Goal: Task Accomplishment & Management: Complete application form

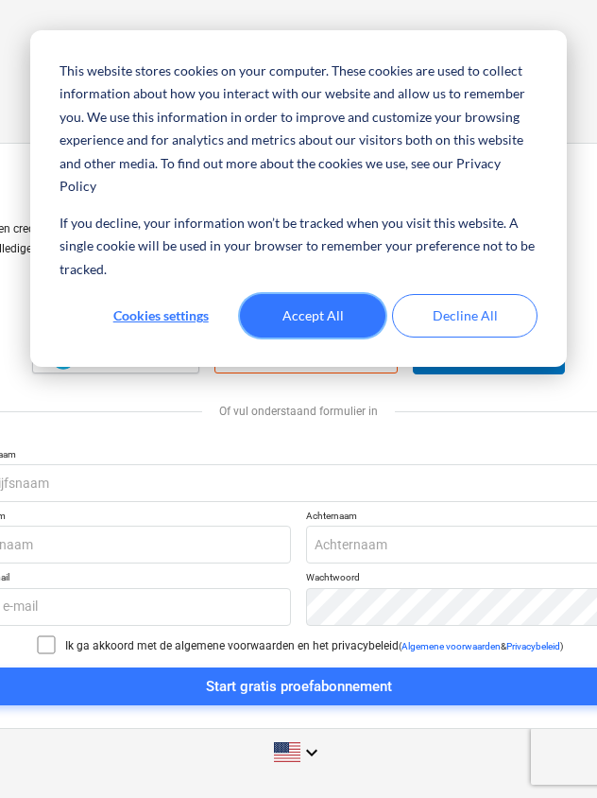
click at [313, 294] on button "Accept All" at bounding box center [313, 315] width 146 height 43
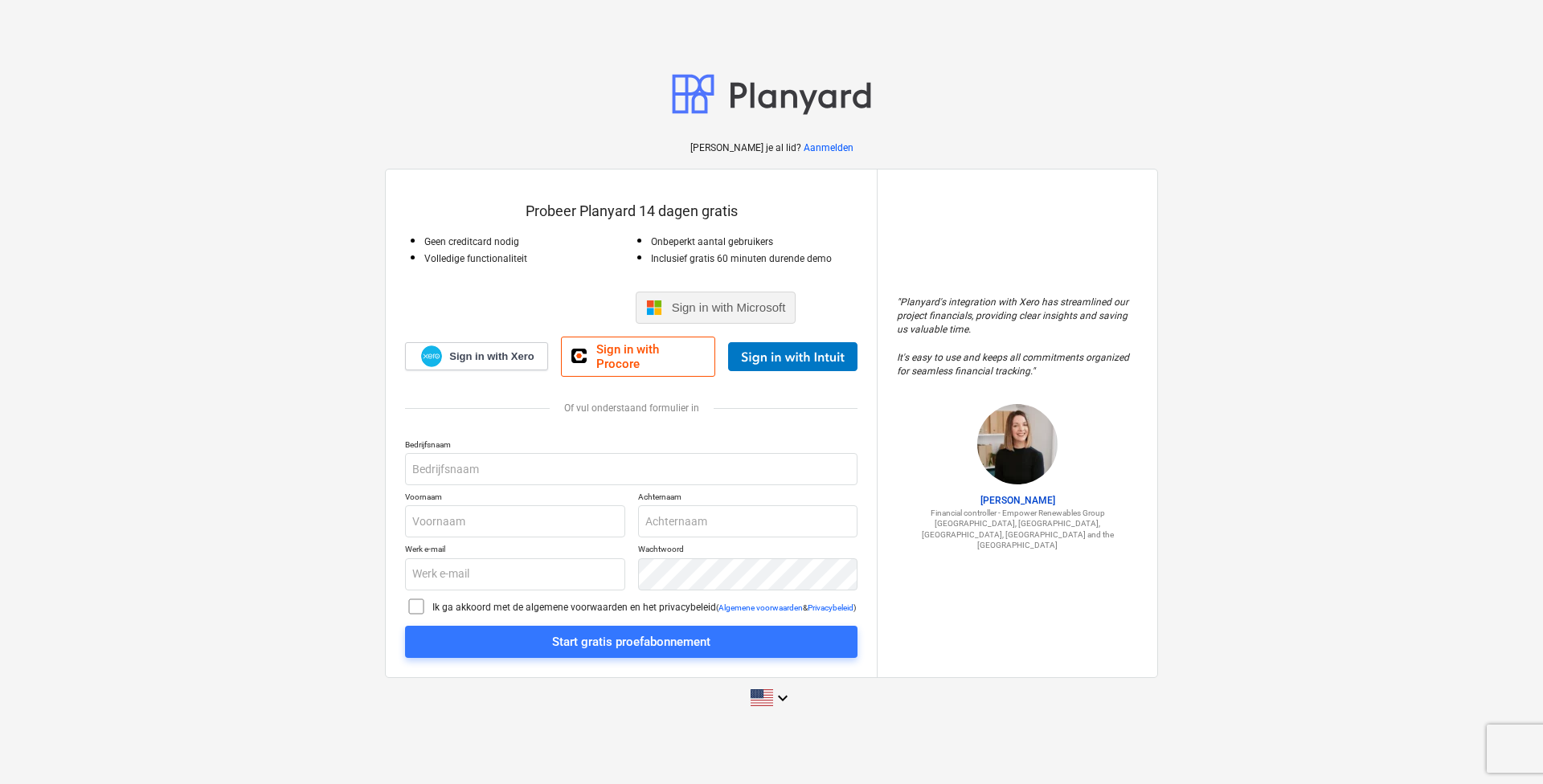
click at [507, 298] on div "Sign in with Microsoft" at bounding box center [715, 308] width 161 height 32
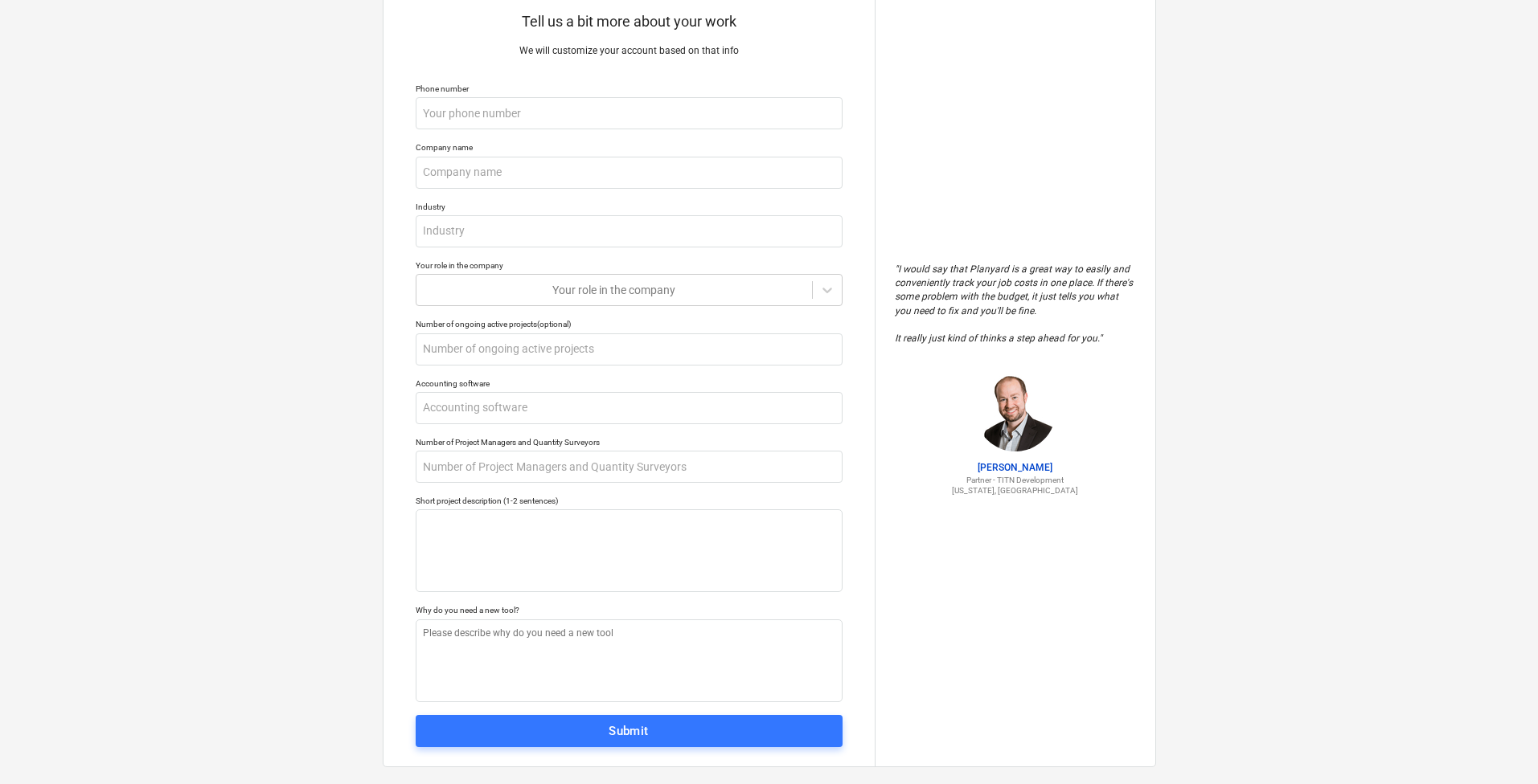
scroll to position [68, 0]
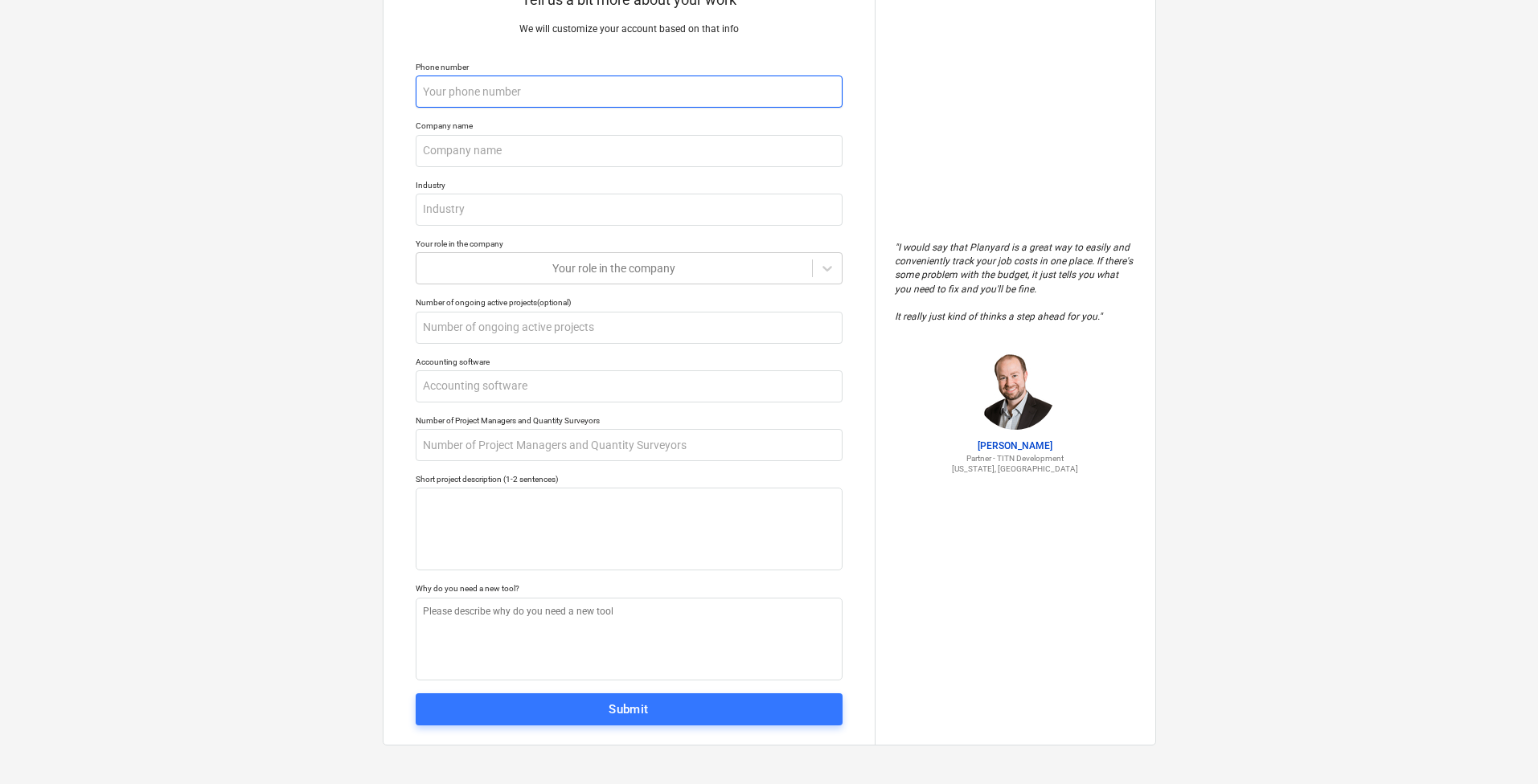
click at [446, 89] on input "text" at bounding box center [629, 92] width 427 height 32
drag, startPoint x: 446, startPoint y: 89, endPoint x: 350, endPoint y: 105, distance: 97.3
click at [350, 105] on div "Tell us a bit more about your work We will customize your account based on that…" at bounding box center [769, 358] width 1538 height 853
click at [552, 87] on input "text" at bounding box center [629, 92] width 427 height 32
type textarea "x"
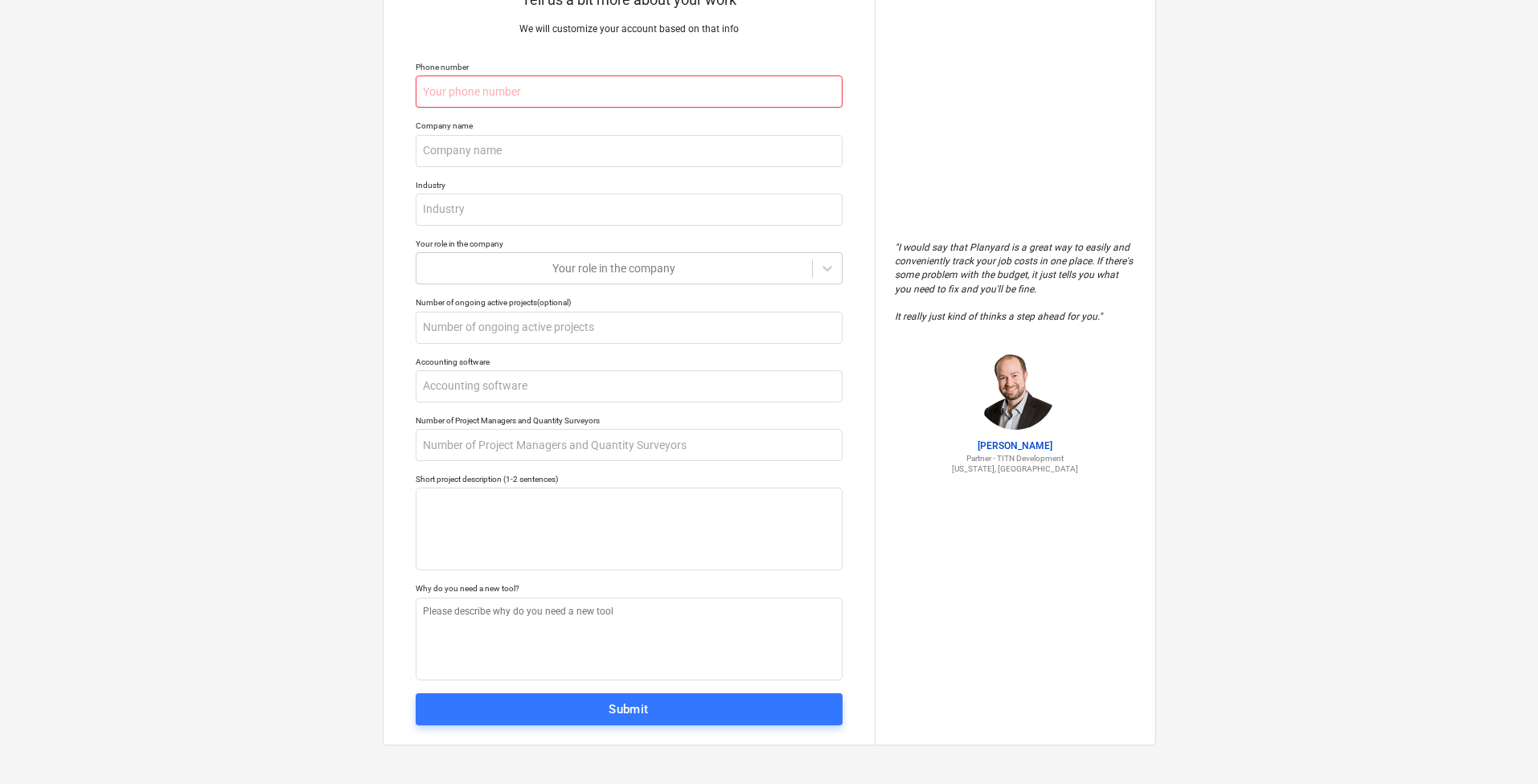
type input "9"
type textarea "x"
type input "93"
type textarea "x"
type input "936"
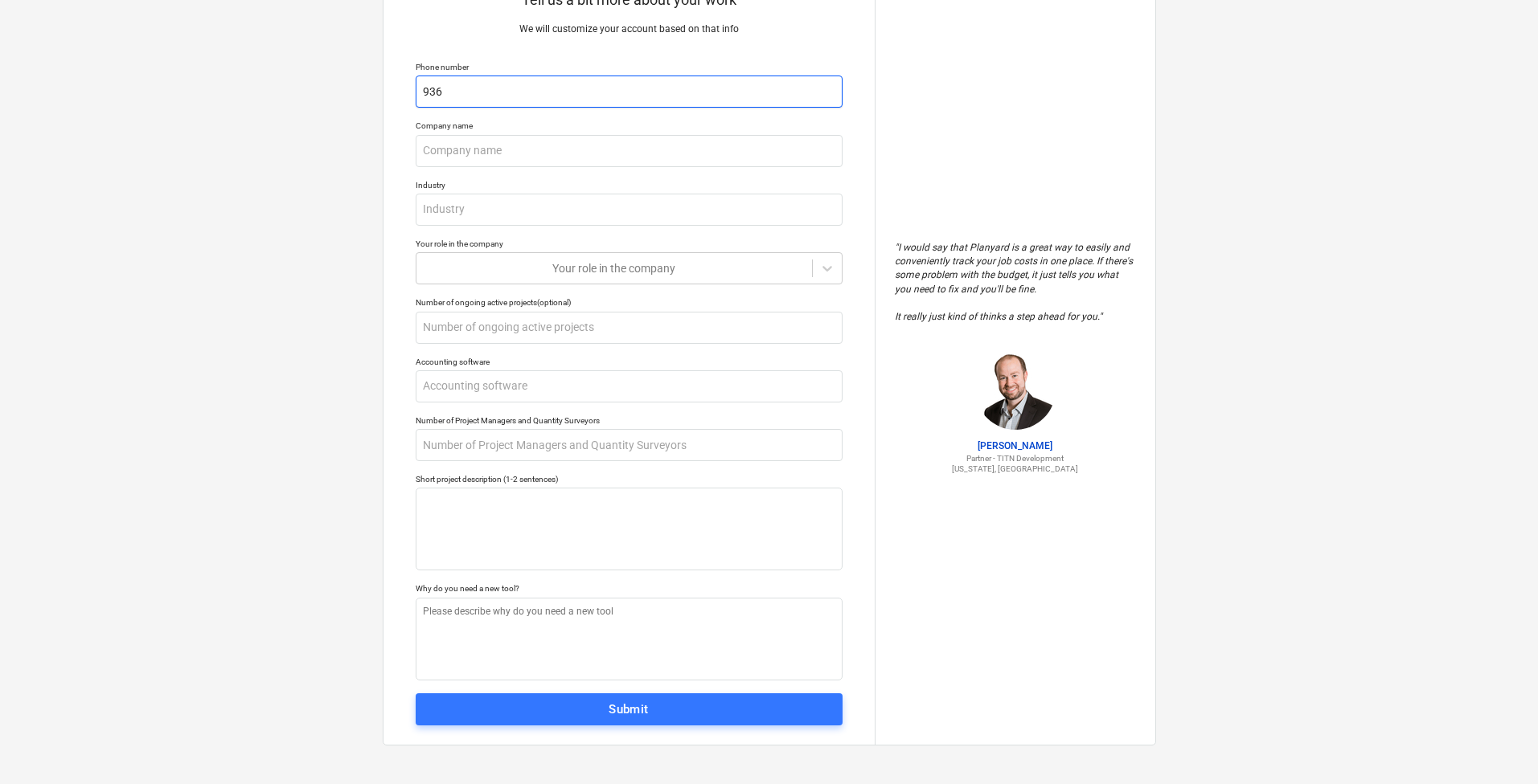
type textarea "x"
type input "9369"
type textarea "x"
type input "93697"
type textarea "x"
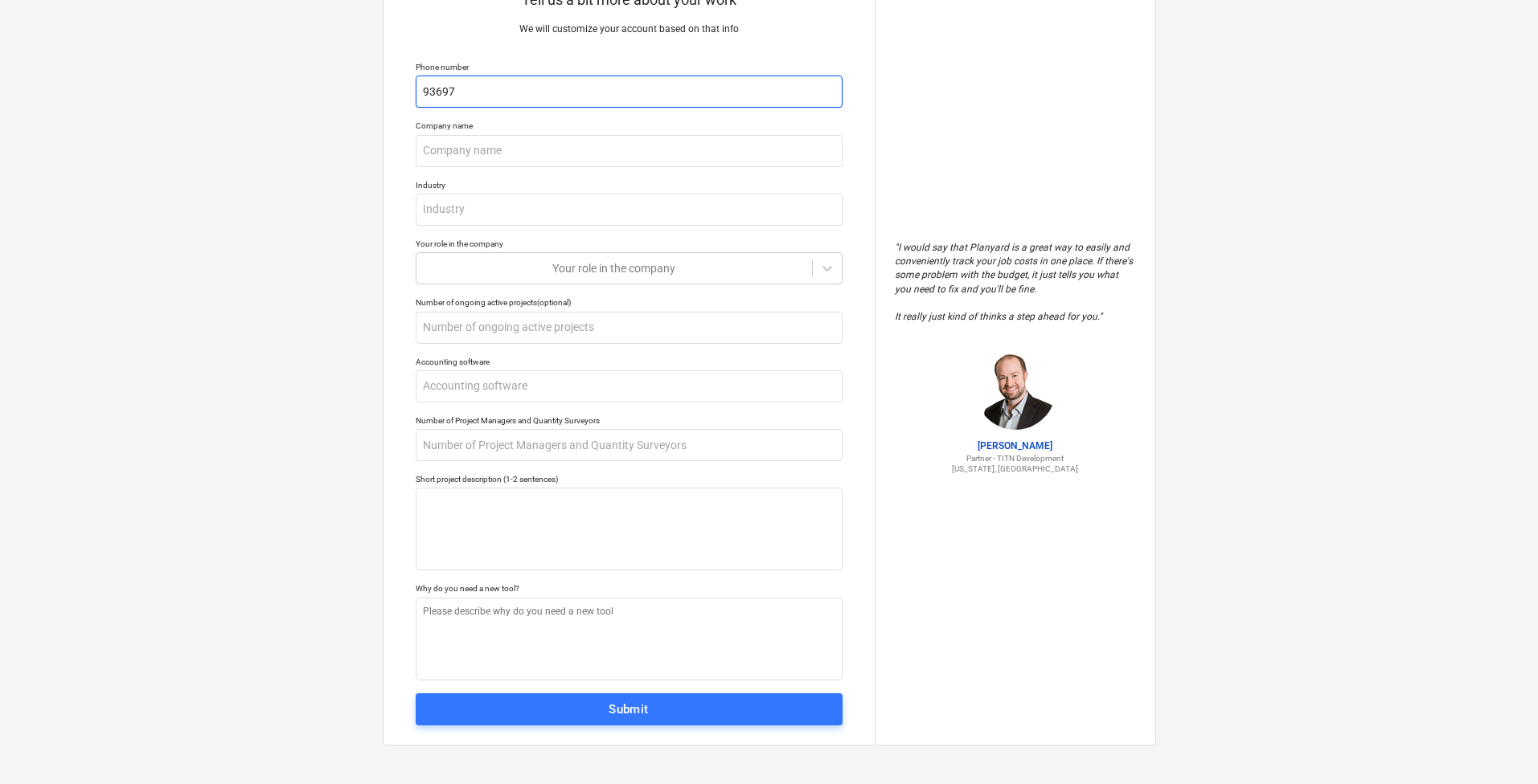
type input "936972"
type textarea "x"
type input "93697"
type textarea "x"
type input "936973"
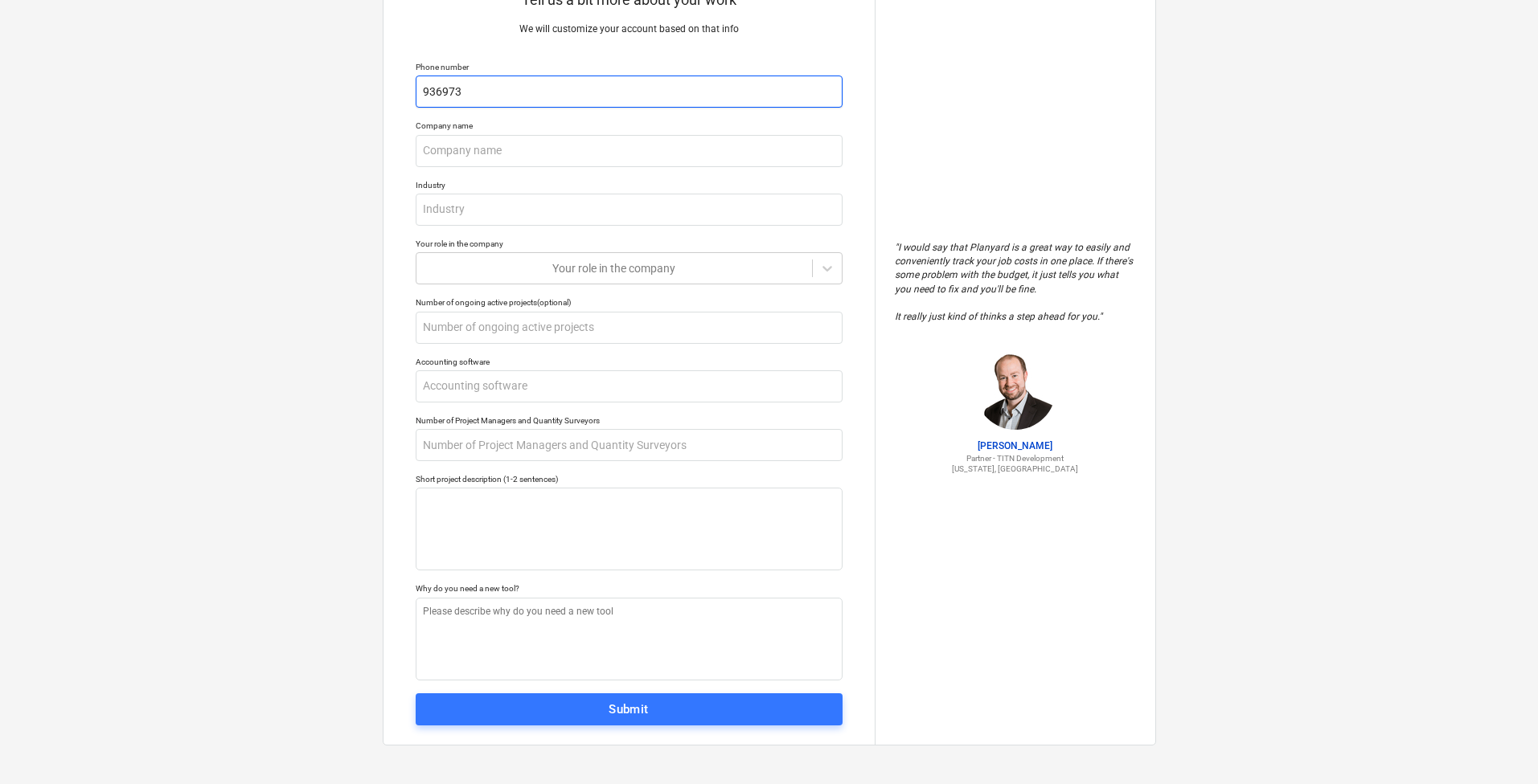
type textarea "x"
type input "9369736"
type textarea "x"
type input "93697360"
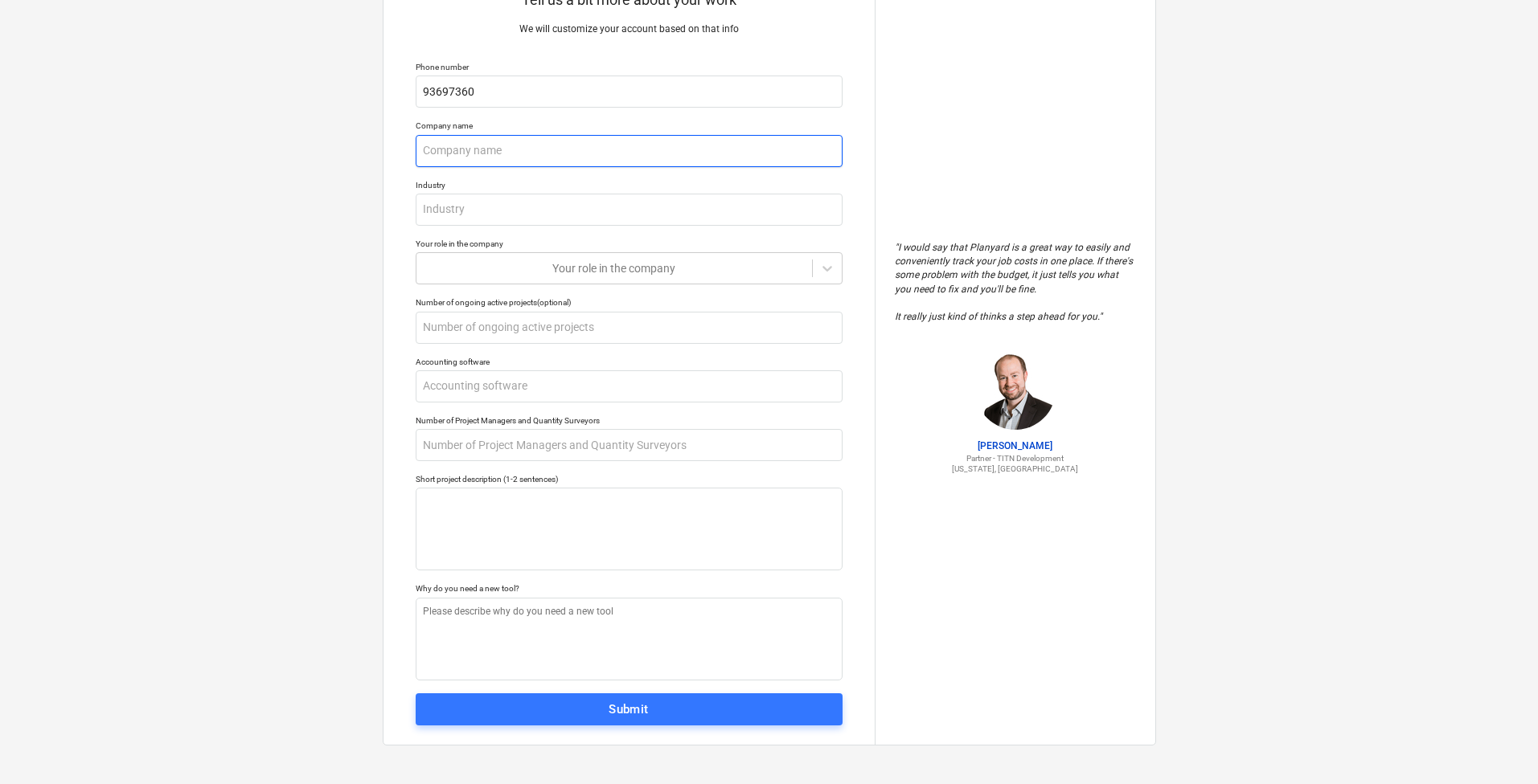
click at [547, 149] on input "text" at bounding box center [629, 151] width 427 height 32
type textarea "x"
type input "e"
type textarea "x"
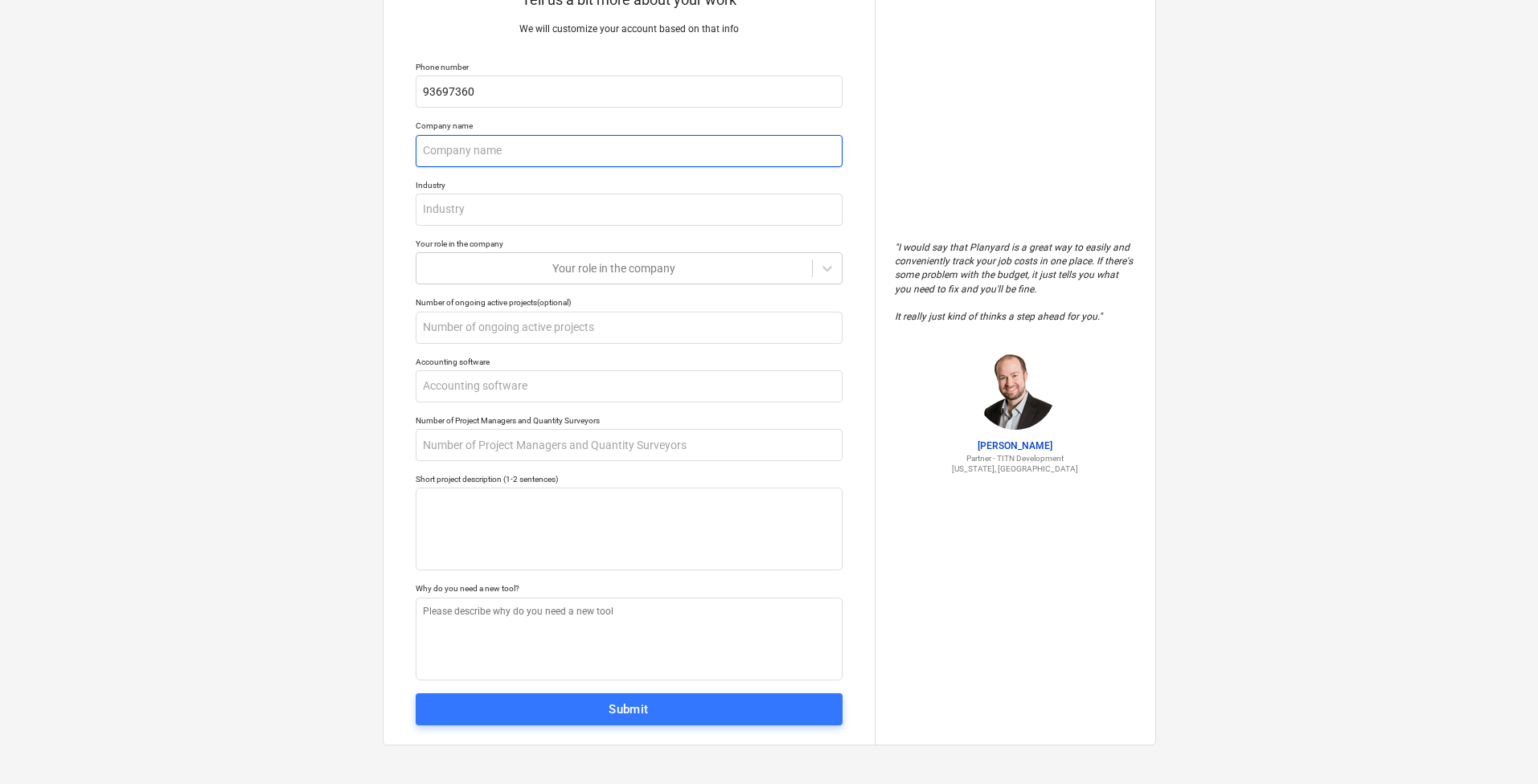
type input "E"
type textarea "x"
type input "EL"
type textarea "x"
type input "ELE"
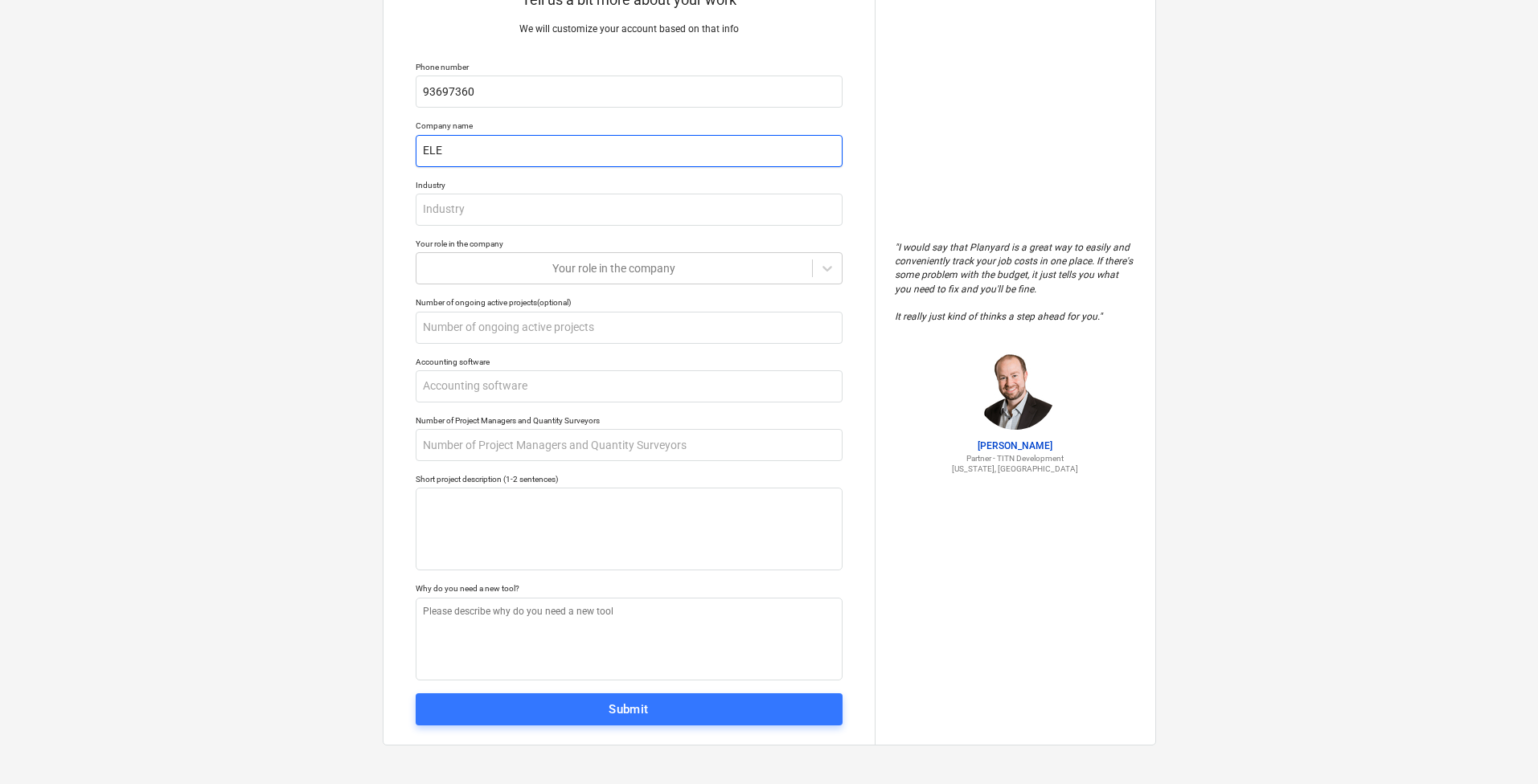
type textarea "x"
type input "ELEK"
type textarea "x"
type input "ELEKT"
type textarea "x"
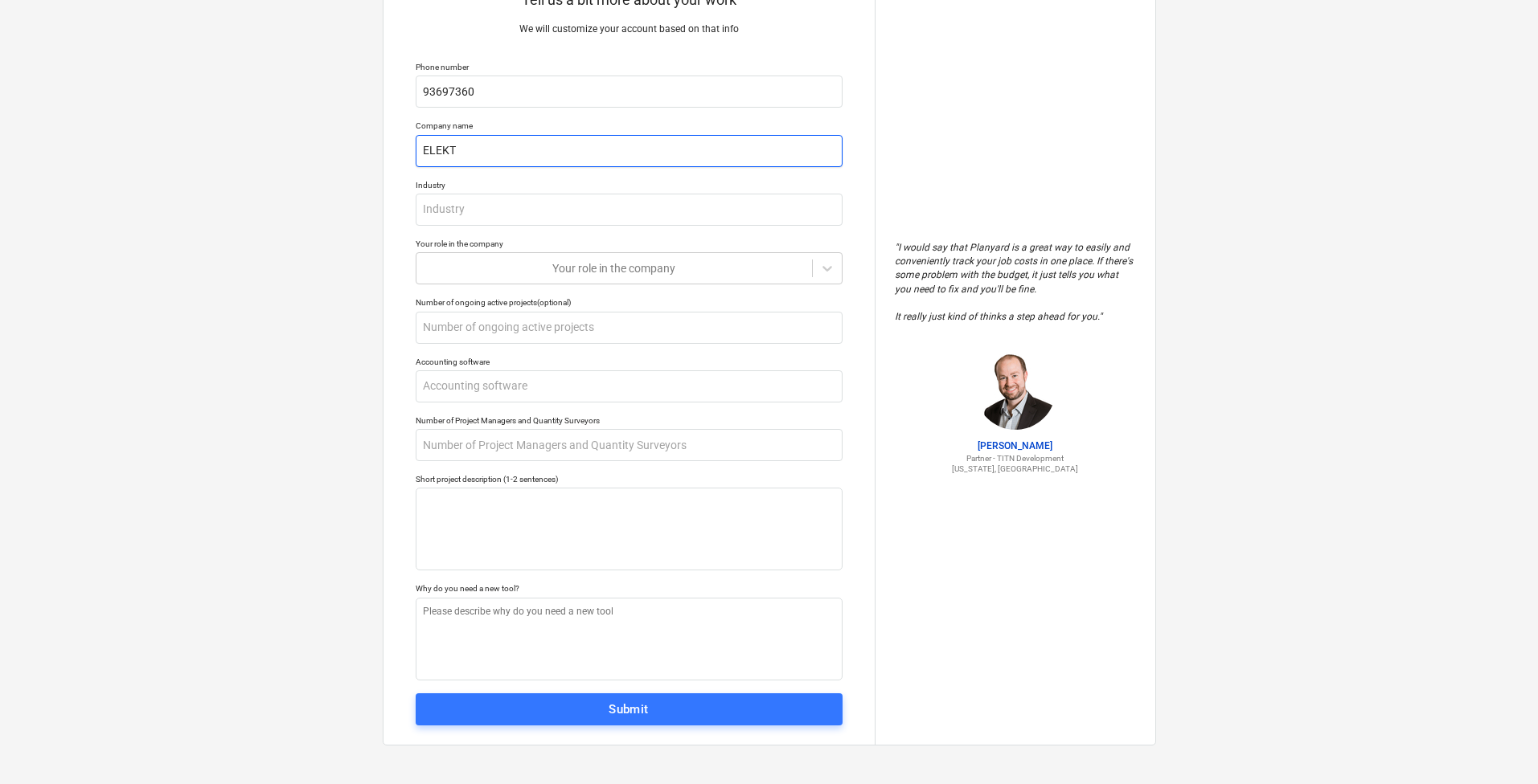
type input "ELEKTR"
type textarea "x"
type input "ELEKTRO"
type textarea "x"
type input "ELEKTROT"
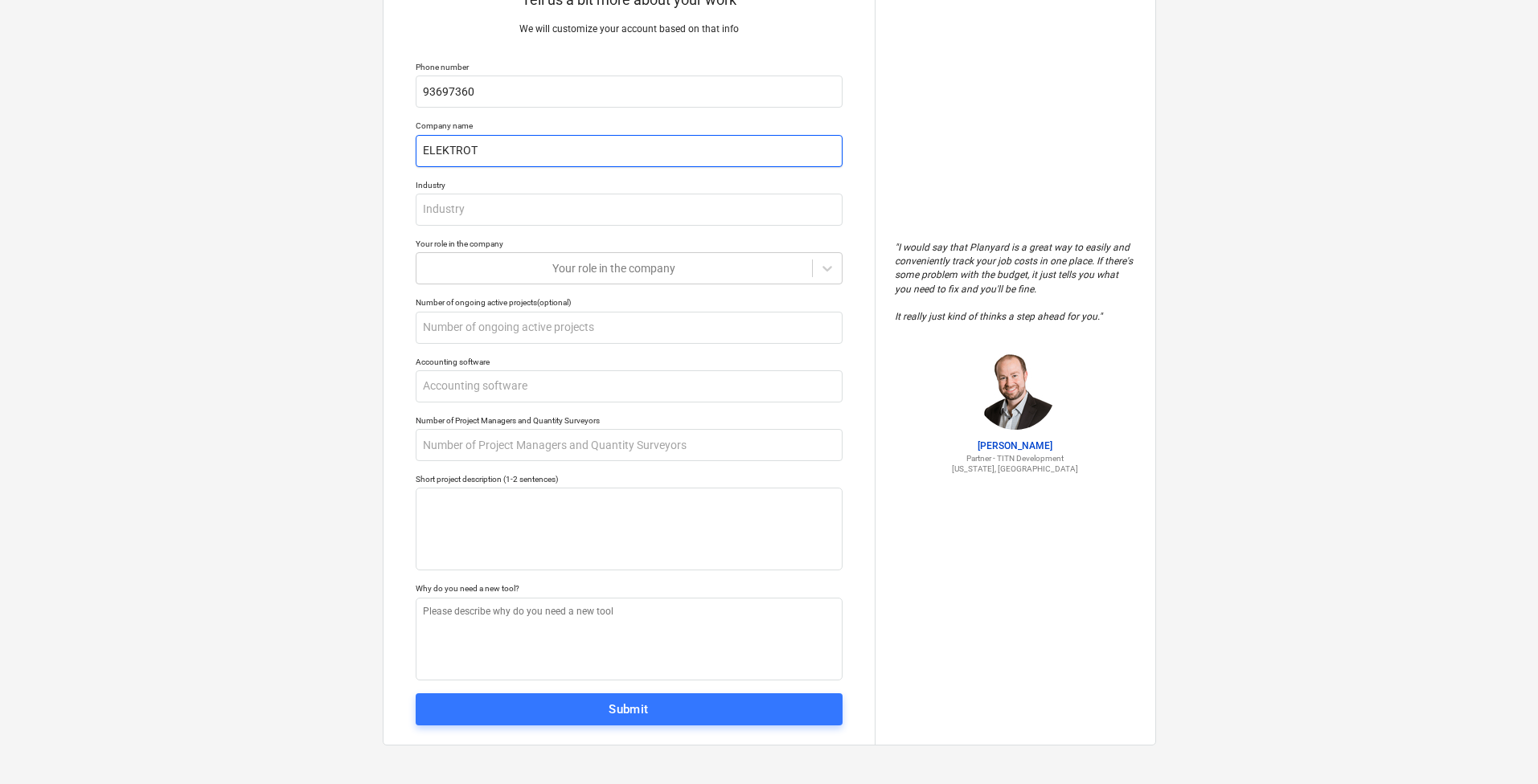
type textarea "x"
type input "ELEKTROTE"
type textarea "x"
type input "ELEKTROTEC"
type textarea "x"
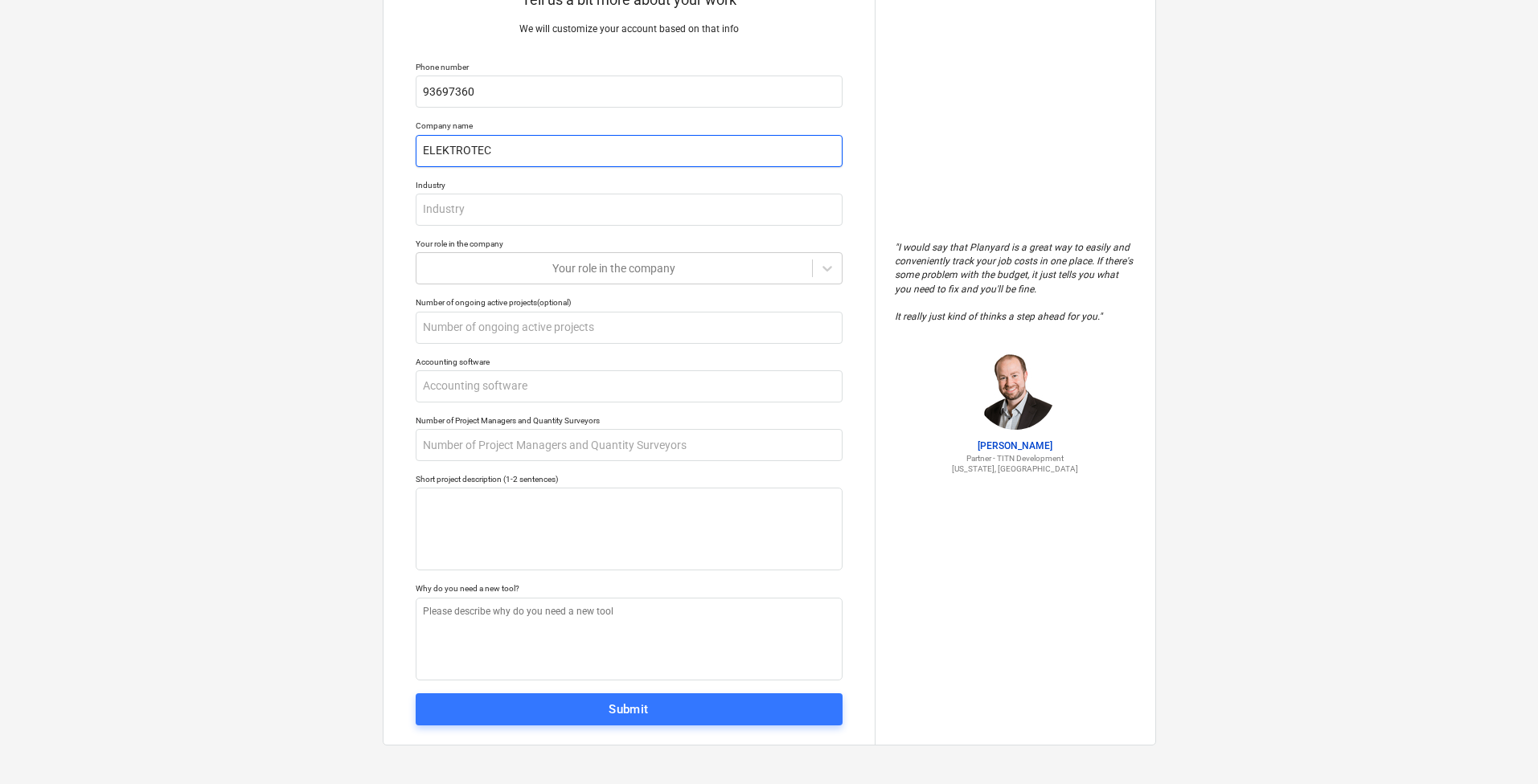
type input "ELEKTROTECH"
type textarea "x"
type input "ELEKTROTECHN"
type textarea "x"
type input "ELEKTROTECHNI"
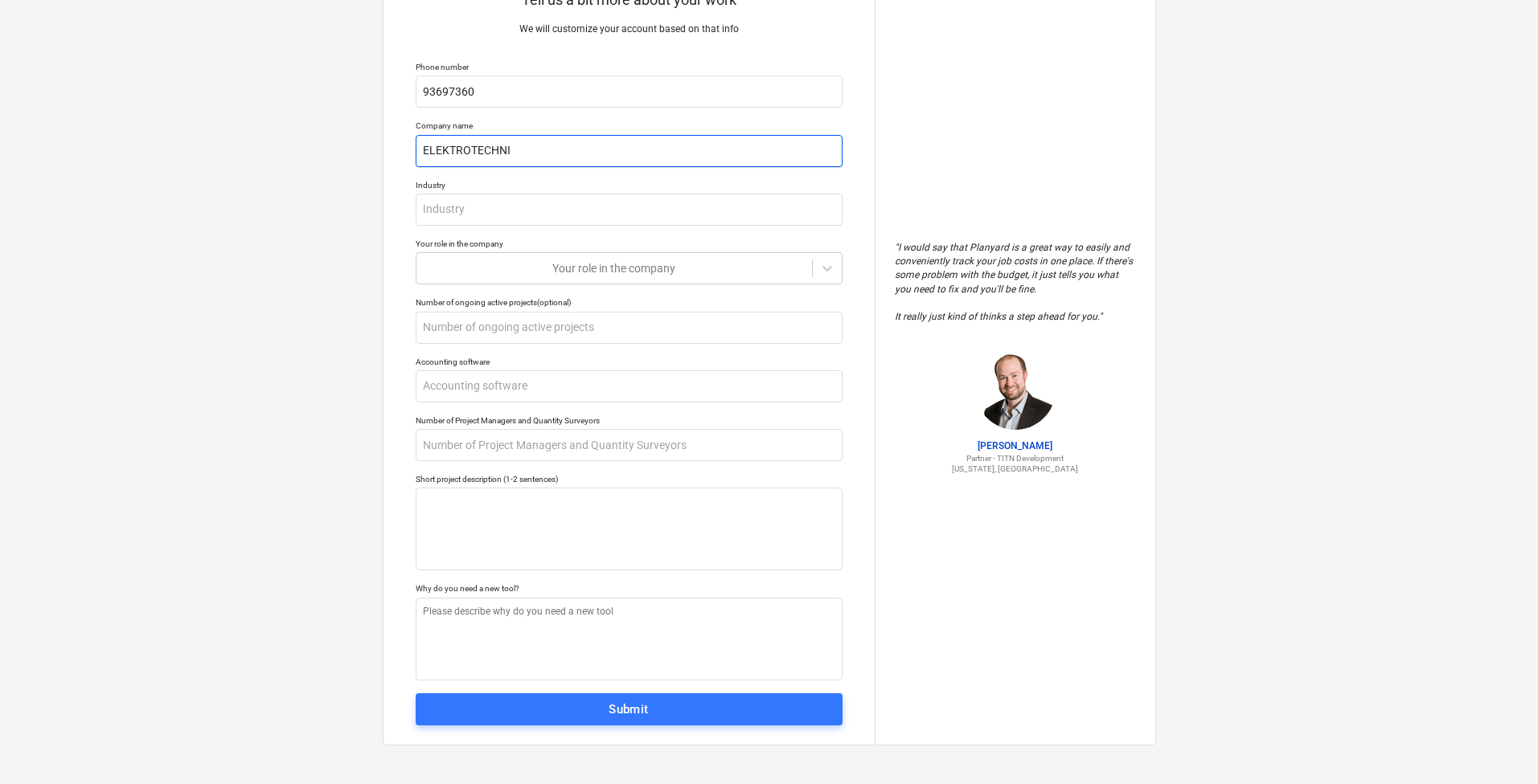
type textarea "x"
type input "ELEKTROTECHNIE"
type textarea "x"
type input "ELEKTROTECHNIEK"
type textarea "x"
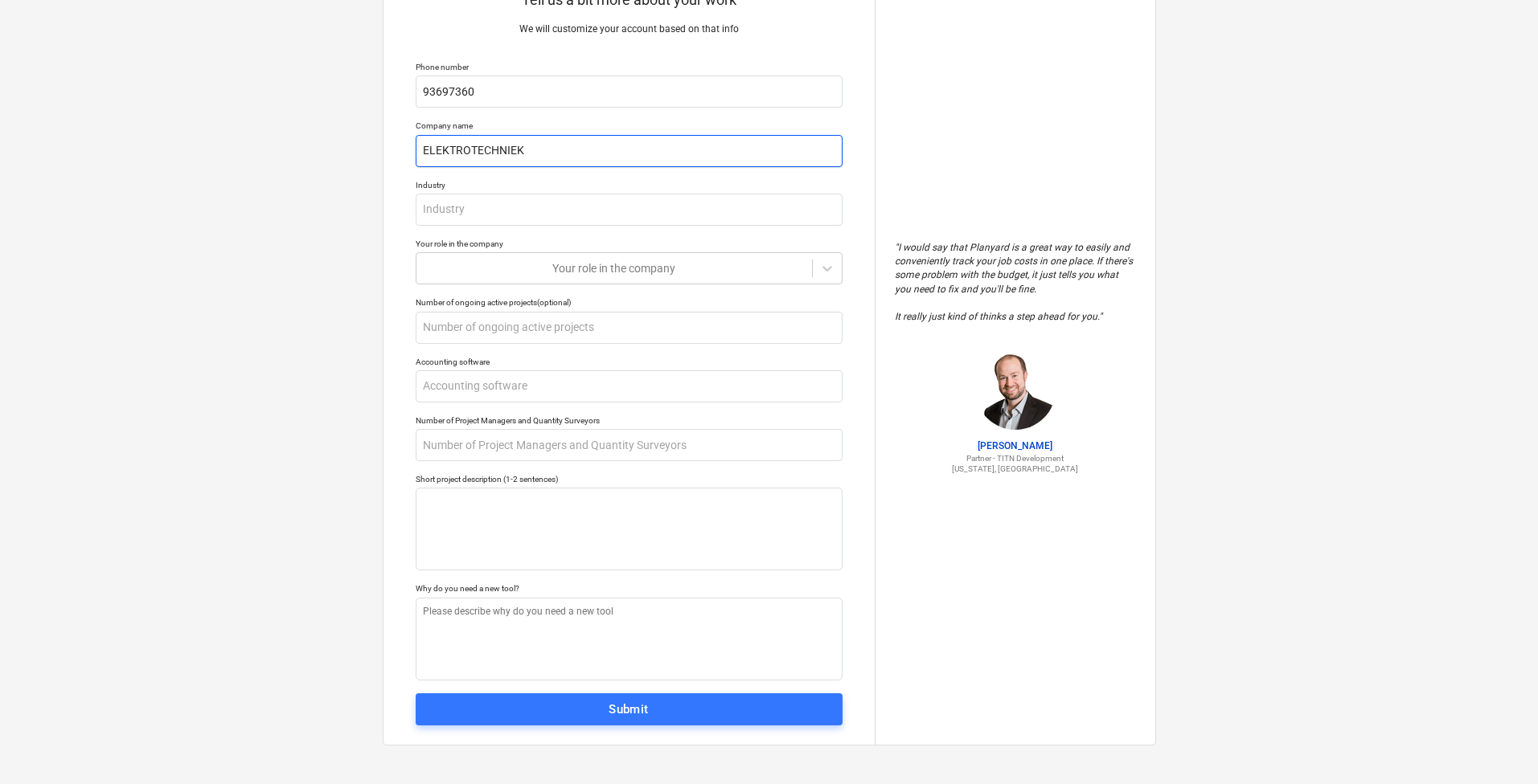
type input "ELEKTROTECHNIEK D"
type textarea "x"
type input "ELEKTROTECHNIEK DE"
type textarea "x"
type input "ELEKTROTECHNIEK DEE"
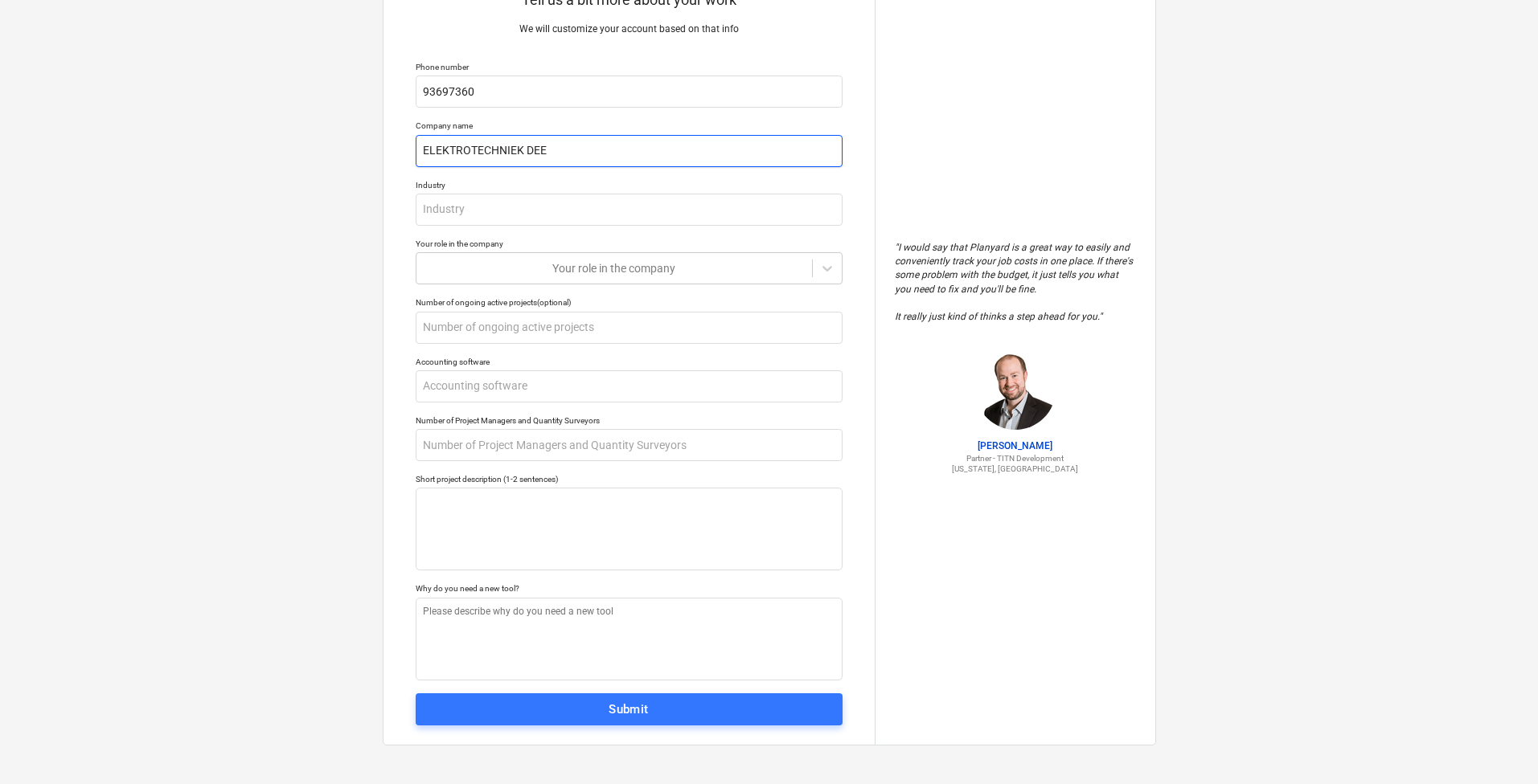
type textarea "x"
type input "ELEKTROTECHNIEK DEEK"
type textarea "x"
type input "ELEKTROTECHNIEK DEEKR"
type textarea "x"
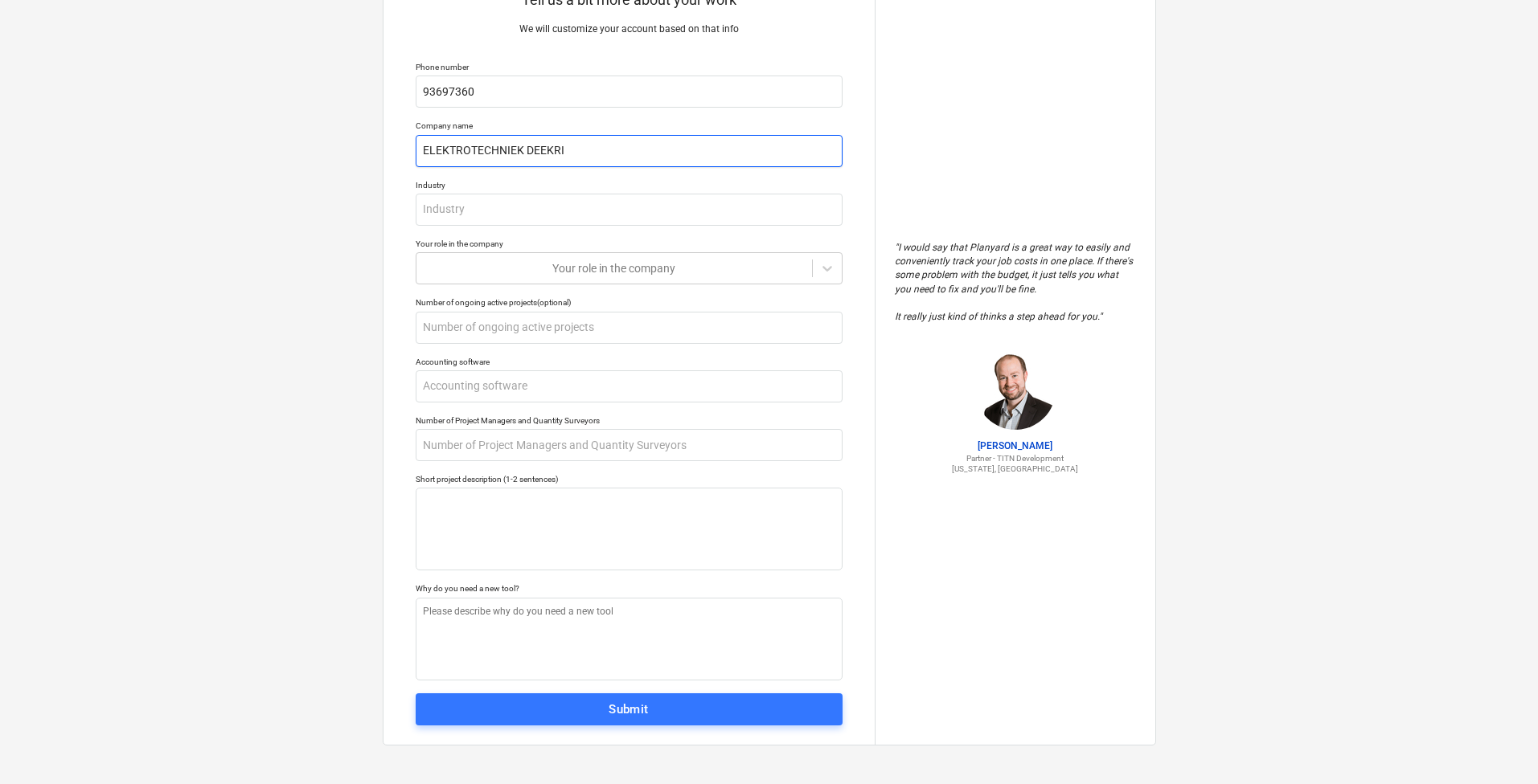
type input "ELEKTROTECHNIEK DEEKRI"
click at [547, 149] on input "ELEKTROTECHNIEK DEEKRI" at bounding box center [629, 151] width 427 height 32
type textarea "x"
type input "ELEKTROTECHNIEK DEKRI"
click at [524, 196] on input "text" at bounding box center [629, 210] width 427 height 32
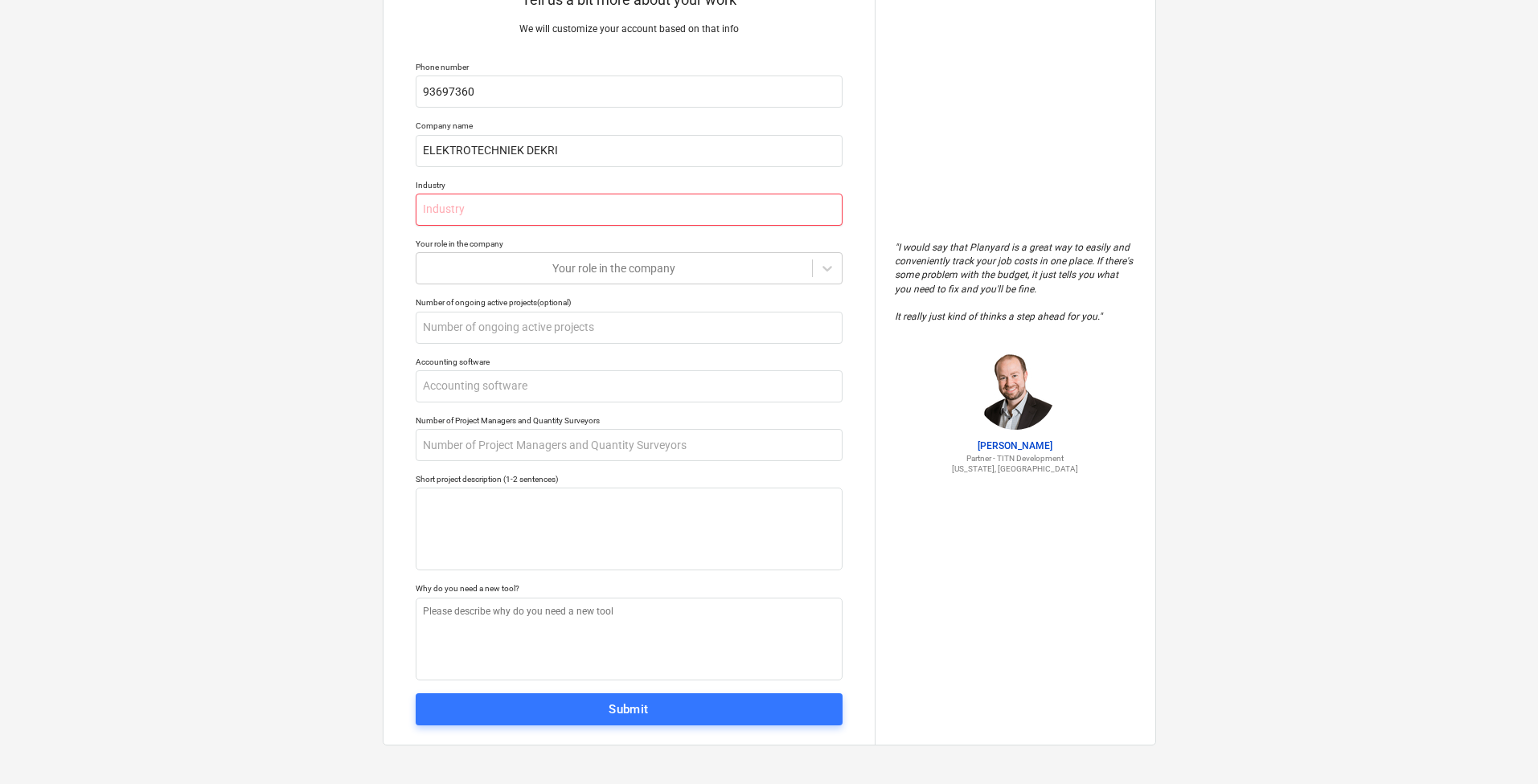
type textarea "x"
type input "1"
type textarea "x"
type input "I"
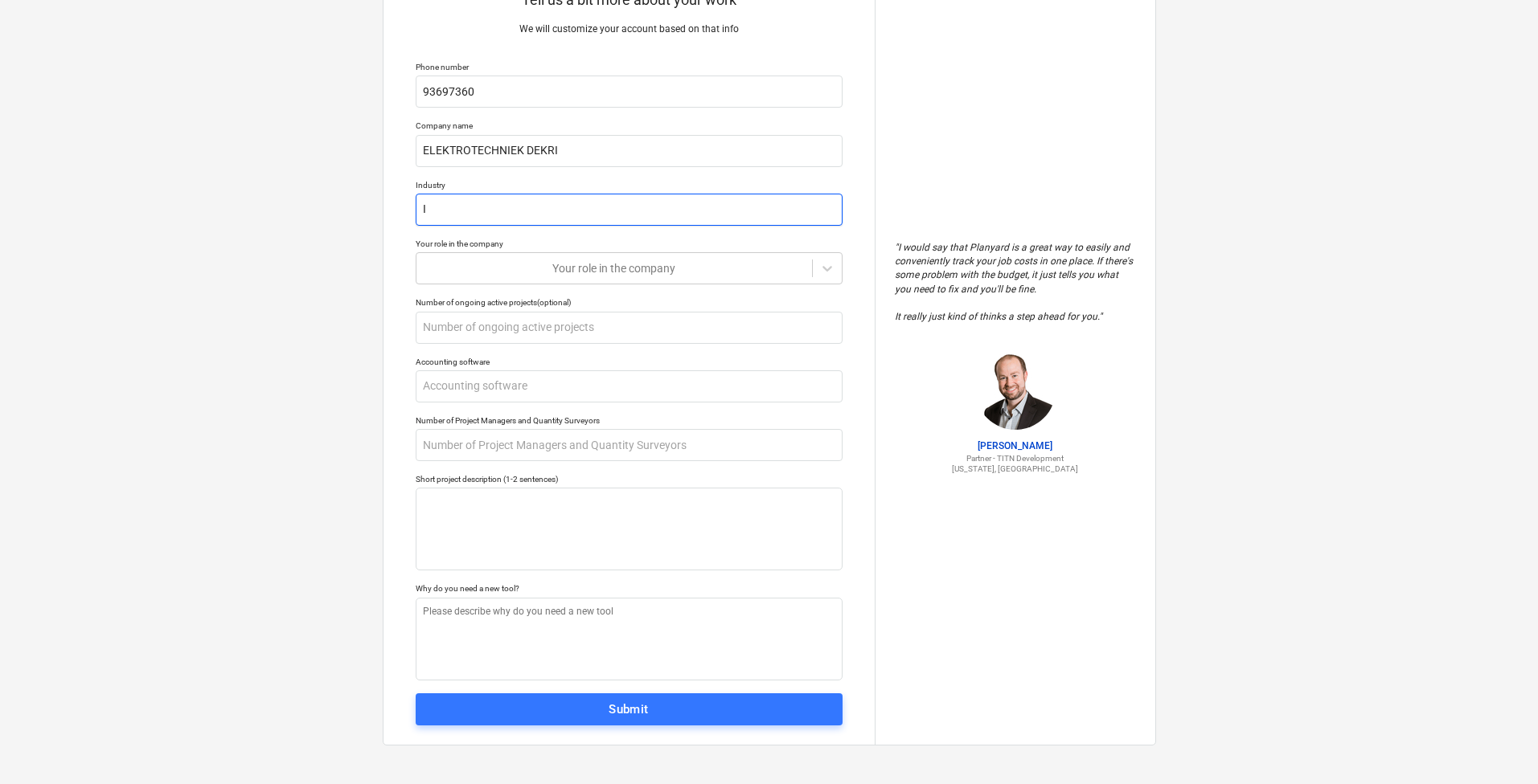
type textarea "x"
type input "E"
type textarea "x"
type input "ER"
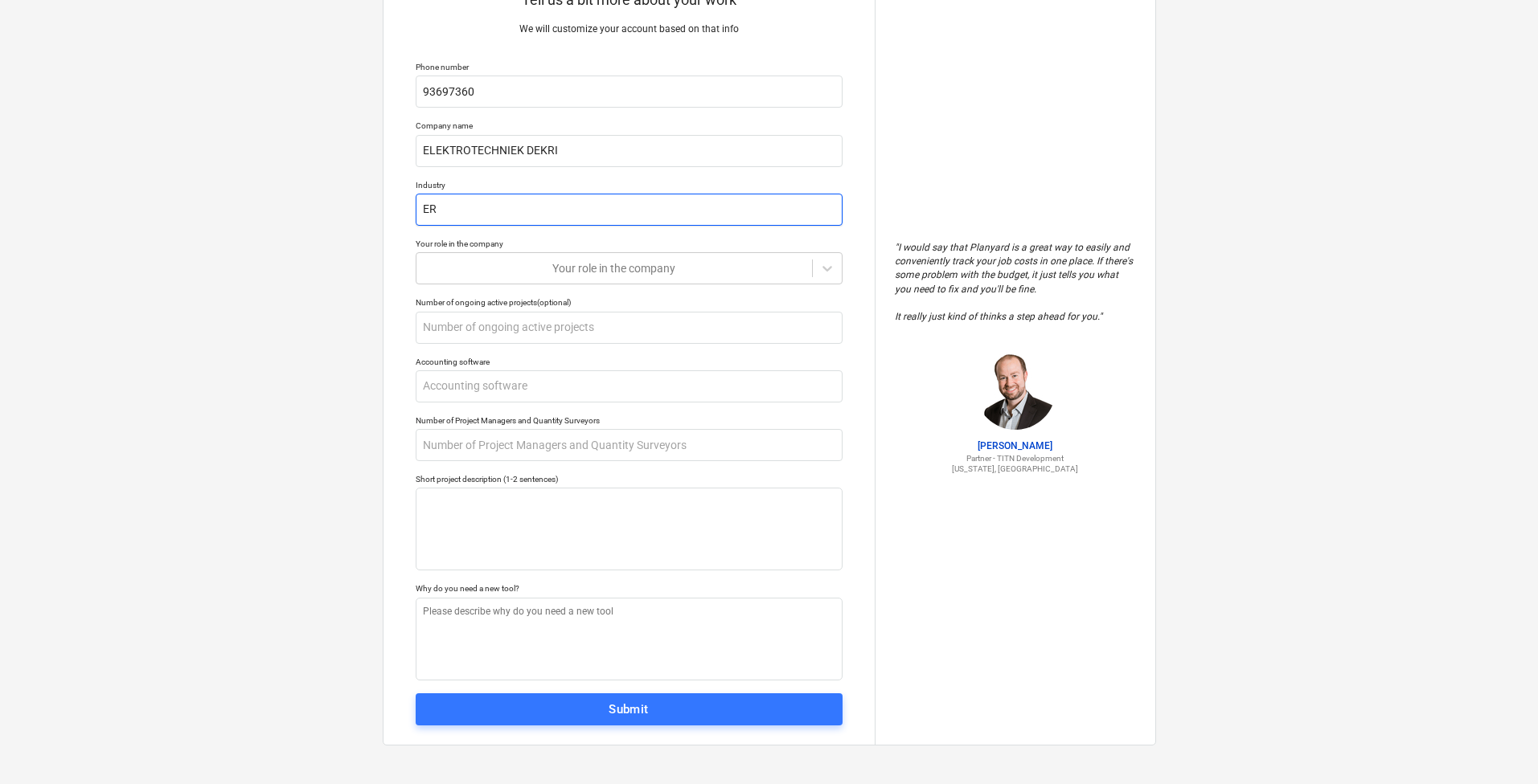
type textarea "x"
type input "E"
type textarea "x"
type input "EL"
type textarea "x"
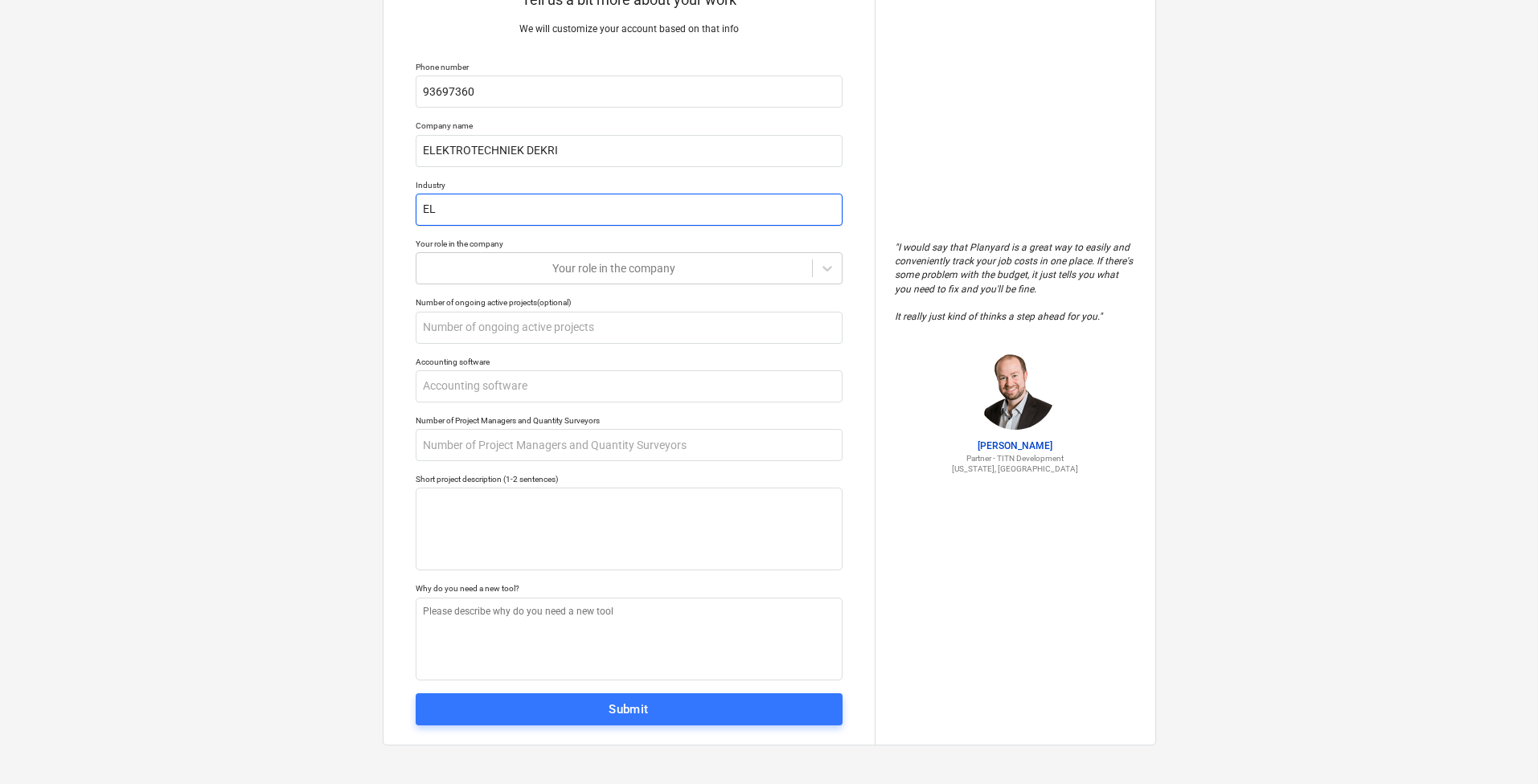
type input "ELE"
type textarea "x"
type input "ELEC"
type textarea "x"
type input "ELECT"
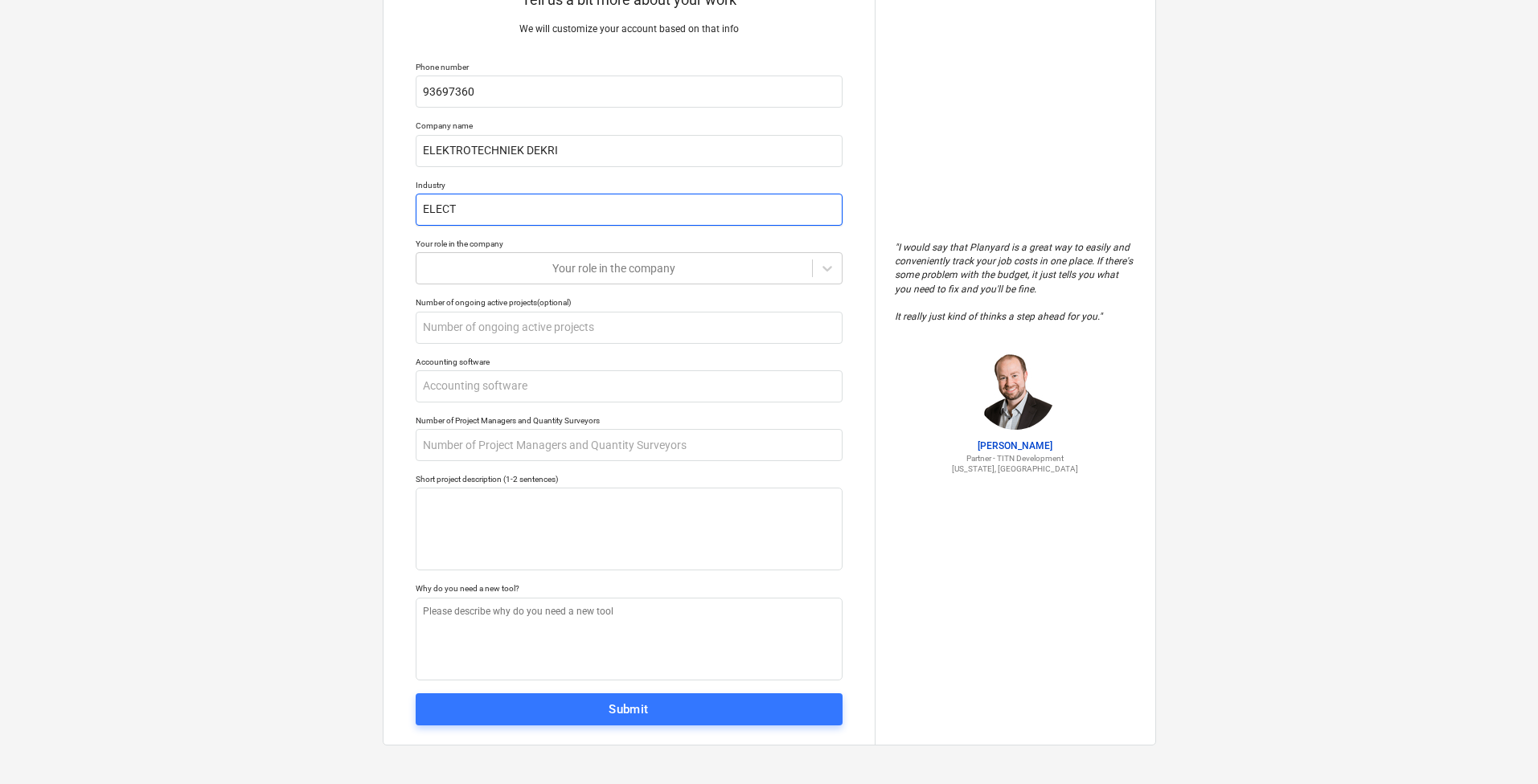
type textarea "x"
type input "ELECTR"
type textarea "x"
type input "ELECTRI"
type textarea "x"
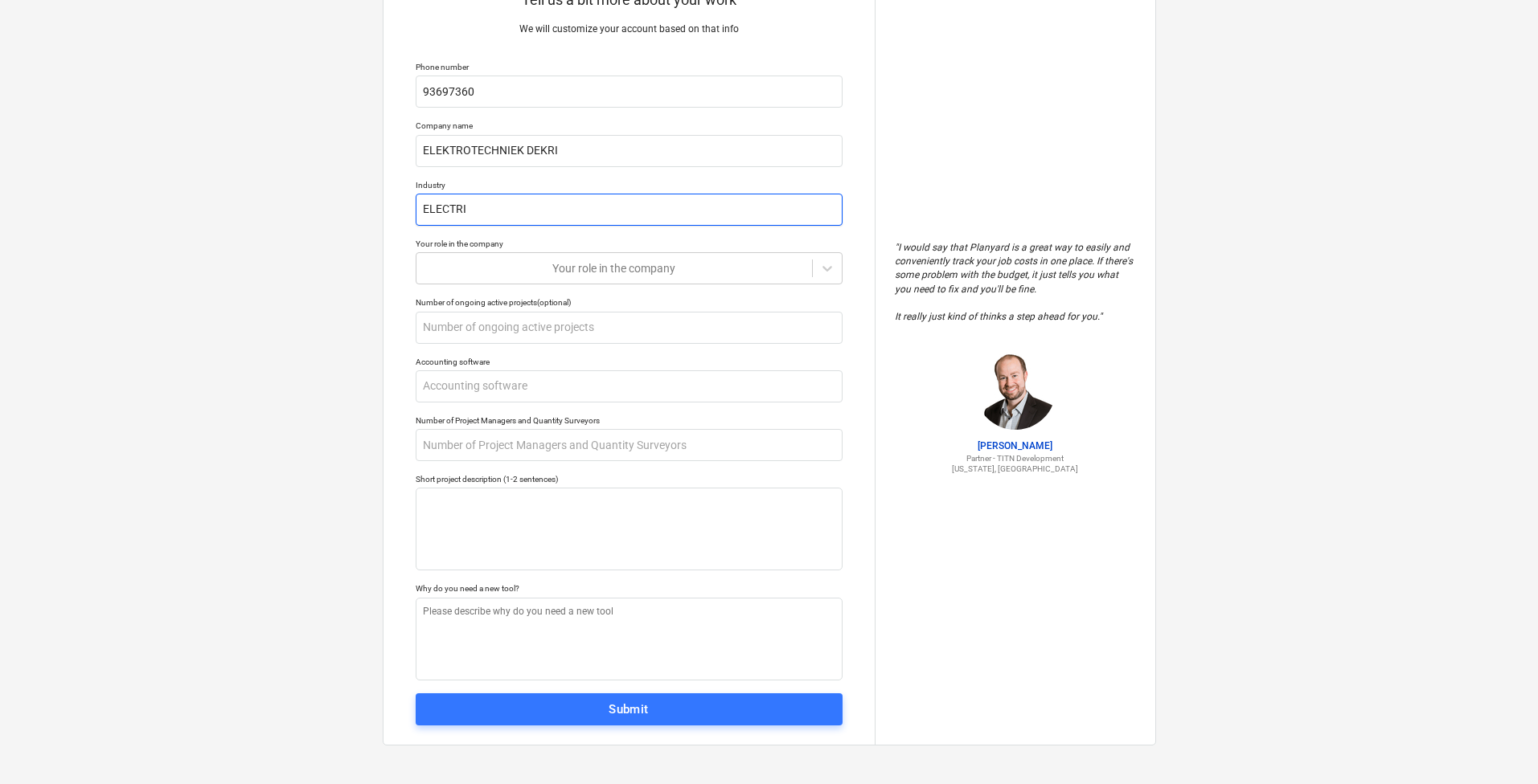
type input "ELECTRIC"
type textarea "x"
type input "ELECTRIC"
type textarea "x"
type input "ELECTRIC I"
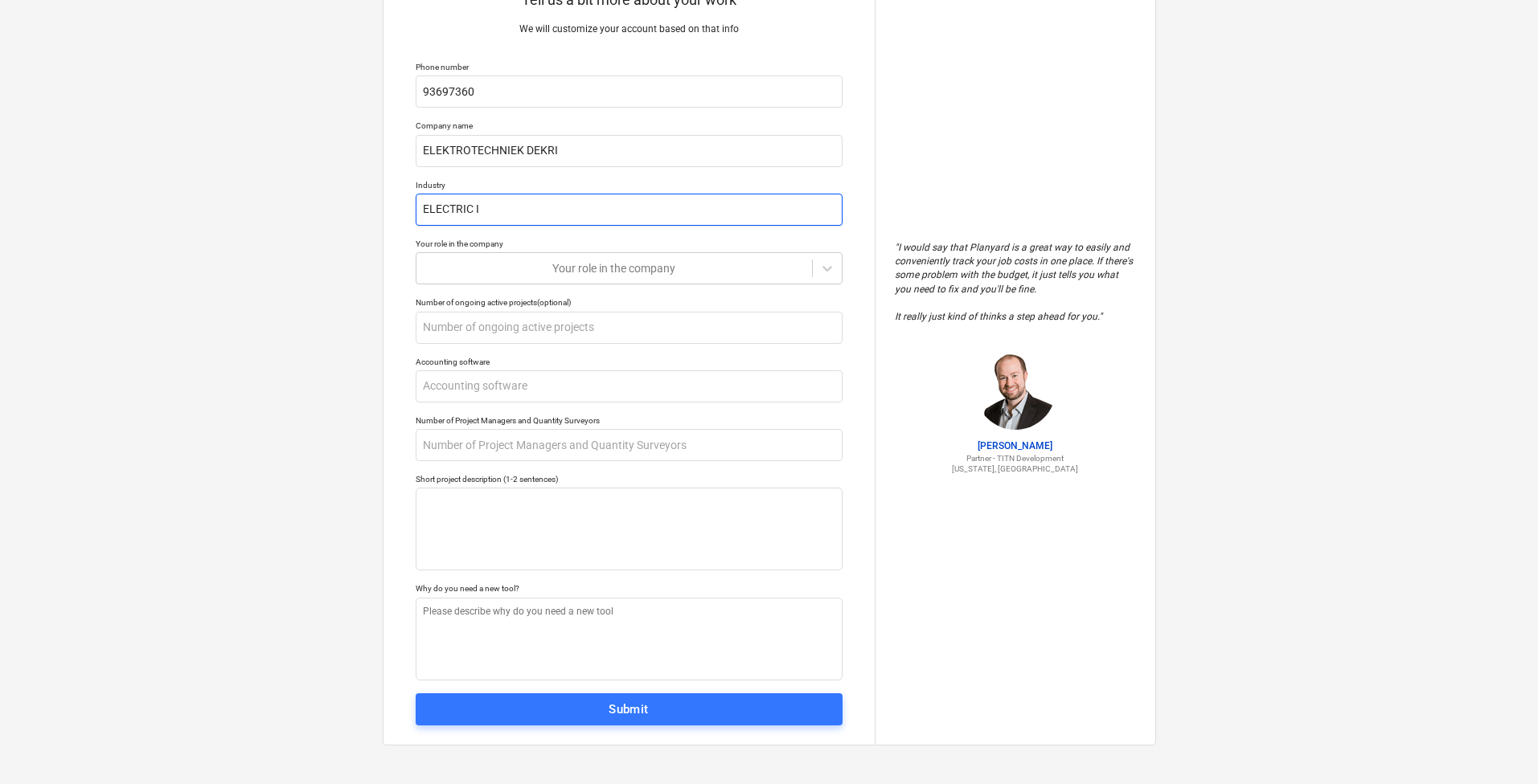
type textarea "x"
type input "ELECTRIC IN"
type textarea "x"
type input "ELECTRIC INS"
type textarea "x"
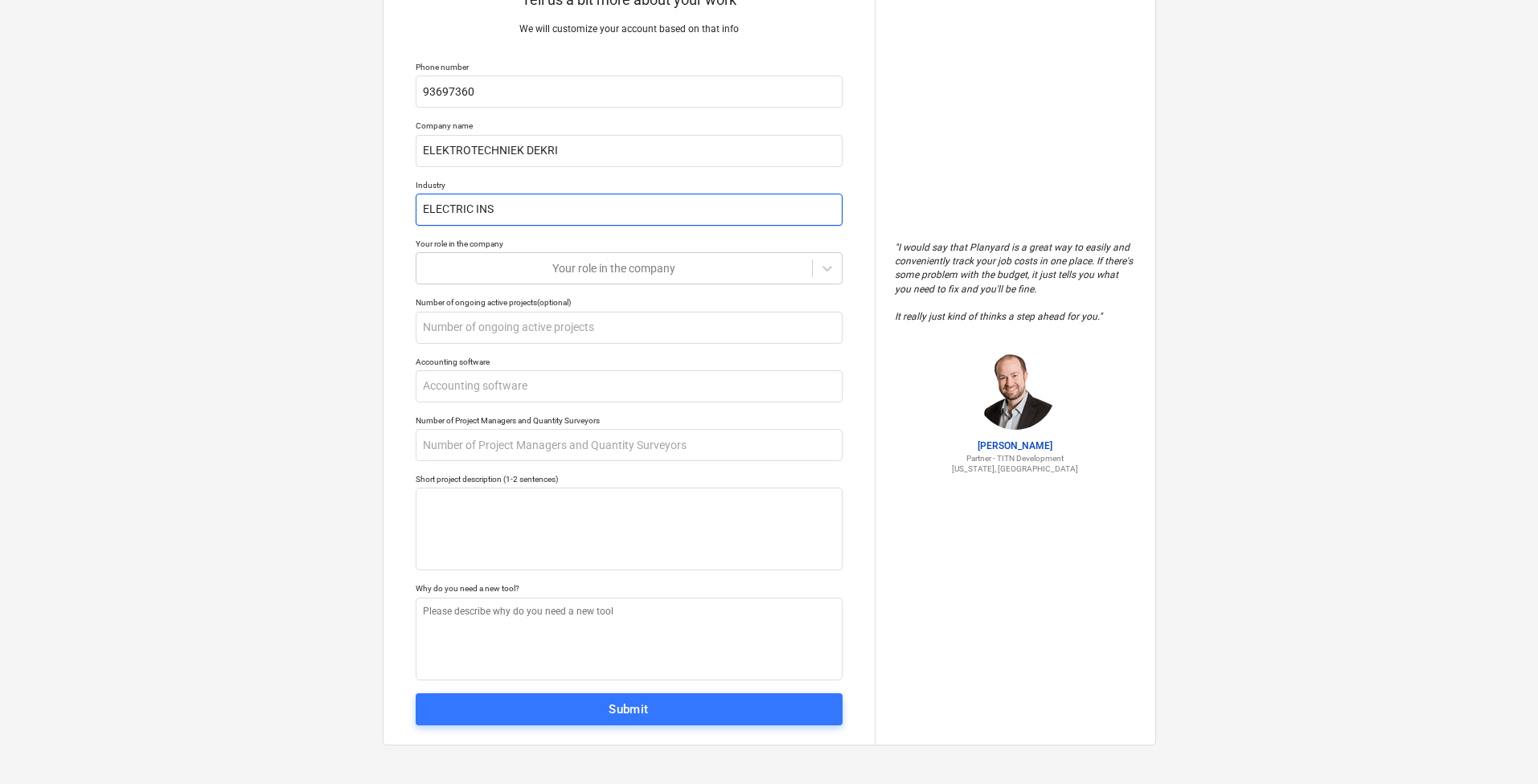
type input "ELECTRIC INST"
type textarea "x"
type input "ELECTRIC INSTA"
type textarea "x"
type input "ELECTRIC INSTAL"
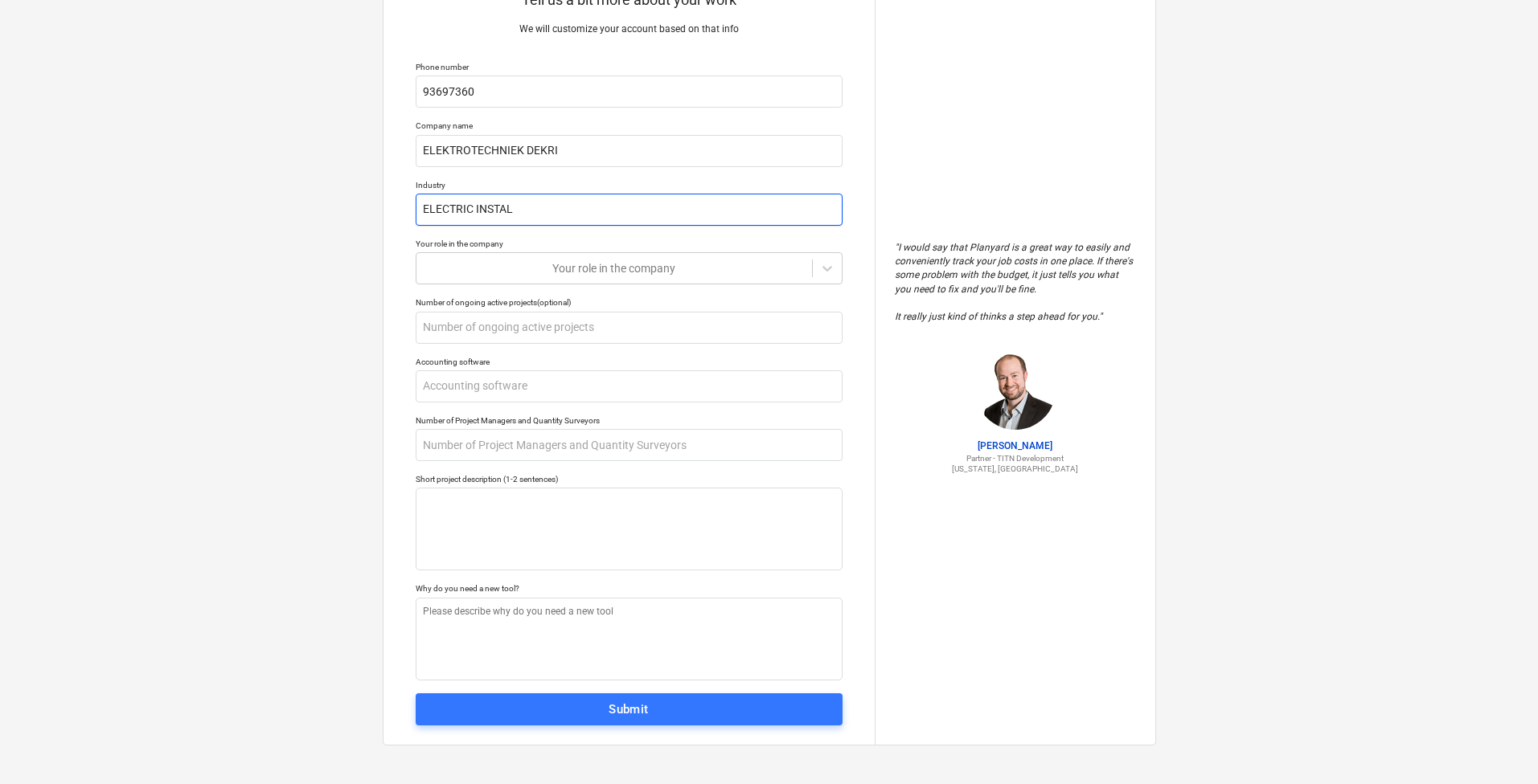
type textarea "x"
type input "ELECTRIC INSTALL"
type textarea "x"
type input "ELECTRIC INSTALLA"
type textarea "x"
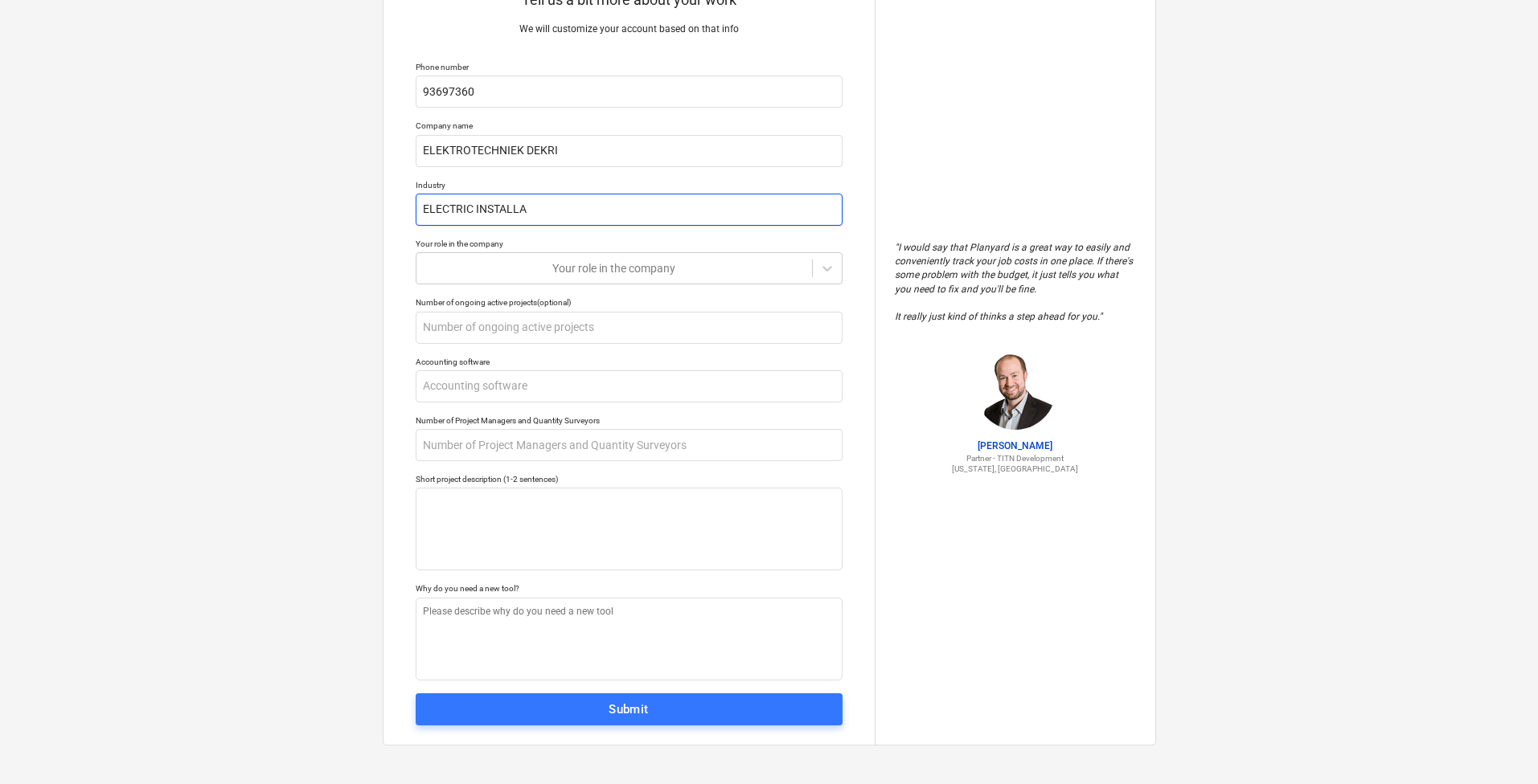
type input "ELECTRIC INSTALLAT"
type textarea "x"
type input "ELECTRIC INSTALLATI"
type textarea "x"
type input "ELECTRIC INSTALLATIO"
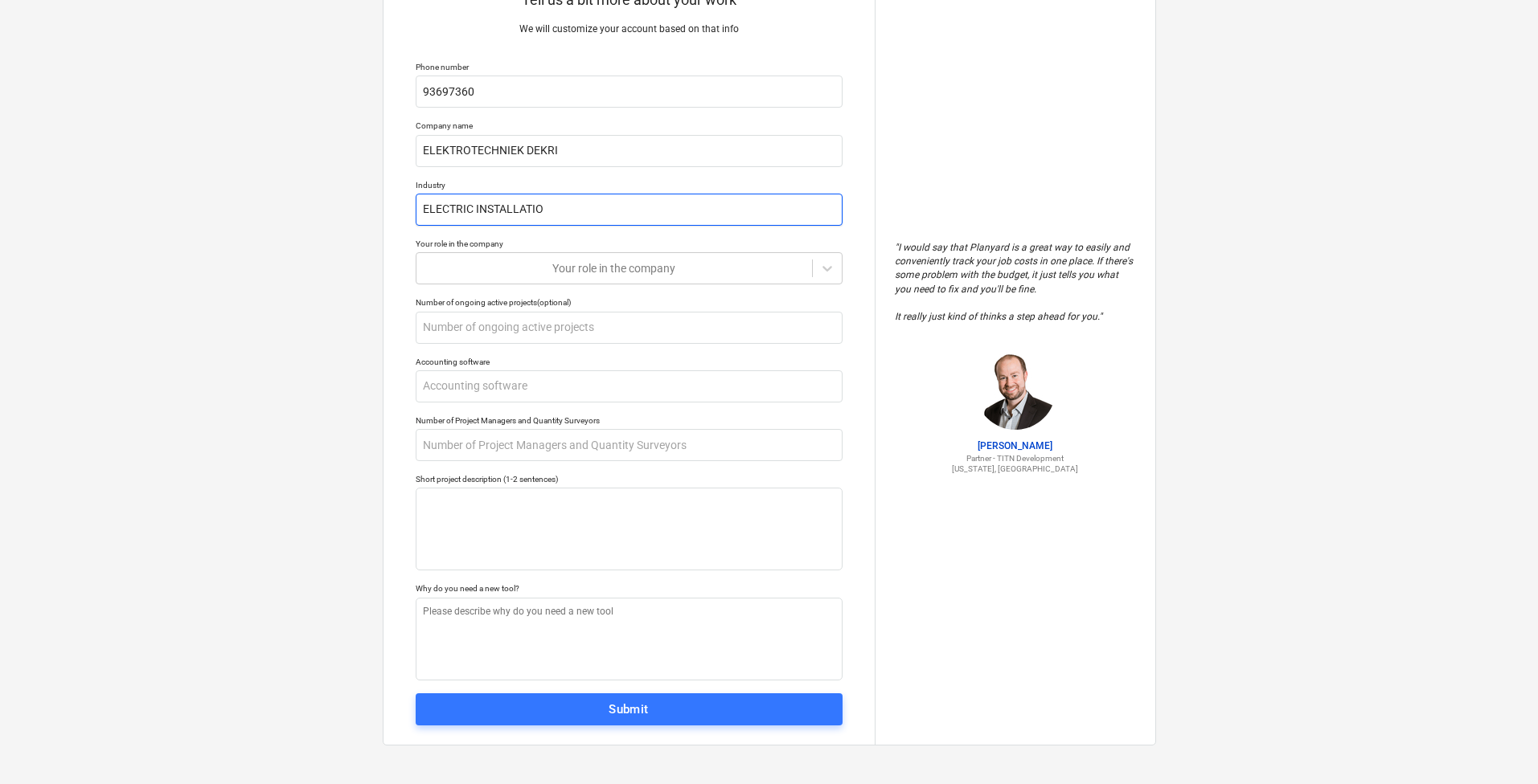
type textarea "x"
type input "ELECTRIC INSTALLATION"
type textarea "x"
type input "ELECTRIC INSTALLATION"
type textarea "x"
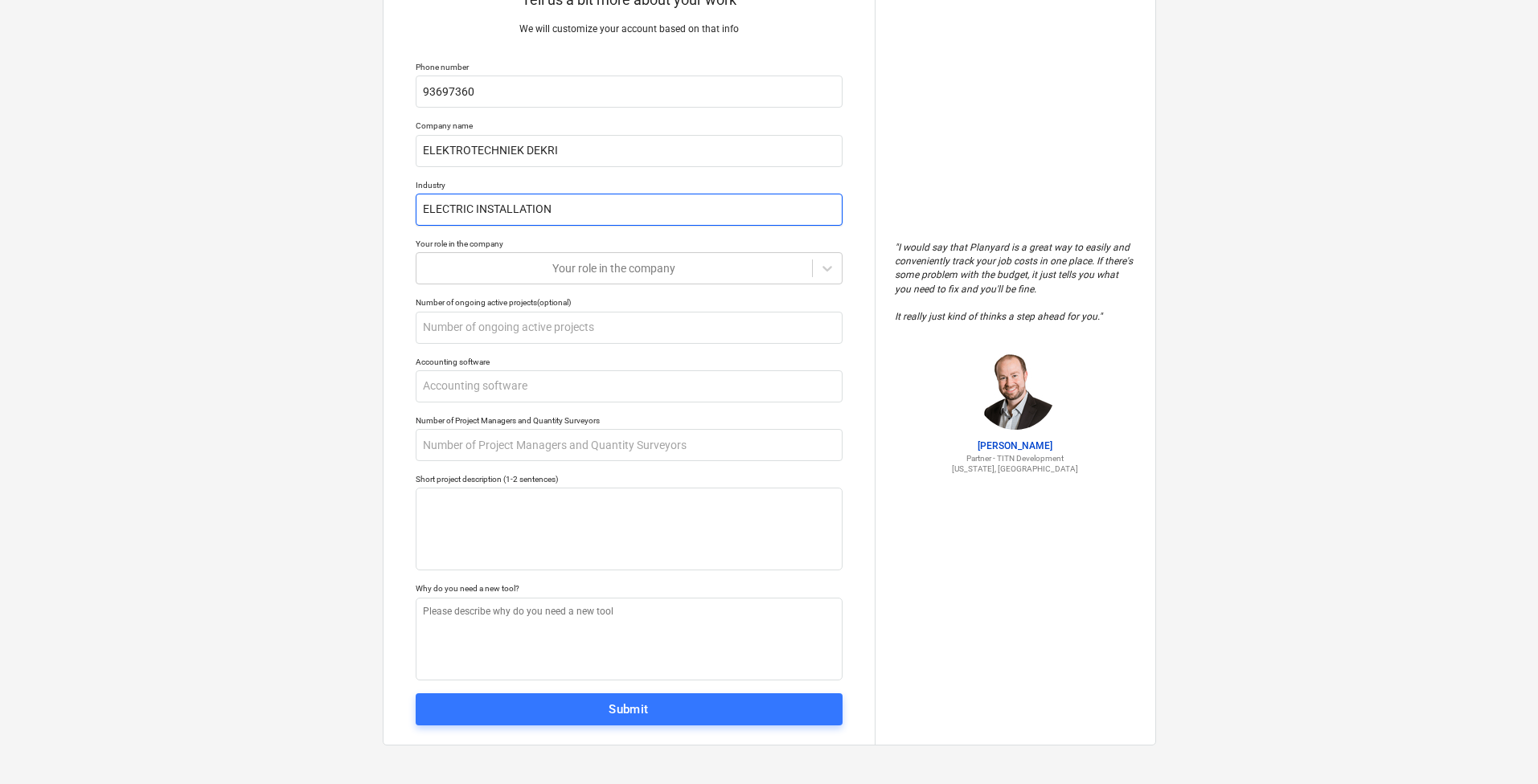
type input "ELECTRIC INSTALLATION E"
type textarea "x"
type input "ELECTRIC INSTALLATION EN"
type textarea "x"
type input "ELECTRIC INSTALLATION EN"
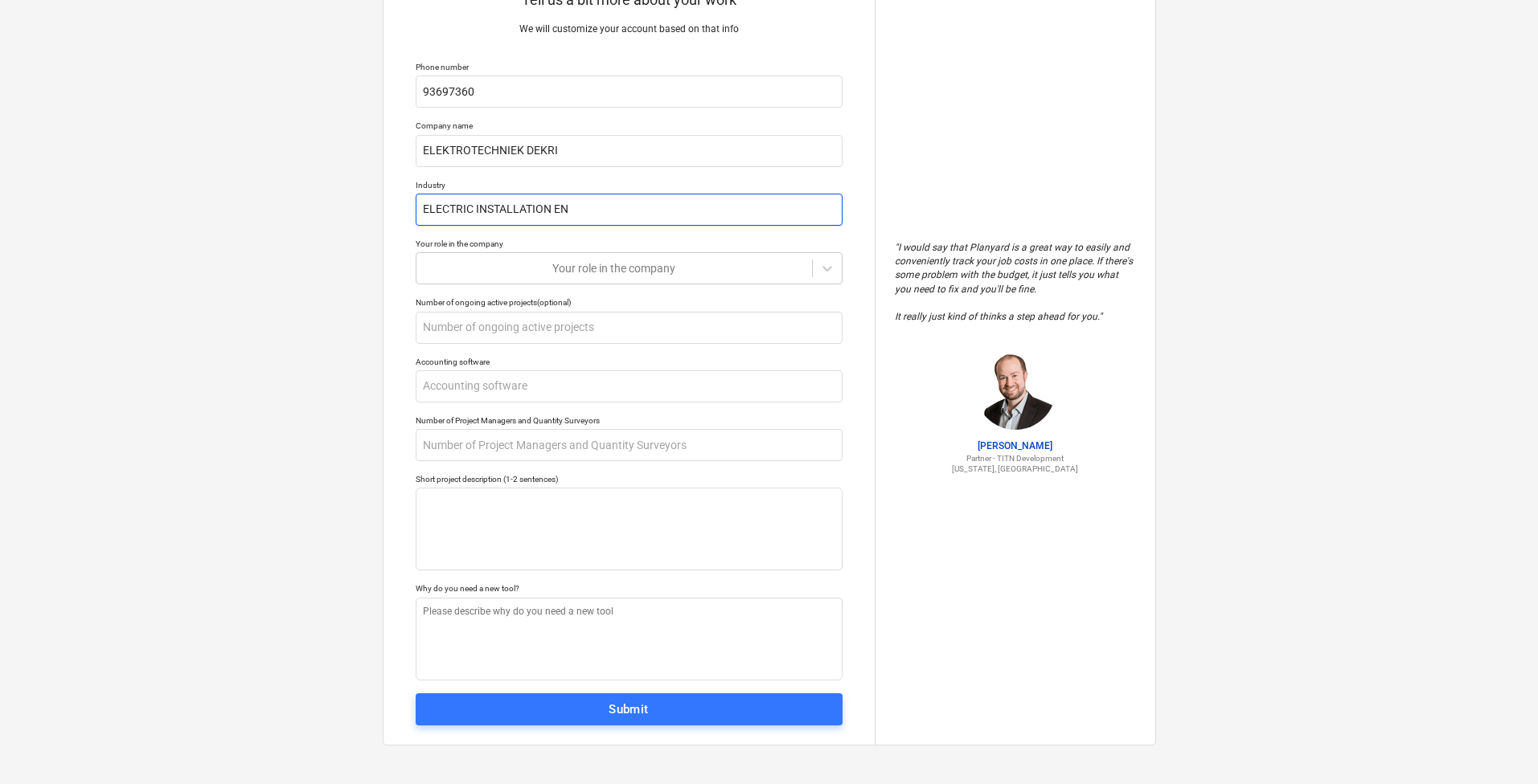
type textarea "x"
type input "ELECTRIC INSTALLATION EN P"
type textarea "x"
type input "ELECTRIC INSTALLATION EN PR"
type textarea "x"
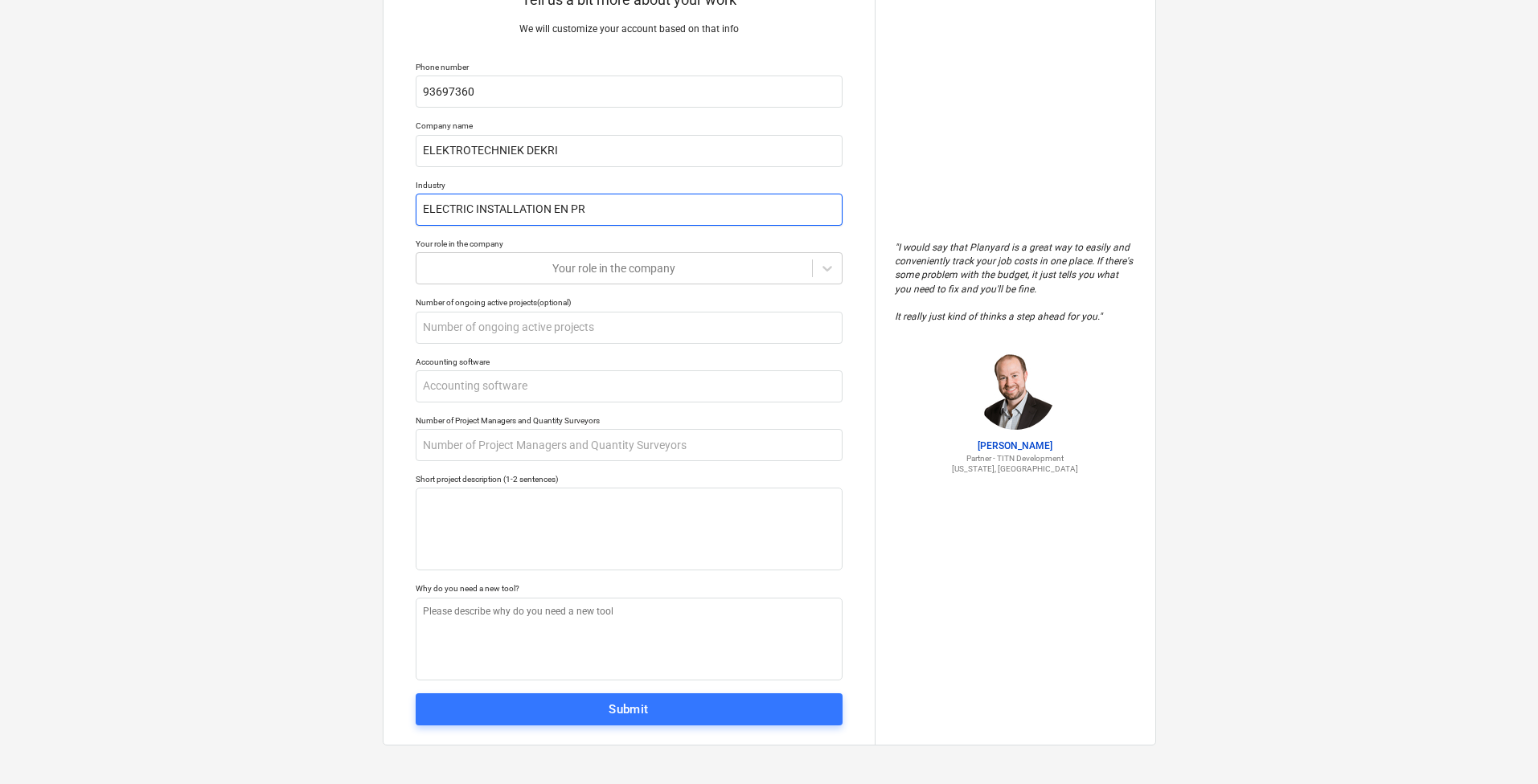
type input "ELECTRIC INSTALLATION EN PRE"
type textarea "x"
type input "ELECTRIC INSTALLATION EN PRE4"
type textarea "x"
type input "ELECTRIC INSTALLATION EN PRE4P"
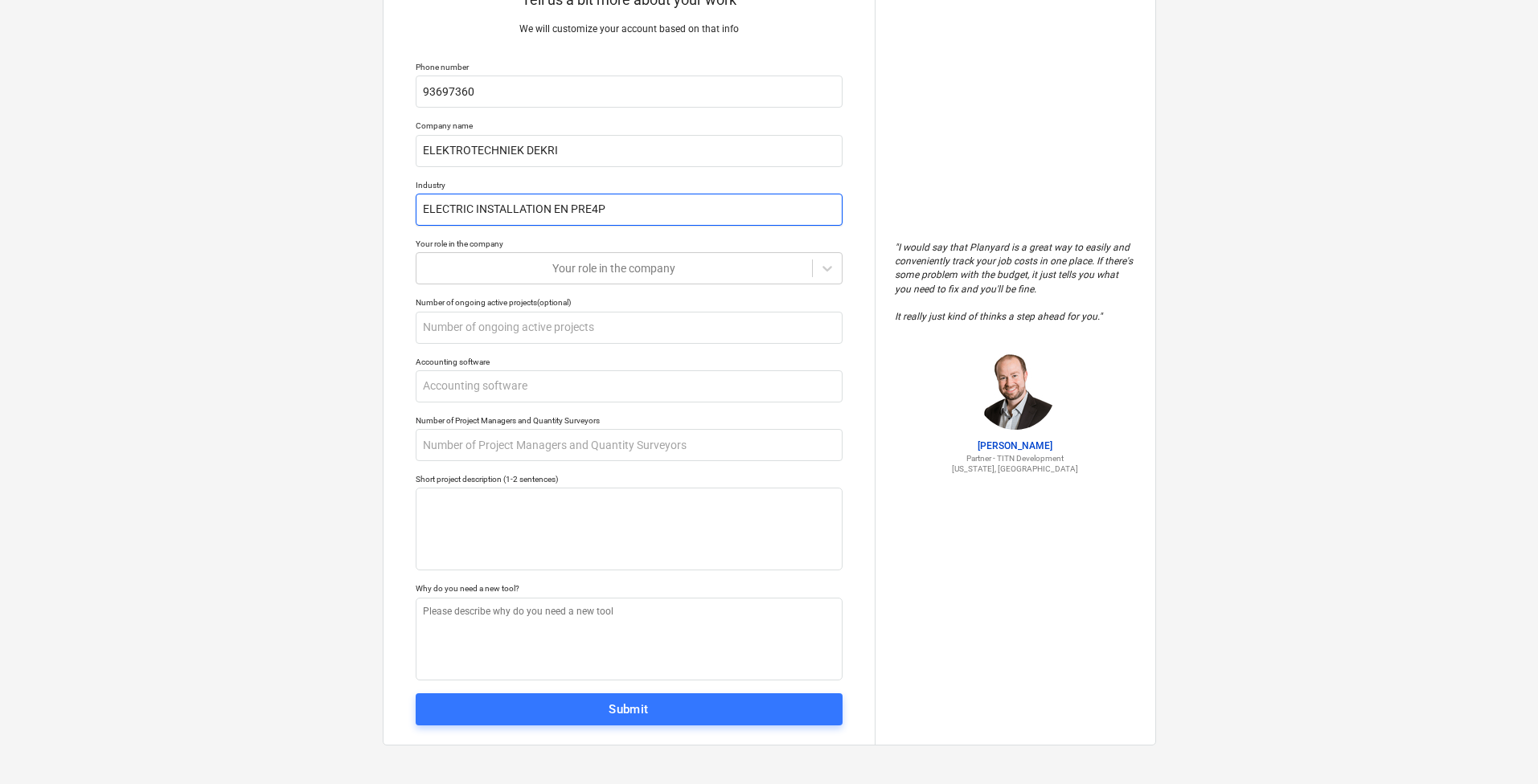
type textarea "x"
type input "ELECTRIC INSTALLATION EN PRE4"
type textarea "x"
type input "ELECTRIC INSTALLATION EN PRE"
type textarea "x"
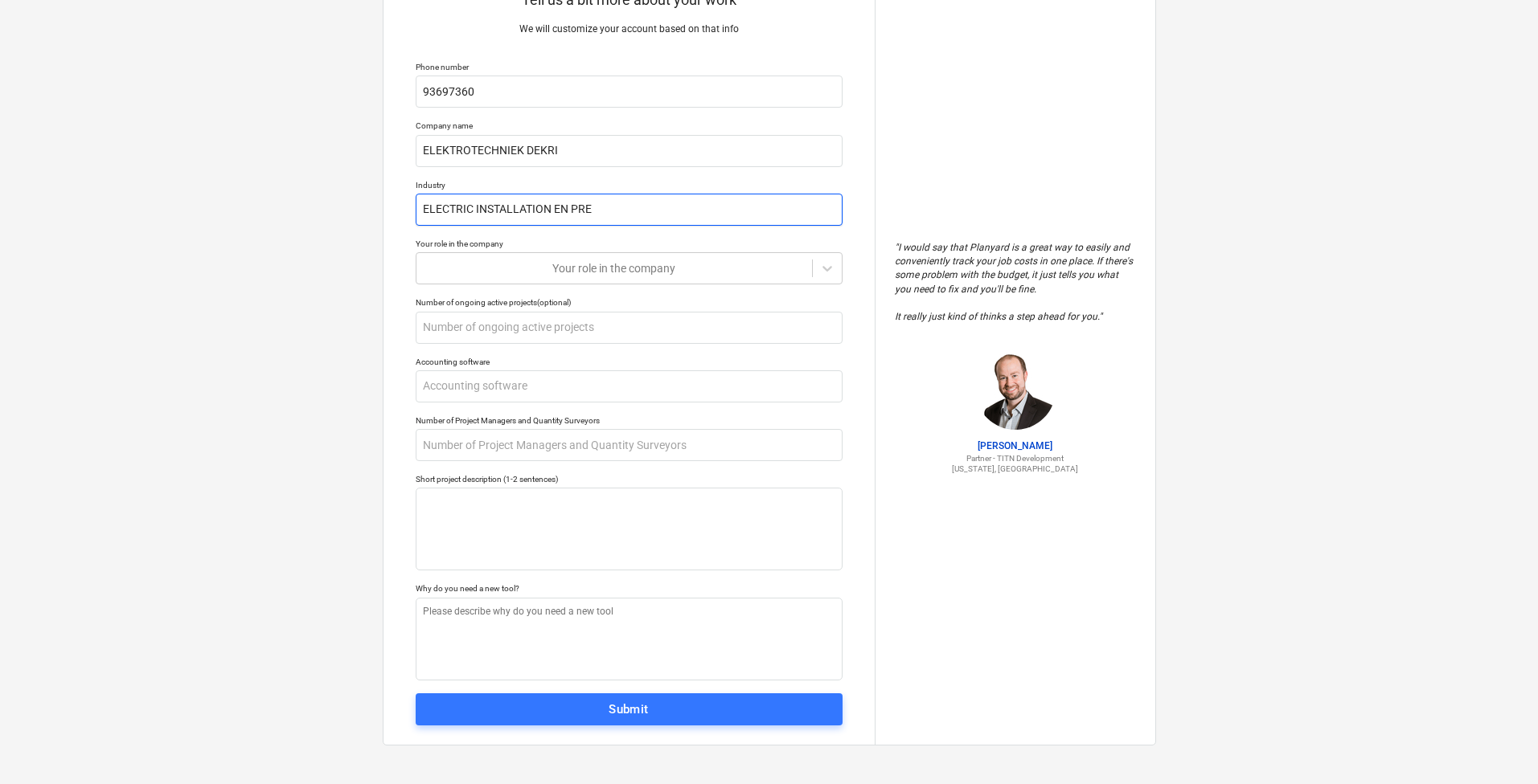
type input "ELECTRIC INSTALLATION EN PR"
type textarea "x"
type input "ELECTRIC INSTALLATION EN P"
type textarea "x"
type input "ELECTRIC INSTALLATION EN"
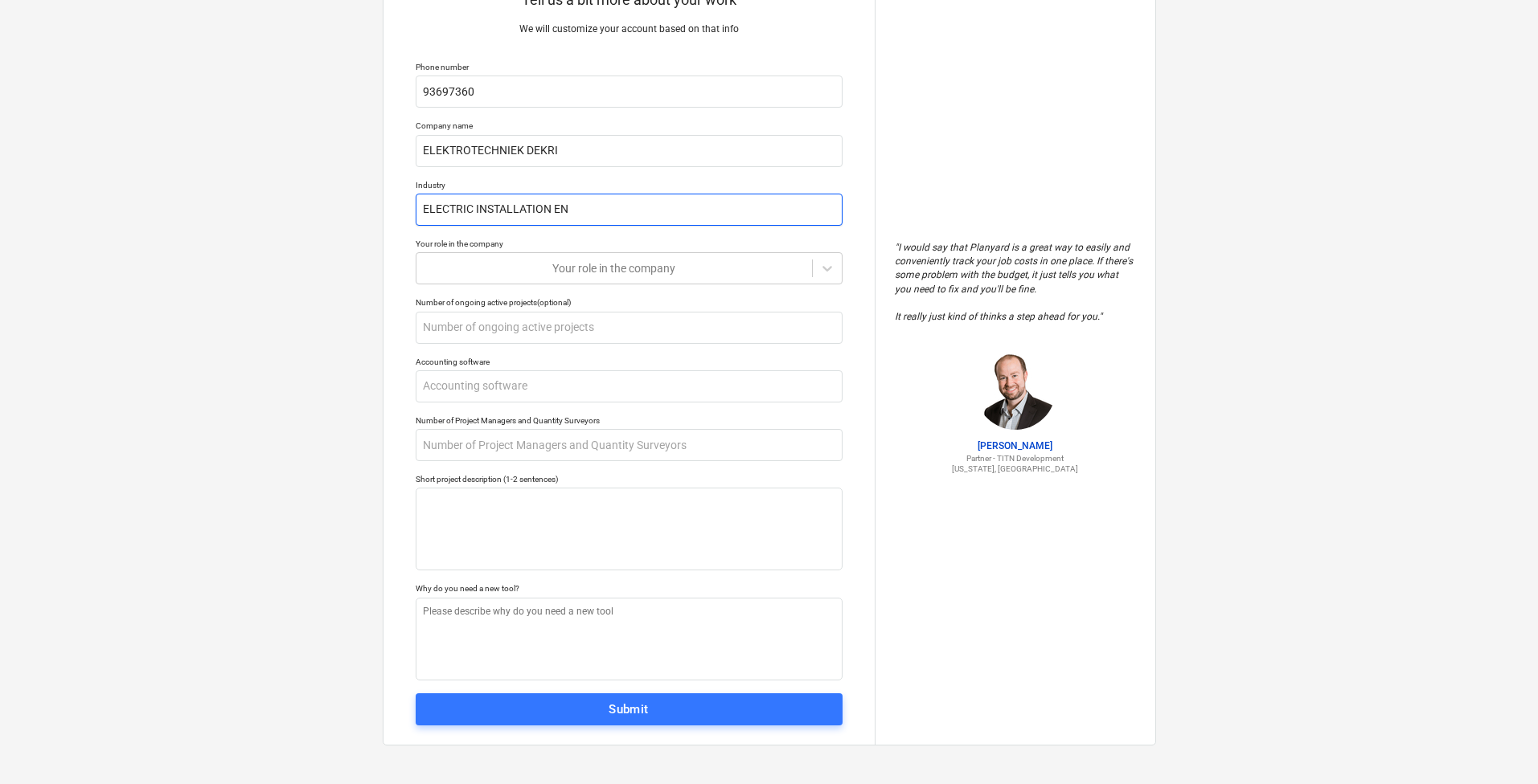
type textarea "x"
type input "ELECTRIC INSTALLATION EN"
type textarea "x"
type input "ELECTRIC INSTALLATION E"
type textarea "x"
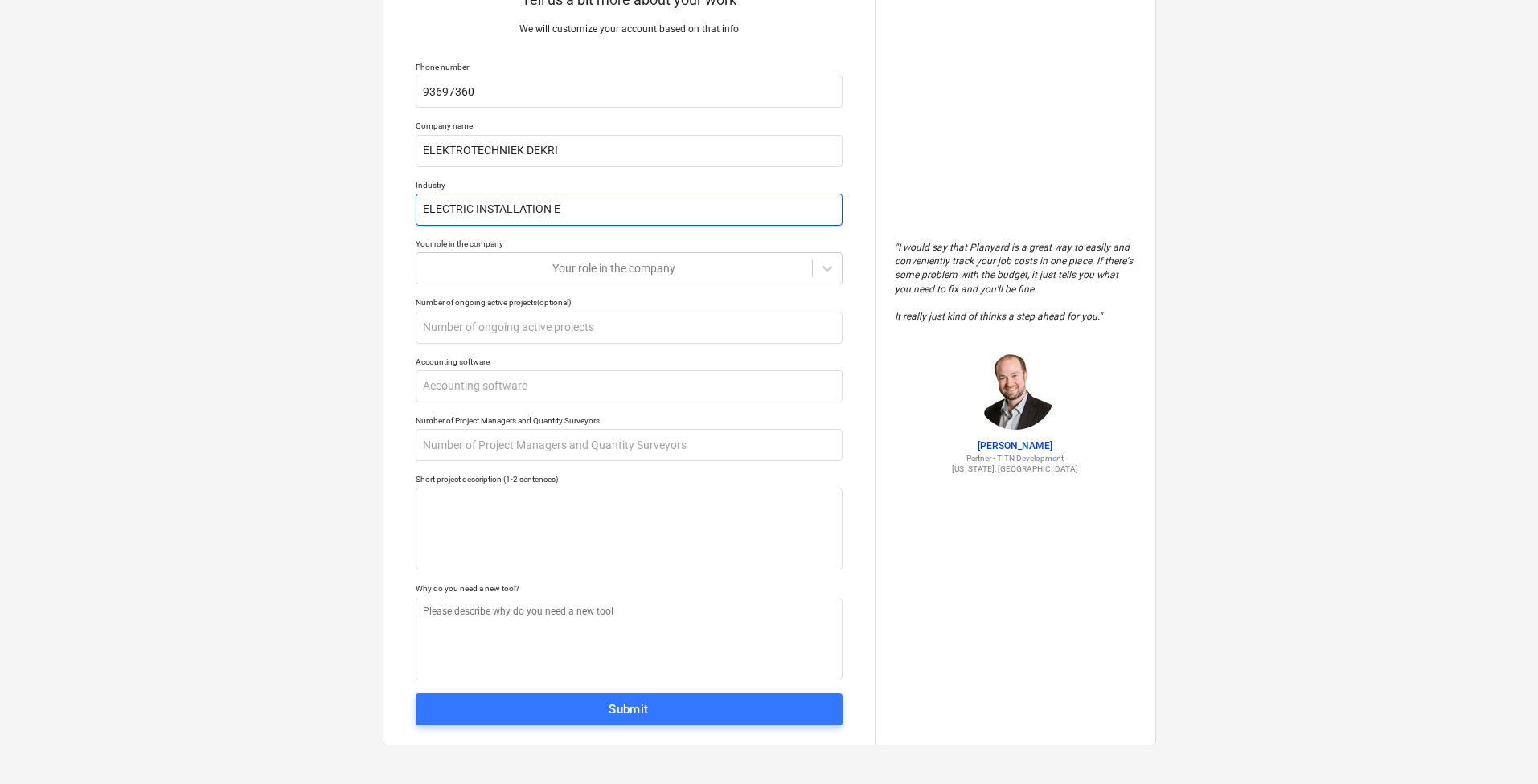
type input "ELECTRIC INSTALLATION"
type textarea "x"
type input "ELECTRIC INSTALLATION"
type textarea "x"
type input "ELECTRIC INSTALLATIO"
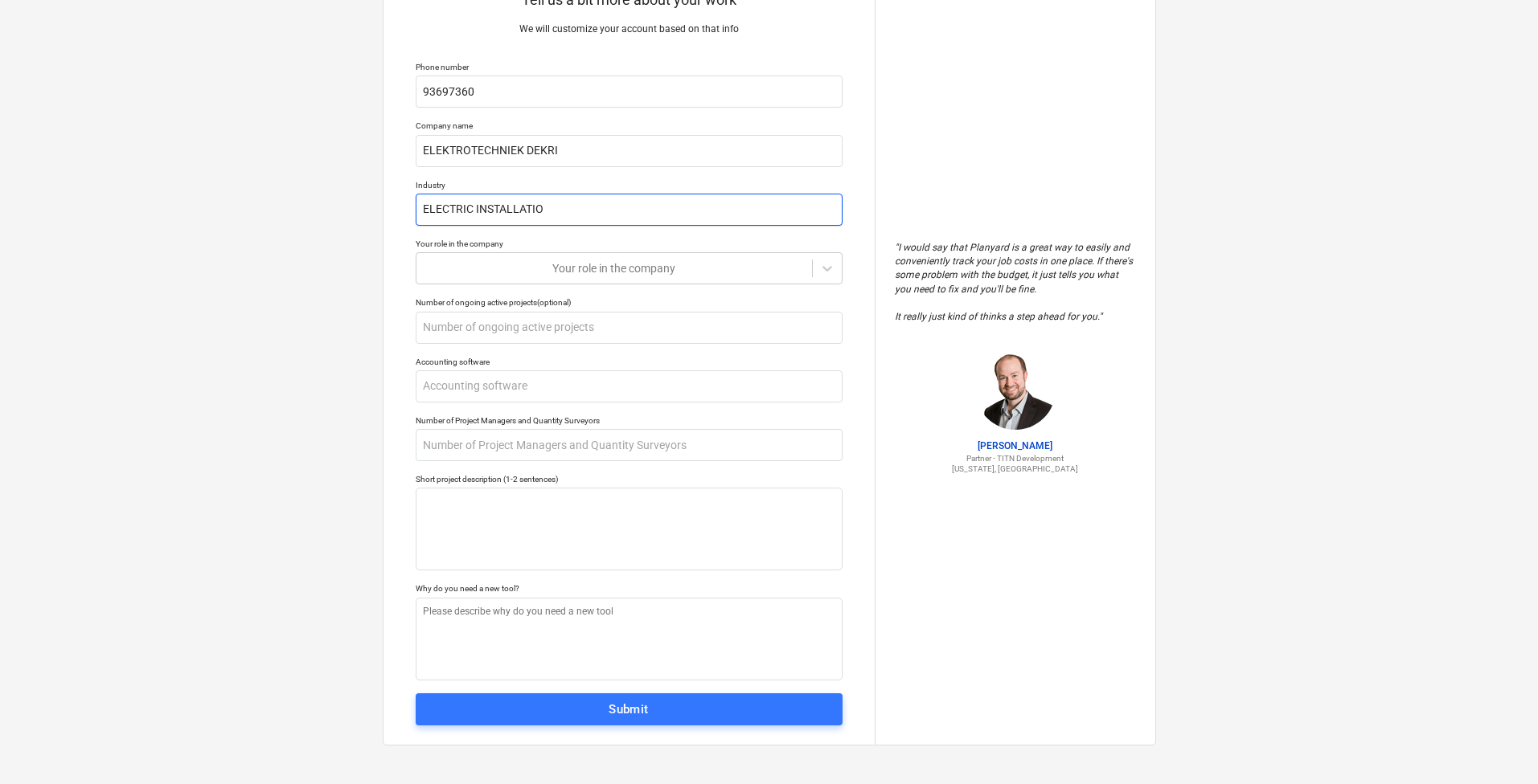
type textarea "x"
type input "ELECTRIC INSTALLATI"
type textarea "x"
type input "ELECTRIC INSTALLAT"
type textarea "x"
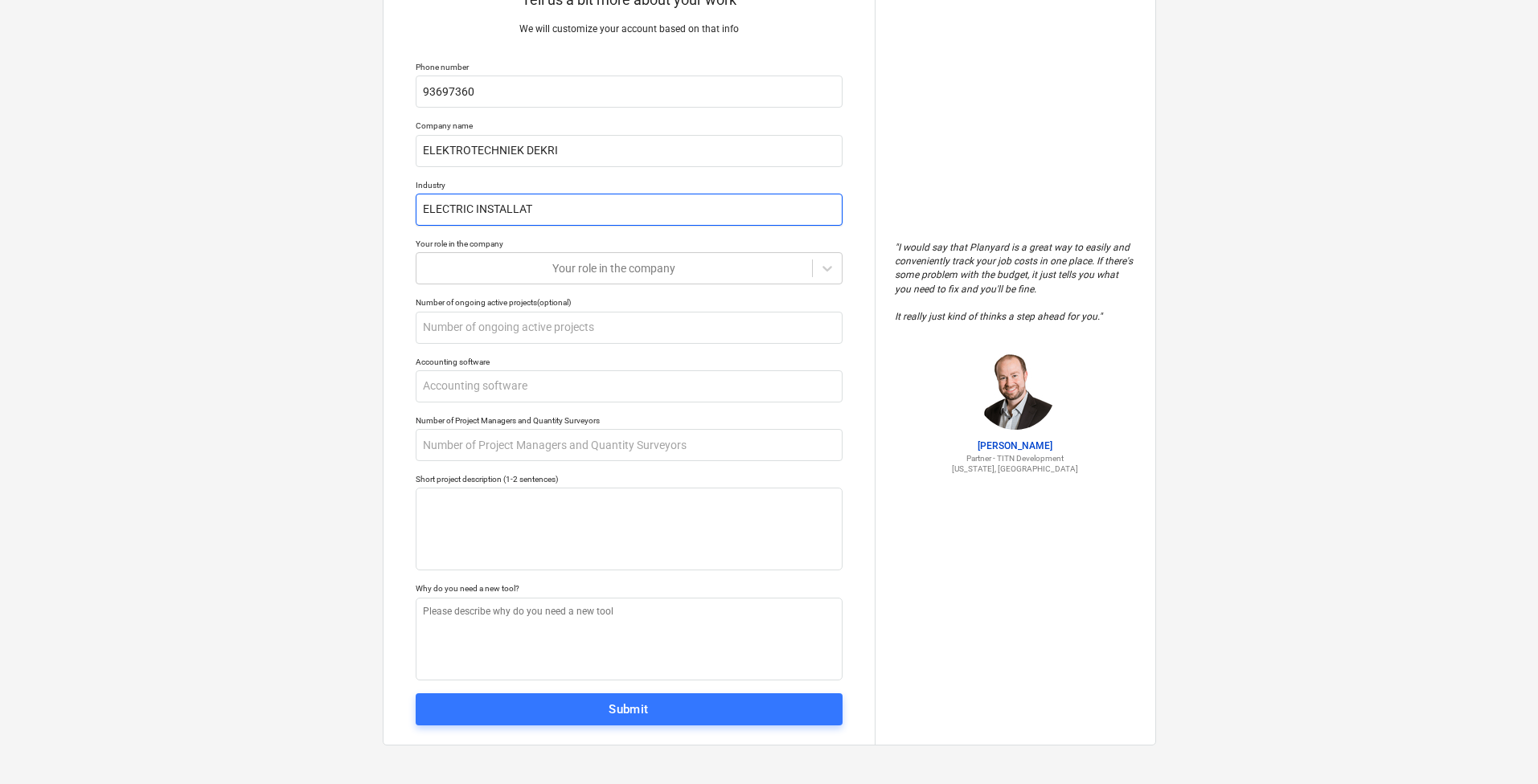
type input "ELECTRIC INSTALLA"
type textarea "x"
type input "ELECTRIC INSTALL"
type textarea "x"
type input "ELECTRIC INSTAL"
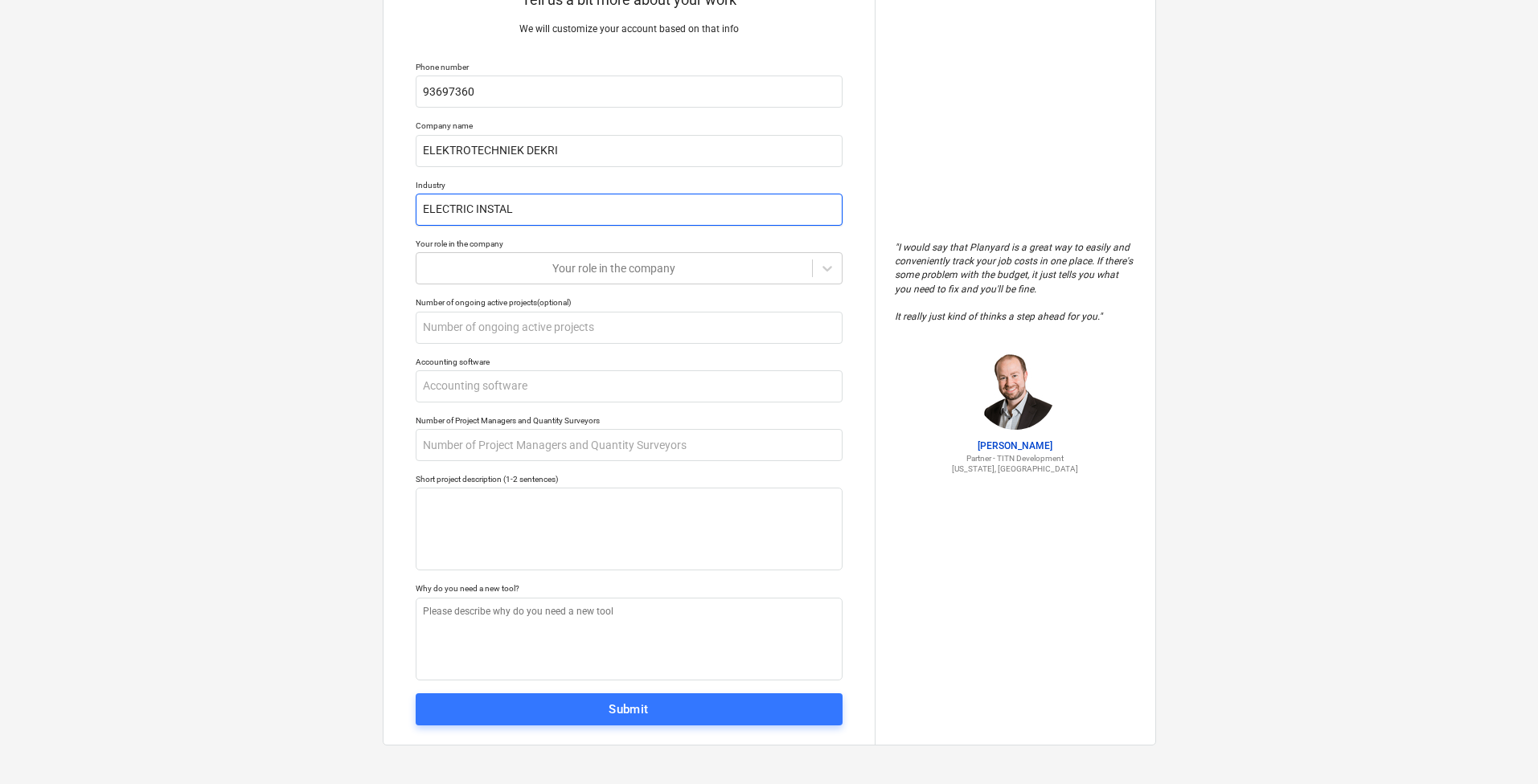
type textarea "x"
type input "ELECTRIC INSTA"
type textarea "x"
type input "ELECTRIC INST"
type textarea "x"
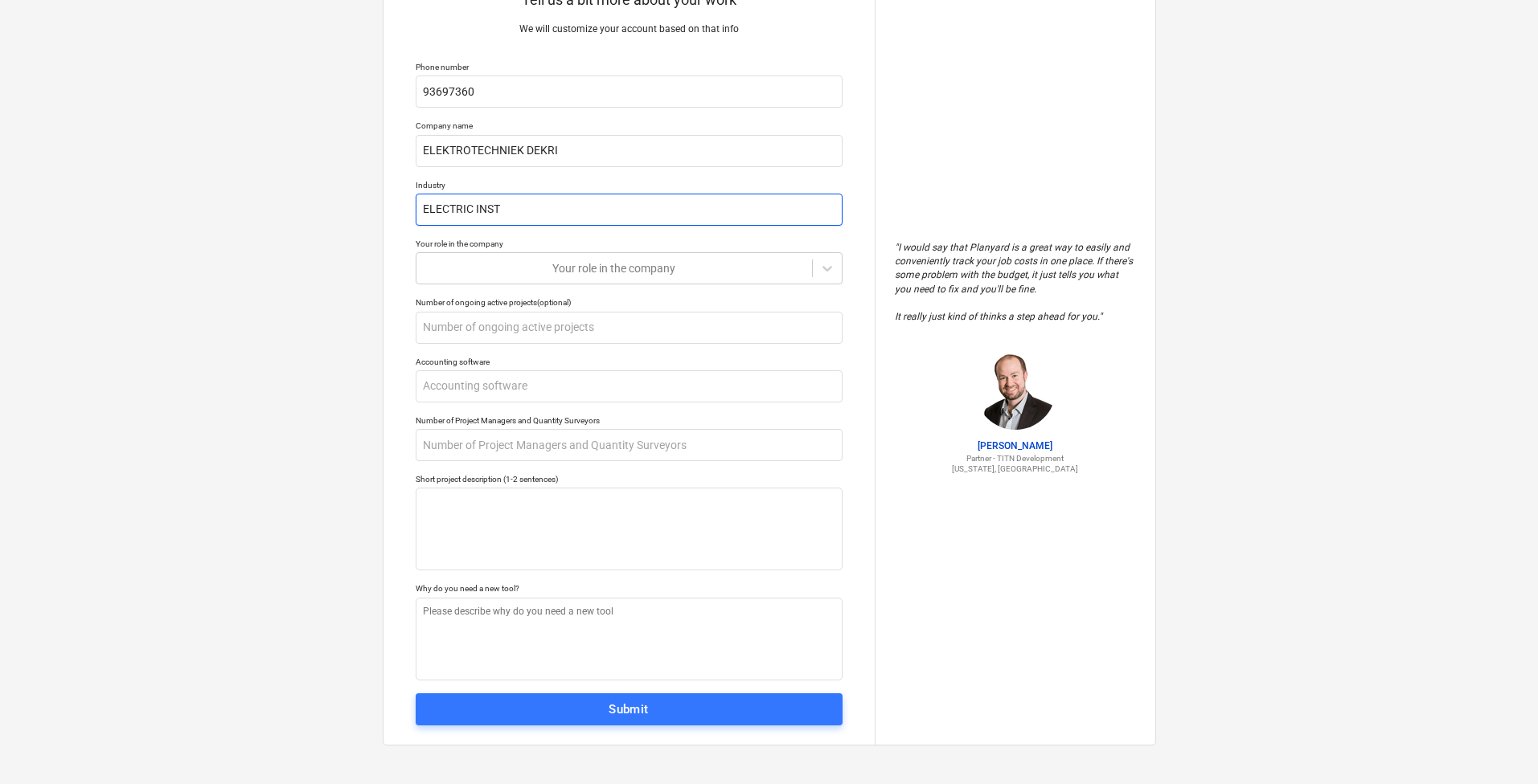
type input "ELECTRIC INS"
type textarea "x"
type input "ELECTRIC IN"
type textarea "x"
type input "ELECTRIC I"
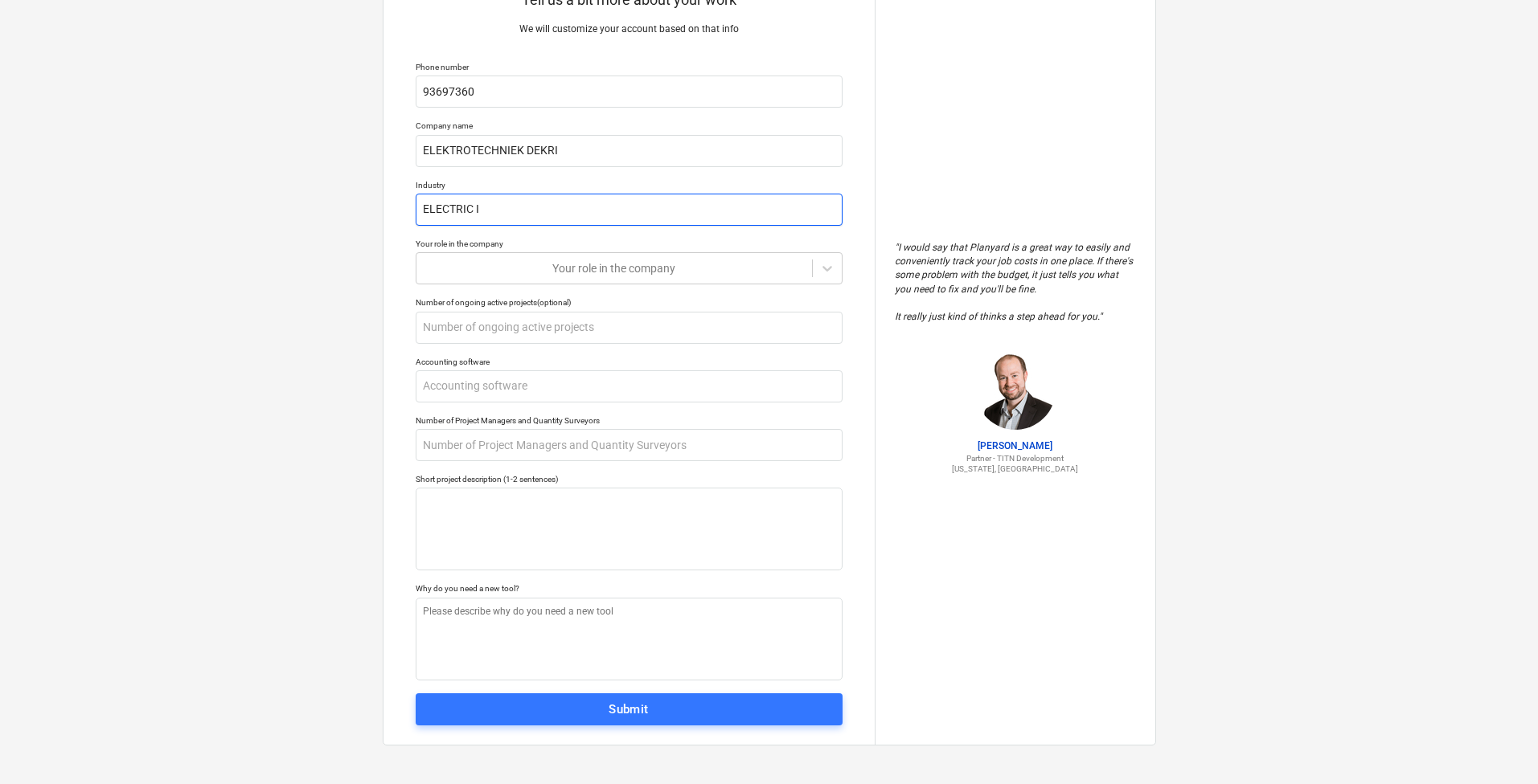
type textarea "x"
type input "ELECTRIC"
type textarea "x"
type input "ELECTRIC P"
type textarea "x"
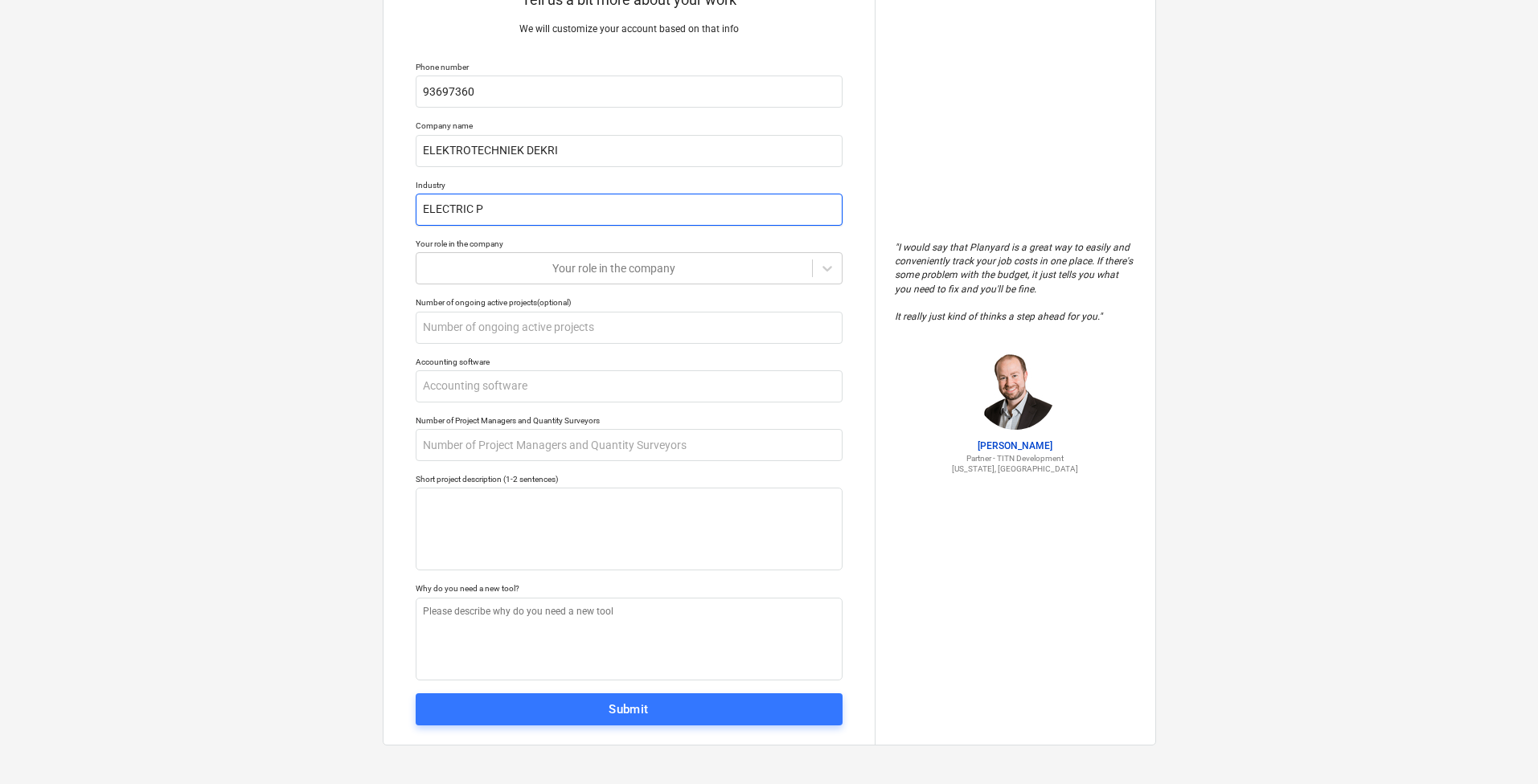
type input "ELECTRIC PR"
type textarea "x"
type input "ELECTRIC PRE"
type textarea "x"
type input "ELECTRIC PREP"
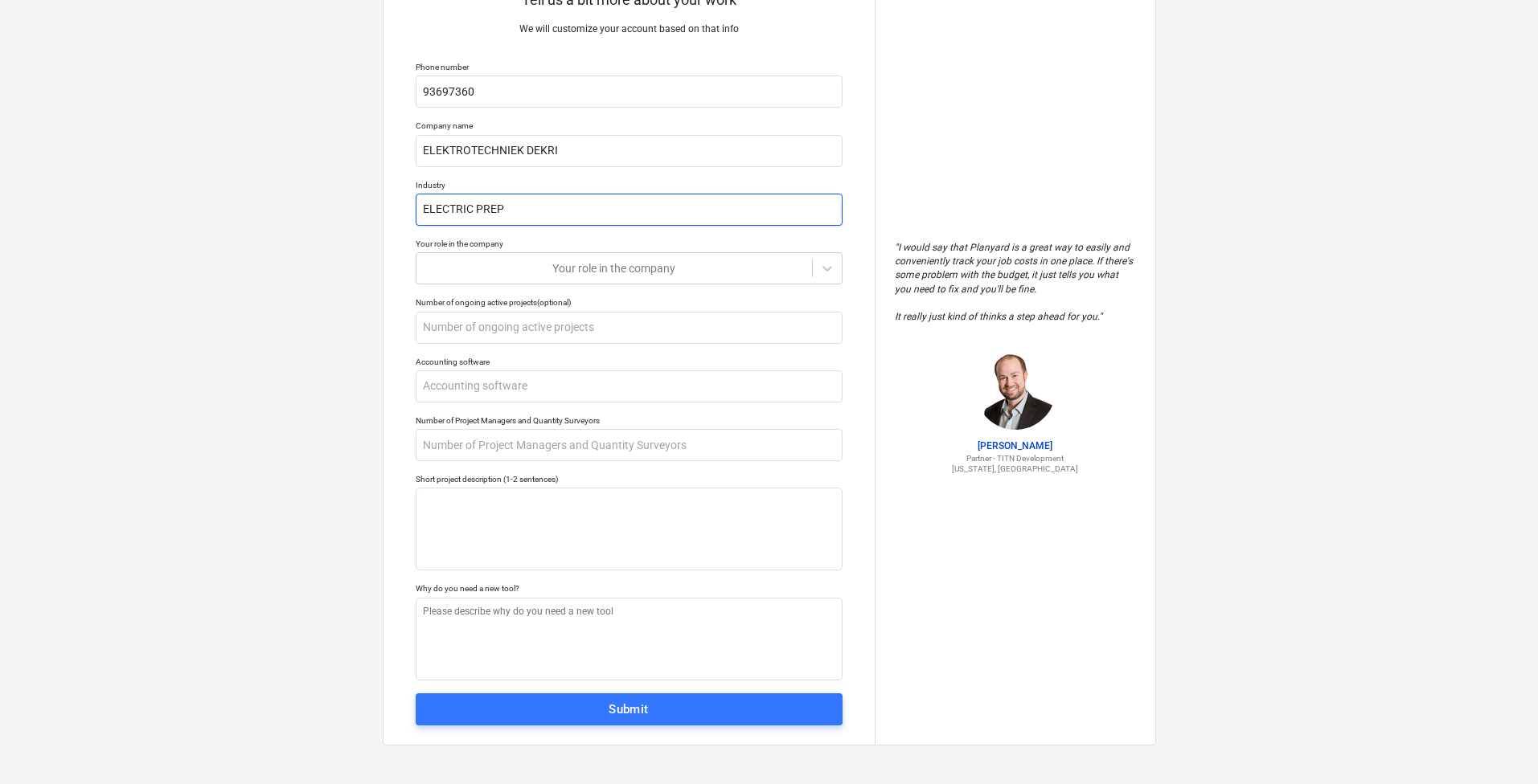
type textarea "x"
type input "ELECTRIC PREPA"
type textarea "x"
type input "ELECTRIC PREPAR"
type textarea "x"
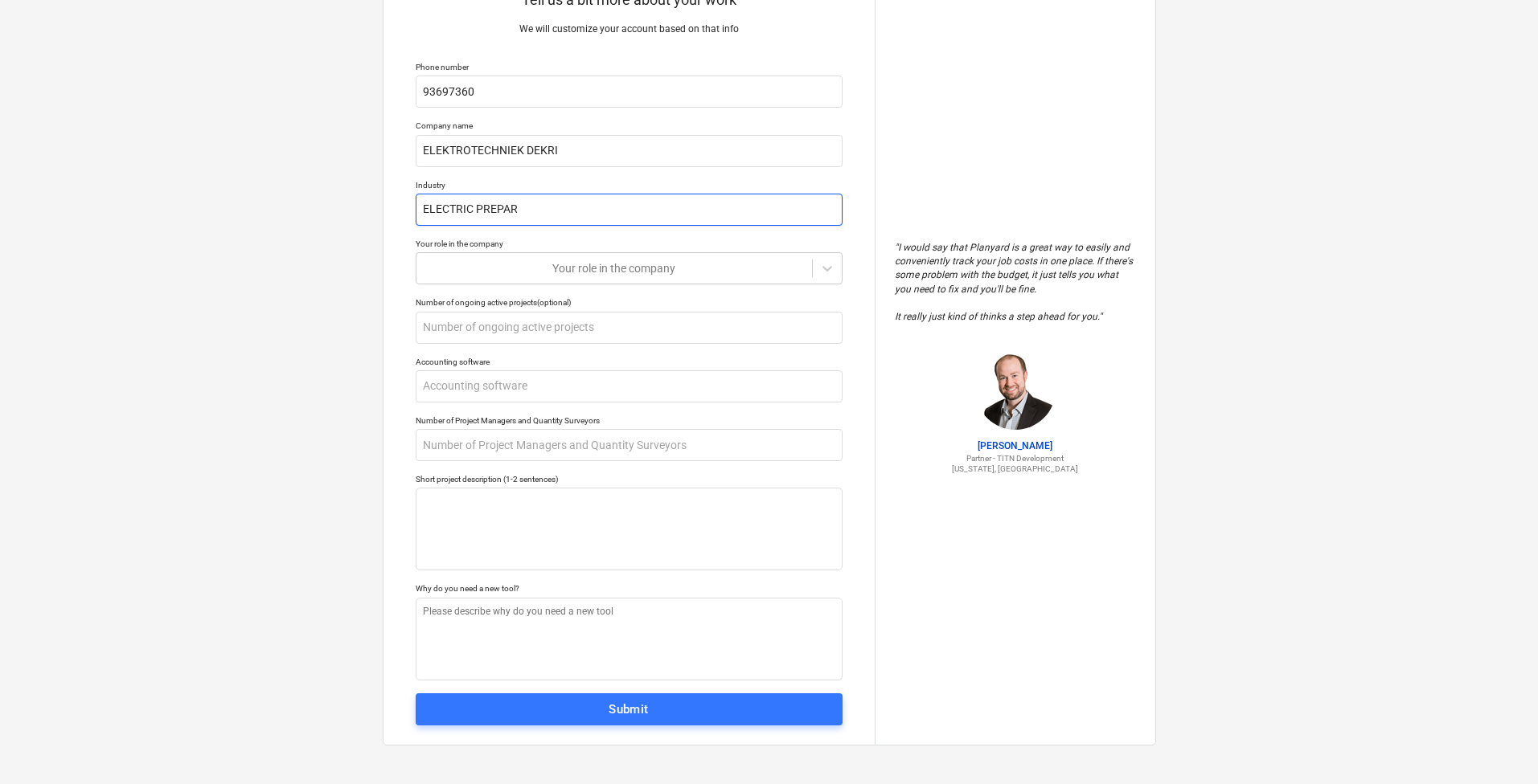
type input "ELECTRIC PREPARI"
type textarea "x"
type input "ELECTRIC PREPARIA"
type textarea "x"
type input "ELECTRIC PREPARIAT"
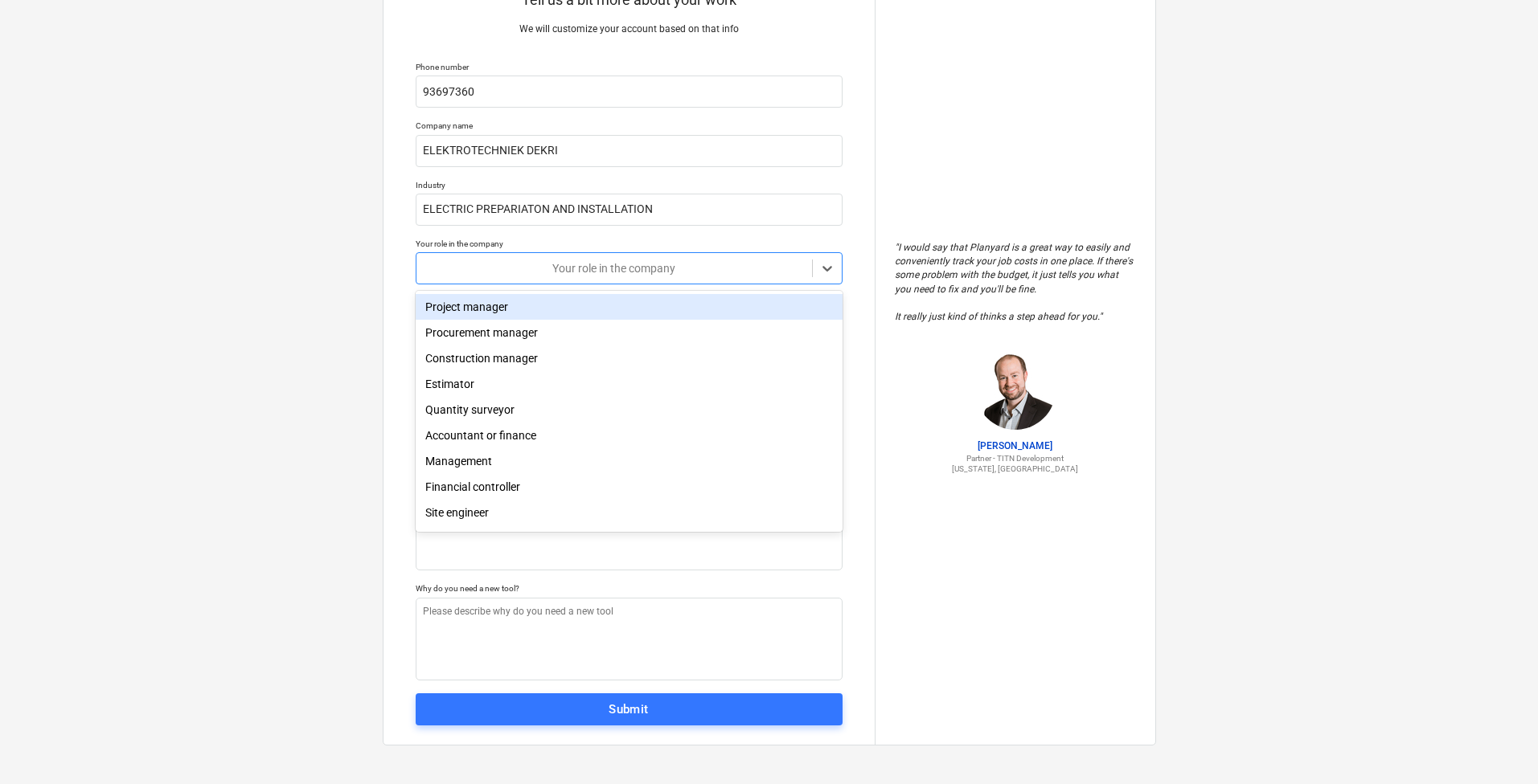
click at [675, 264] on div at bounding box center [614, 268] width 379 height 16
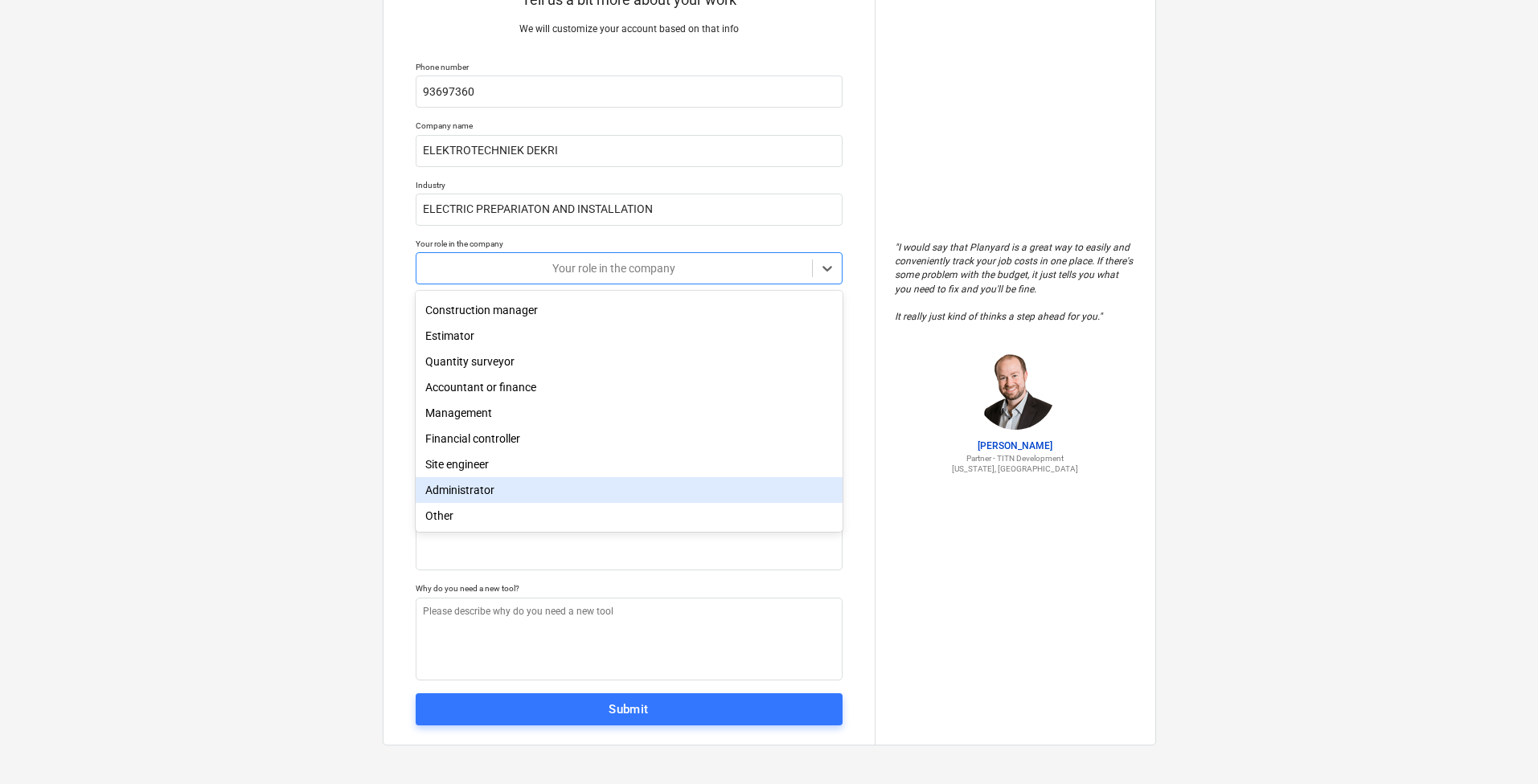
scroll to position [0, 0]
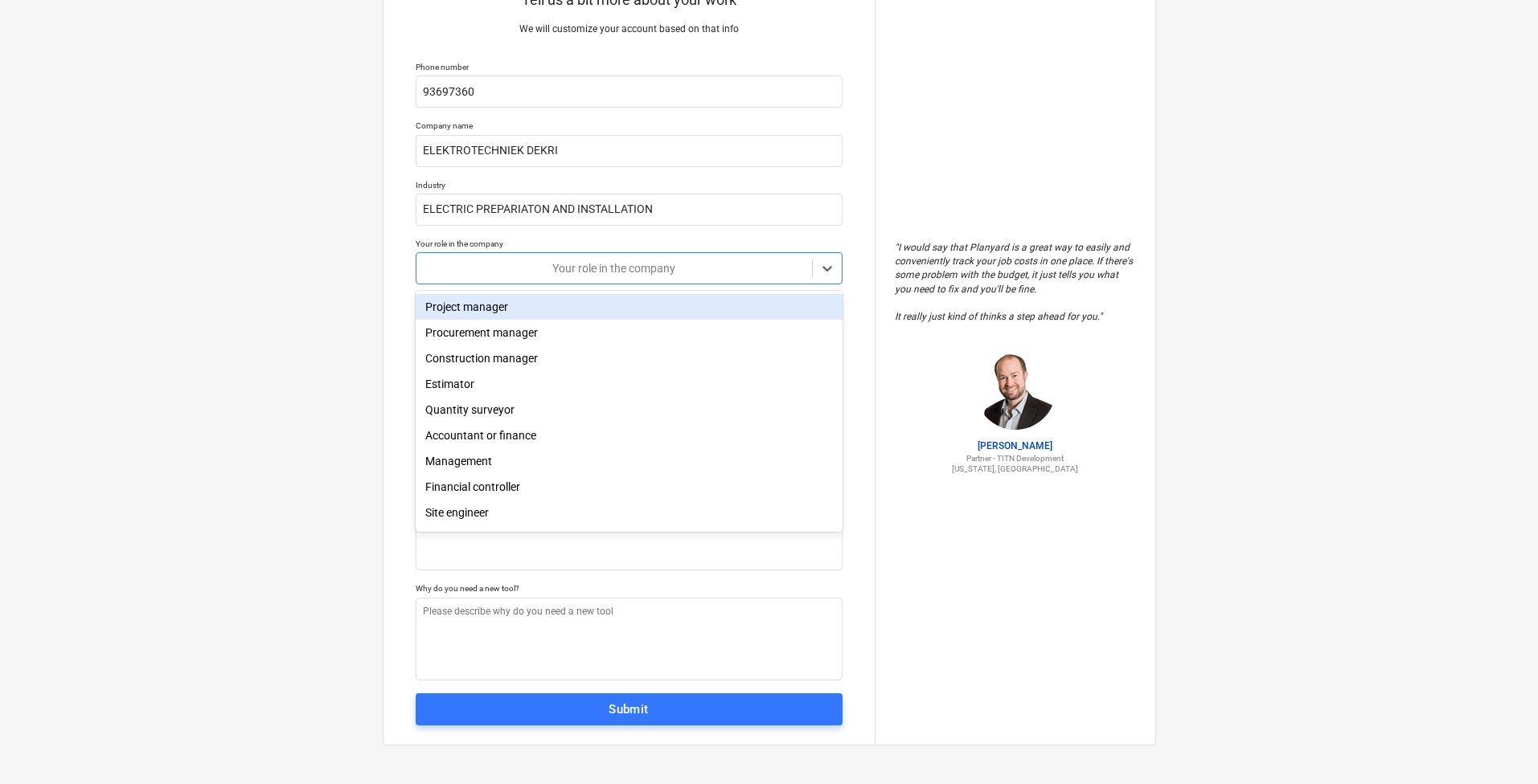
click at [514, 307] on div "Project manager" at bounding box center [629, 307] width 427 height 26
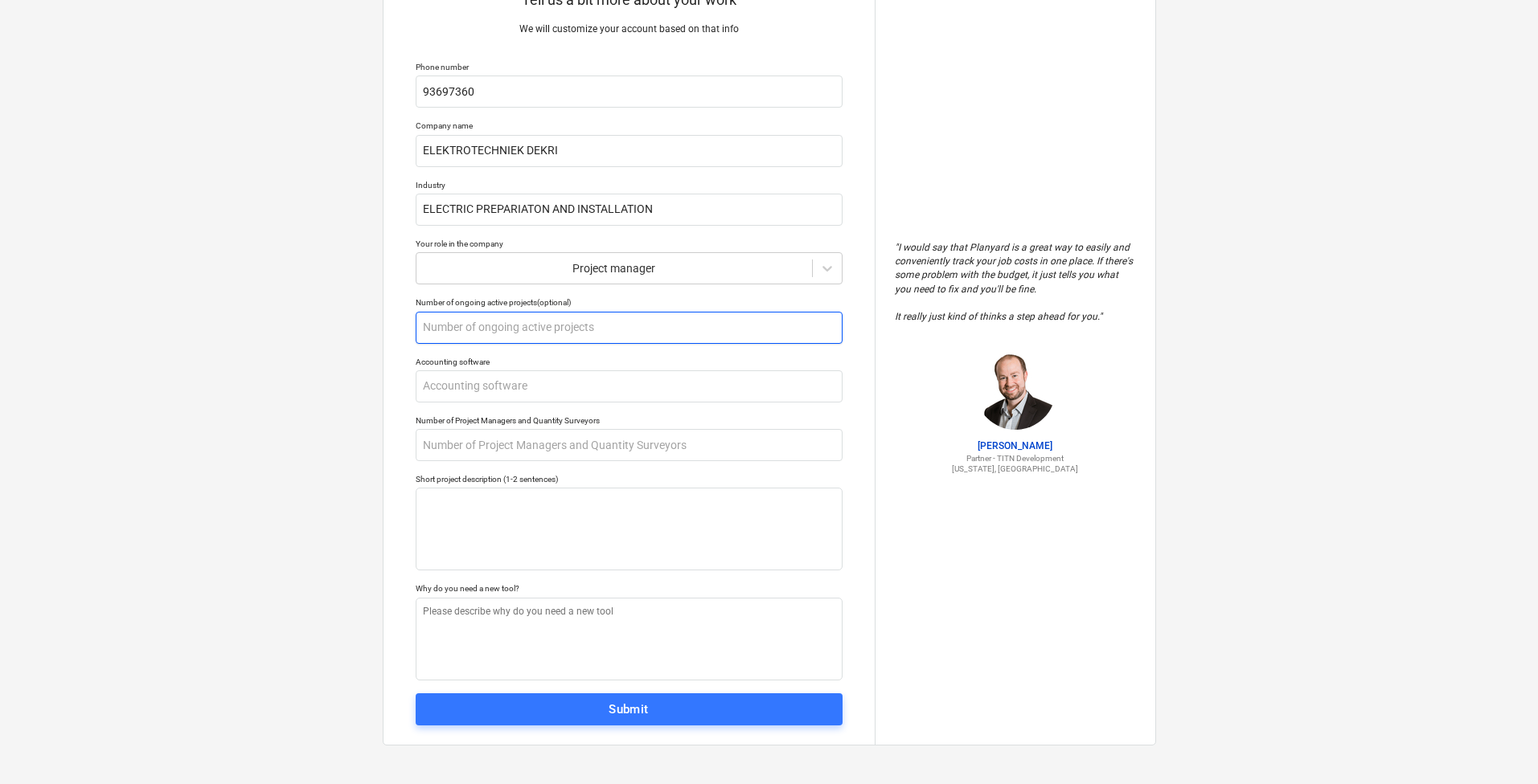
click at [579, 343] on input "text" at bounding box center [629, 328] width 427 height 32
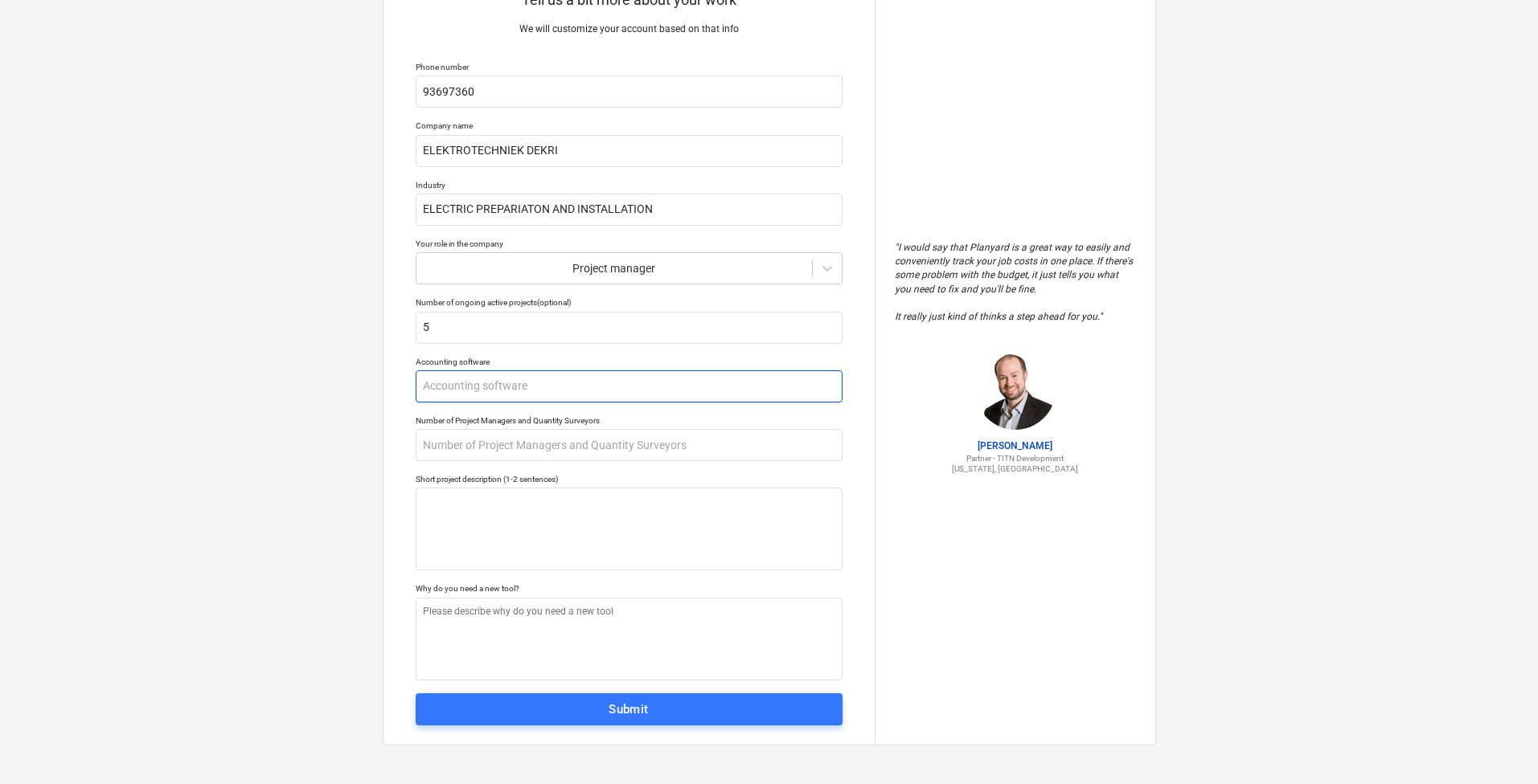
click at [563, 379] on input "text" at bounding box center [629, 387] width 427 height 32
click at [546, 443] on input "text" at bounding box center [629, 446] width 427 height 32
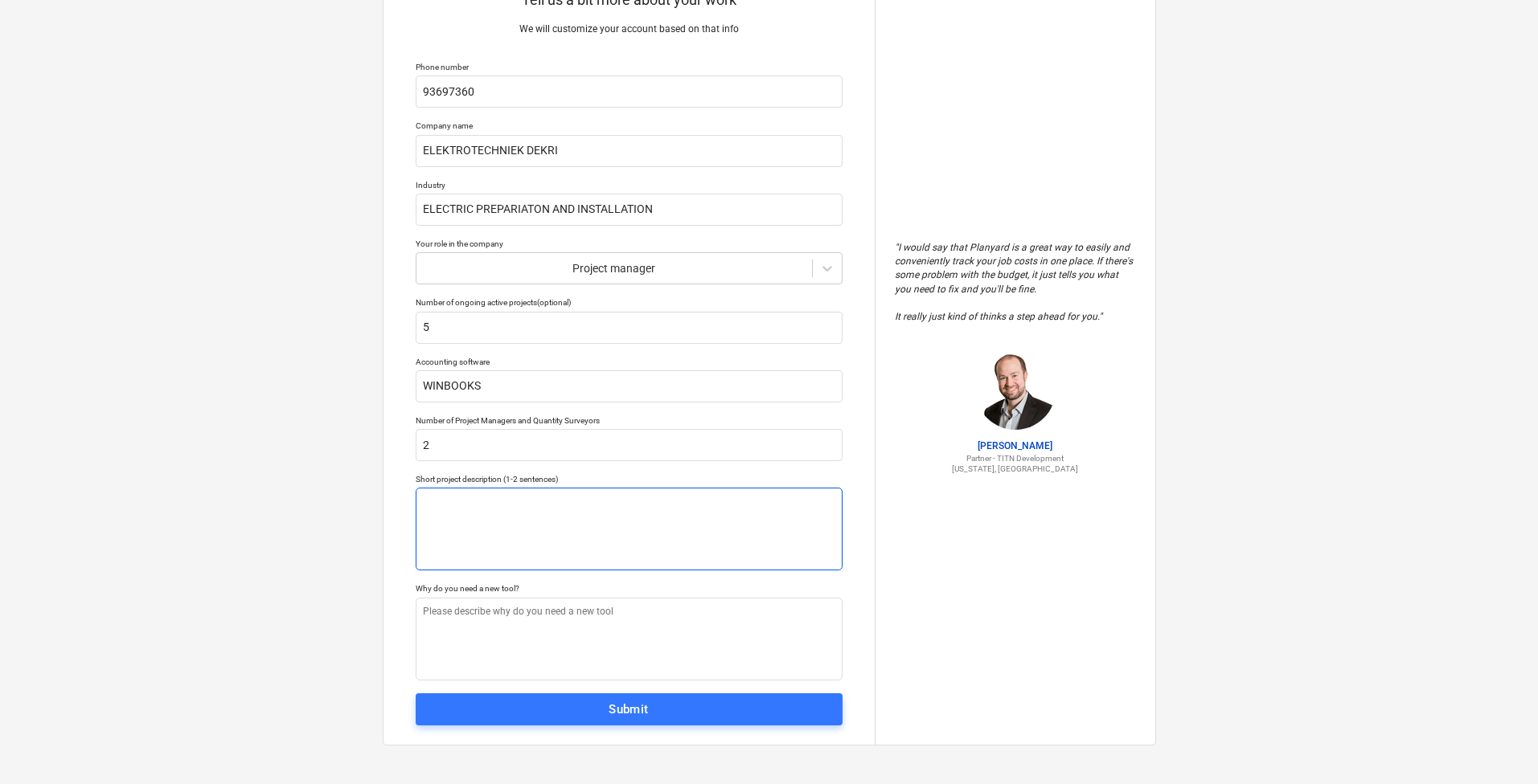
click at [538, 497] on textarea at bounding box center [629, 529] width 427 height 82
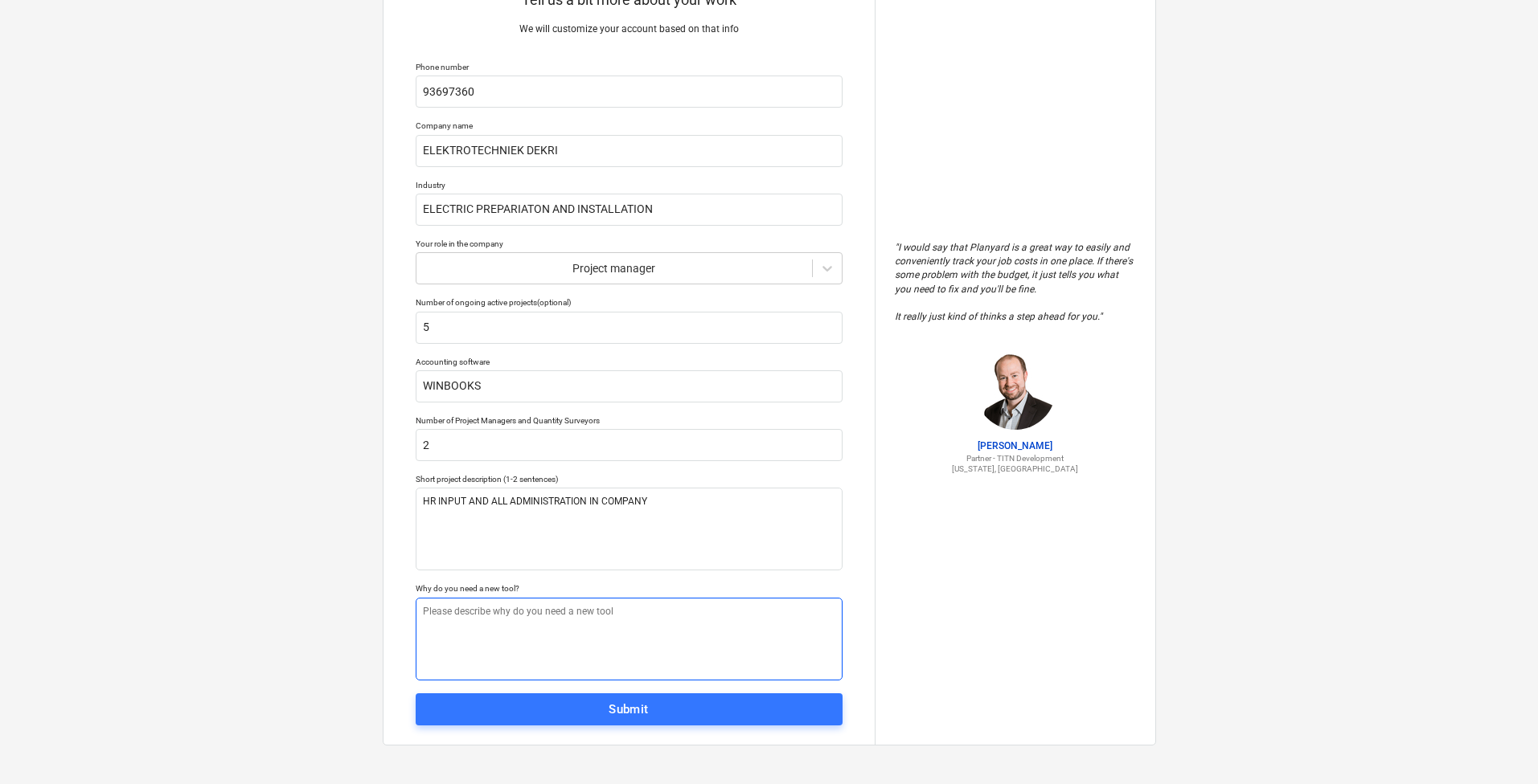
click at [611, 643] on textarea at bounding box center [629, 639] width 427 height 82
click at [684, 628] on textarea at bounding box center [629, 639] width 427 height 82
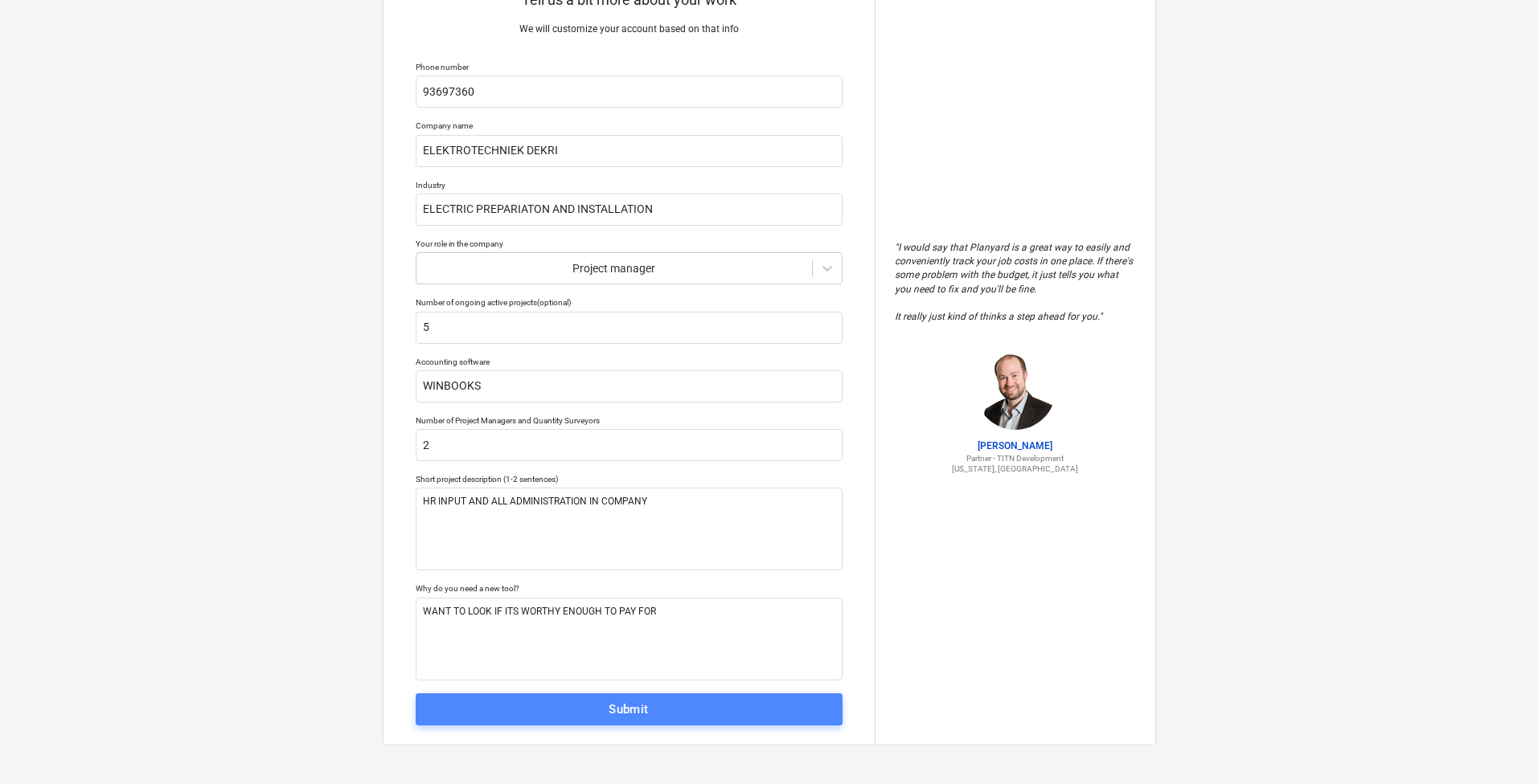
click at [649, 704] on span "Submit" at bounding box center [629, 709] width 391 height 21
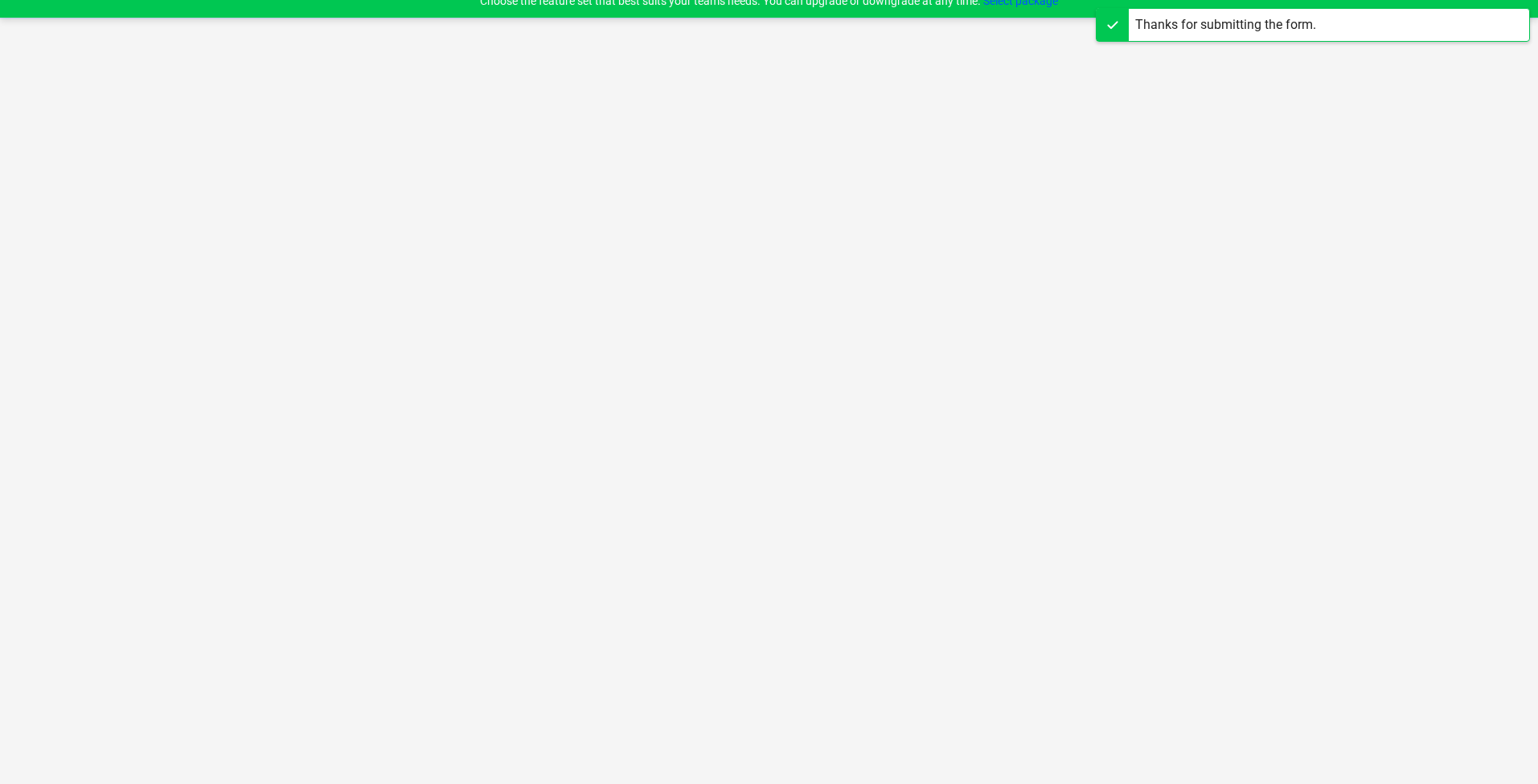
scroll to position [15, 0]
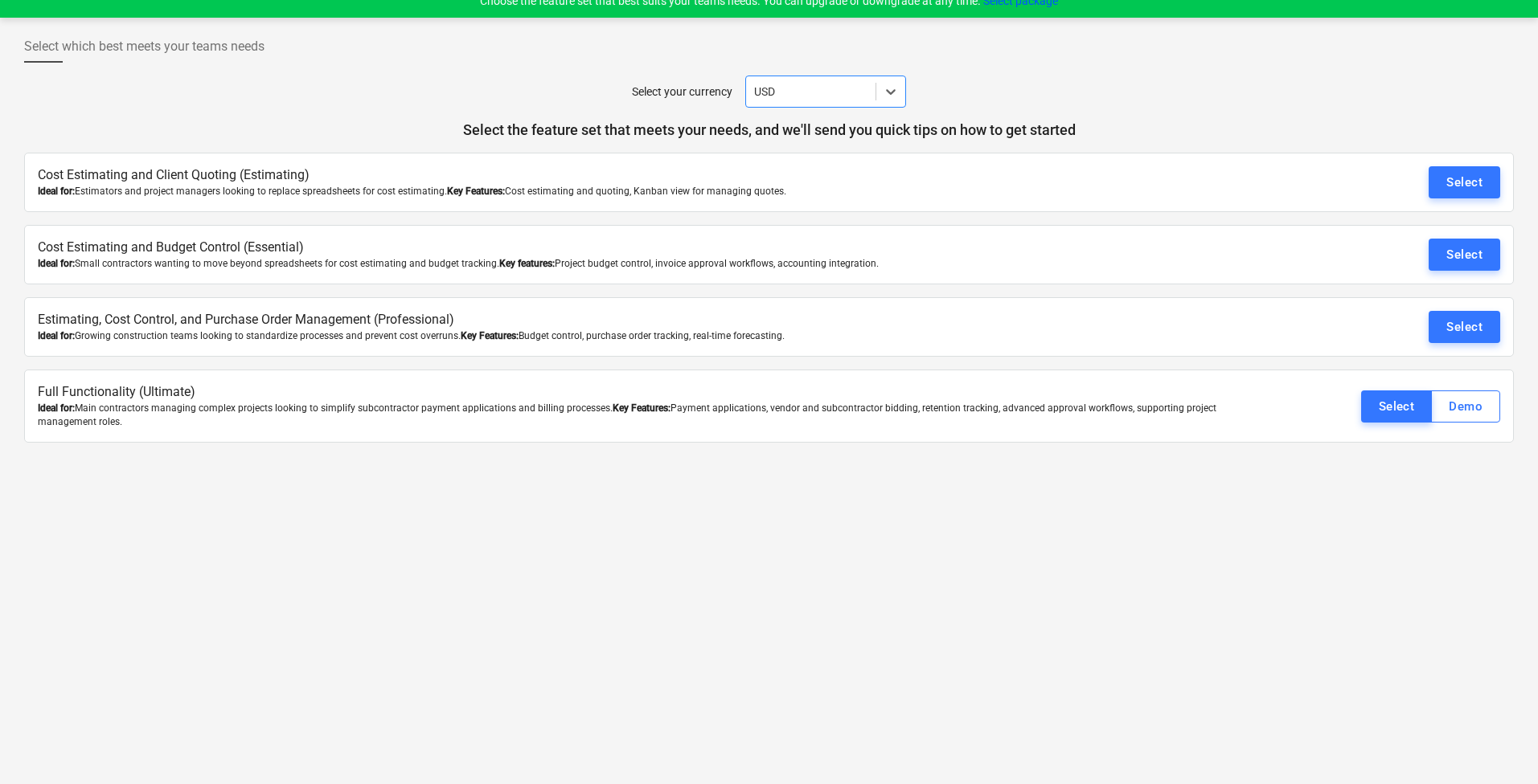
click at [804, 77] on div "USD" at bounding box center [825, 92] width 161 height 32
click at [821, 207] on div "EUR" at bounding box center [825, 207] width 161 height 26
click at [1393, 415] on div "Select" at bounding box center [1397, 406] width 37 height 21
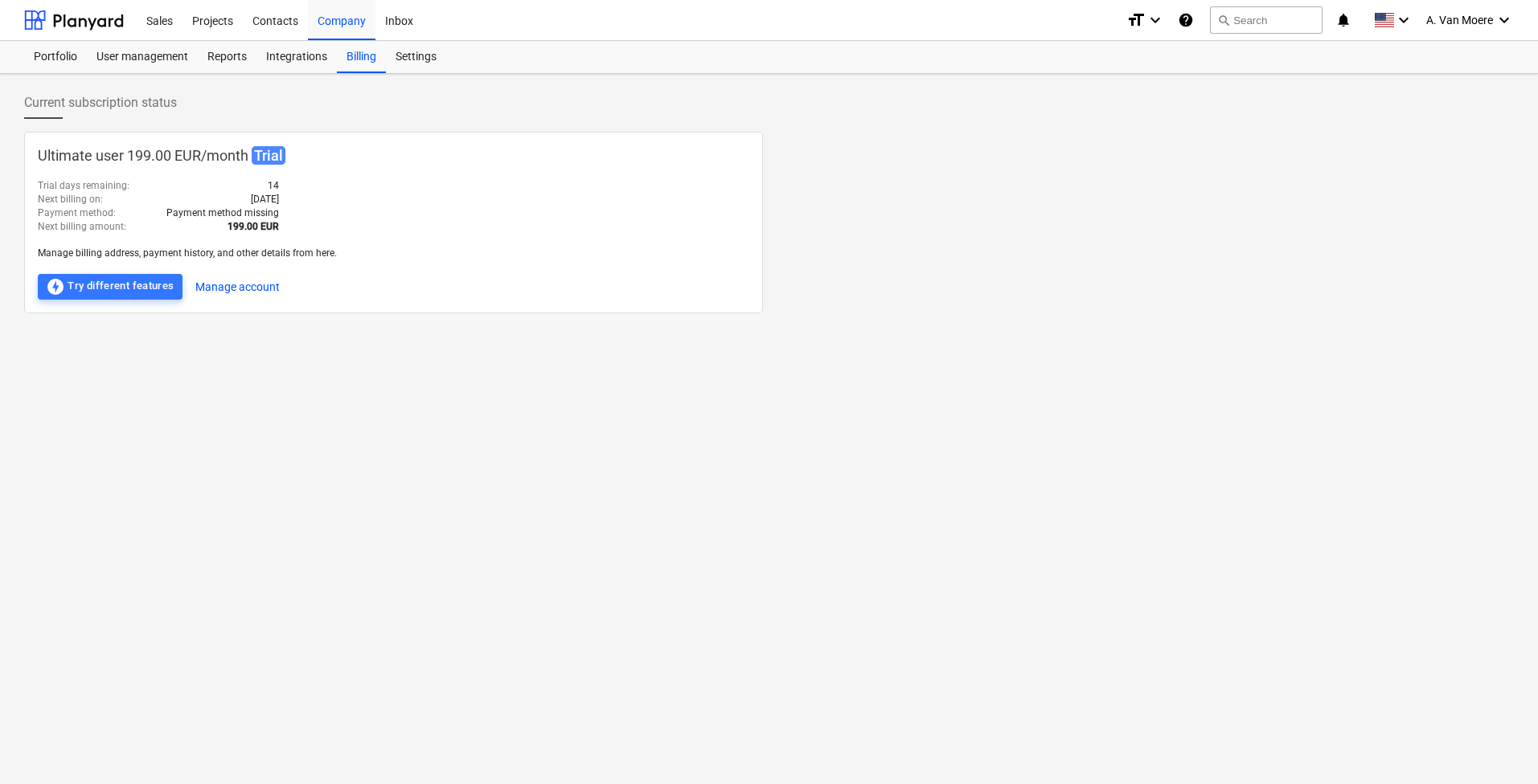
click at [322, 74] on div "Current subscription status Ultimate user 199.00 EUR / month Trial Trial days r…" at bounding box center [769, 429] width 1538 height 710
click at [308, 56] on div "Integrations" at bounding box center [296, 57] width 80 height 32
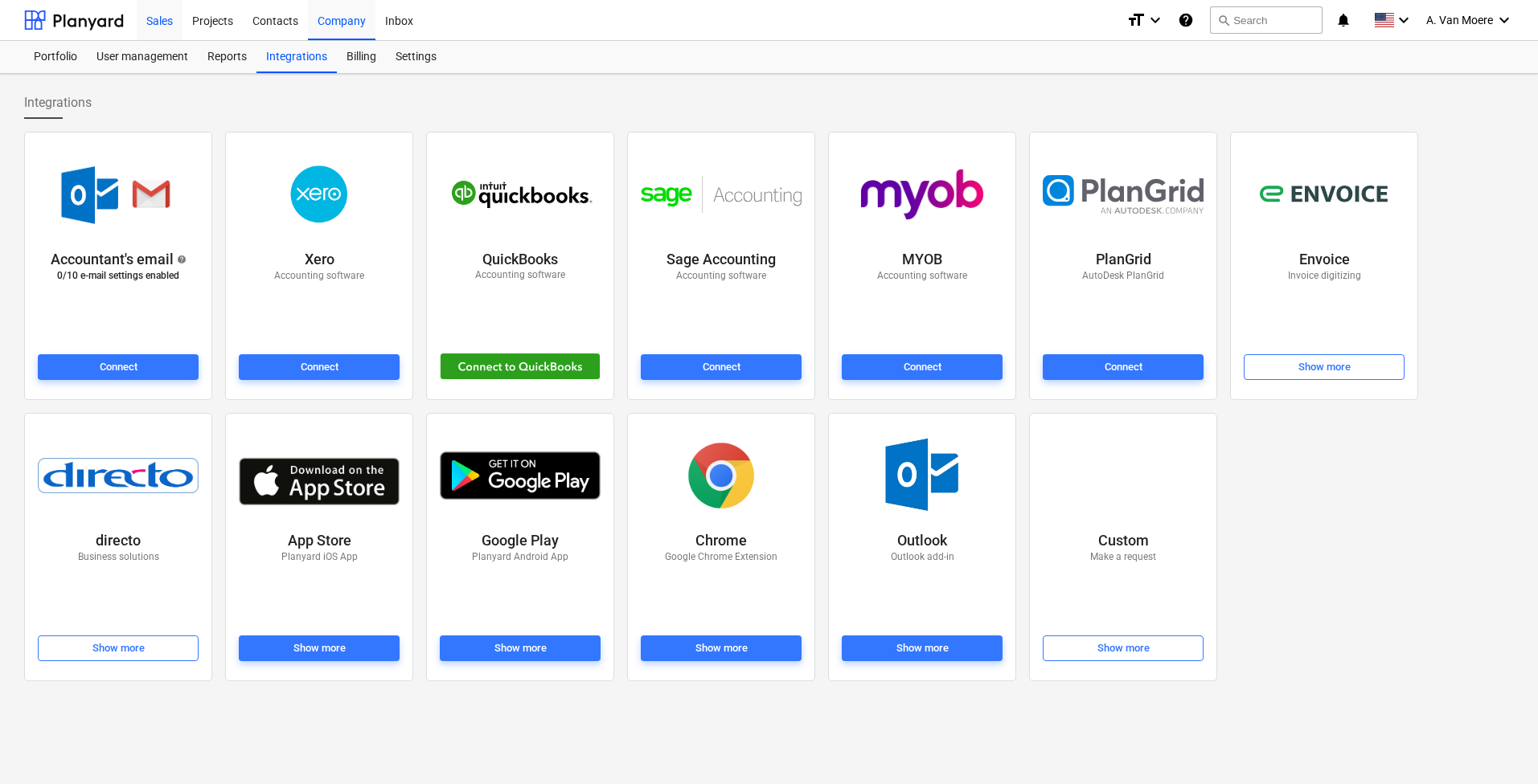
click at [172, 23] on div "Sales" at bounding box center [160, 20] width 46 height 41
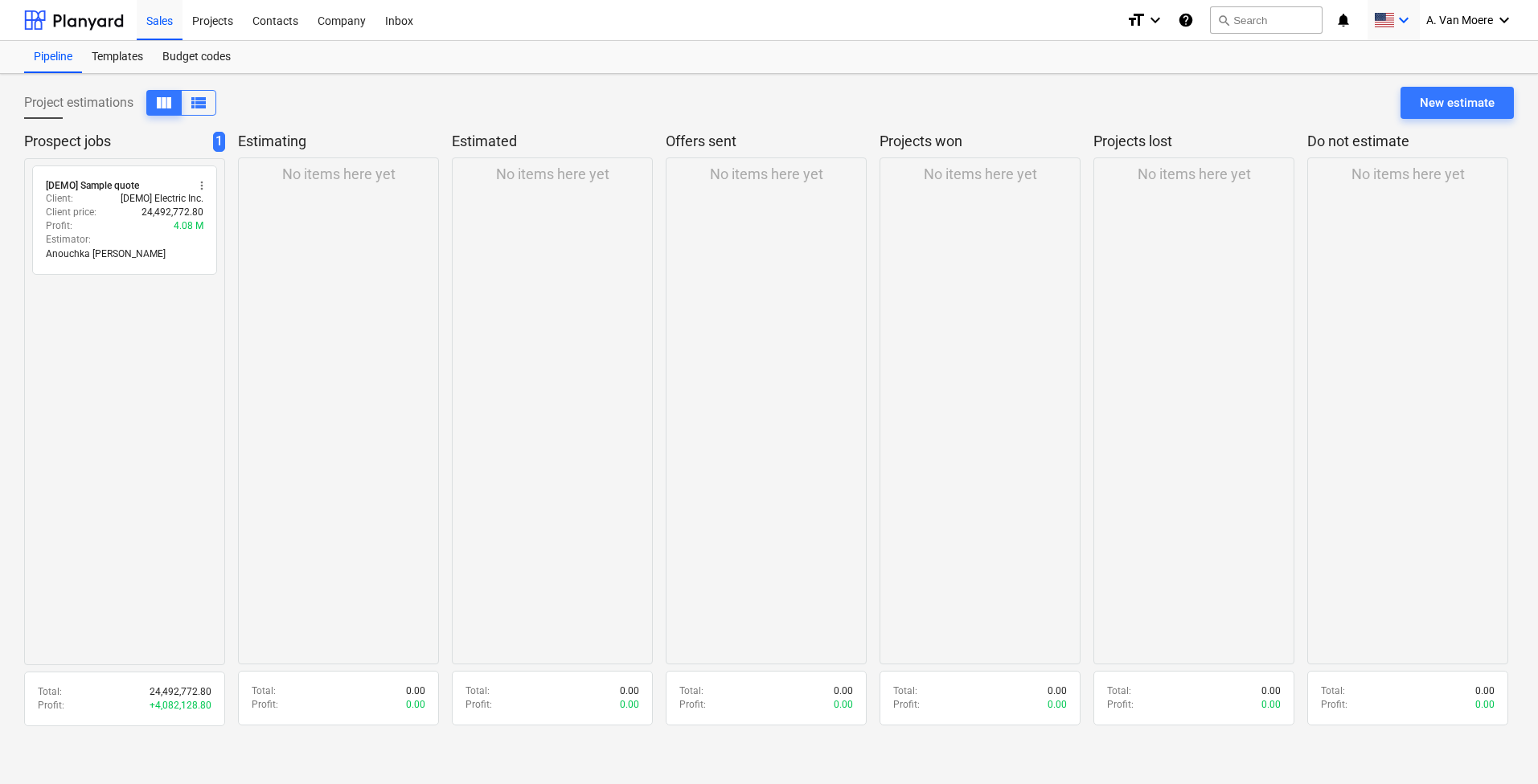
click at [1391, 17] on span at bounding box center [1384, 20] width 20 height 15
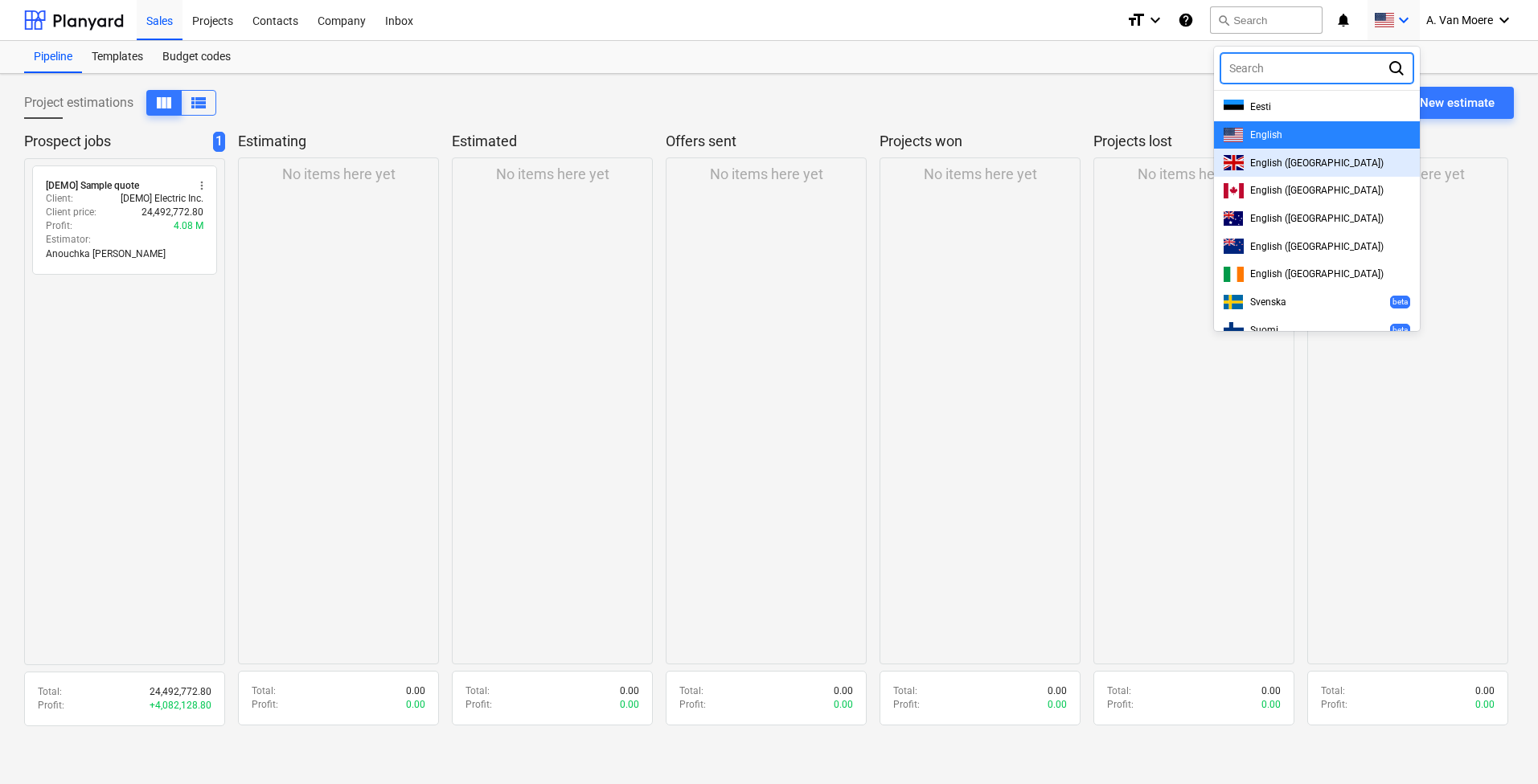
click at [1508, 65] on div at bounding box center [769, 392] width 1538 height 784
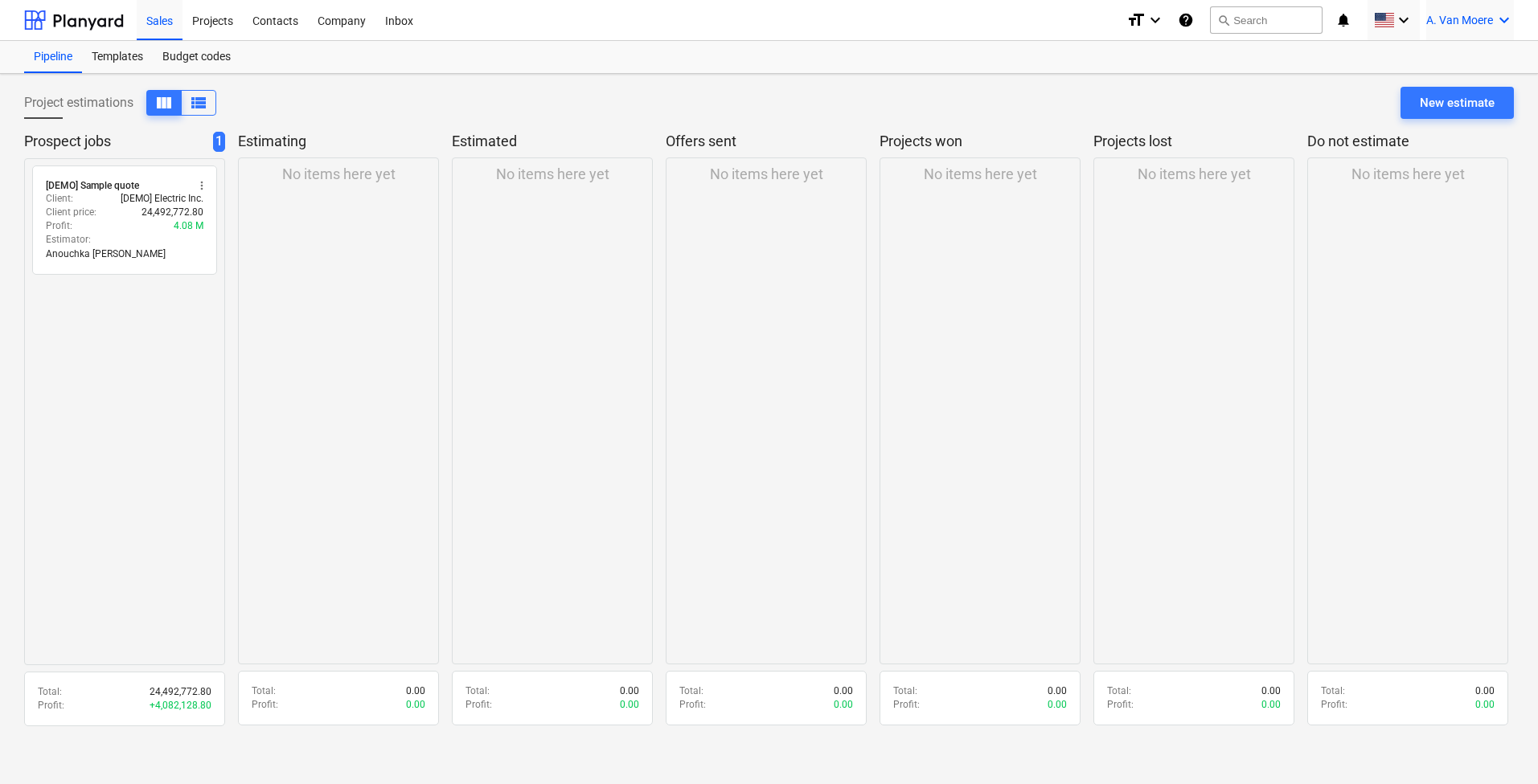
click at [1507, 39] on div "A. [PERSON_NAME] keyboard_arrow_down" at bounding box center [1469, 20] width 88 height 40
click at [1467, 62] on div "Settings" at bounding box center [1465, 63] width 96 height 26
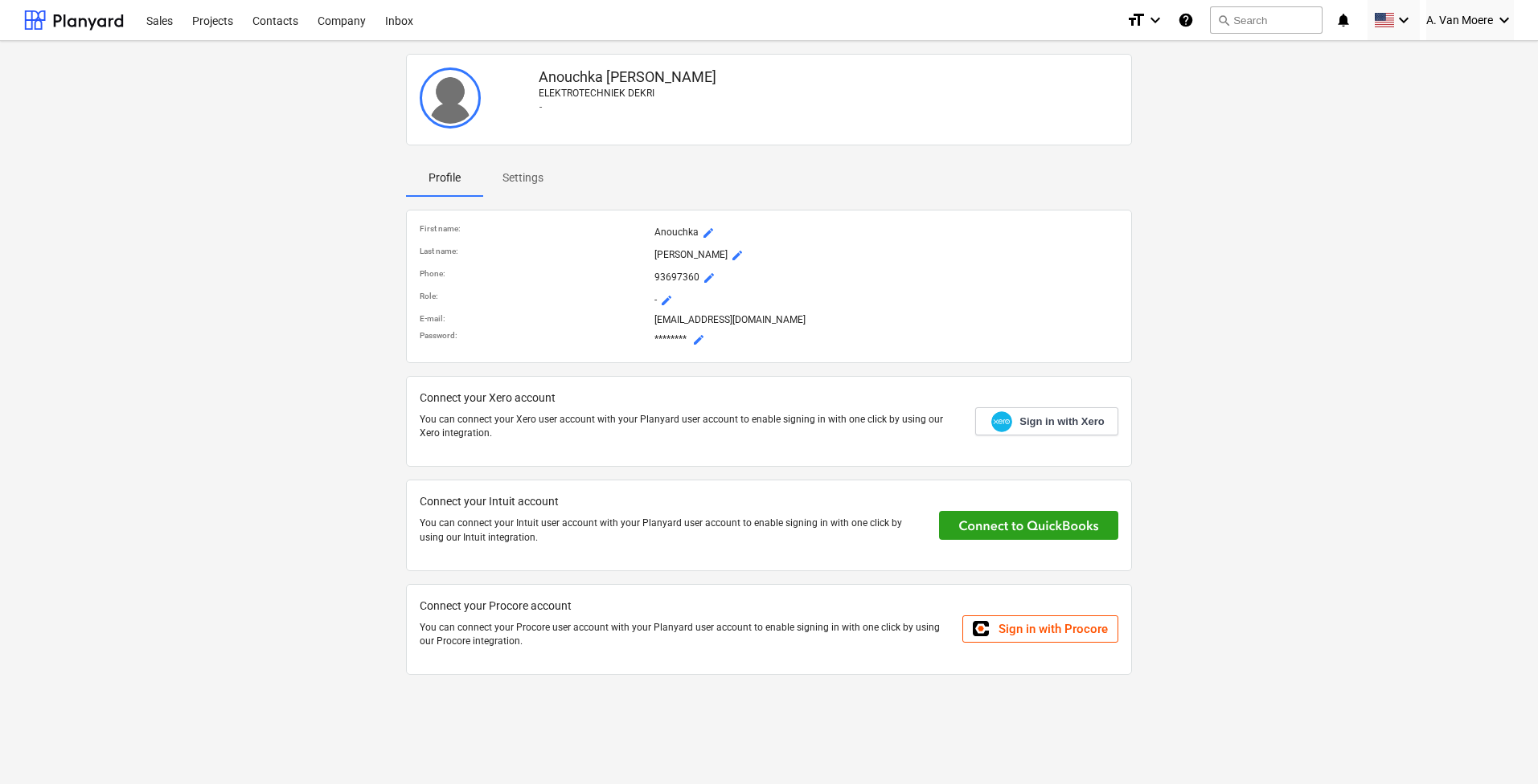
click at [548, 175] on span "Settings" at bounding box center [523, 178] width 80 height 26
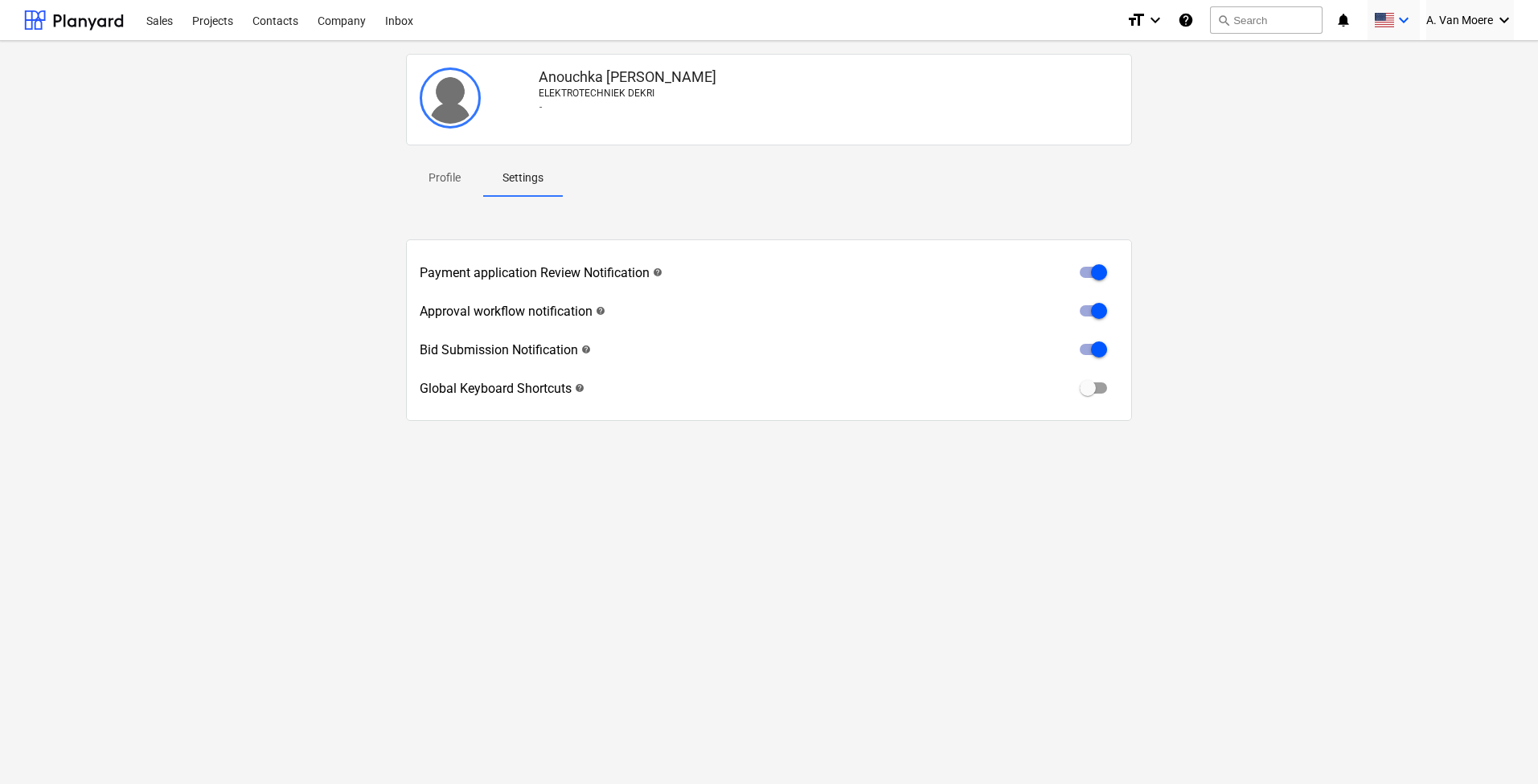
click at [1387, 23] on span at bounding box center [1384, 20] width 20 height 15
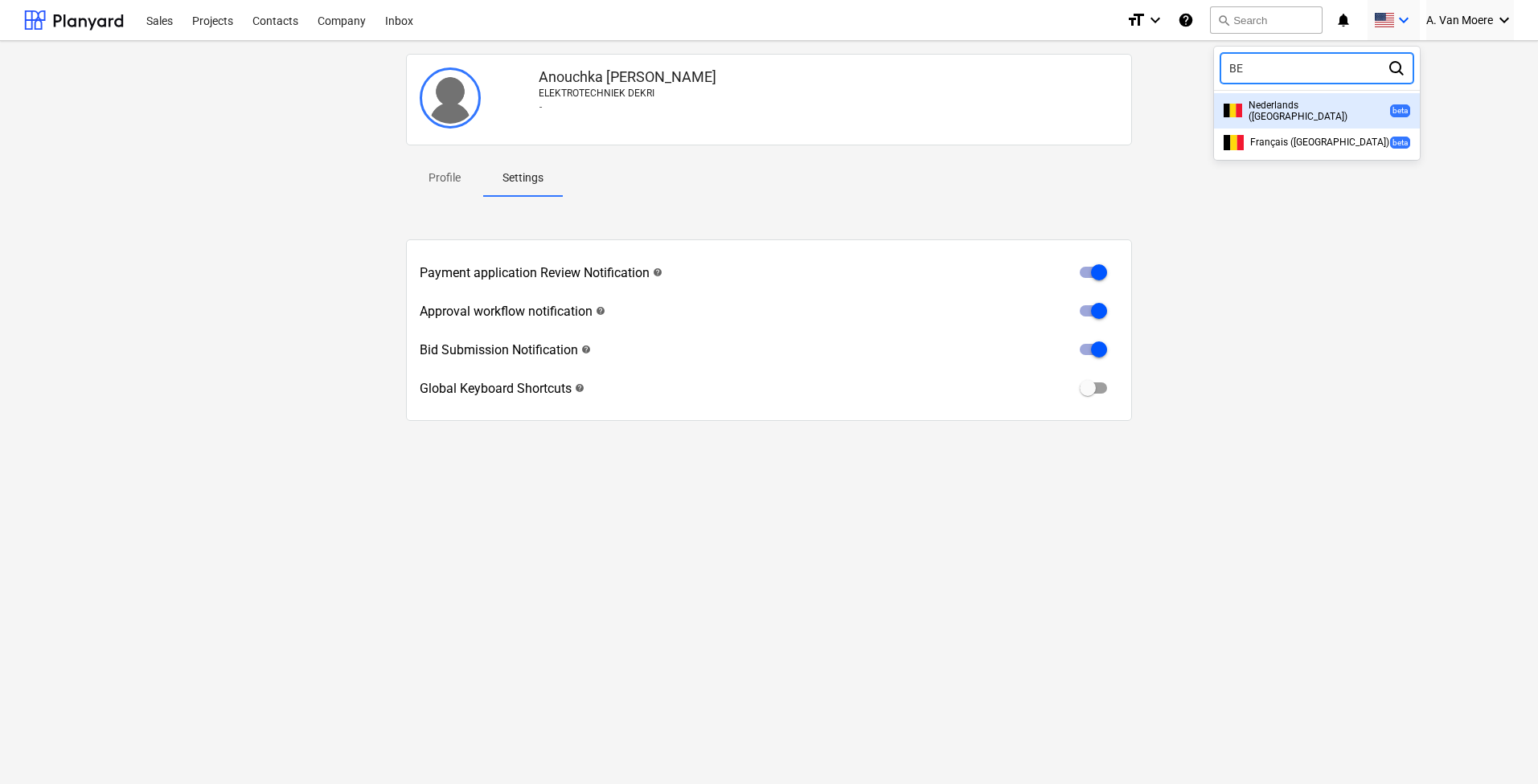
click at [1348, 108] on div "Nederlands ([GEOGRAPHIC_DATA]) beta" at bounding box center [1316, 111] width 186 height 22
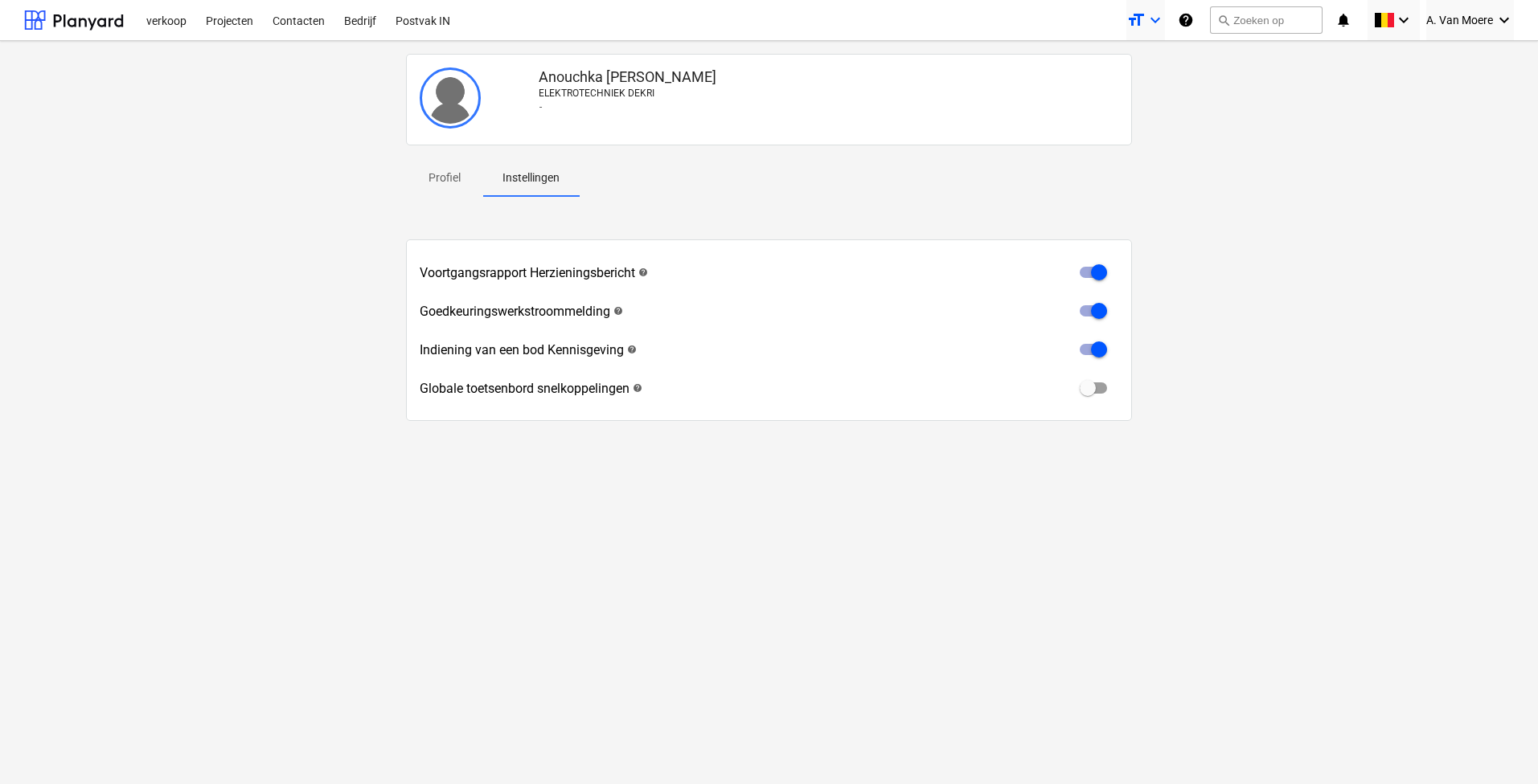
click at [1135, 25] on icon "format_size" at bounding box center [1136, 20] width 20 height 20
click at [445, 20] on div at bounding box center [769, 392] width 1538 height 784
click at [441, 21] on div "Postvak IN" at bounding box center [423, 20] width 74 height 41
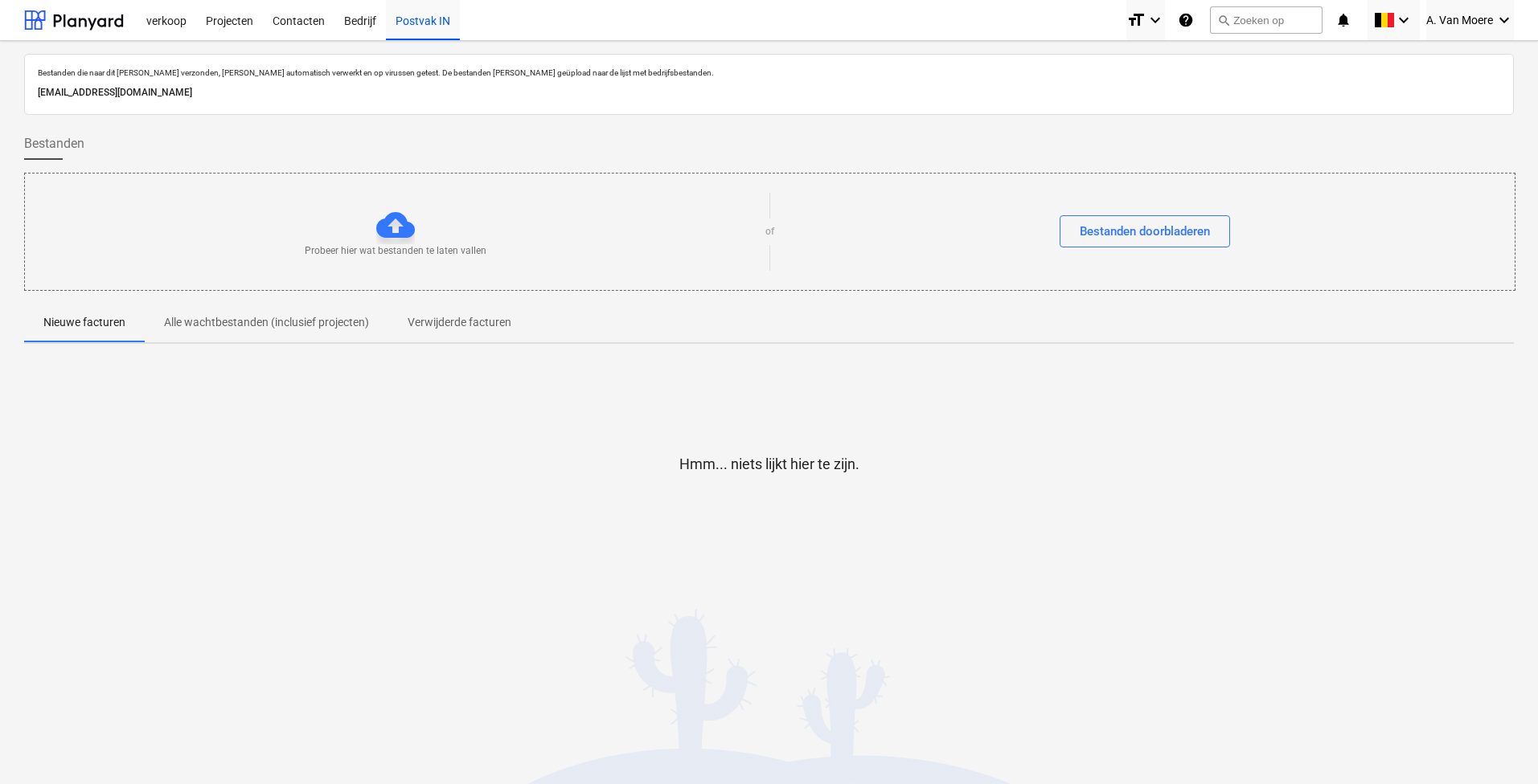
click at [417, 324] on p "Verwijderde facturen" at bounding box center [459, 322] width 104 height 17
click at [236, 14] on div "Projecten" at bounding box center [230, 20] width 66 height 41
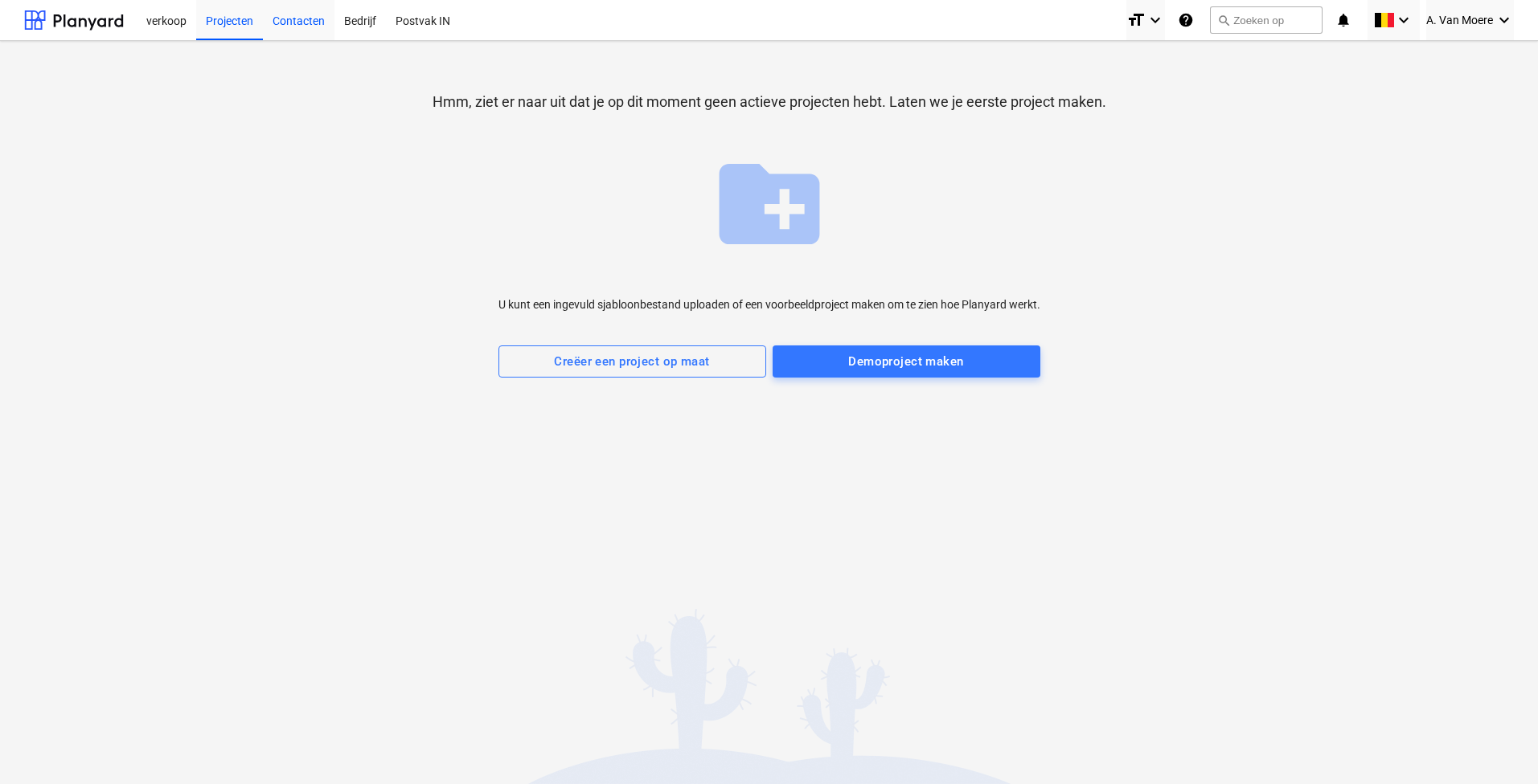
click at [312, 11] on div "Contacten" at bounding box center [299, 20] width 71 height 41
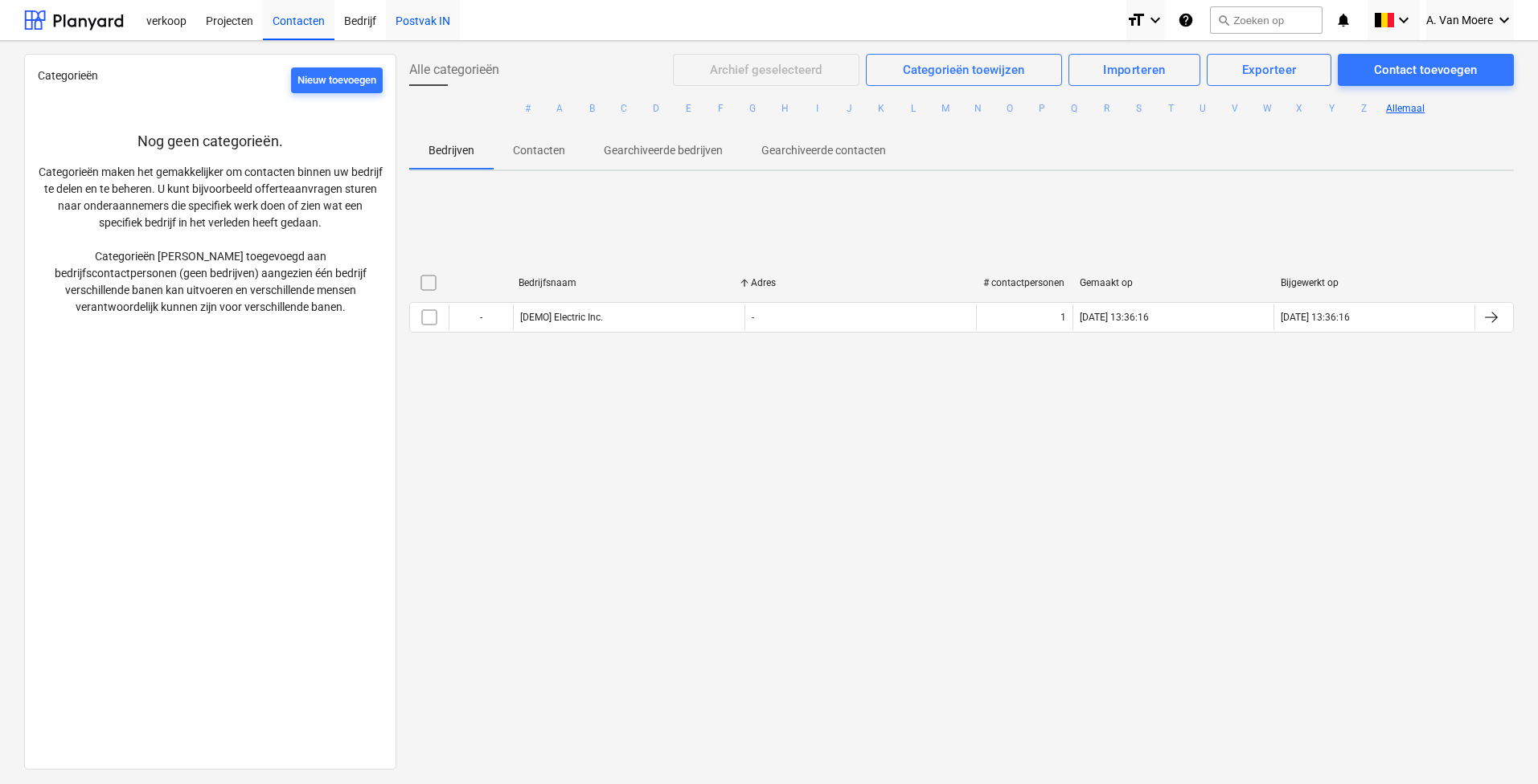
click at [402, 32] on div "Postvak IN" at bounding box center [423, 20] width 74 height 41
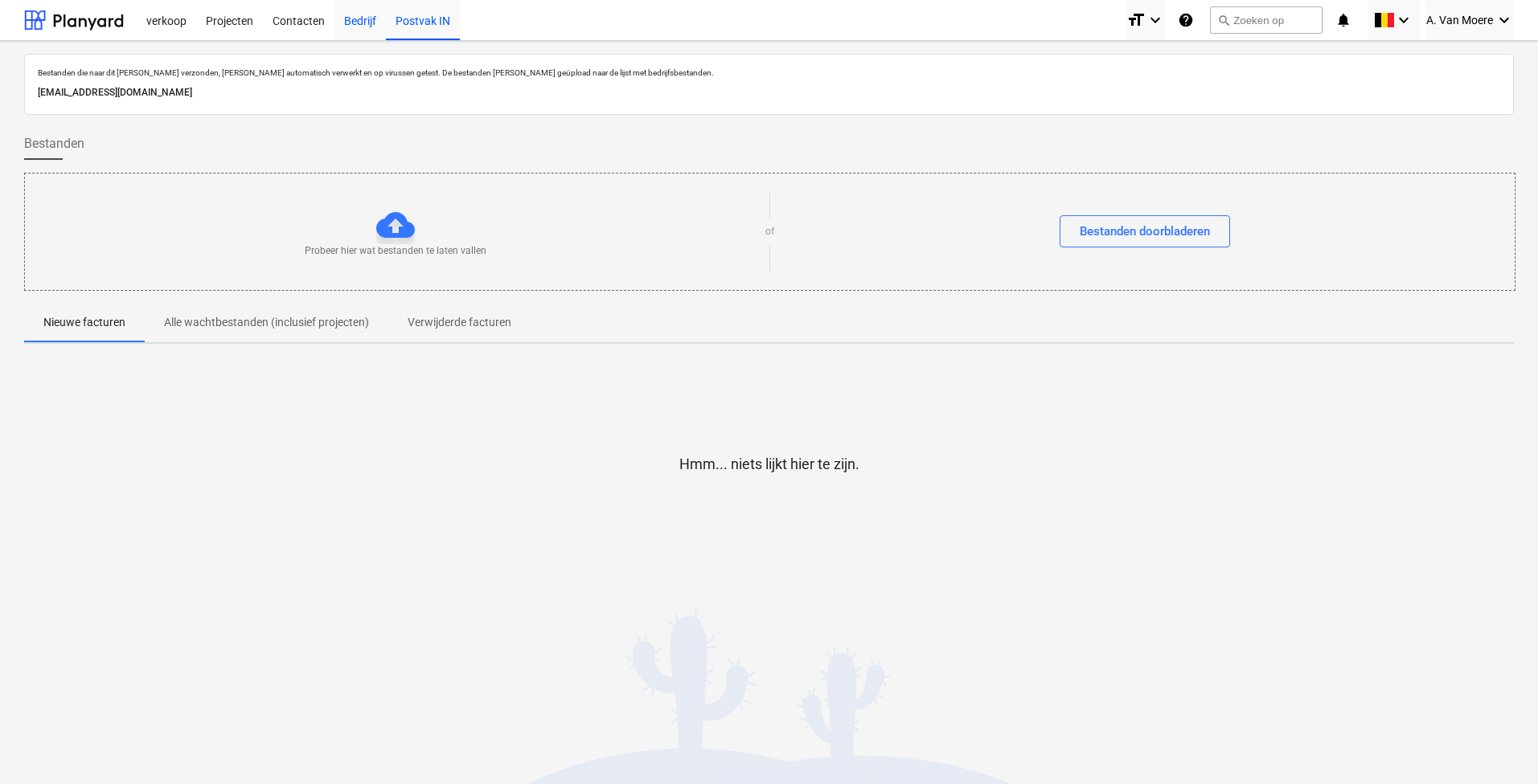
click at [371, 22] on div "Bedrijf" at bounding box center [360, 20] width 51 height 41
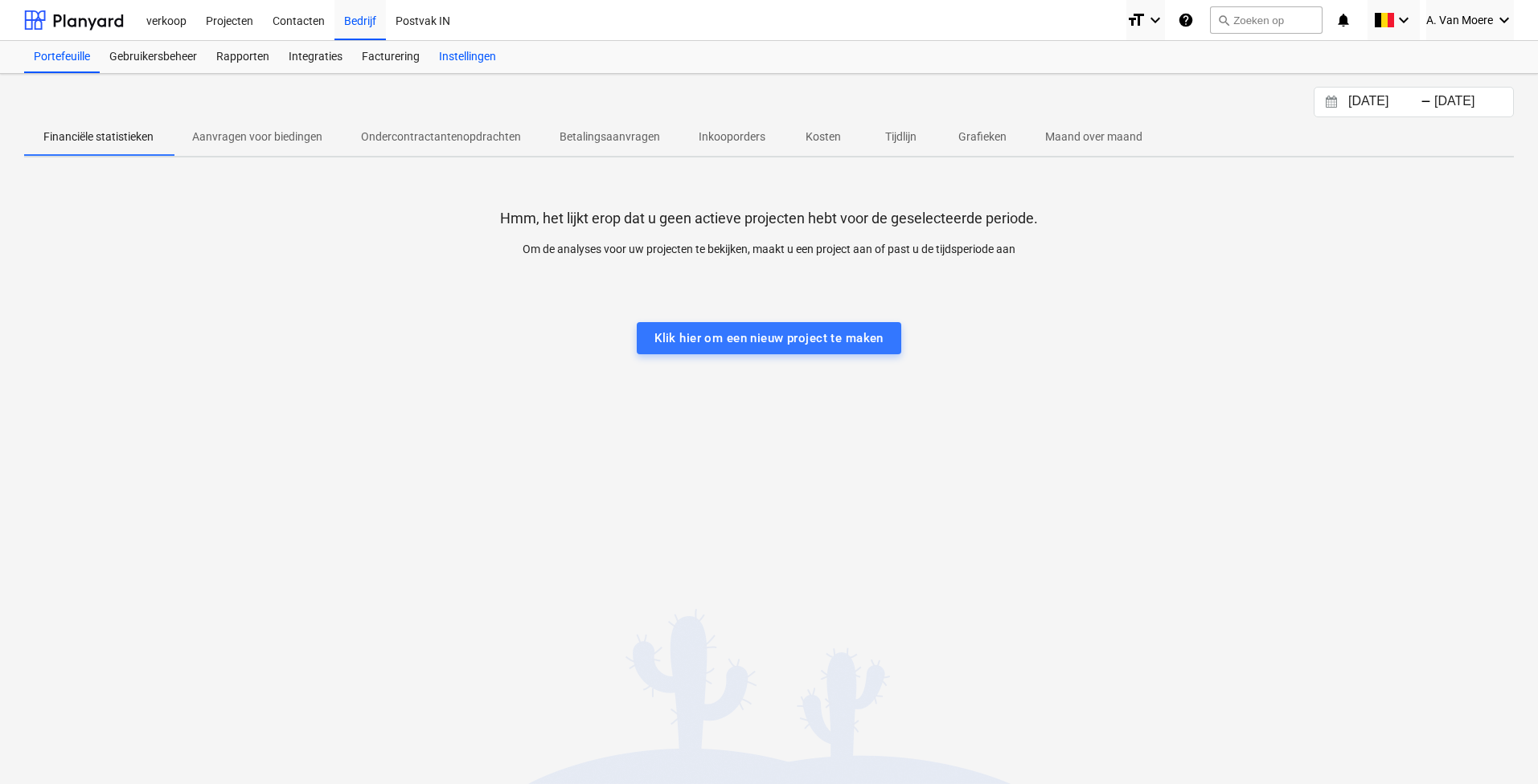
click at [444, 53] on div "Instellingen" at bounding box center [468, 57] width 77 height 32
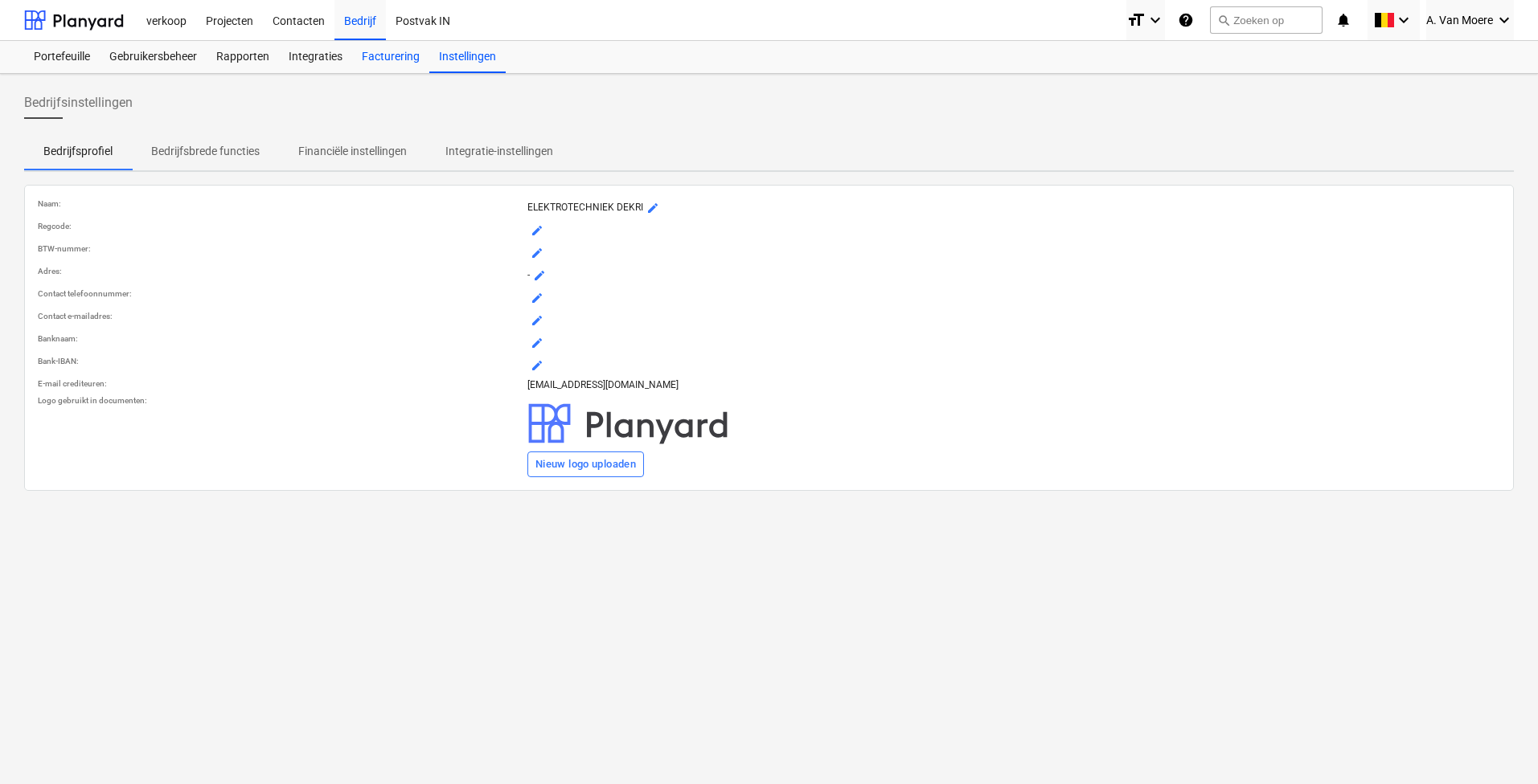
click at [401, 50] on div "Facturering" at bounding box center [390, 57] width 77 height 32
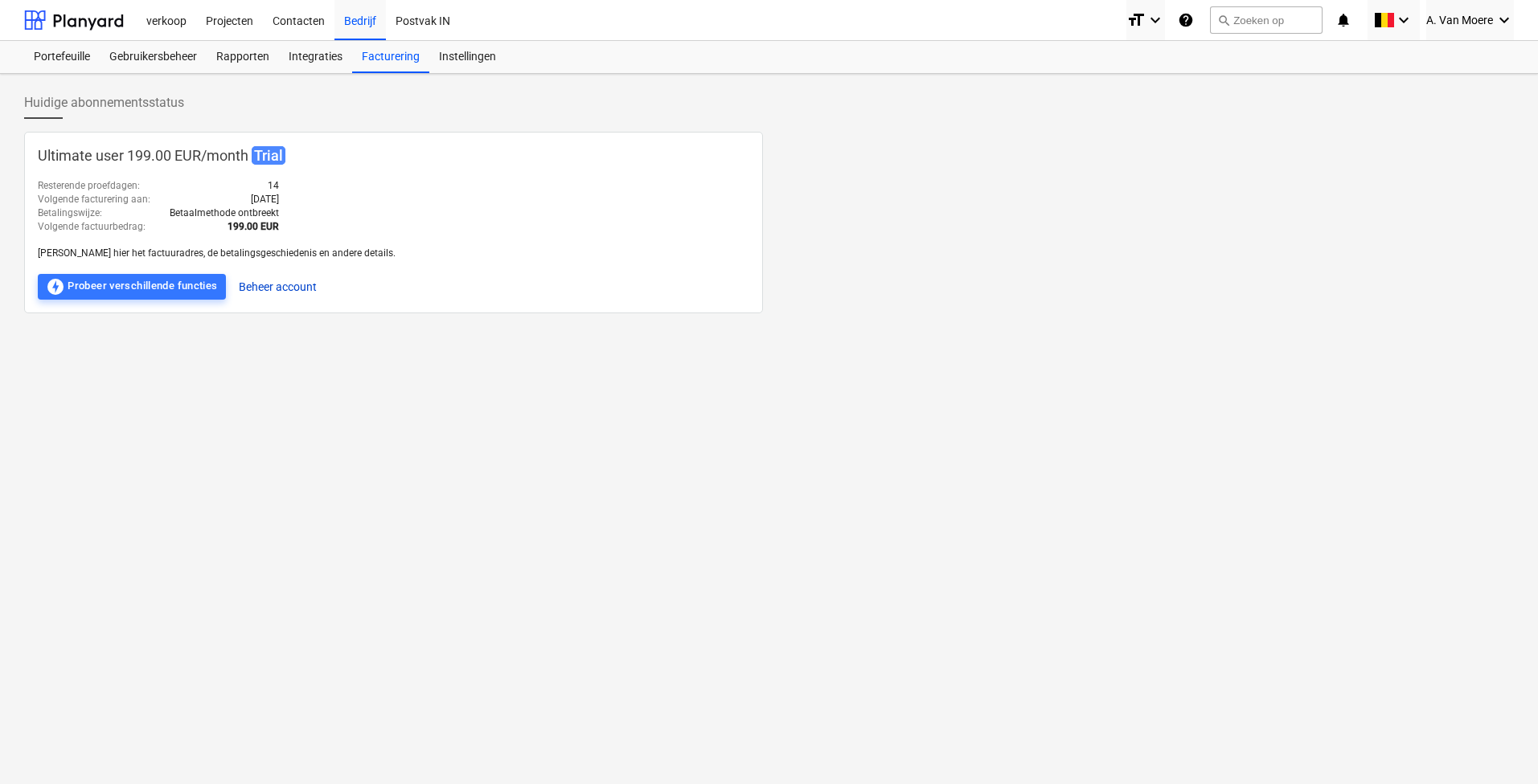
click at [291, 281] on button "Beheer account" at bounding box center [278, 287] width 78 height 26
click at [1445, 22] on span "A. Van Moere" at bounding box center [1459, 20] width 66 height 13
click at [137, 294] on div at bounding box center [769, 392] width 1538 height 784
click at [139, 288] on div "offline_bolt Probeer verschillende functies" at bounding box center [132, 287] width 172 height 20
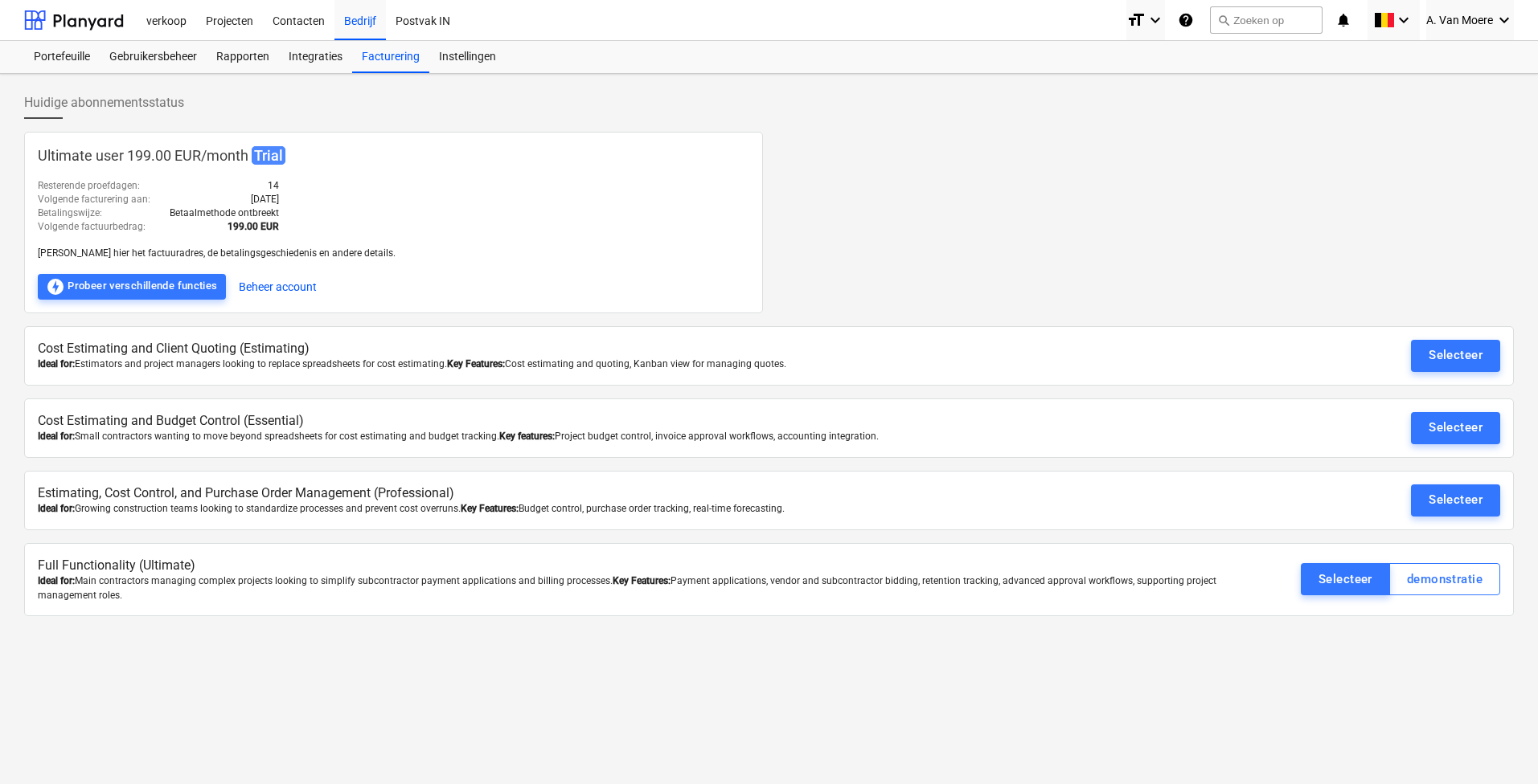
drag, startPoint x: 291, startPoint y: 372, endPoint x: 286, endPoint y: 361, distance: 12.1
click at [289, 372] on div "Ideal for: Estimators and project managers looking to replace spreadsheets for …" at bounding box center [647, 364] width 1219 height 14
click at [1468, 358] on div "Selecteer" at bounding box center [1455, 355] width 54 height 21
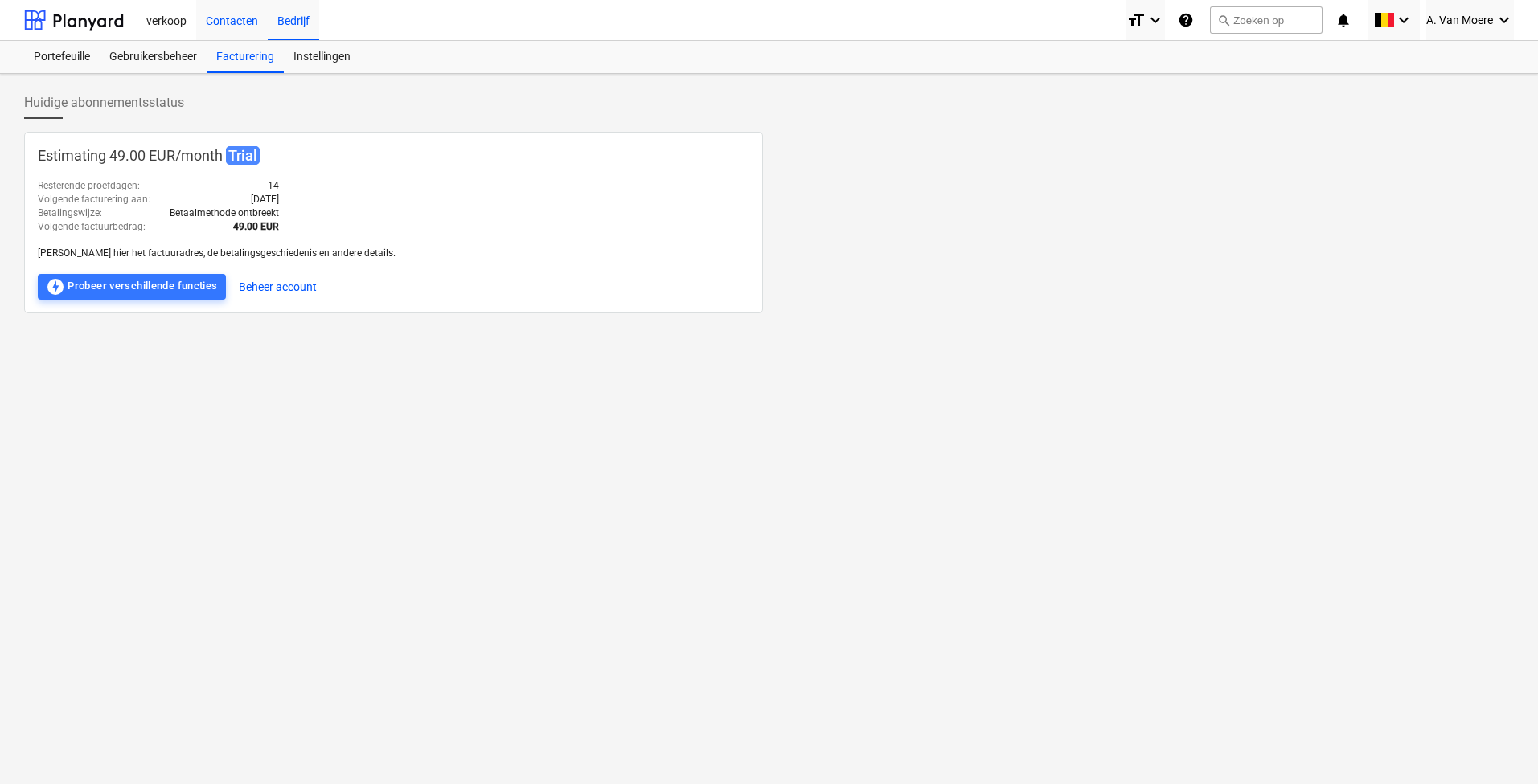
click at [197, 13] on div "Contacten" at bounding box center [232, 20] width 71 height 41
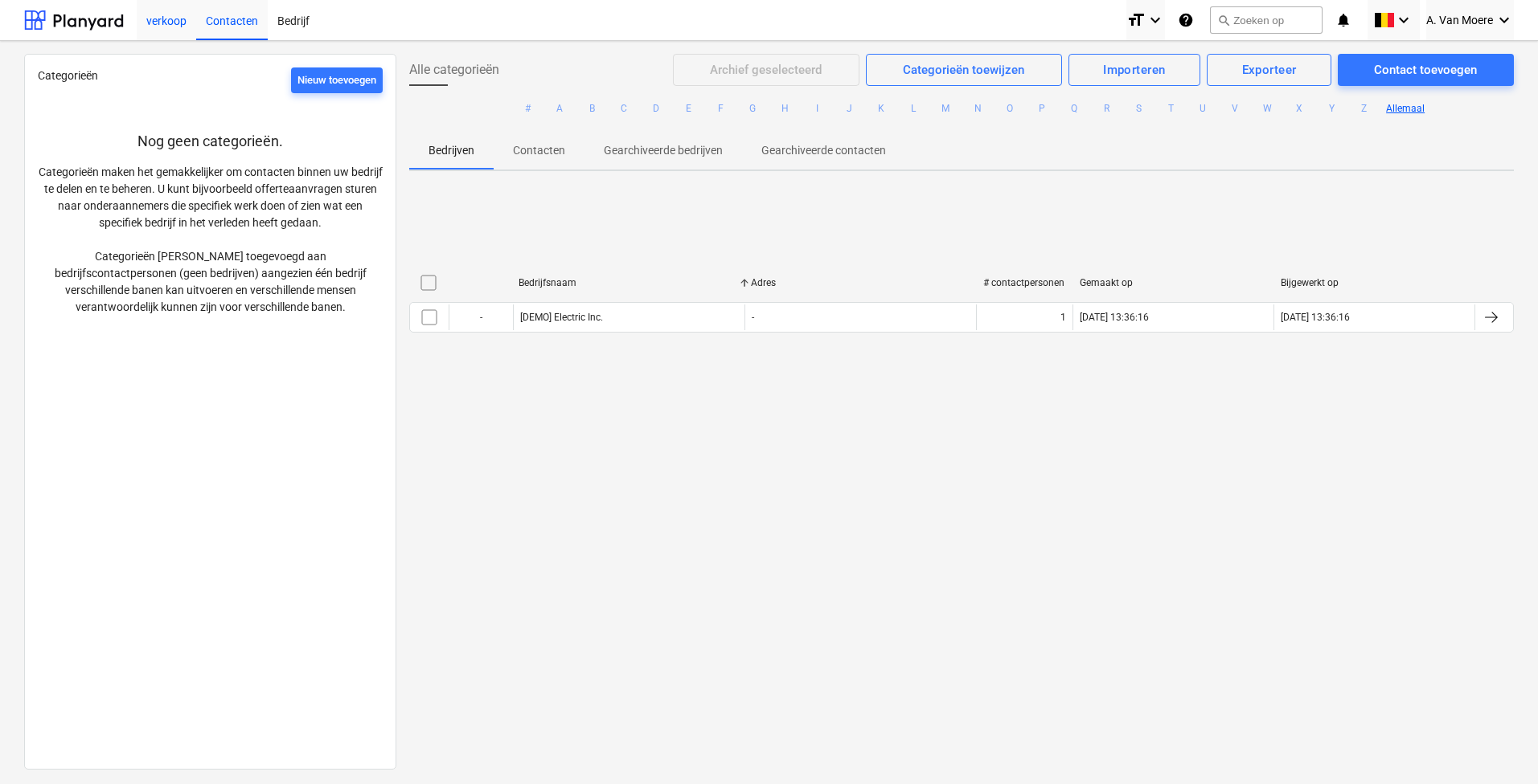
click at [171, 27] on div "verkoop" at bounding box center [167, 20] width 60 height 41
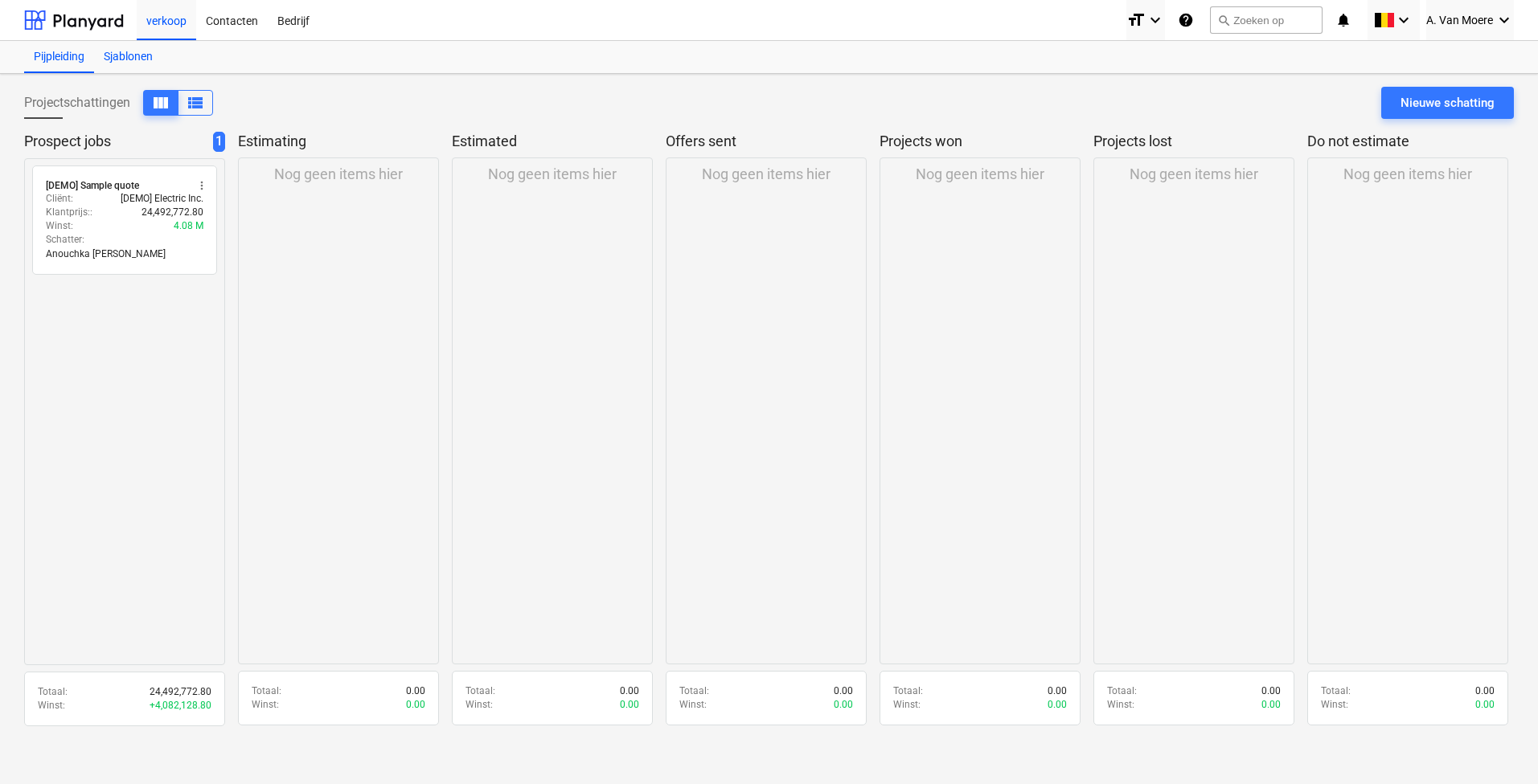
click at [133, 51] on div "Sjablonen" at bounding box center [128, 57] width 68 height 32
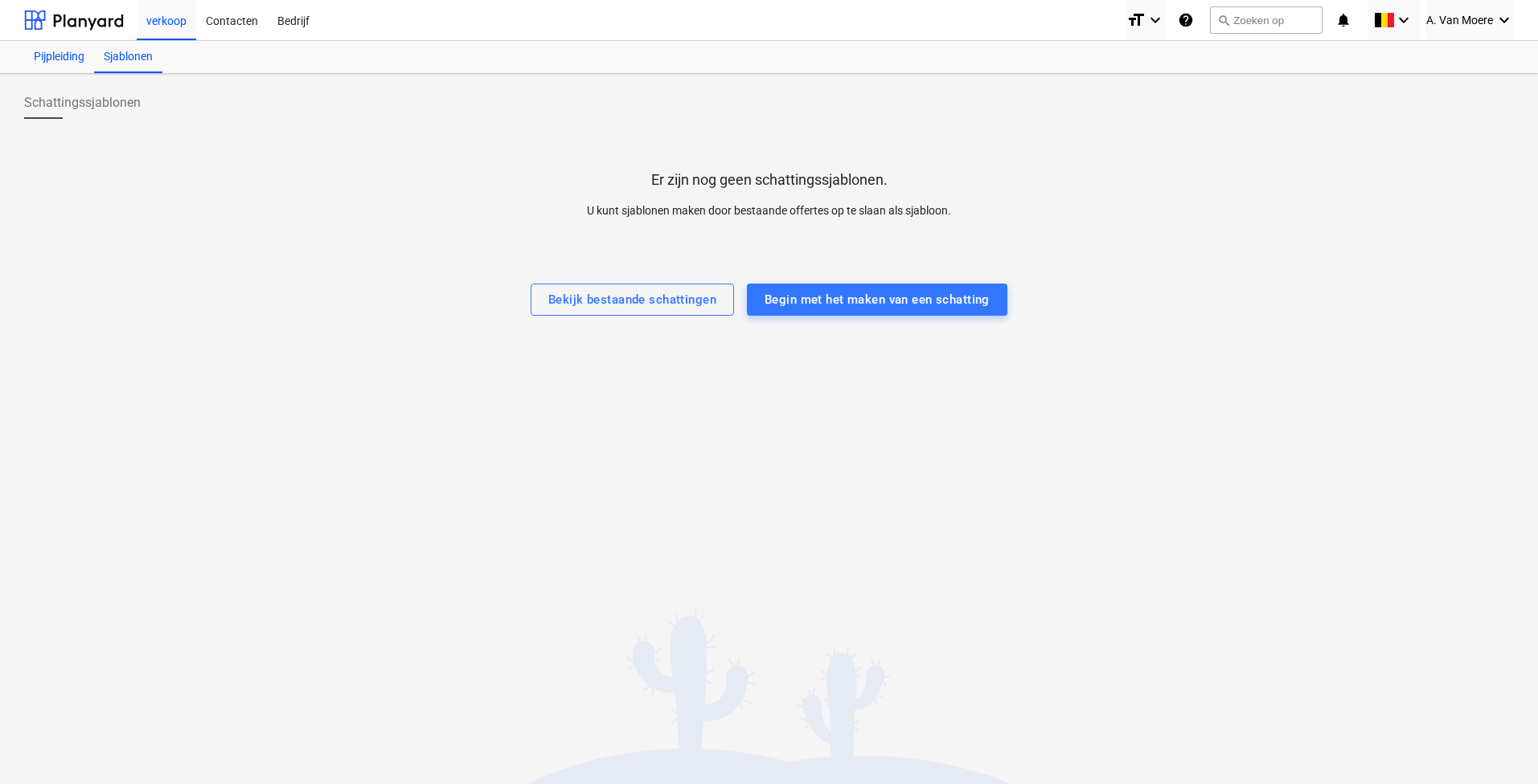
click at [41, 63] on div "Pijpleiding" at bounding box center [59, 57] width 70 height 32
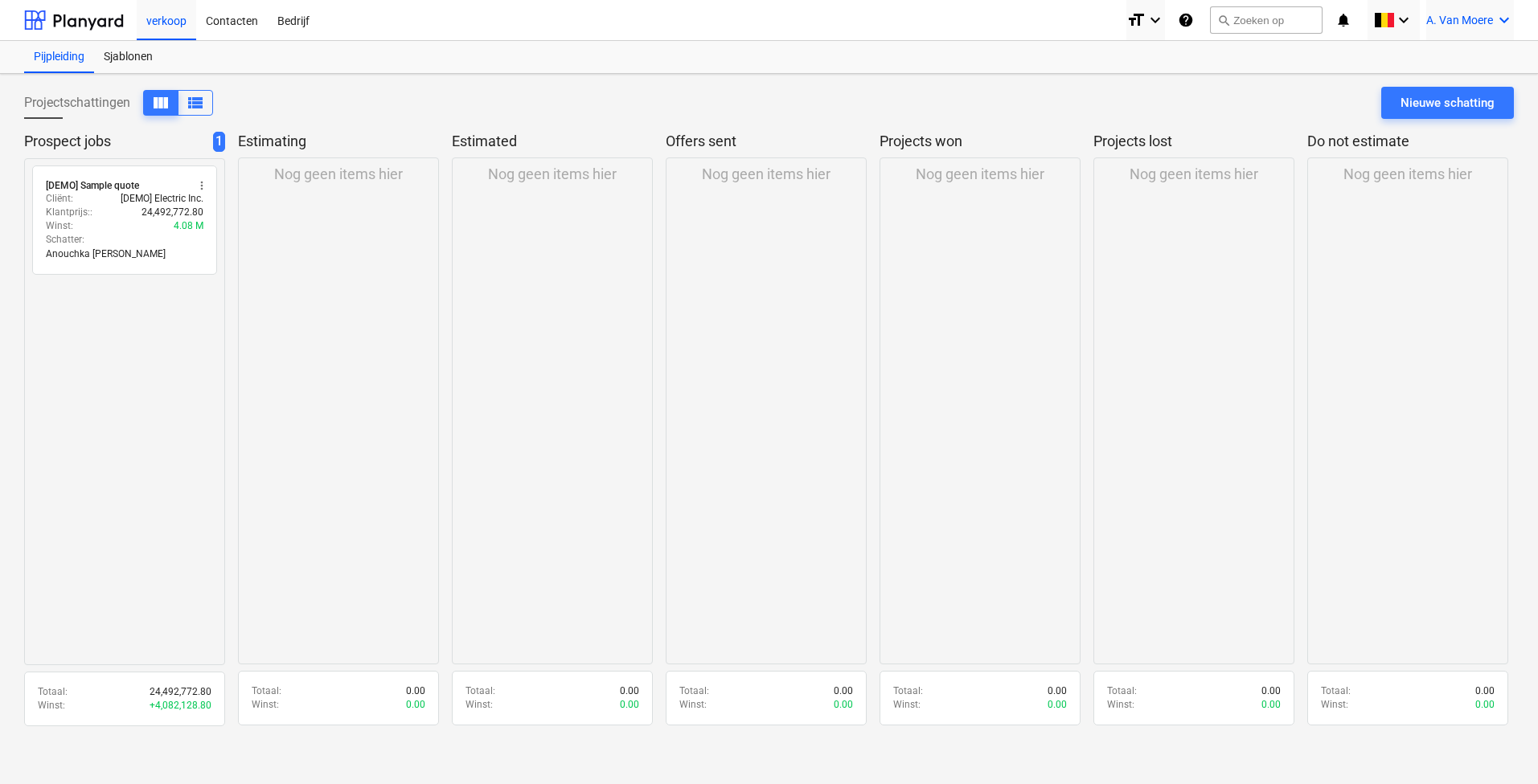
click at [1444, 20] on span "A. Van Moere" at bounding box center [1459, 20] width 66 height 13
click at [286, 22] on div at bounding box center [769, 392] width 1538 height 784
click at [294, 14] on div "Bedrijf" at bounding box center [293, 20] width 51 height 41
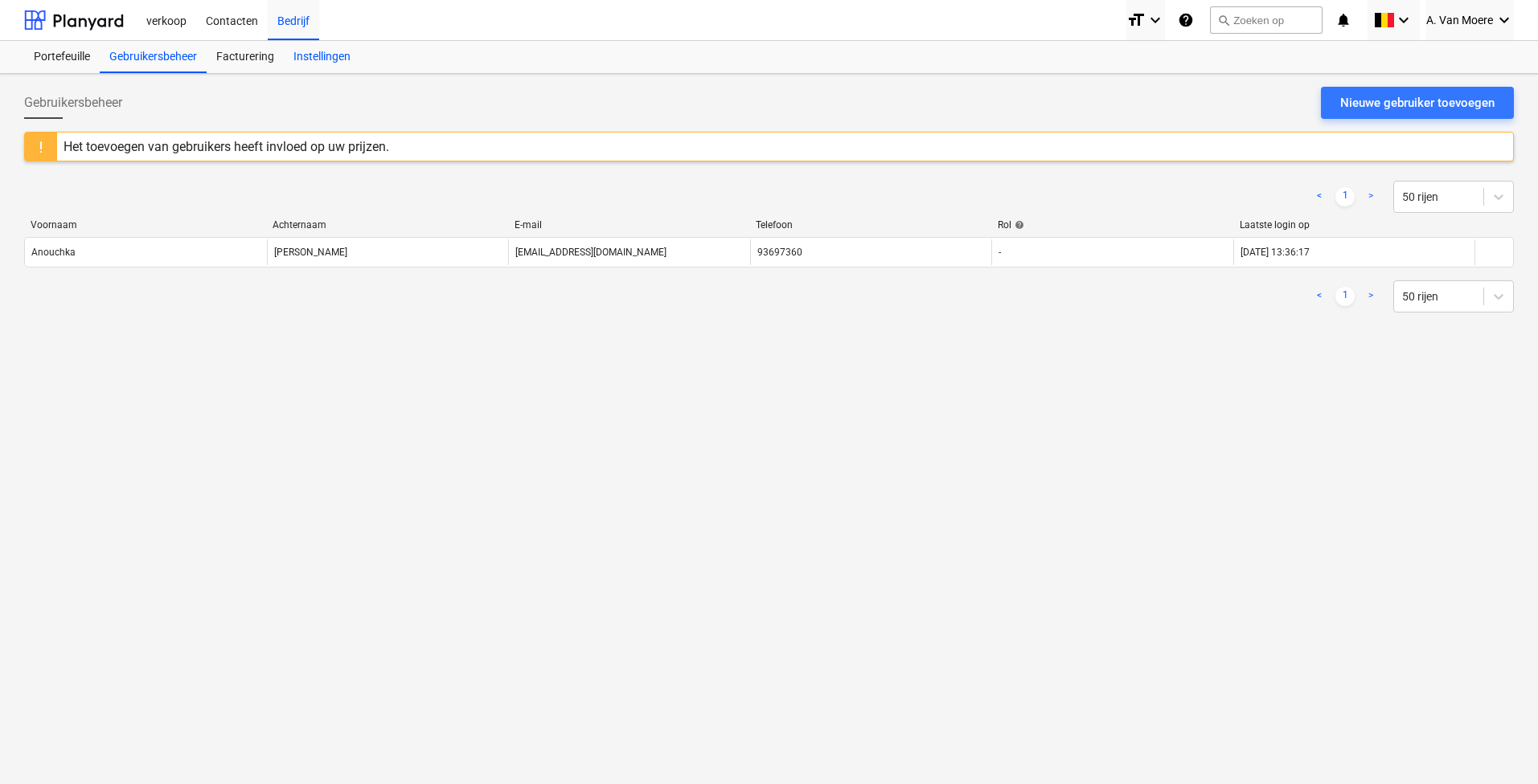
click at [323, 57] on div "Instellingen" at bounding box center [322, 57] width 77 height 32
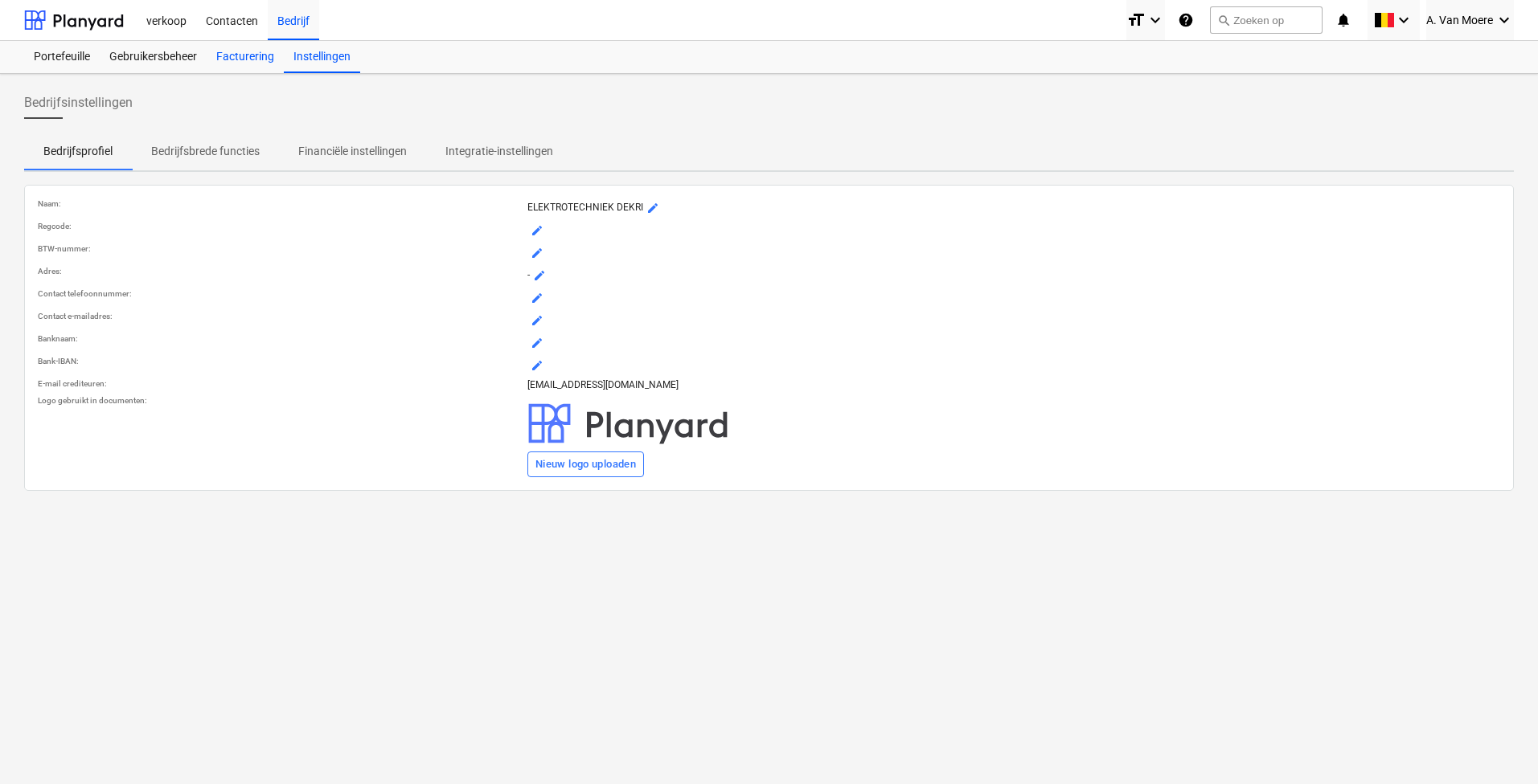
click at [254, 65] on div "Facturering" at bounding box center [245, 57] width 77 height 32
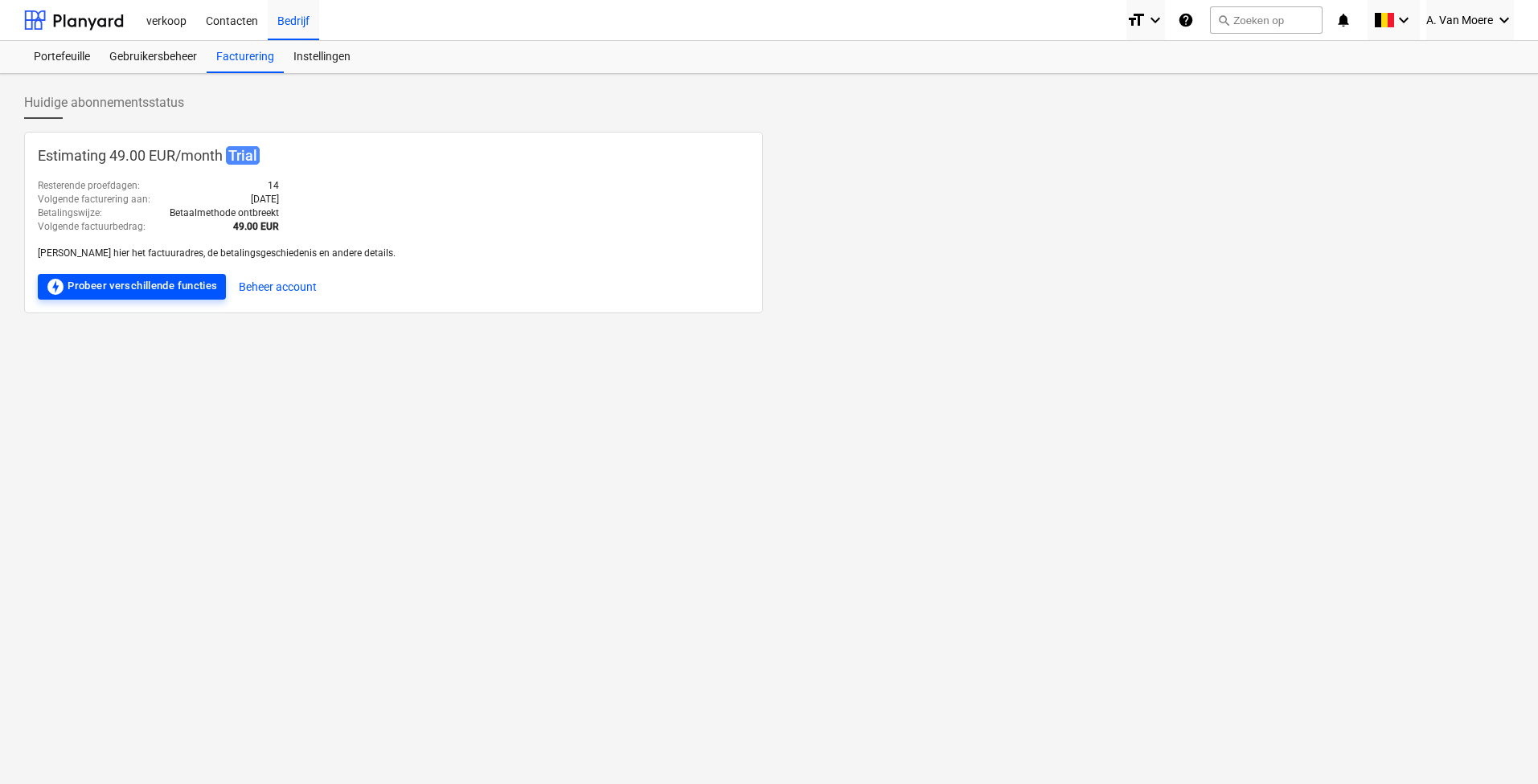
click at [206, 284] on div "offline_bolt Probeer verschillende functies" at bounding box center [132, 287] width 172 height 20
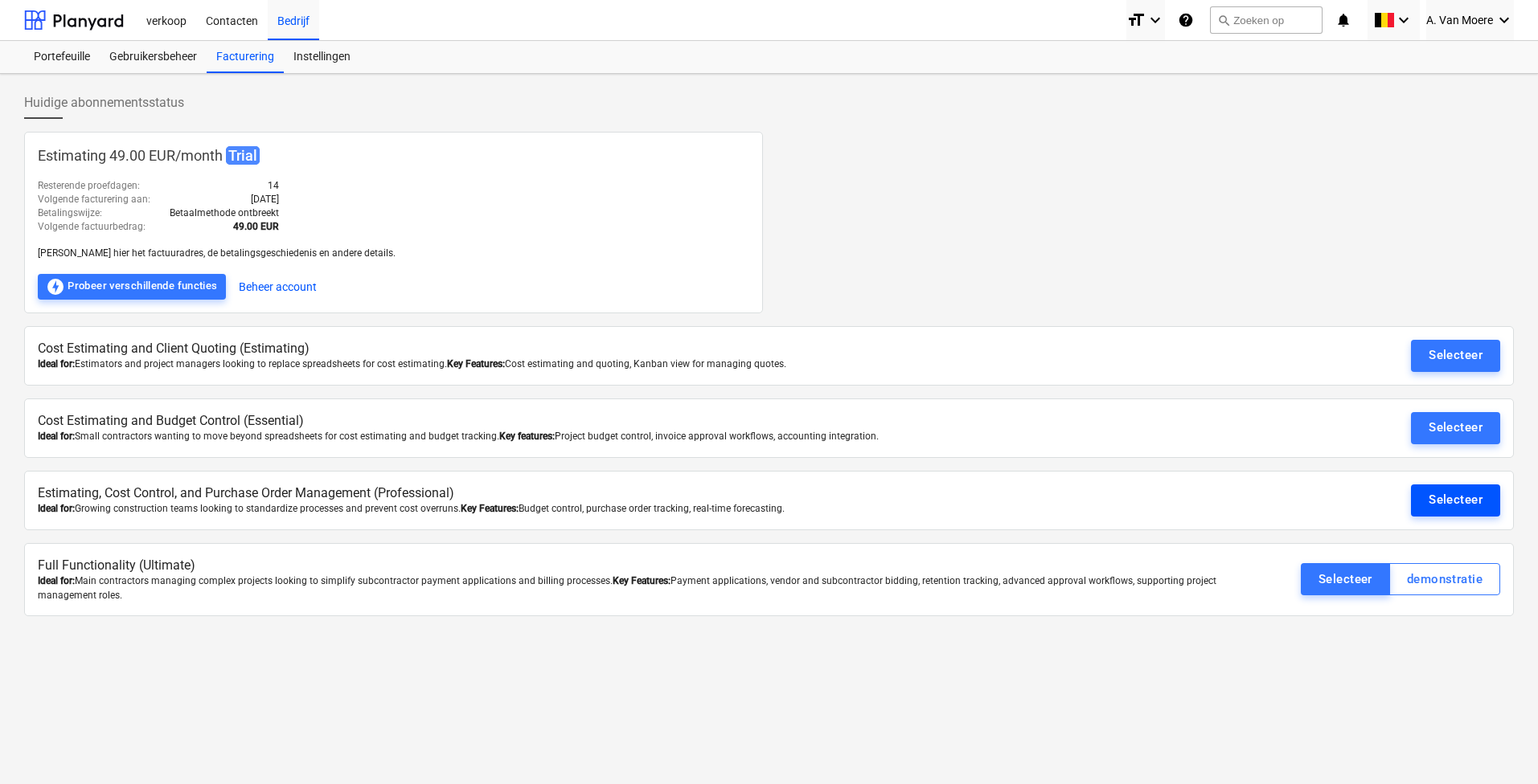
click at [1471, 494] on div "Selecteer" at bounding box center [1455, 499] width 54 height 21
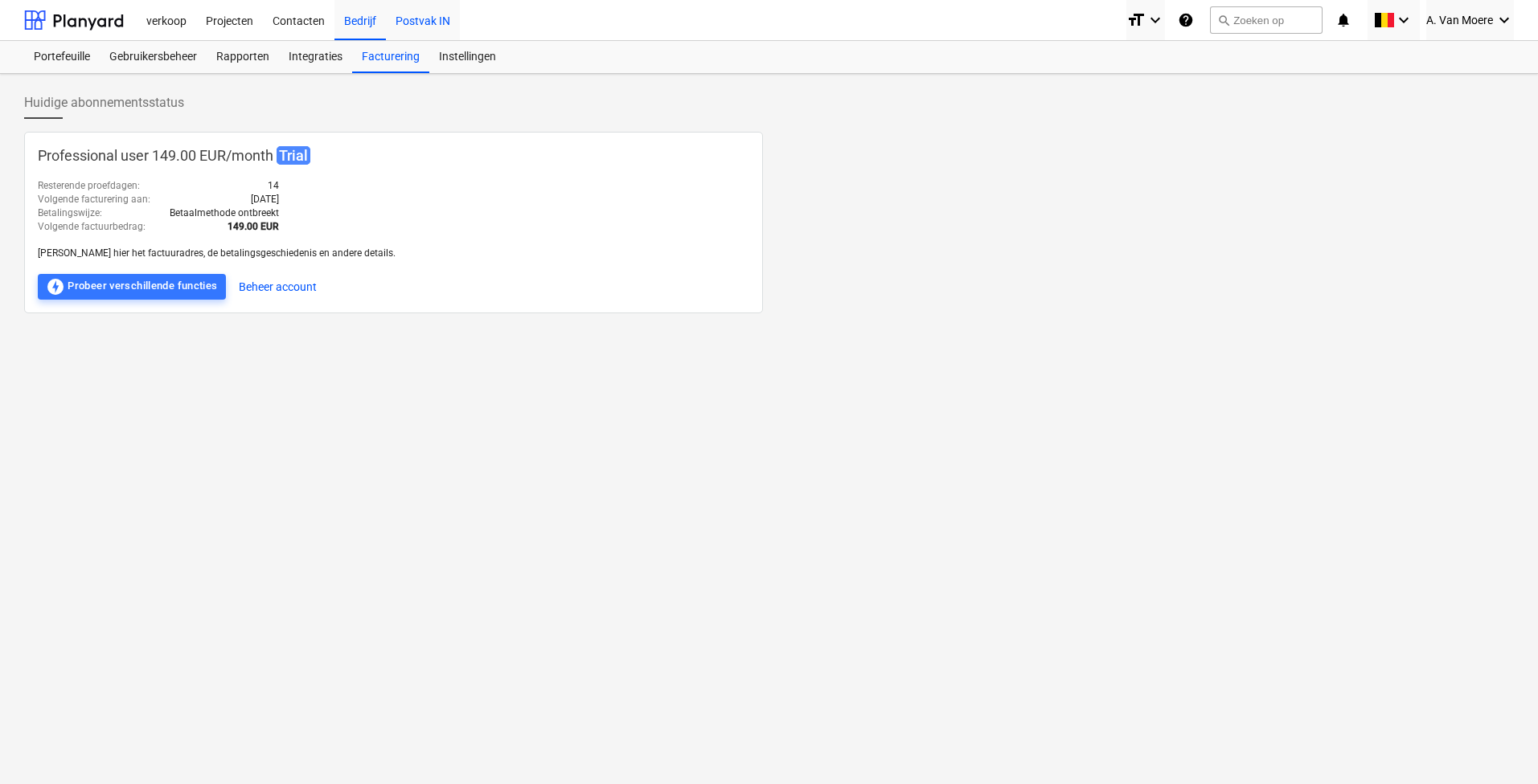
click at [443, 17] on div "Postvak IN" at bounding box center [423, 20] width 74 height 41
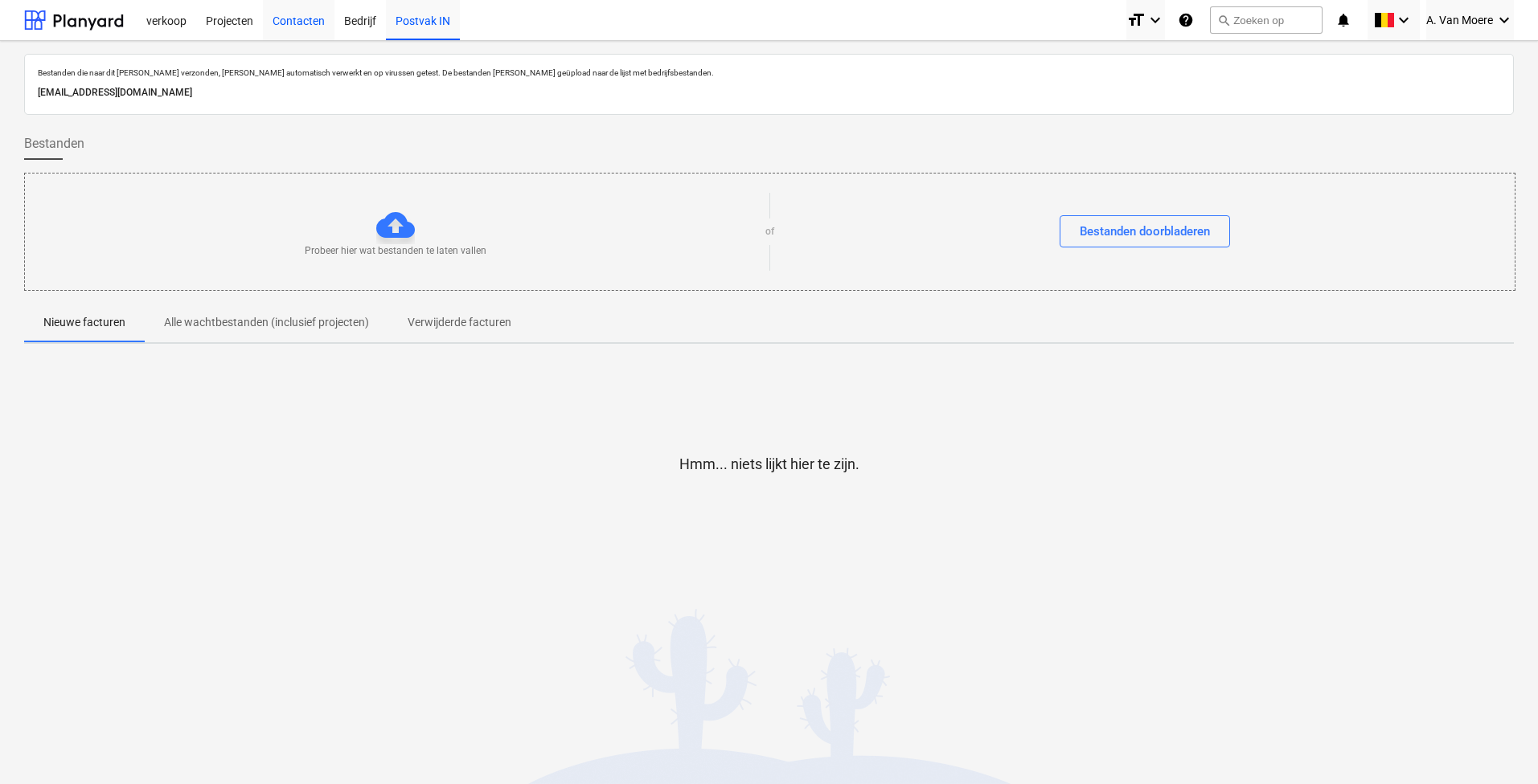
click at [276, 12] on div "Contacten" at bounding box center [299, 20] width 71 height 41
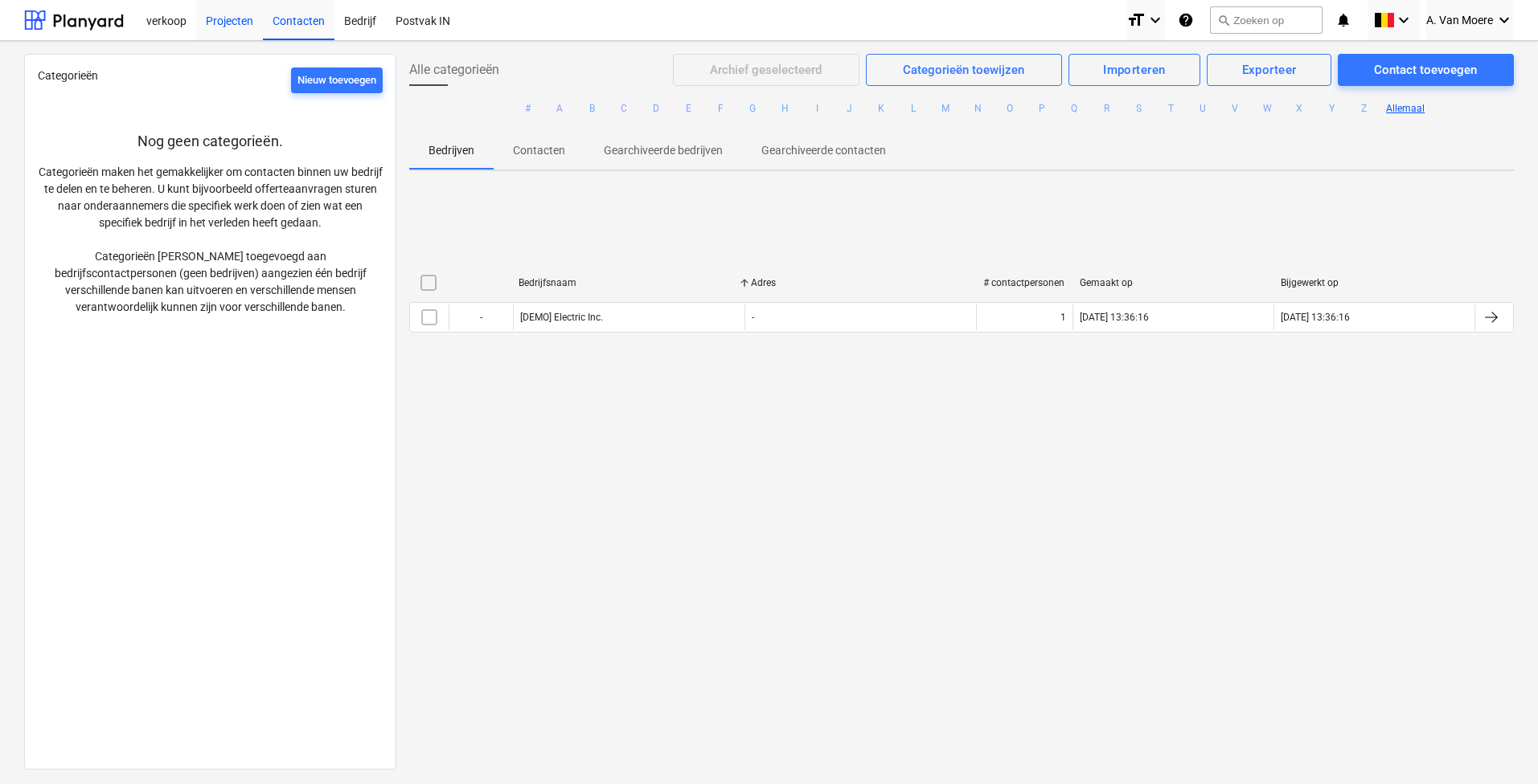
click at [253, 18] on div "Projecten" at bounding box center [230, 20] width 66 height 41
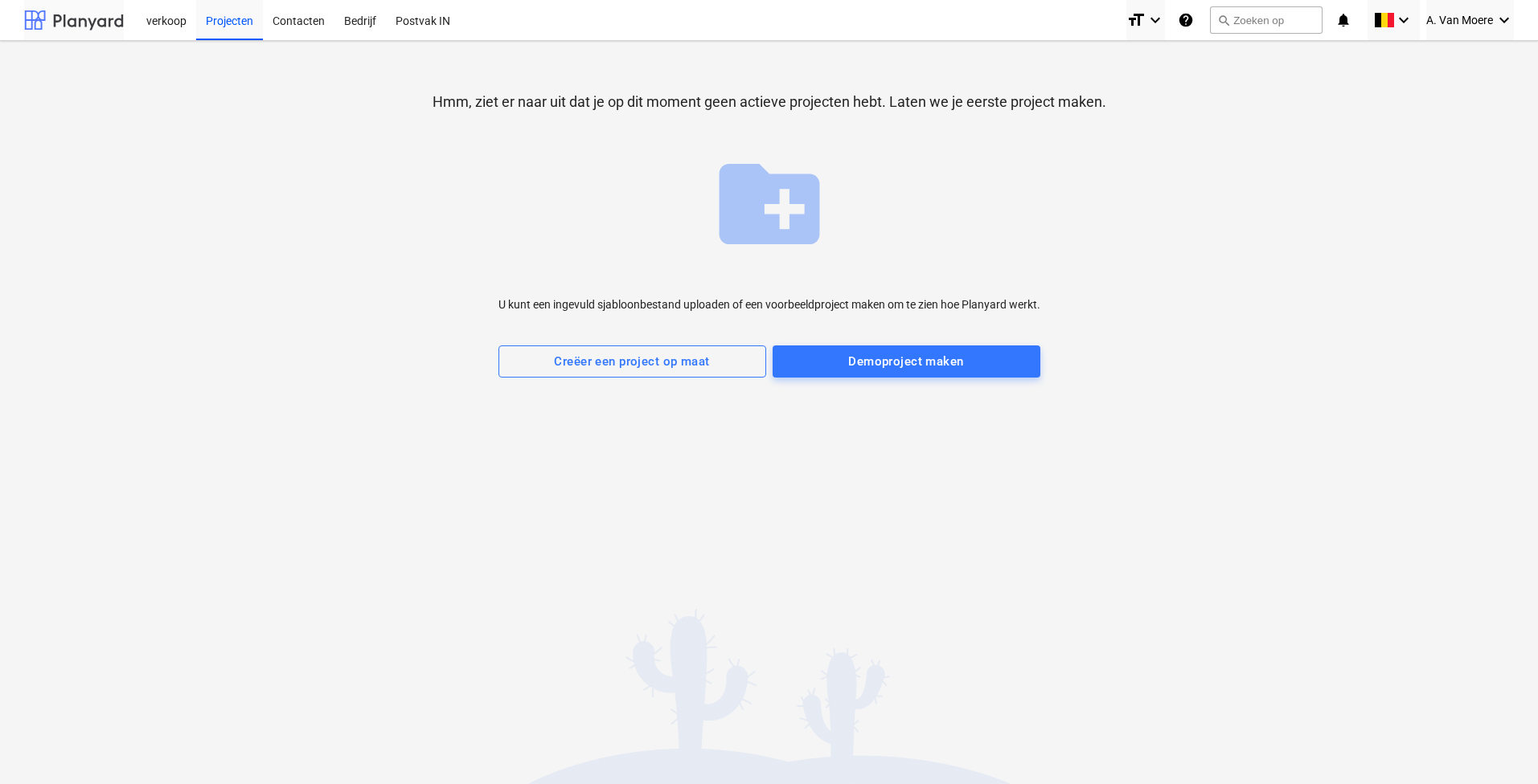
click at [51, 17] on div at bounding box center [73, 20] width 100 height 40
click at [139, 18] on div "verkoop" at bounding box center [167, 20] width 60 height 41
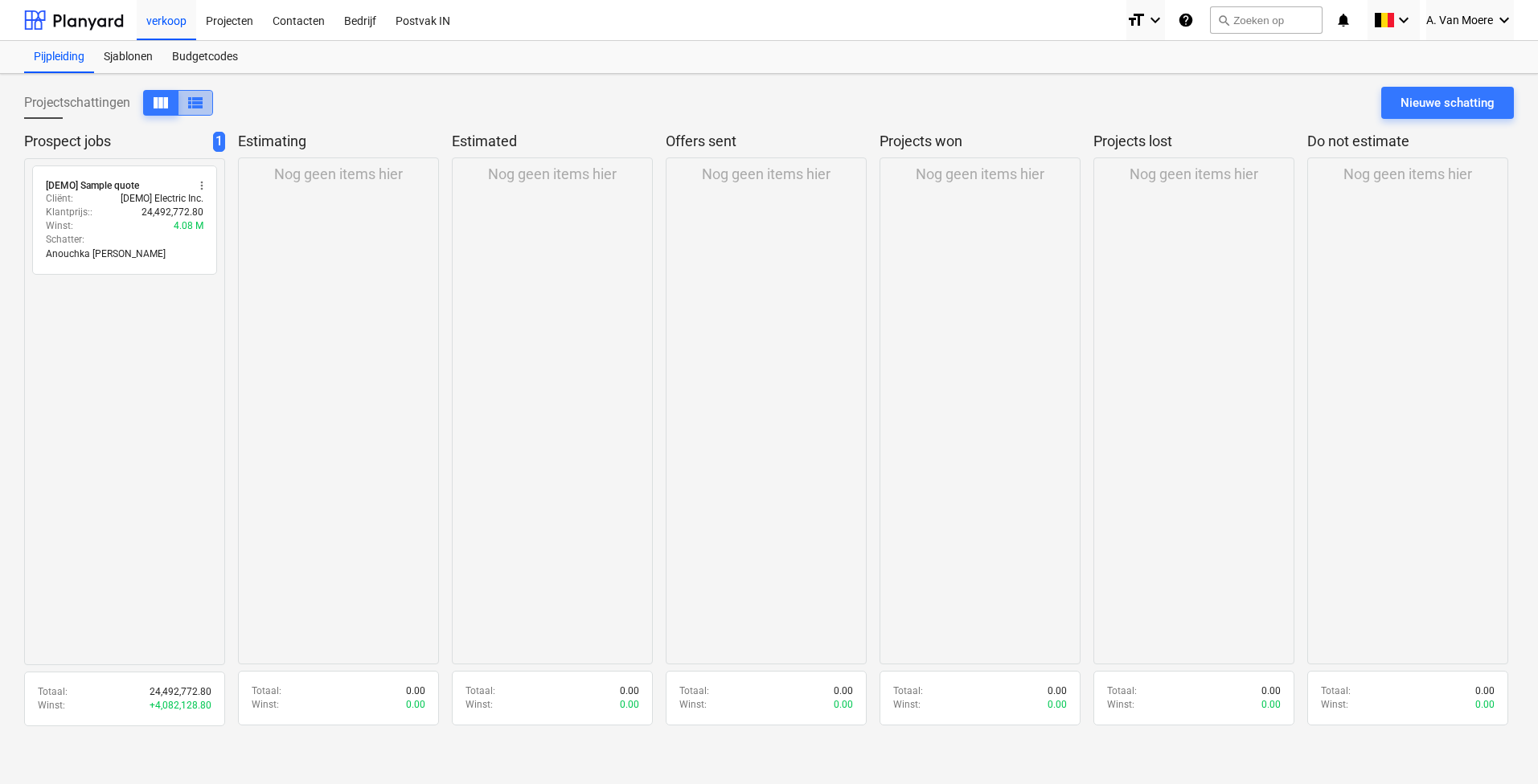
click at [197, 95] on span "view_list" at bounding box center [195, 103] width 20 height 20
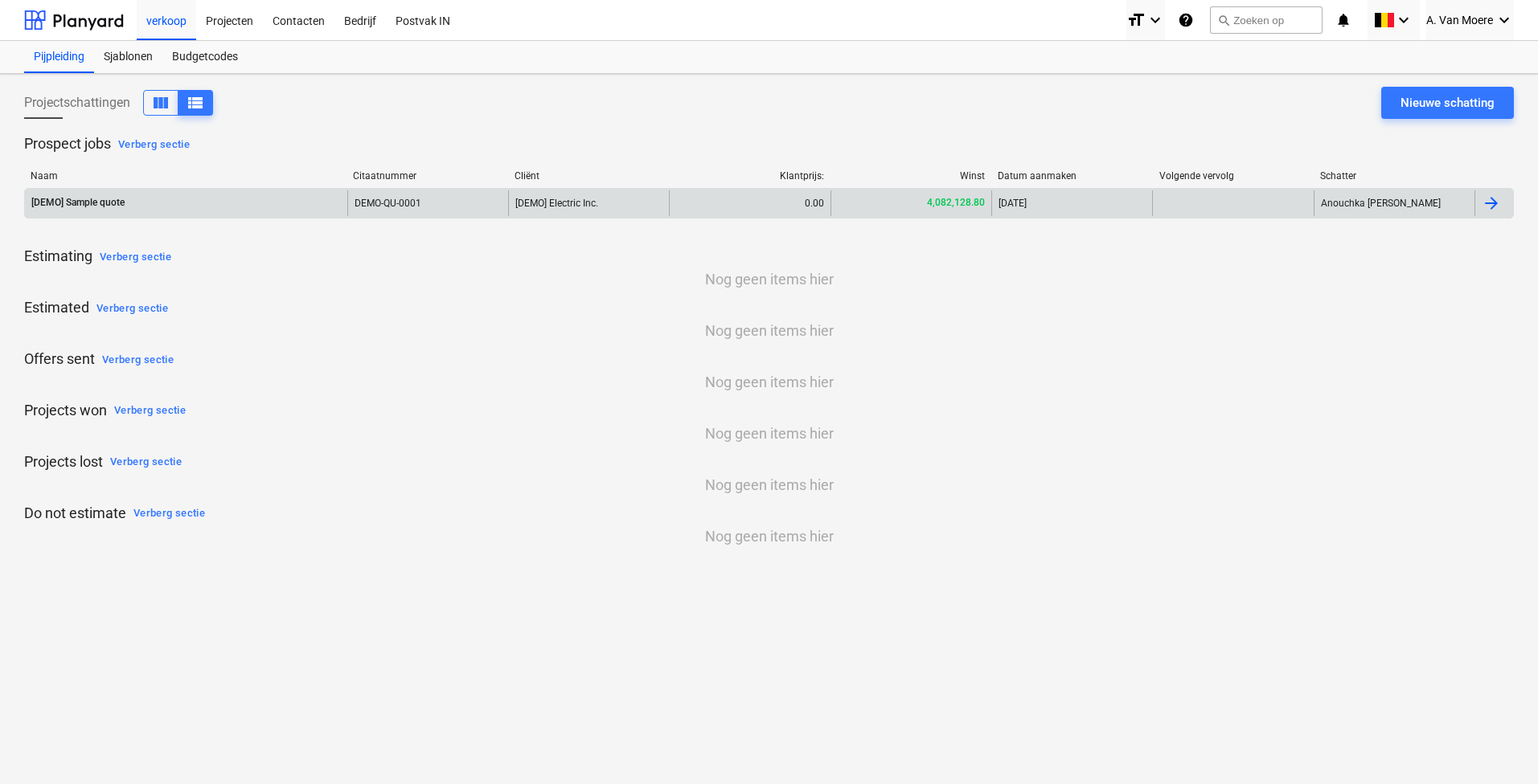
click at [1490, 191] on div at bounding box center [1493, 203] width 38 height 26
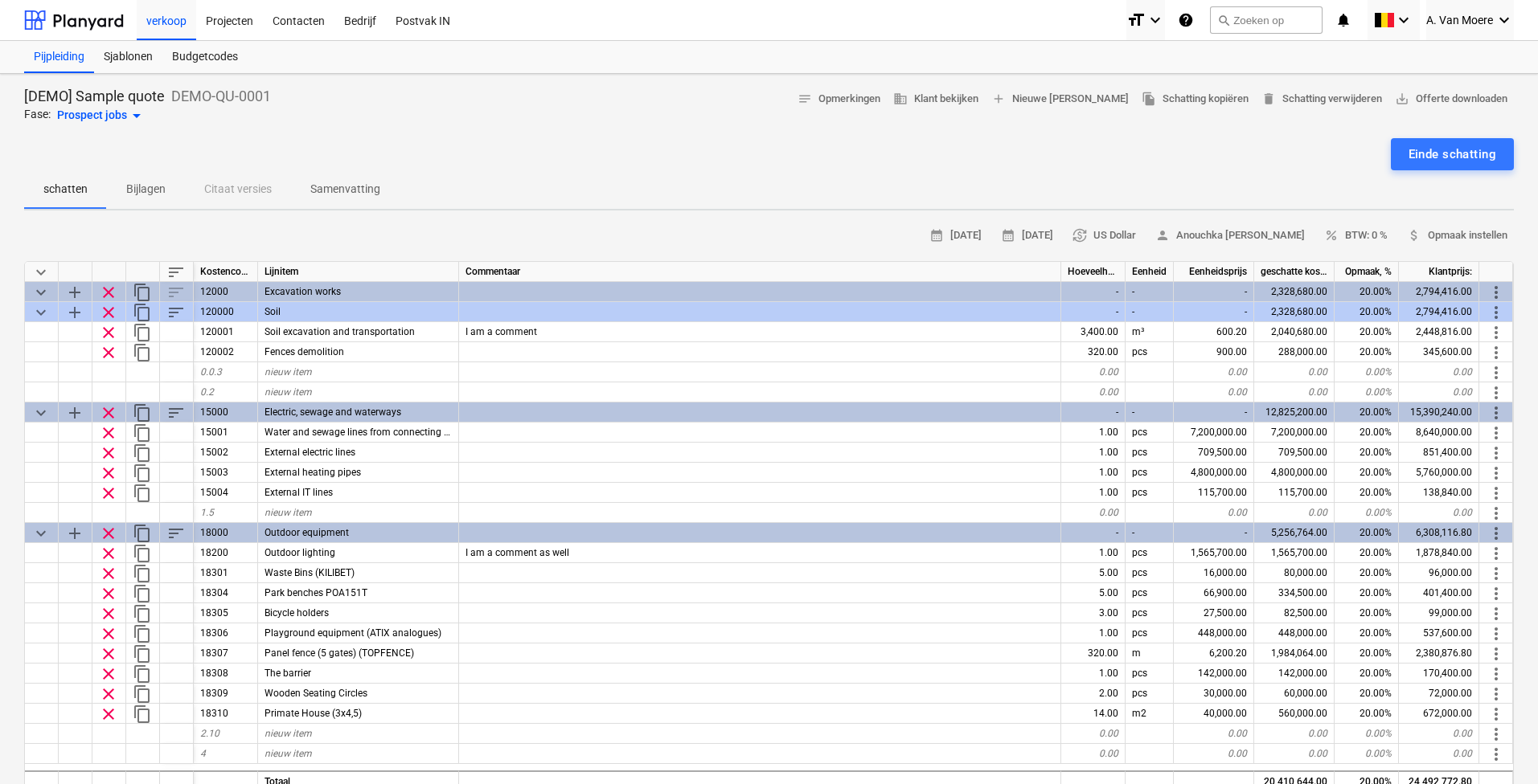
click at [372, 196] on p "Samenvatting" at bounding box center [345, 190] width 70 height 17
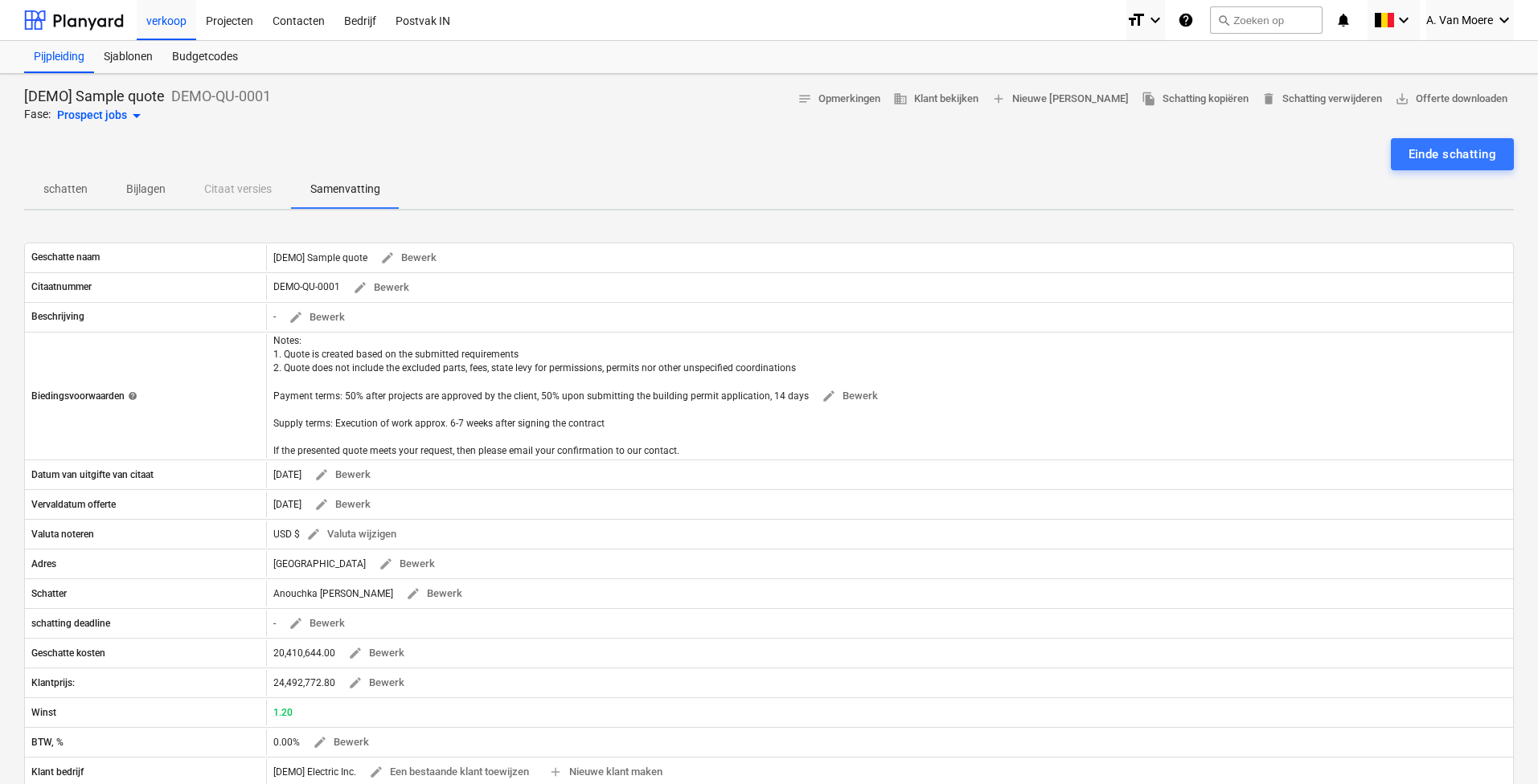
click at [162, 190] on p "Bijlagen" at bounding box center [145, 190] width 39 height 17
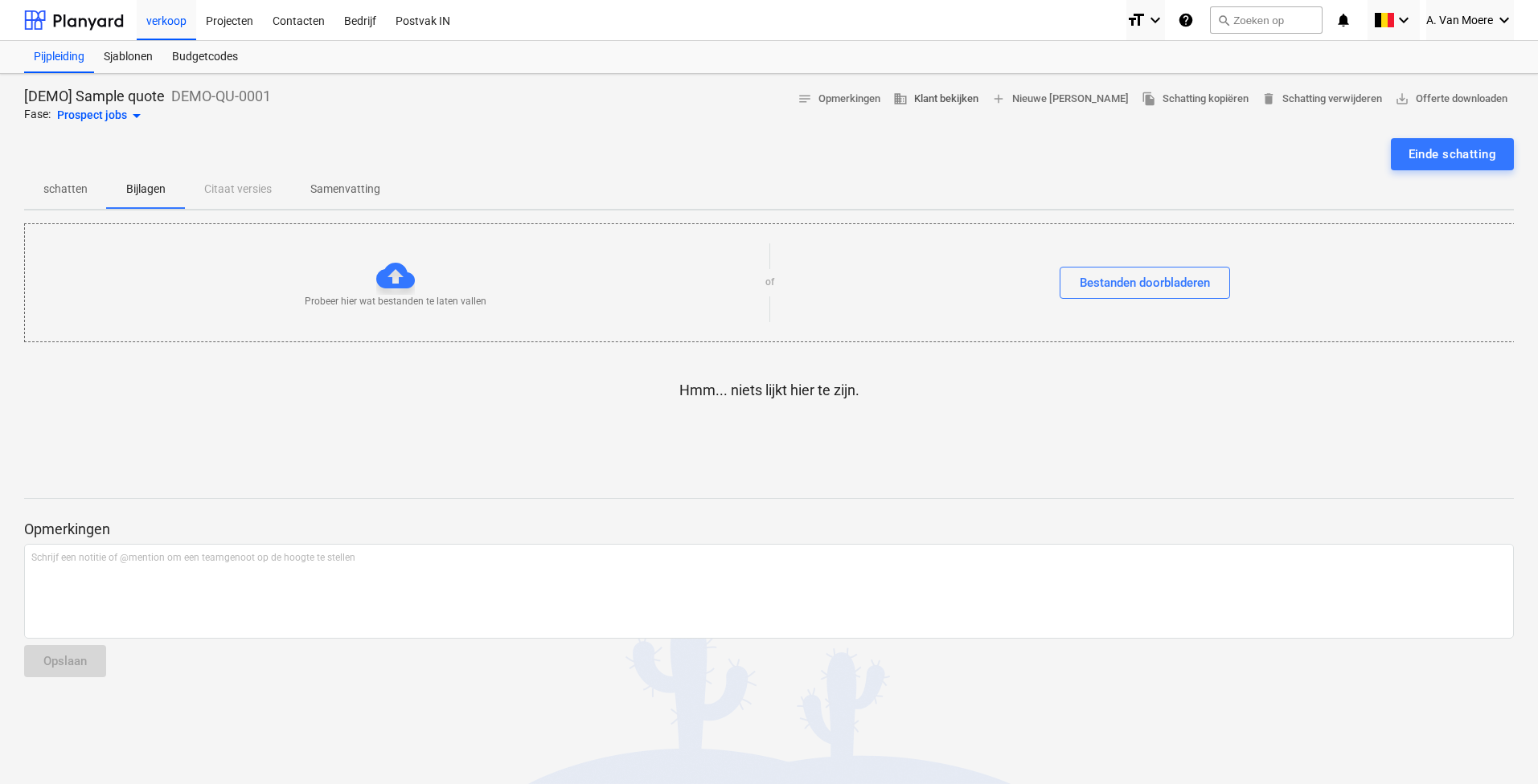
click at [955, 95] on span "business Klant bekijken" at bounding box center [936, 99] width 85 height 19
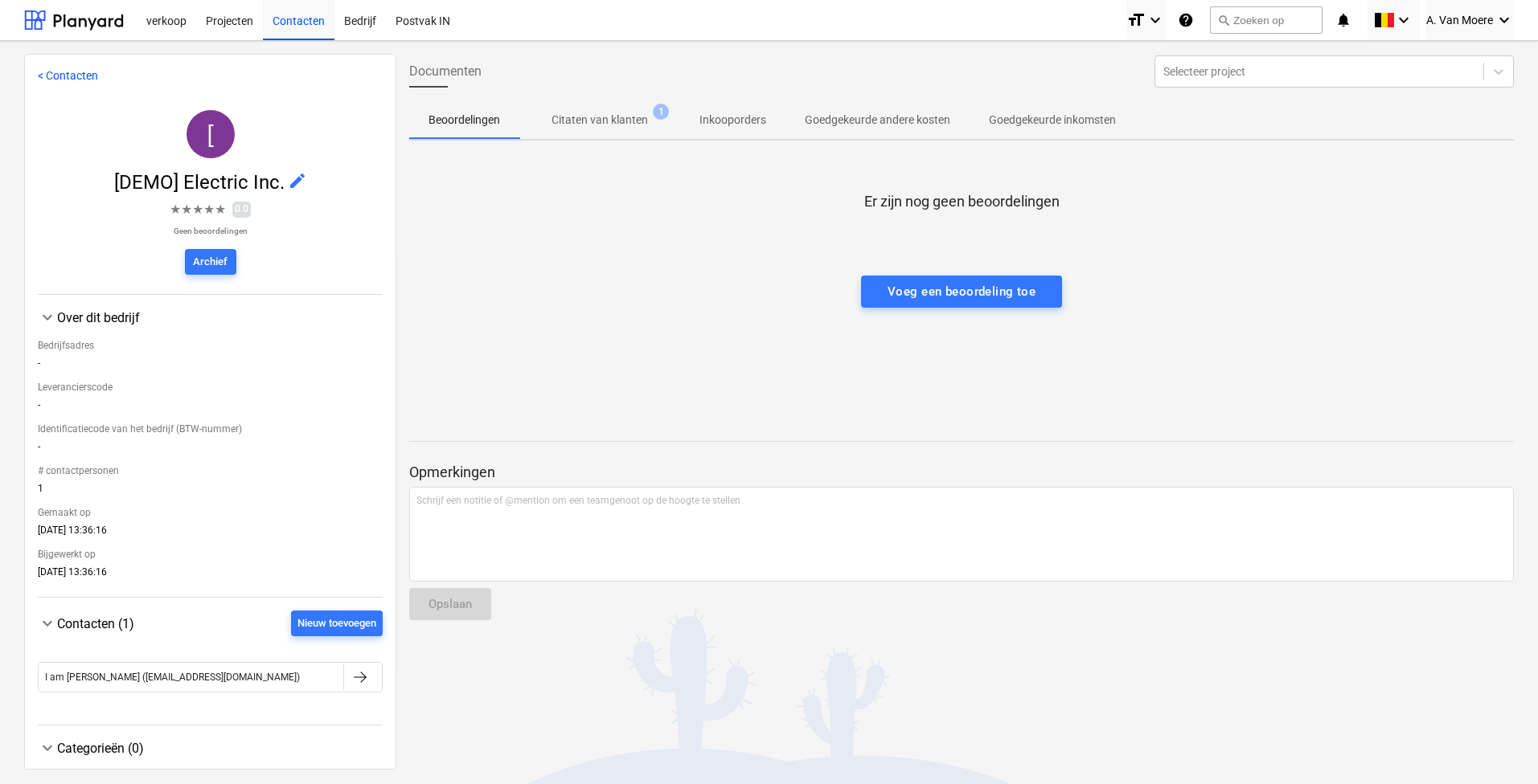
click at [62, 64] on div "< Contacten [ [DEMO] Electric Inc. edit ★ ★ ★ ★ ★ 0.0 Geen beoordelingen Archie…" at bounding box center [209, 412] width 372 height 716
click at [64, 71] on link "< Contacten" at bounding box center [67, 75] width 60 height 13
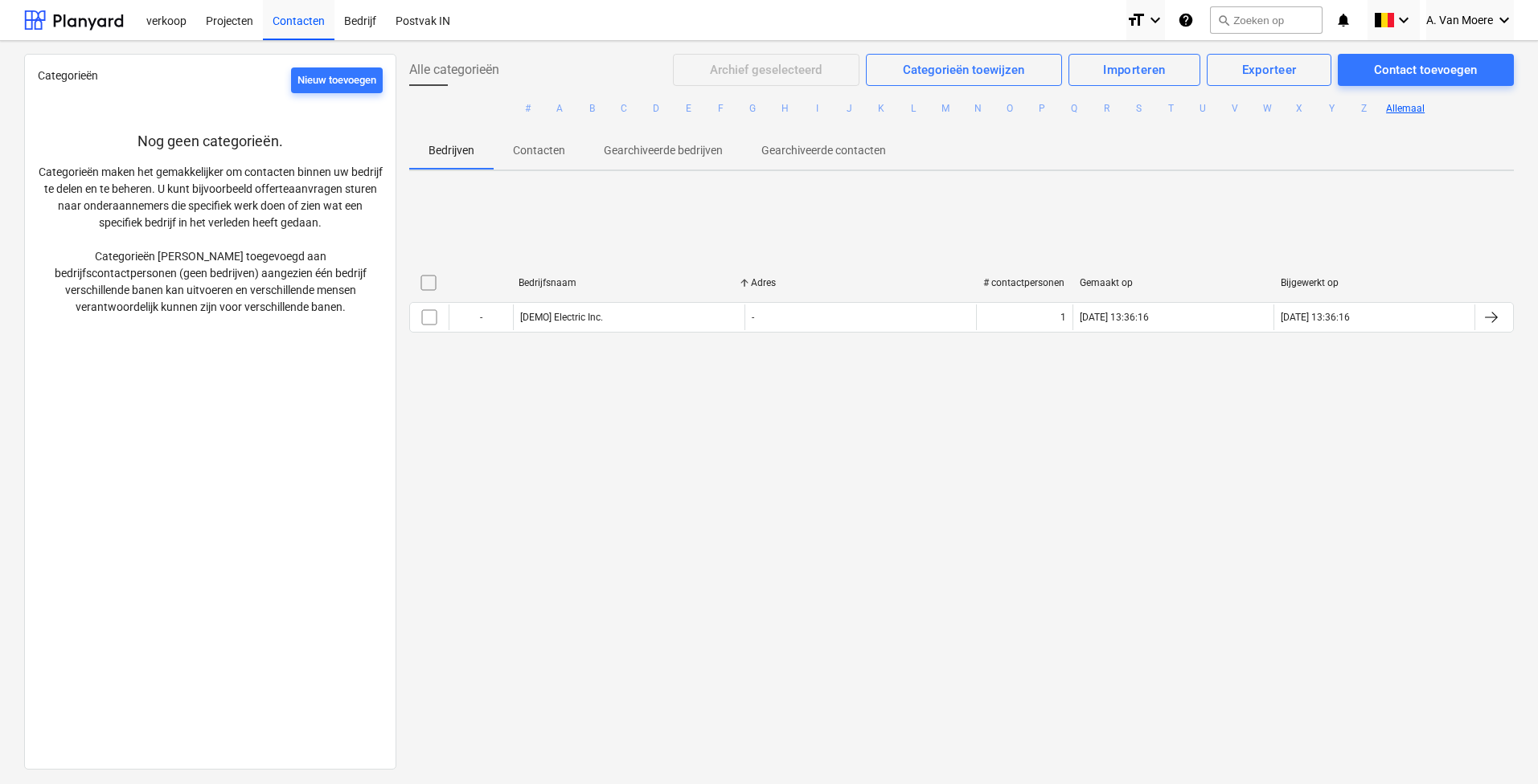
click at [908, 297] on div "Bedrijfsnaam Adres # contactpersonen Gemaakt op Bijgewerkt op" at bounding box center [961, 286] width 1104 height 32
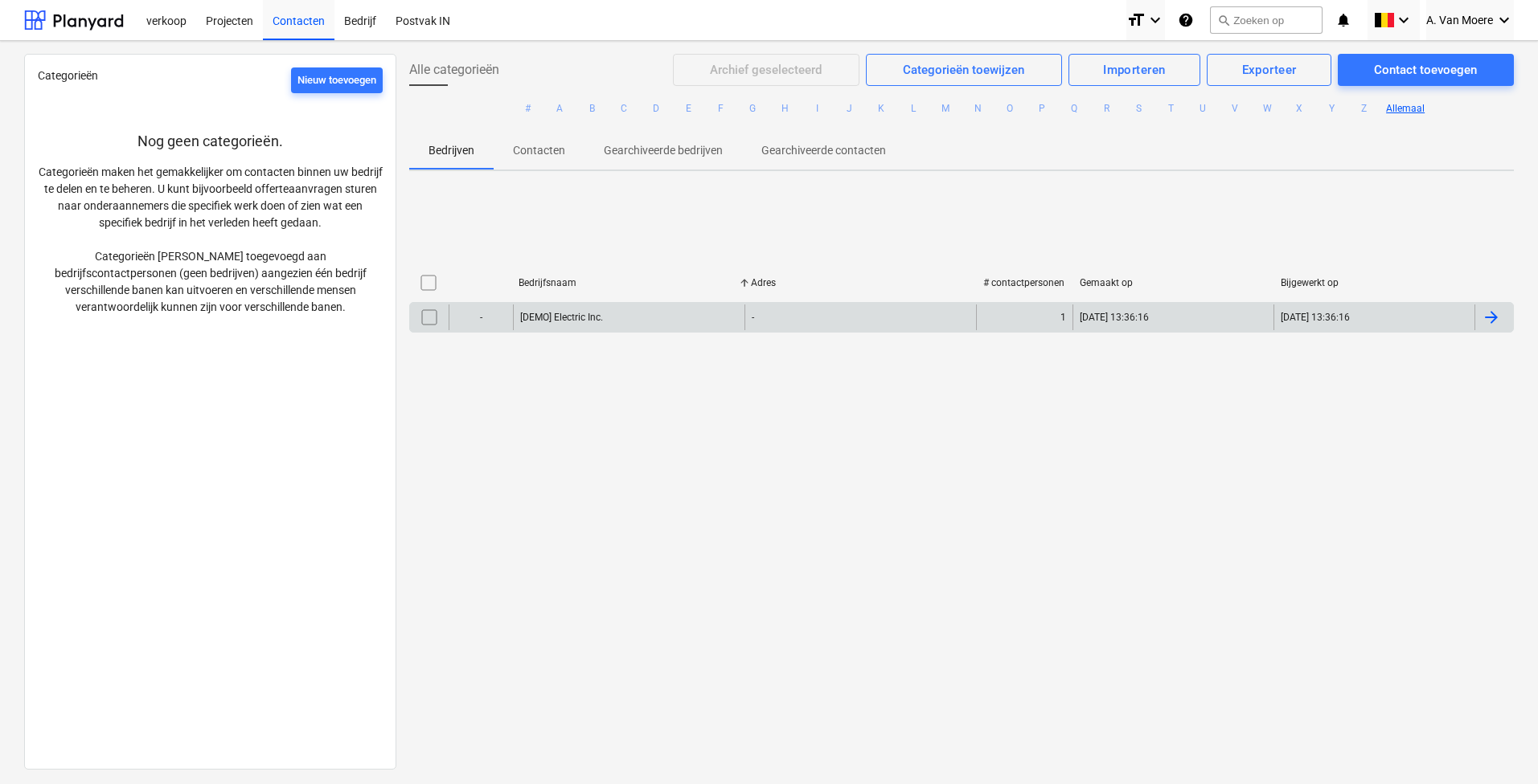
click at [903, 310] on div "-" at bounding box center [860, 317] width 231 height 26
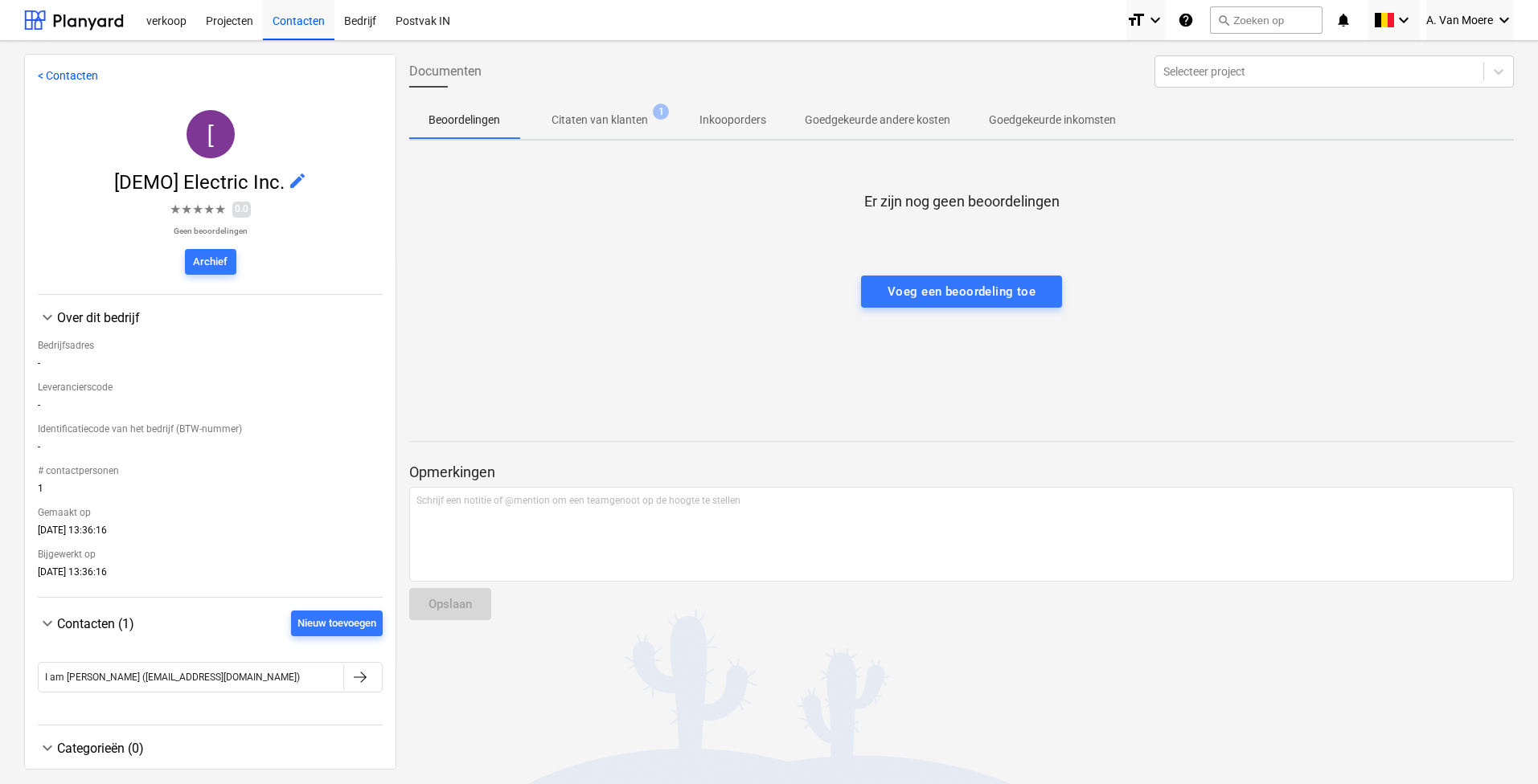
drag, startPoint x: 903, startPoint y: 310, endPoint x: 307, endPoint y: 361, distance: 598.2
click at [307, 361] on div "-" at bounding box center [209, 366] width 345 height 18
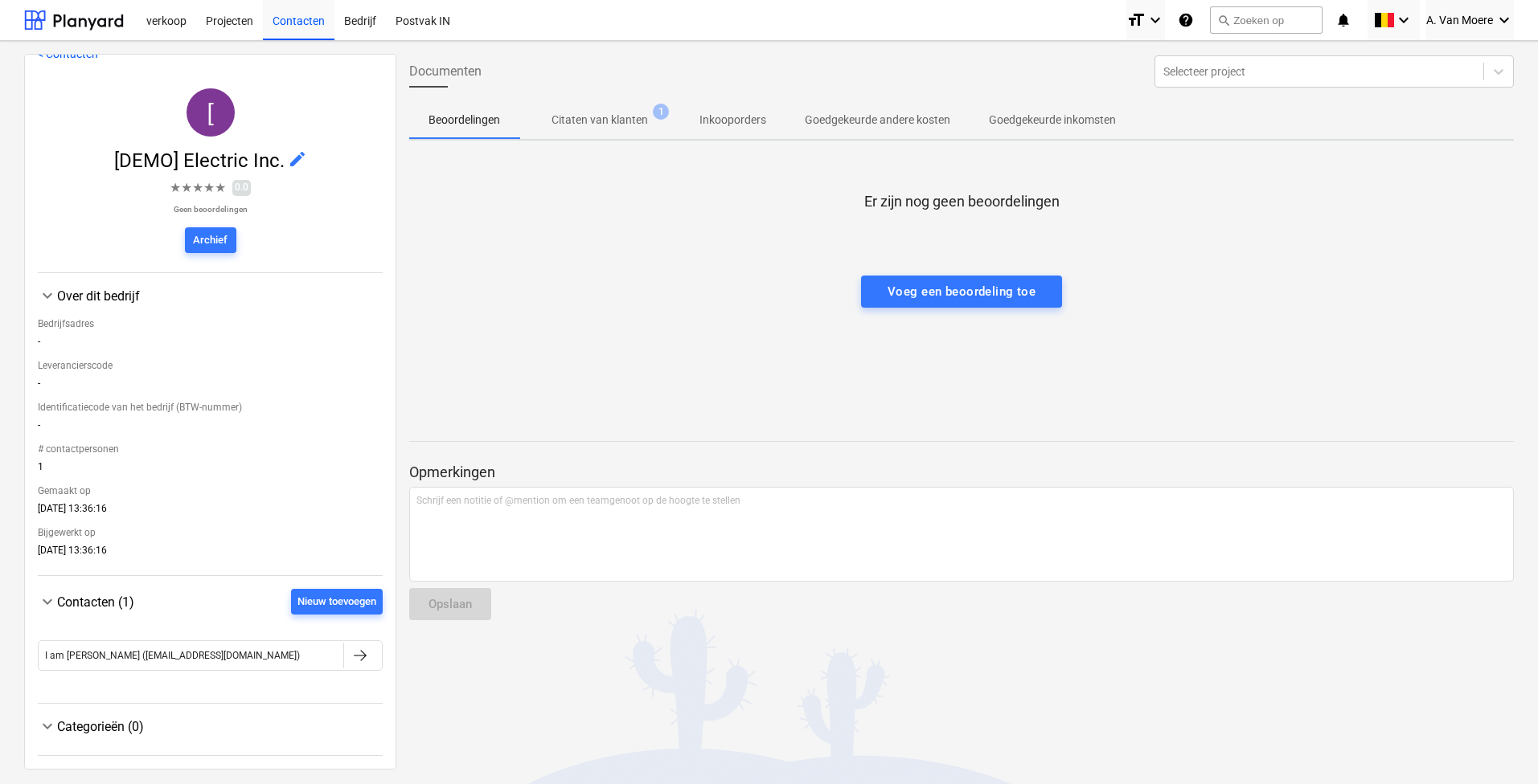
click at [100, 713] on div "keyboard_arrow_down Categorieën (0)" at bounding box center [209, 730] width 345 height 52
click at [102, 721] on div "Categorieën (0)" at bounding box center [219, 727] width 326 height 15
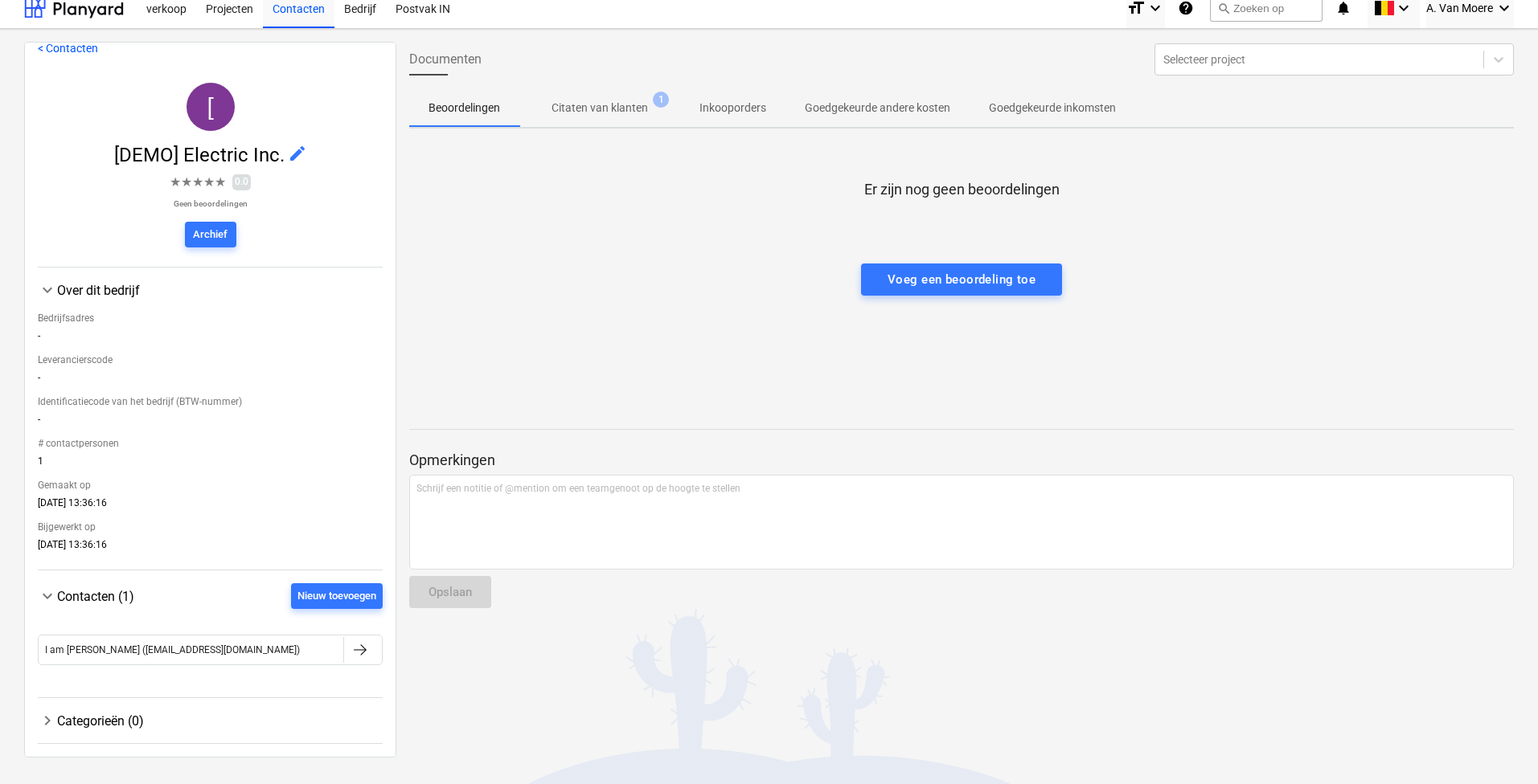
scroll to position [15, 0]
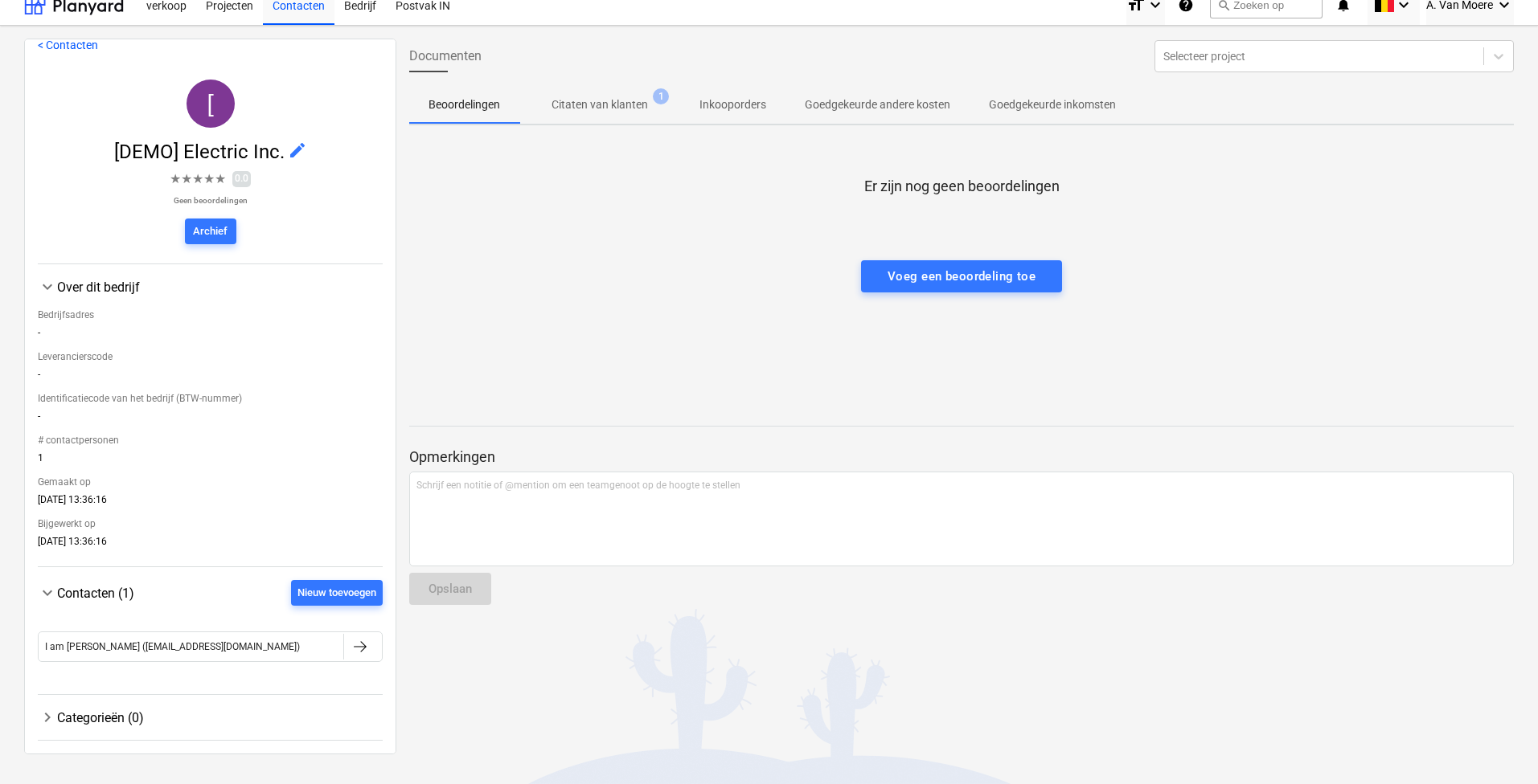
click at [87, 48] on link "< Contacten" at bounding box center [67, 44] width 60 height 13
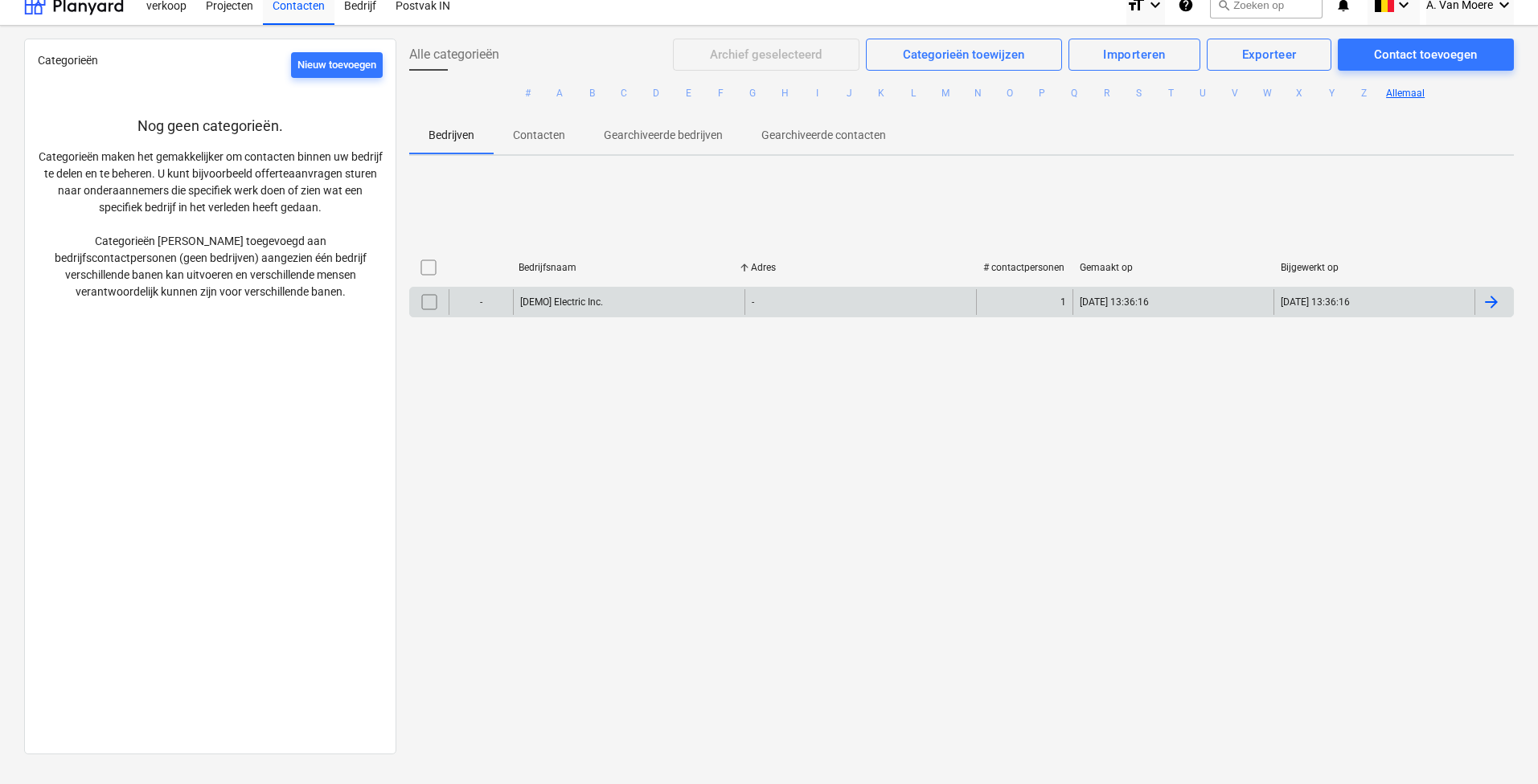
click at [1474, 300] on div at bounding box center [1493, 302] width 38 height 26
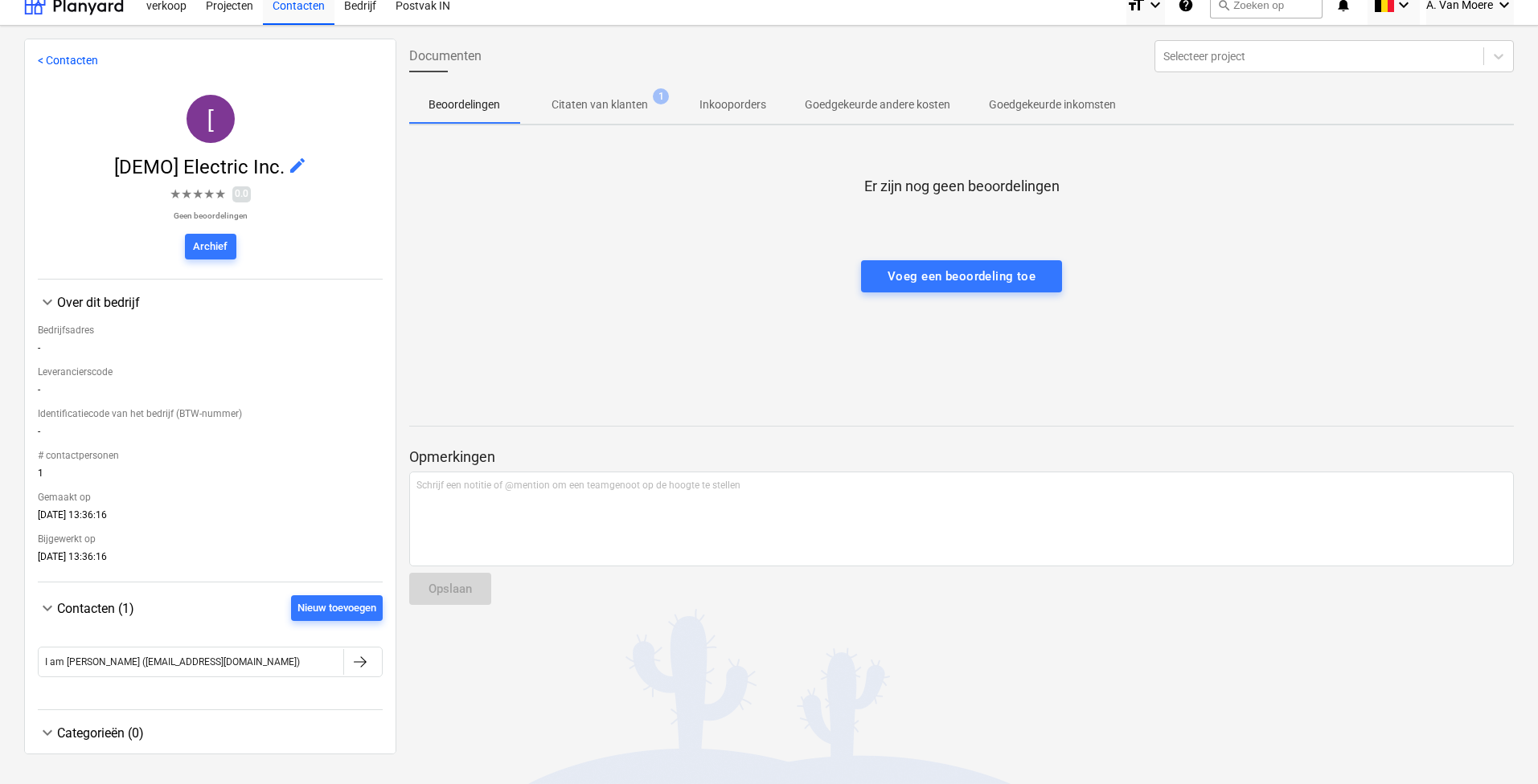
click at [583, 111] on p "Citaten van klanten" at bounding box center [599, 105] width 96 height 17
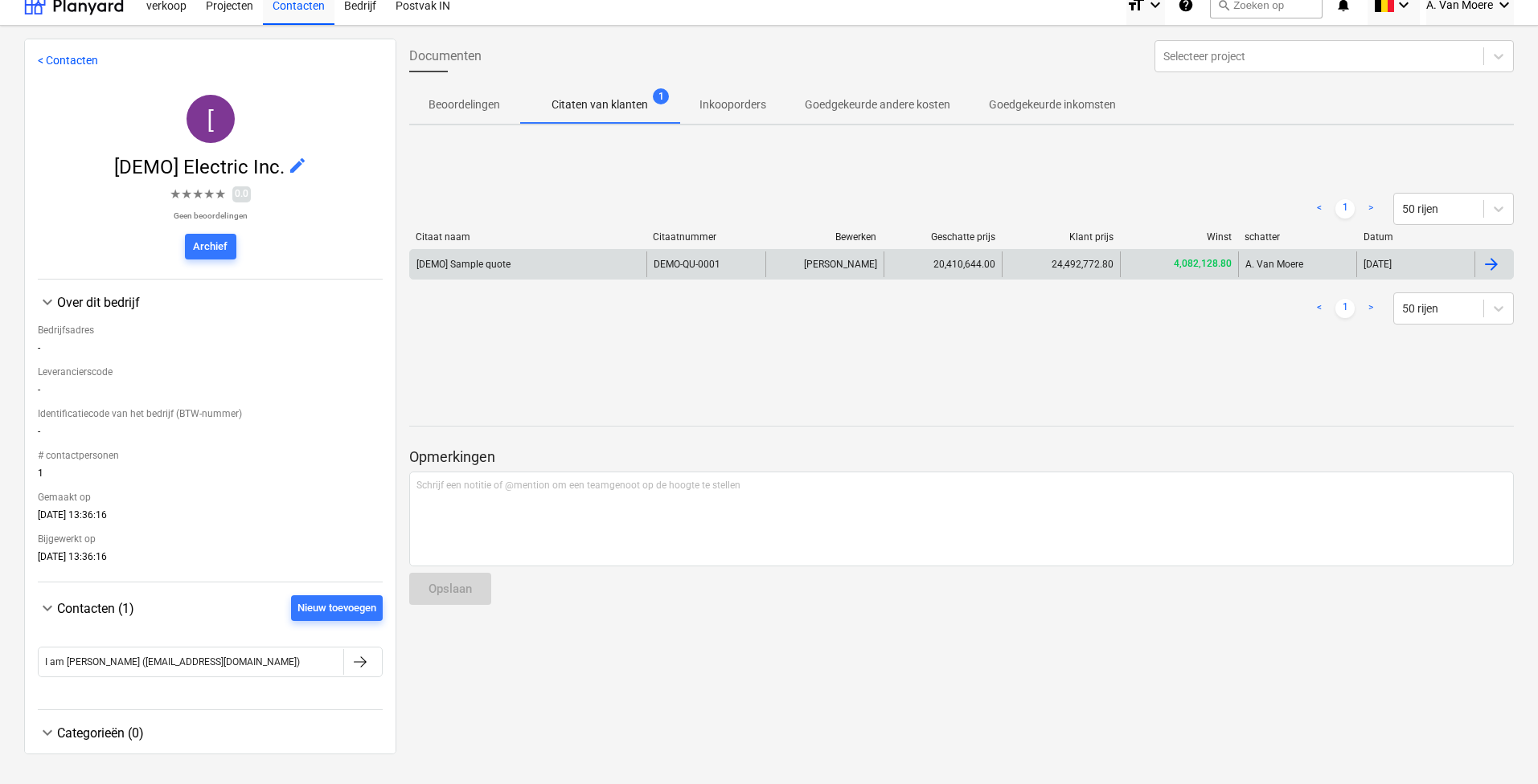
click at [1267, 266] on div "A. Van Moere" at bounding box center [1296, 264] width 118 height 26
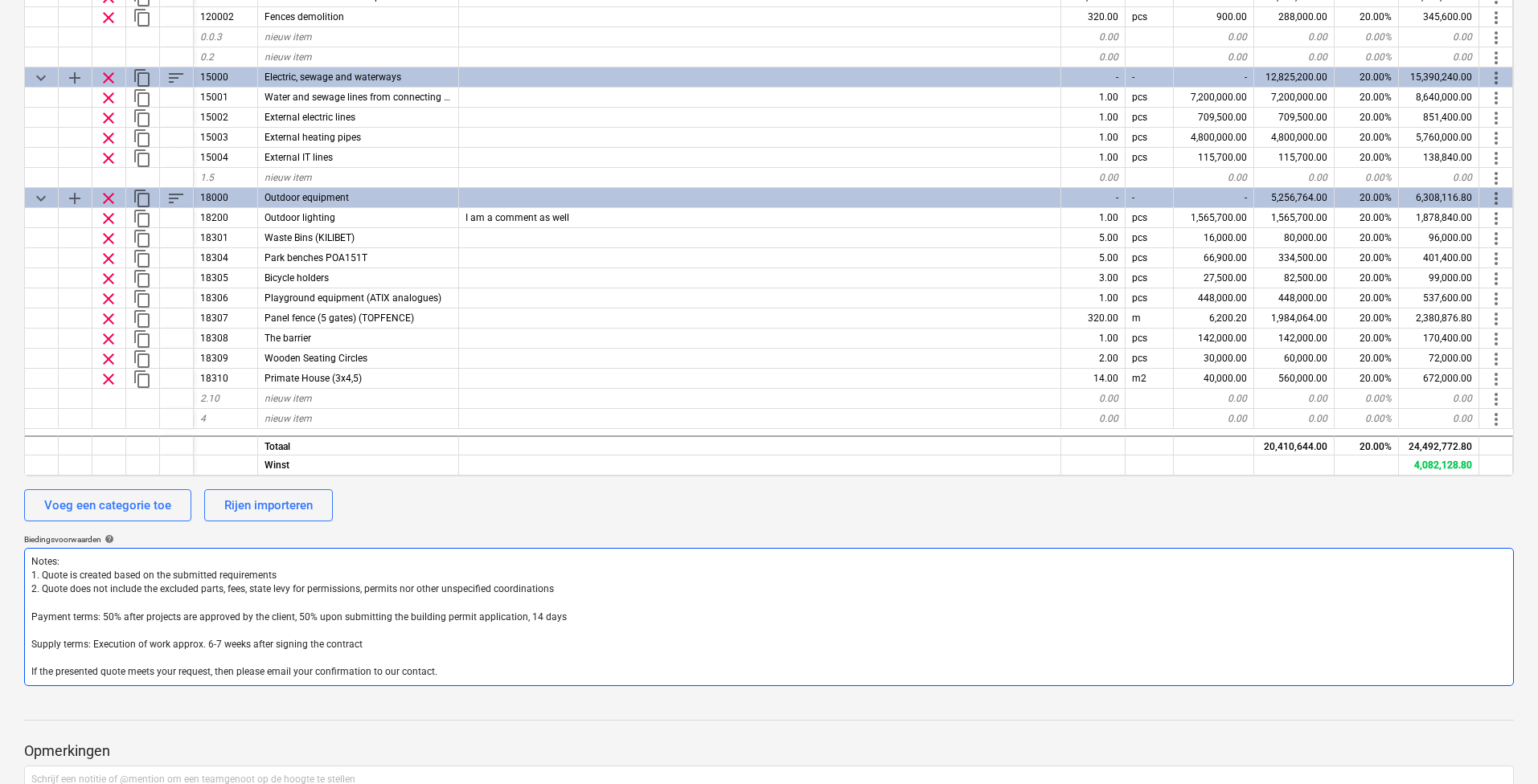
scroll to position [475, 0]
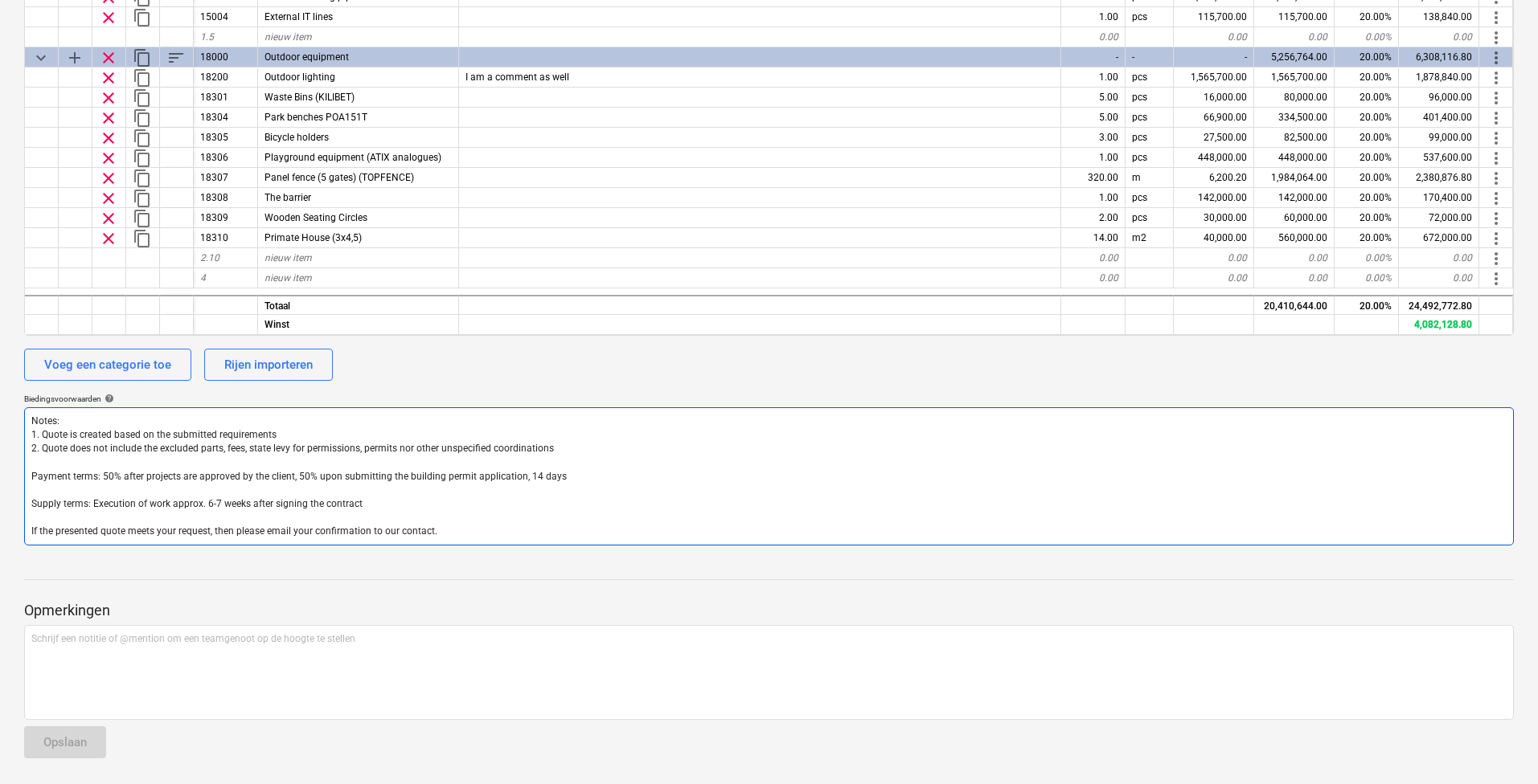
click at [797, 524] on textarea "Notes: 1. Quote is created based on the submitted requirements 2. Quote does no…" at bounding box center [768, 476] width 1490 height 139
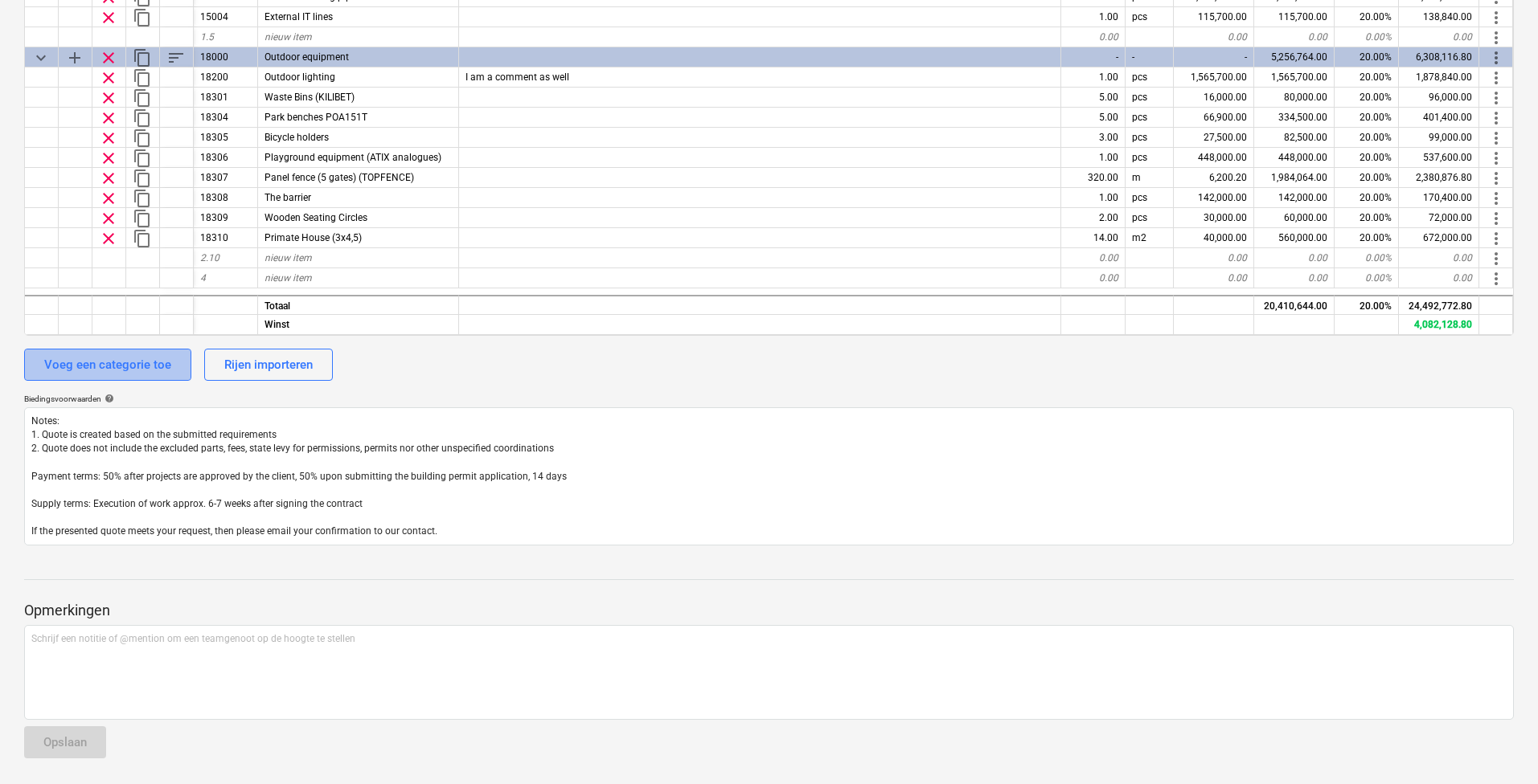
click at [120, 372] on div "Voeg een categorie toe" at bounding box center [107, 365] width 127 height 21
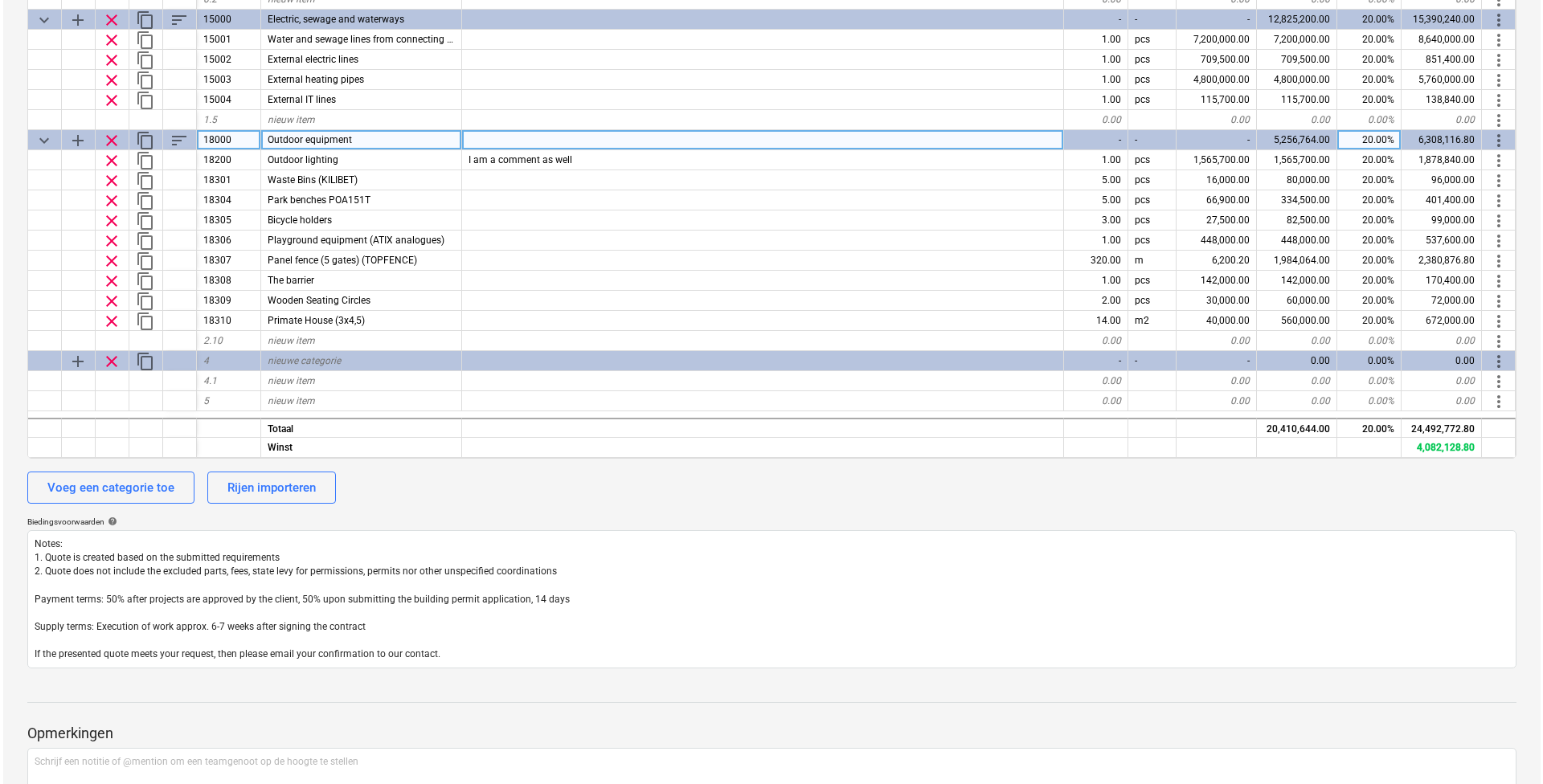
scroll to position [154, 0]
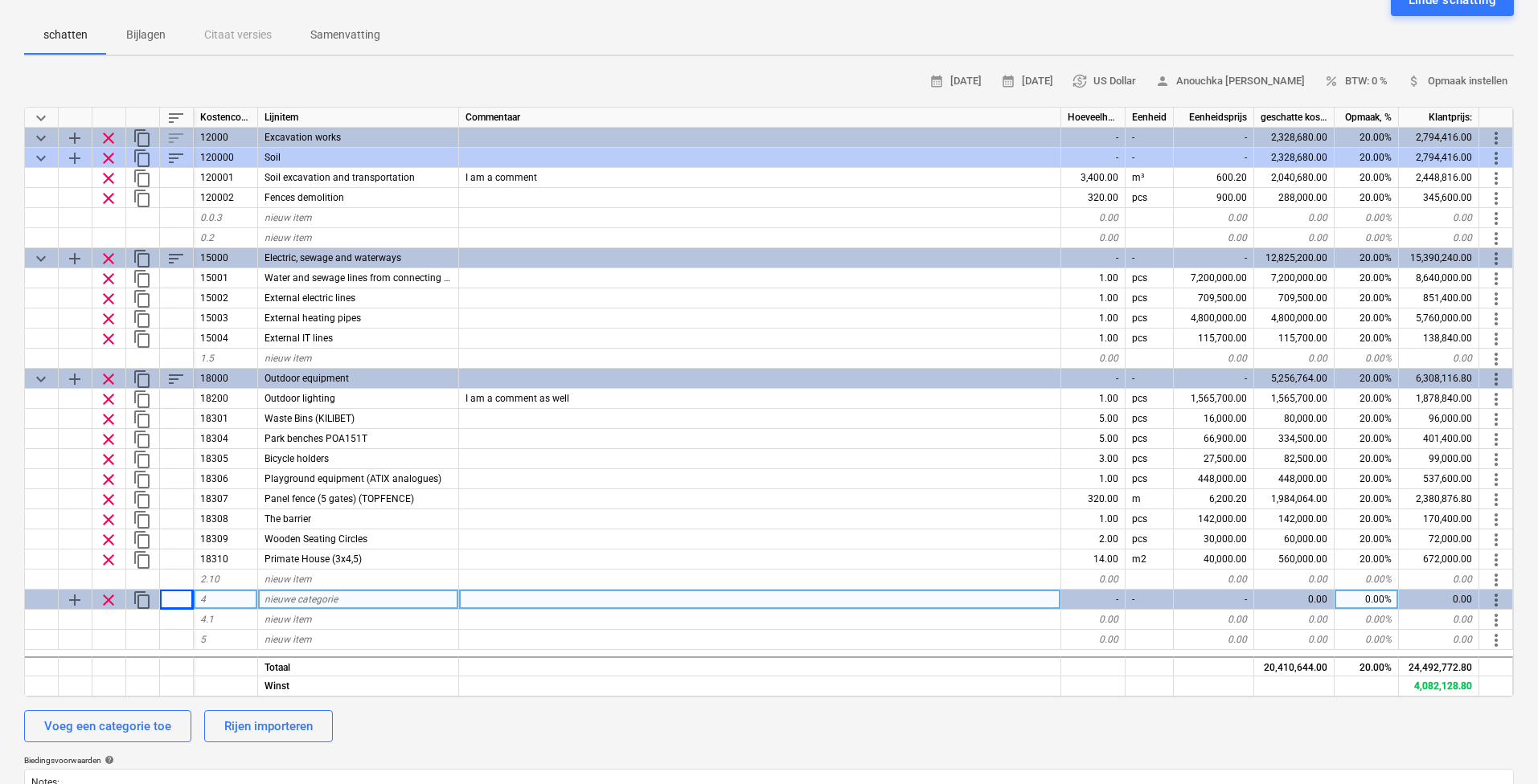
drag, startPoint x: 185, startPoint y: 598, endPoint x: 124, endPoint y: 603, distance: 61.2
click at [124, 603] on div "clear" at bounding box center [110, 600] width 34 height 20
click at [111, 601] on span "clear" at bounding box center [108, 600] width 20 height 20
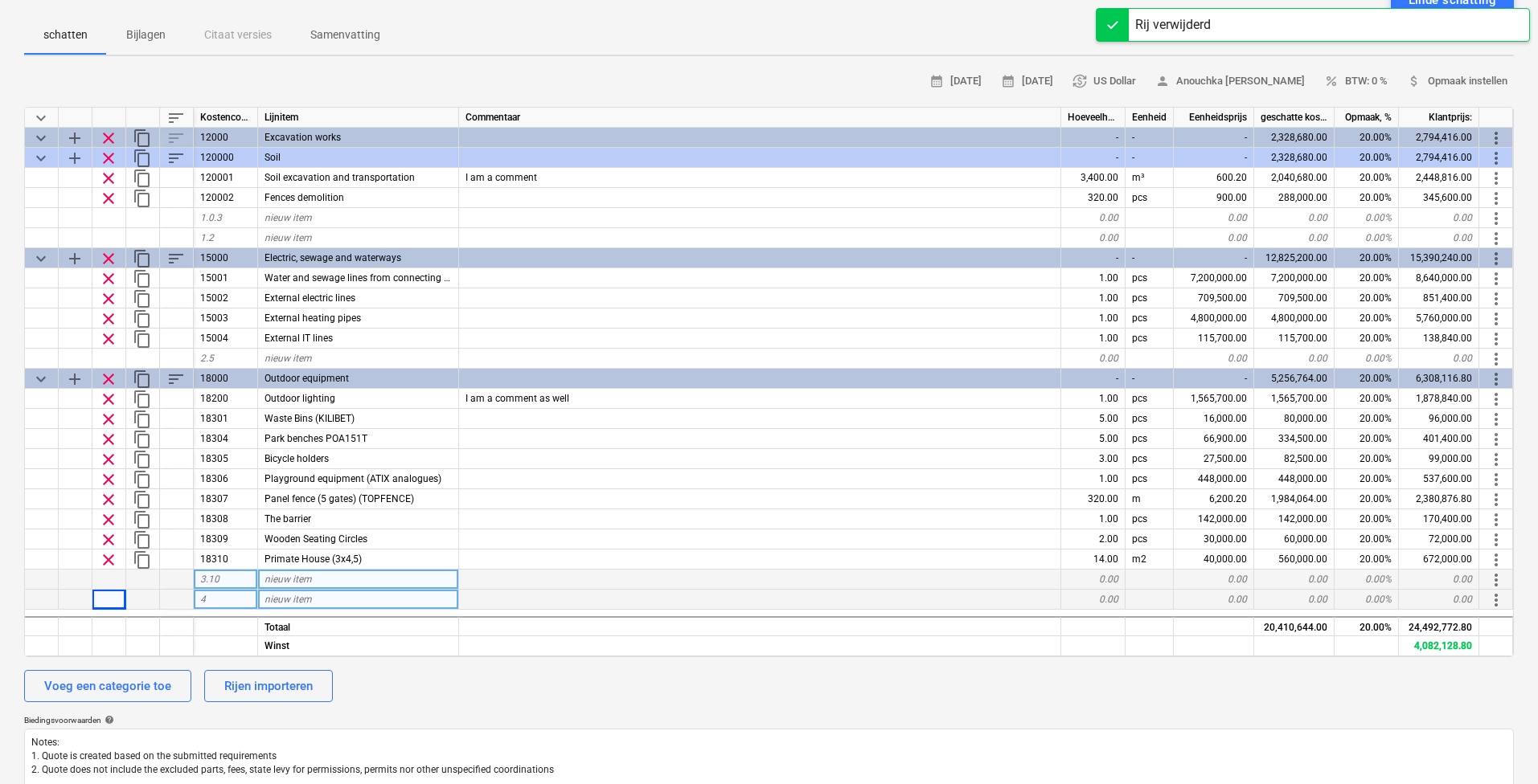
drag, startPoint x: 111, startPoint y: 601, endPoint x: 772, endPoint y: 585, distance: 661.2
click at [772, 585] on div at bounding box center [760, 580] width 602 height 20
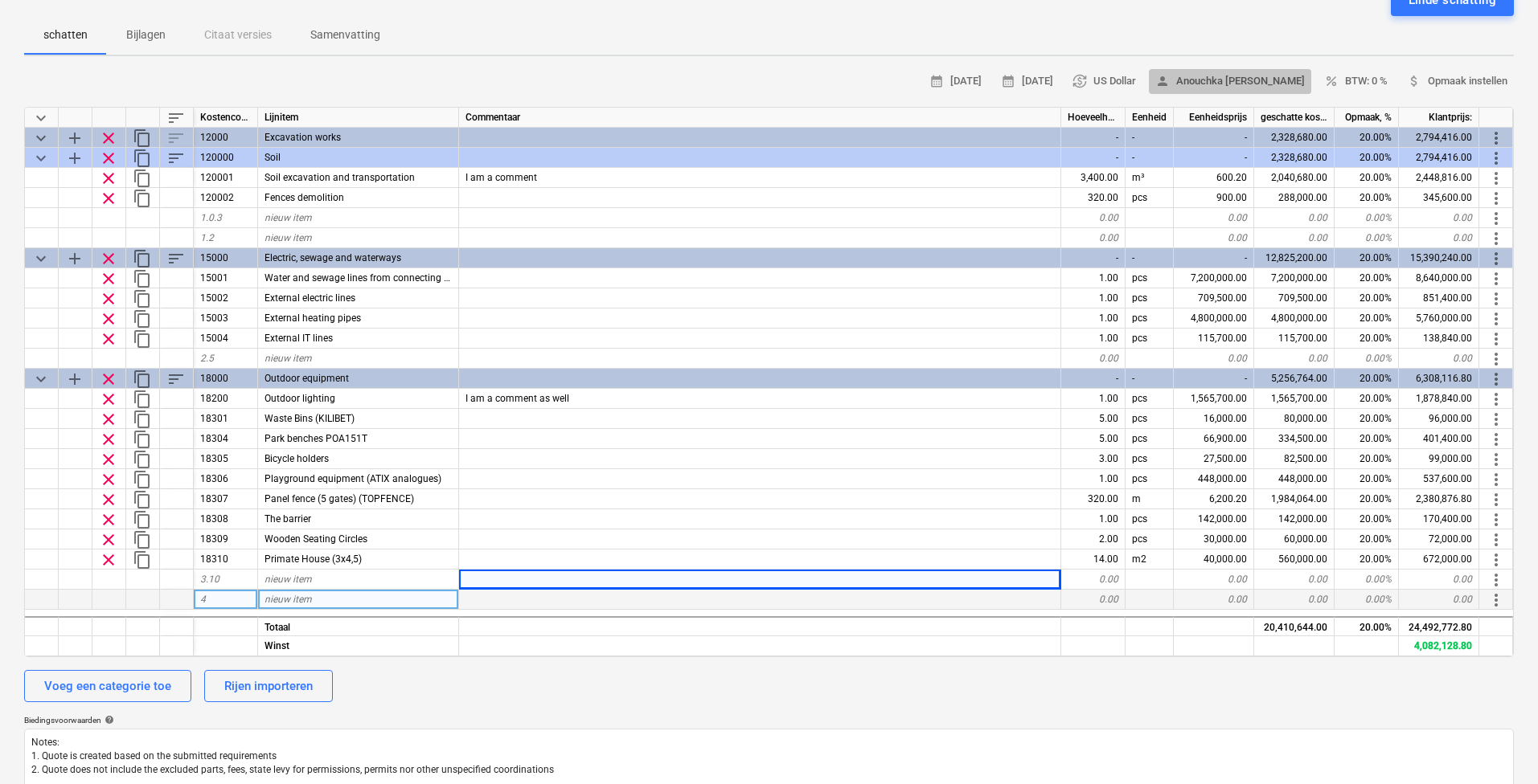
click at [1269, 73] on span "person [PERSON_NAME]" at bounding box center [1230, 82] width 150 height 19
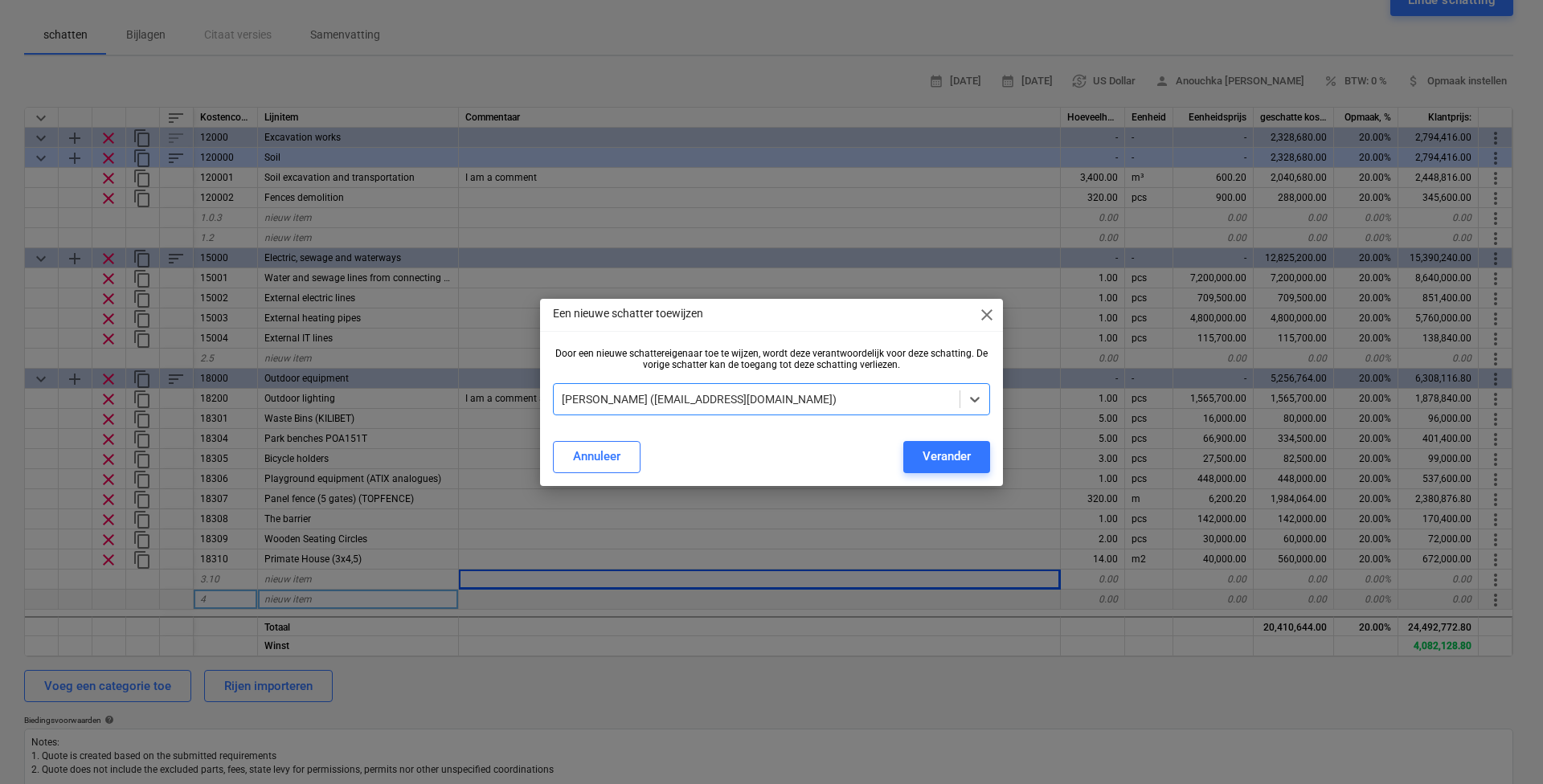
click at [976, 300] on div "Een nieuwe schatter toewijzen close" at bounding box center [772, 315] width 463 height 32
click at [987, 315] on span "close" at bounding box center [987, 315] width 20 height 20
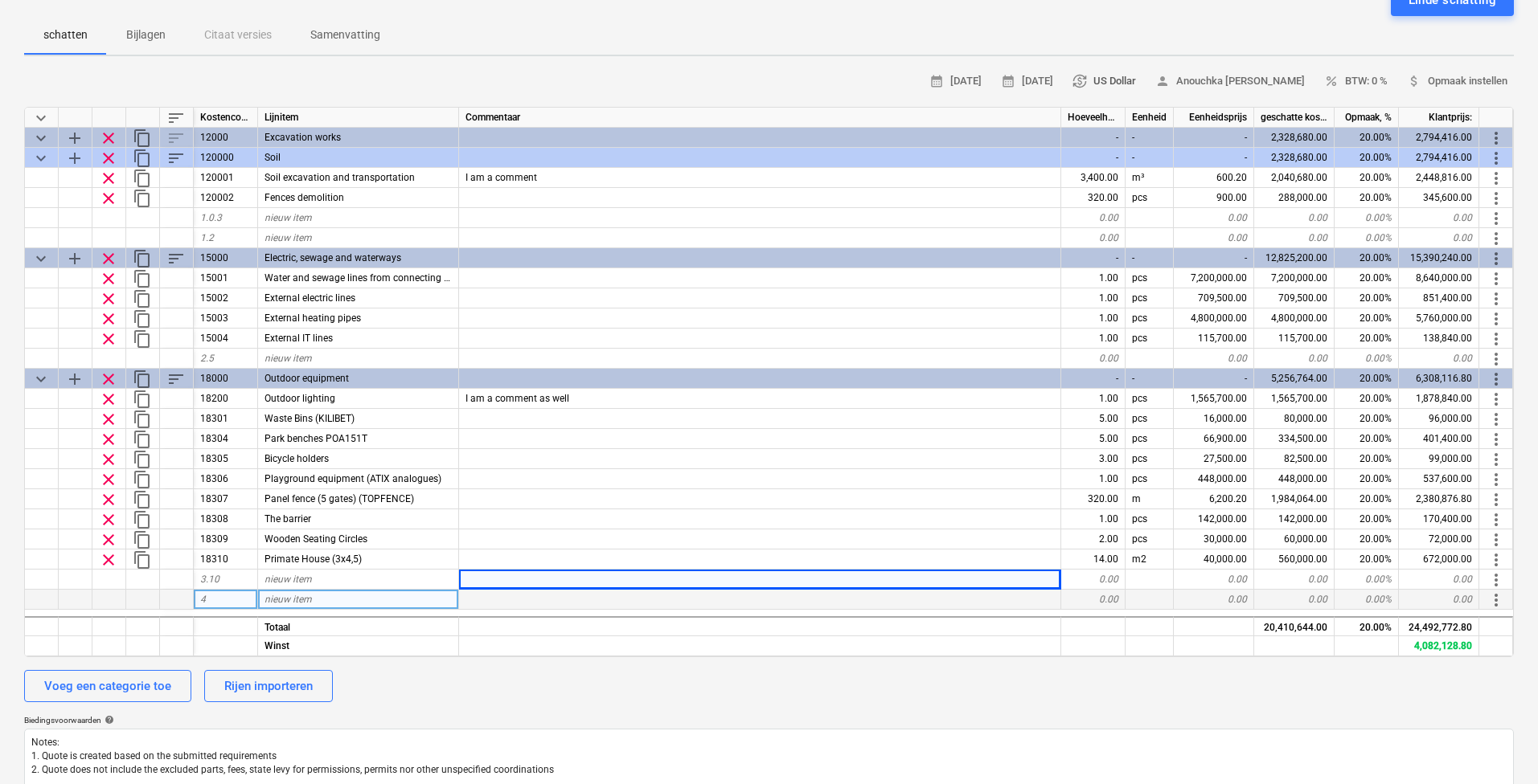
click at [1136, 82] on span "currency_exchange US Dollar" at bounding box center [1104, 82] width 64 height 19
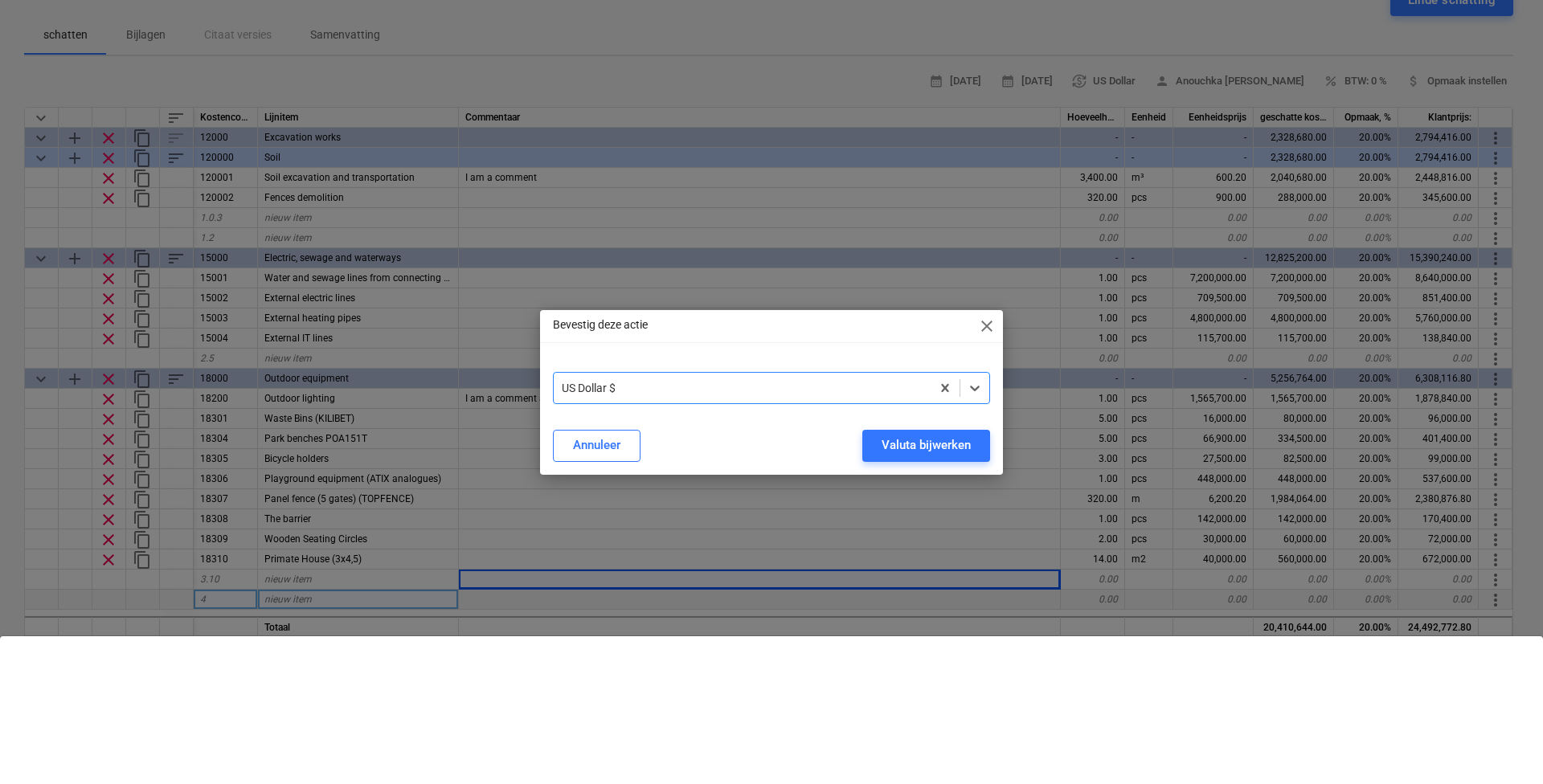
click at [585, 400] on div "US Dollar $" at bounding box center [772, 388] width 437 height 32
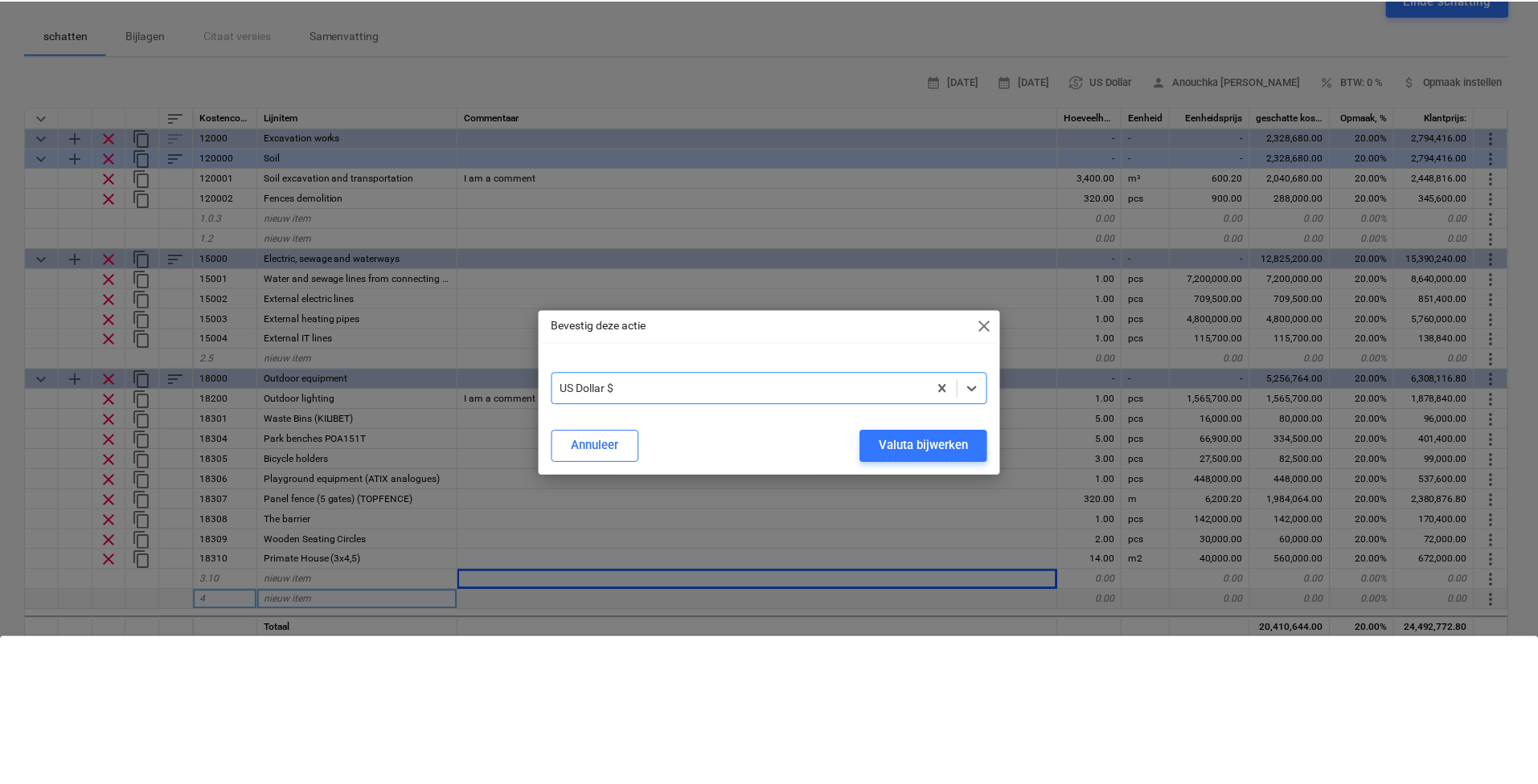
scroll to position [197, 0]
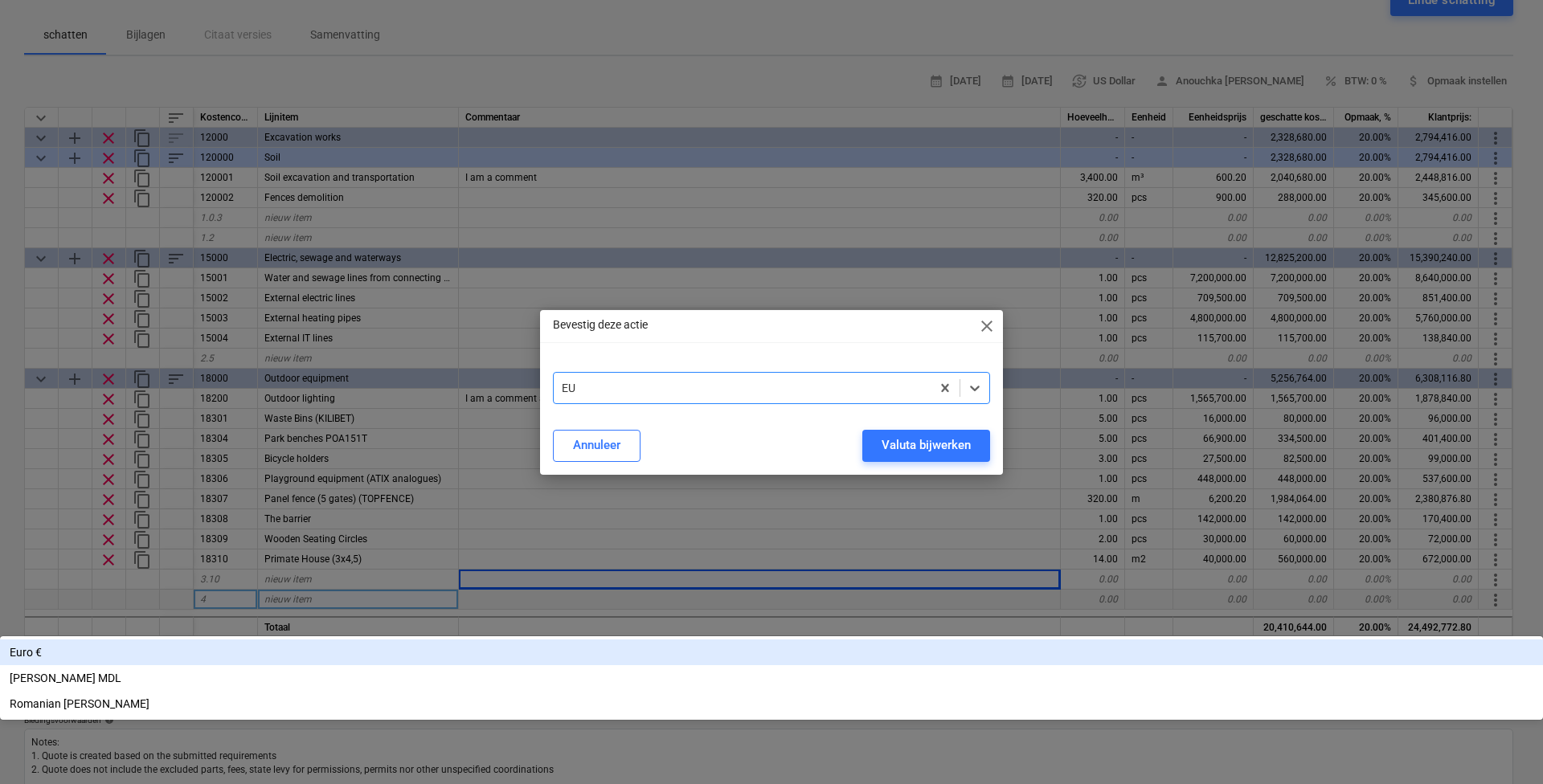
click at [588, 639] on div "Euro €" at bounding box center [772, 652] width 1543 height 26
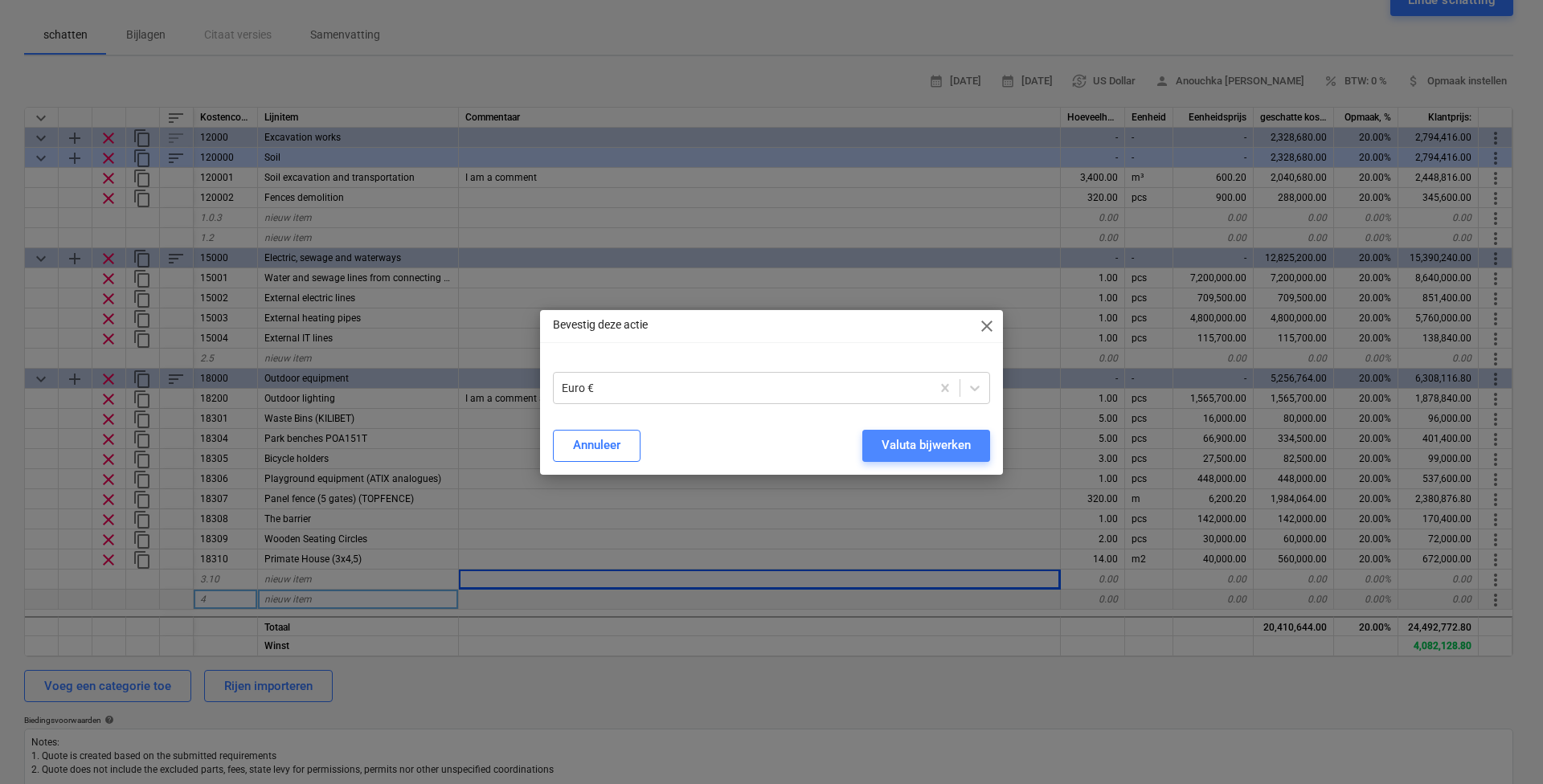
click at [884, 442] on div "Valuta bijwerken" at bounding box center [926, 445] width 89 height 21
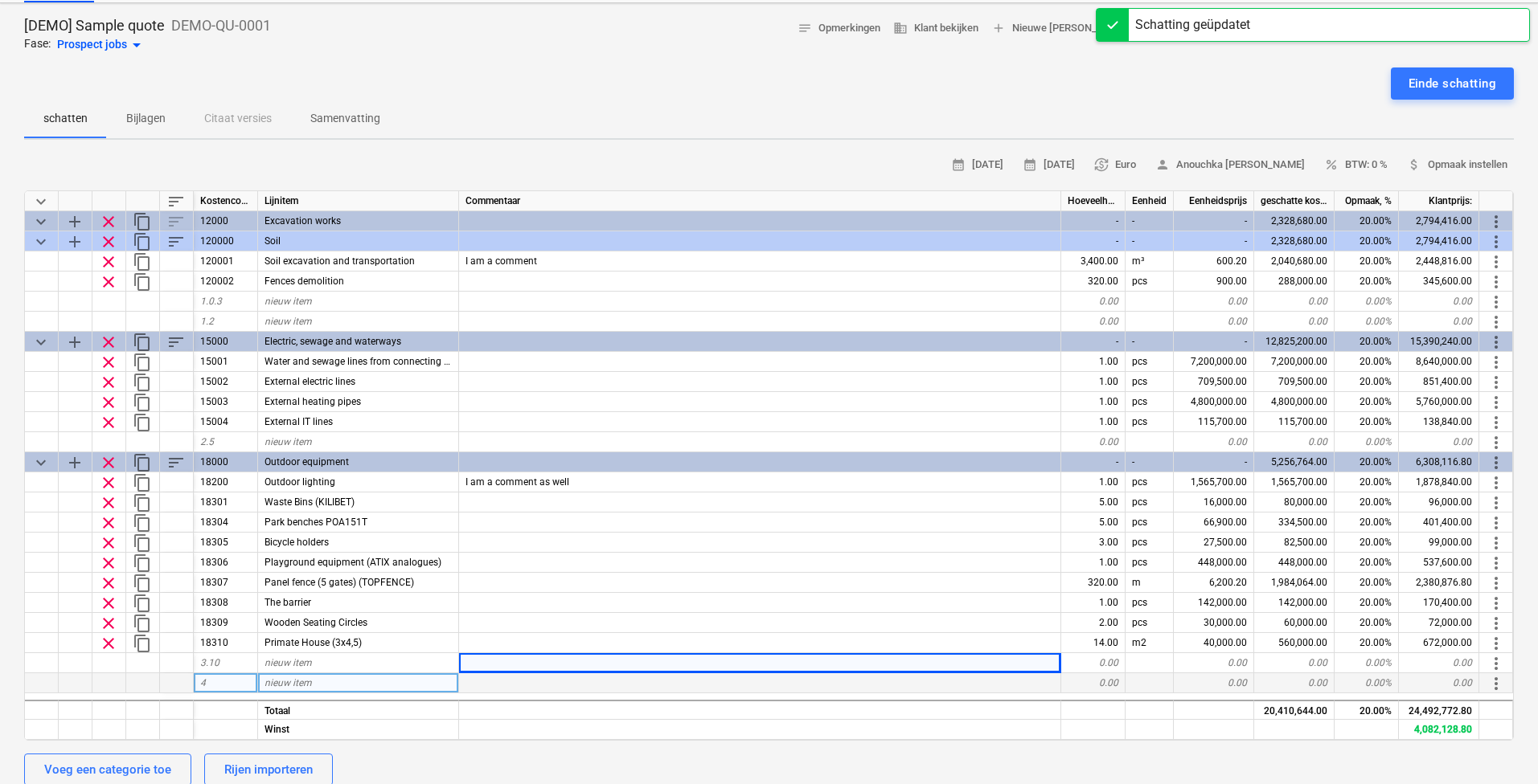
scroll to position [0, 0]
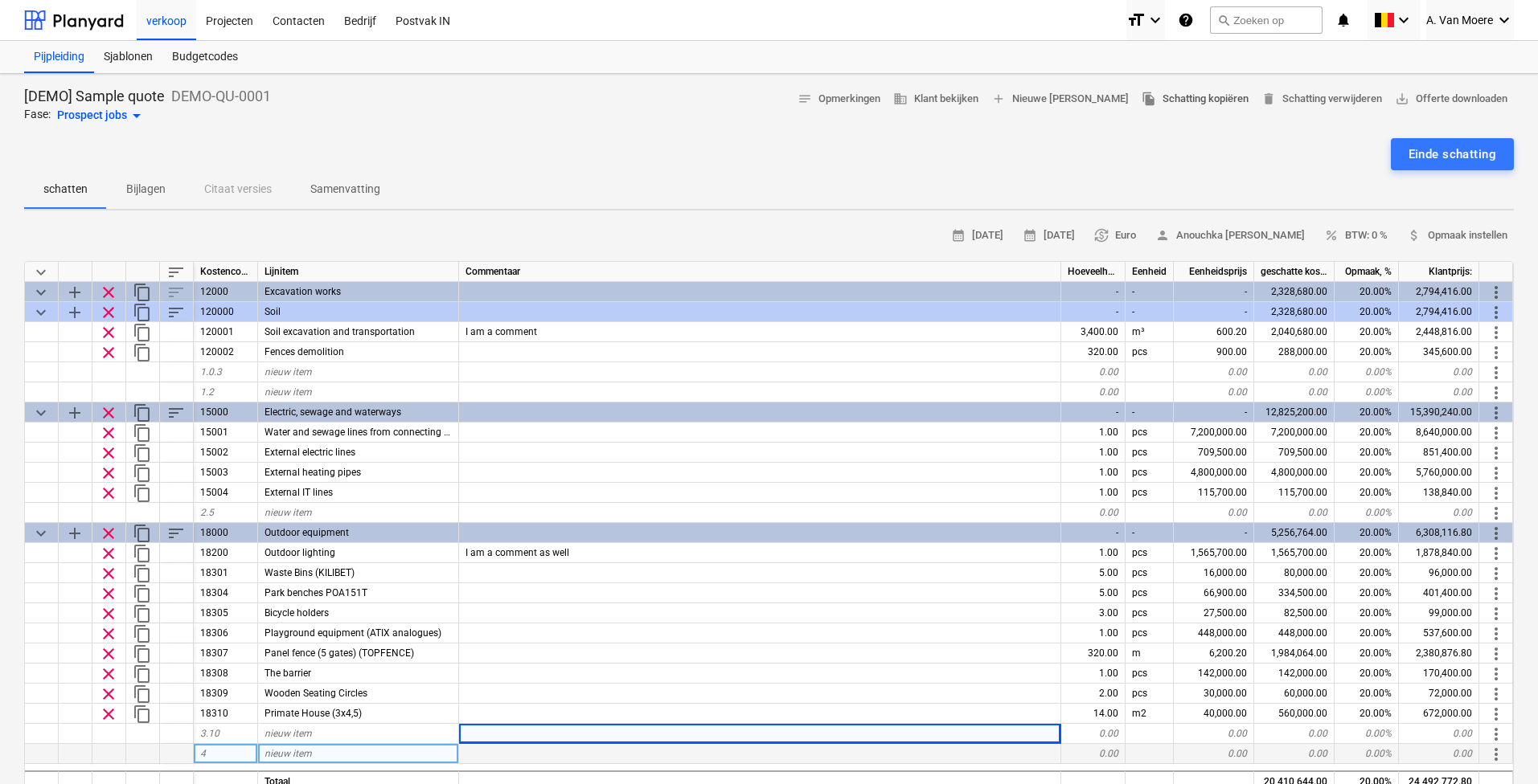
click at [1153, 98] on span "file_copy Schatting kopiëren" at bounding box center [1195, 99] width 107 height 19
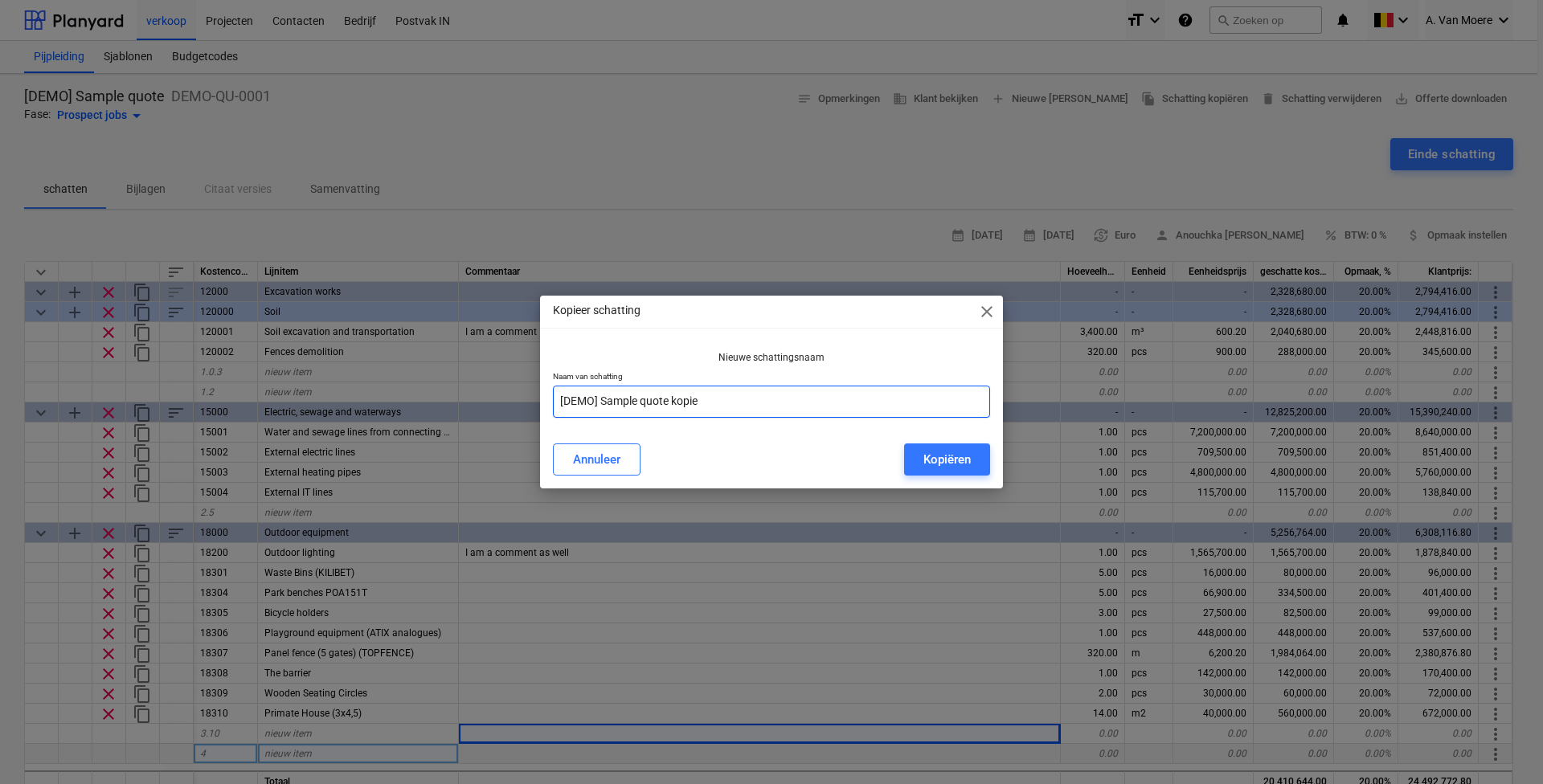
click at [752, 411] on input "[DEMO] Sample quote kopie" at bounding box center [772, 402] width 437 height 32
drag, startPoint x: 752, startPoint y: 410, endPoint x: 168, endPoint y: 332, distance: 589.2
click at [169, 332] on div "Kopieer schatting close Nieuwe schattingsnaam Naam van schatting [DEMO] Sample …" at bounding box center [772, 392] width 1543 height 784
click at [952, 465] on div "Kopiëren" at bounding box center [948, 459] width 48 height 21
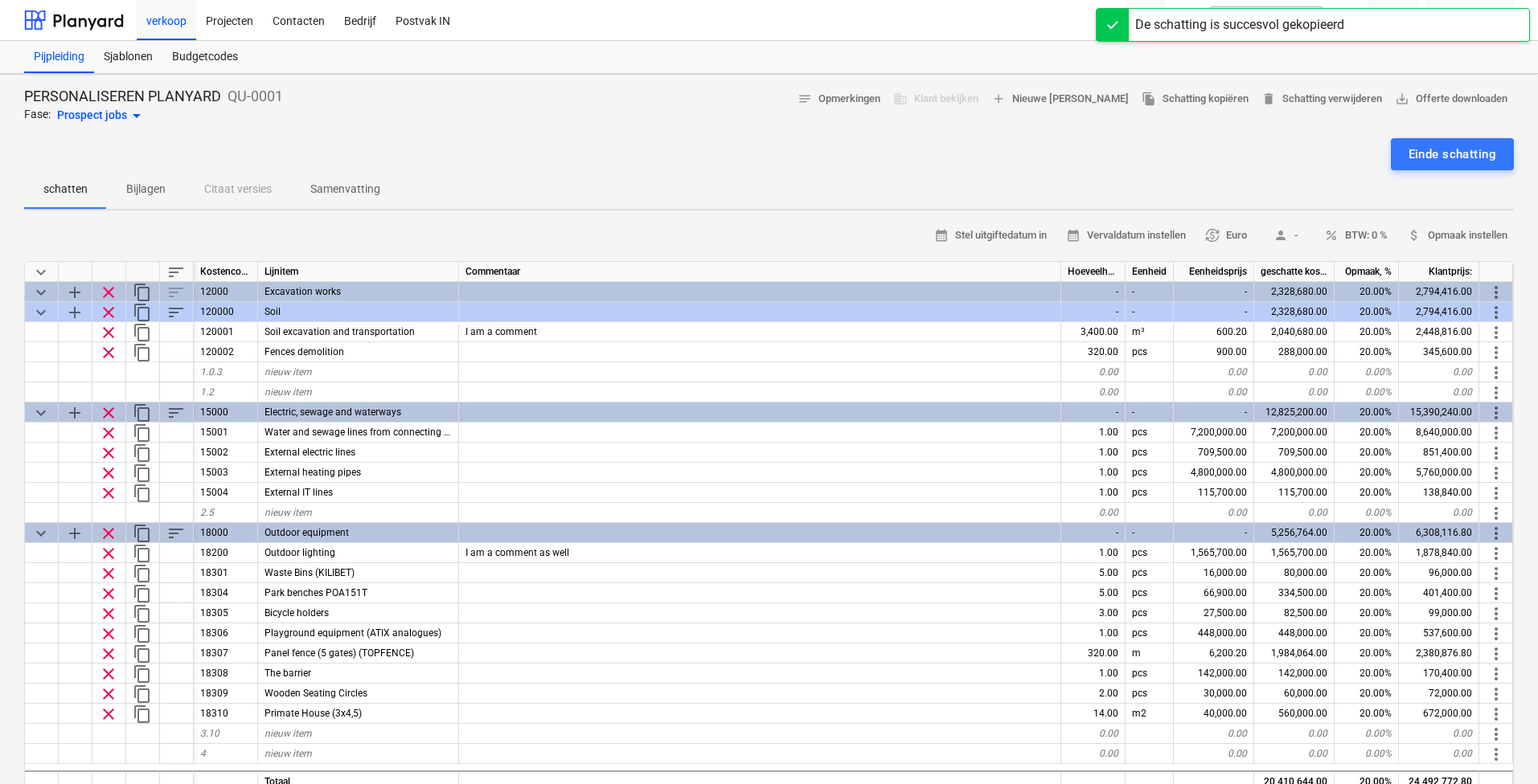
click at [114, 123] on div "Prospect jobs arrow_drop_down" at bounding box center [101, 116] width 89 height 20
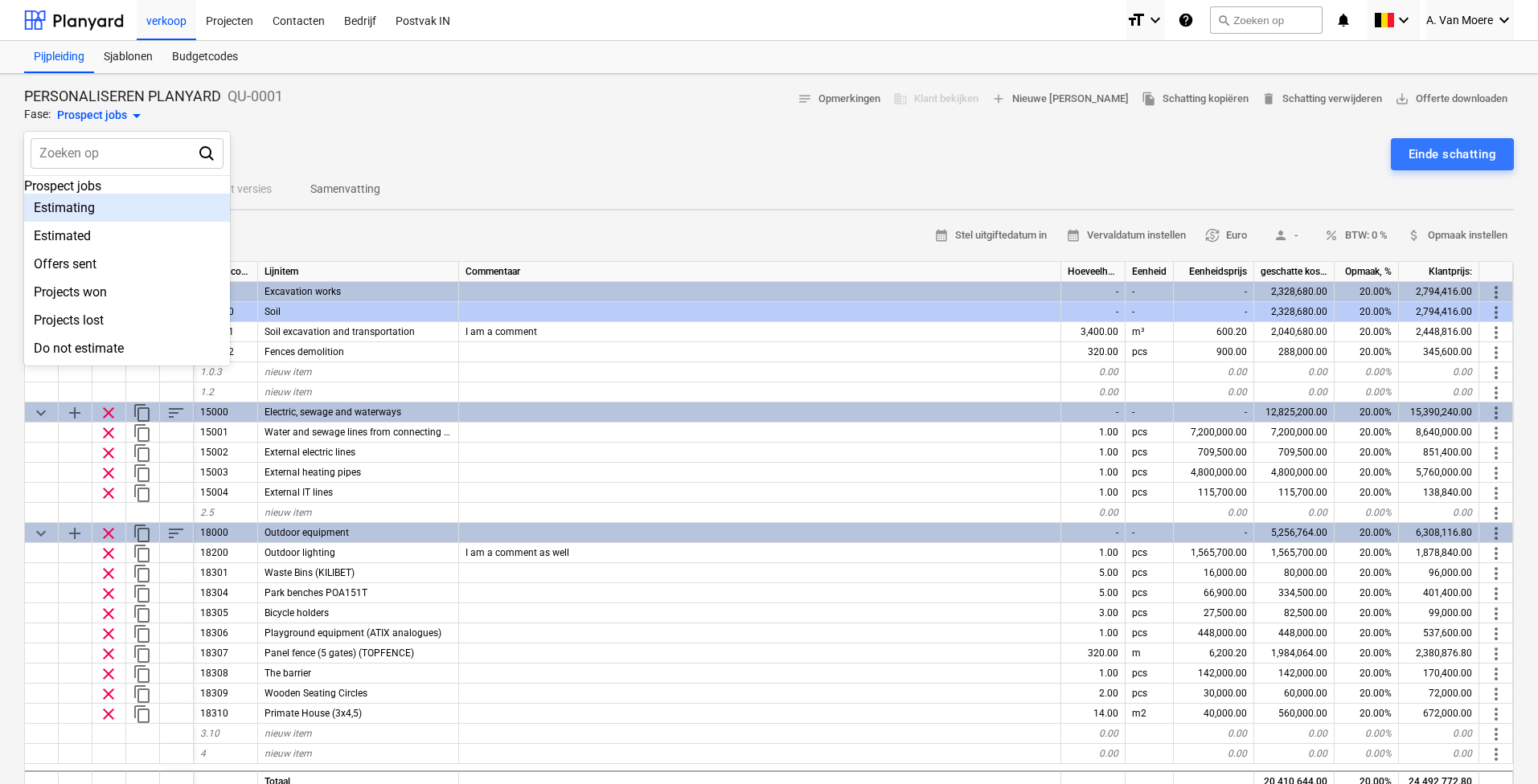
click at [476, 51] on div at bounding box center [769, 392] width 1538 height 784
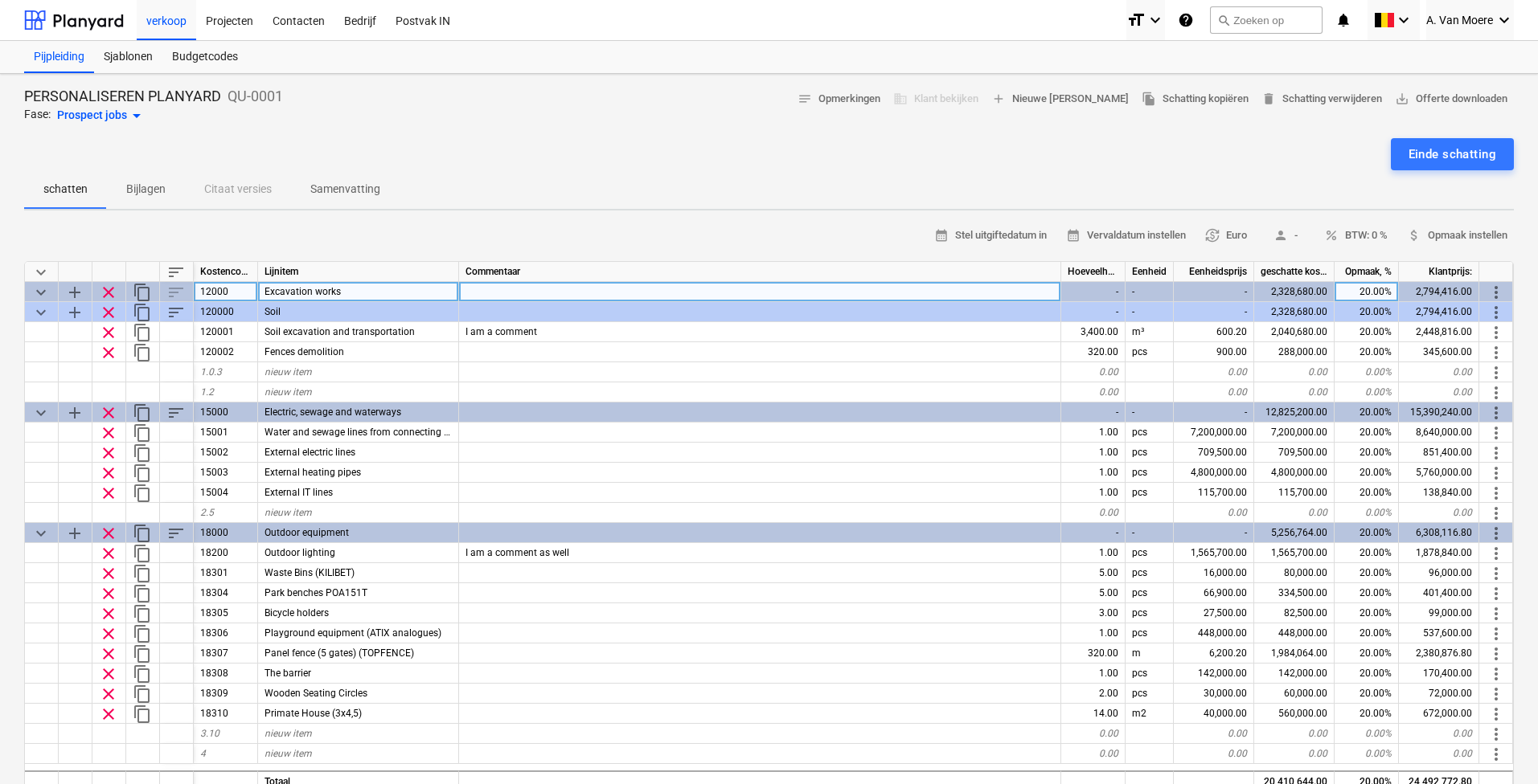
click at [389, 282] on div "Excavation works" at bounding box center [358, 293] width 201 height 20
click at [1501, 225] on button "attach_money Opmaak instellen" at bounding box center [1456, 236] width 113 height 25
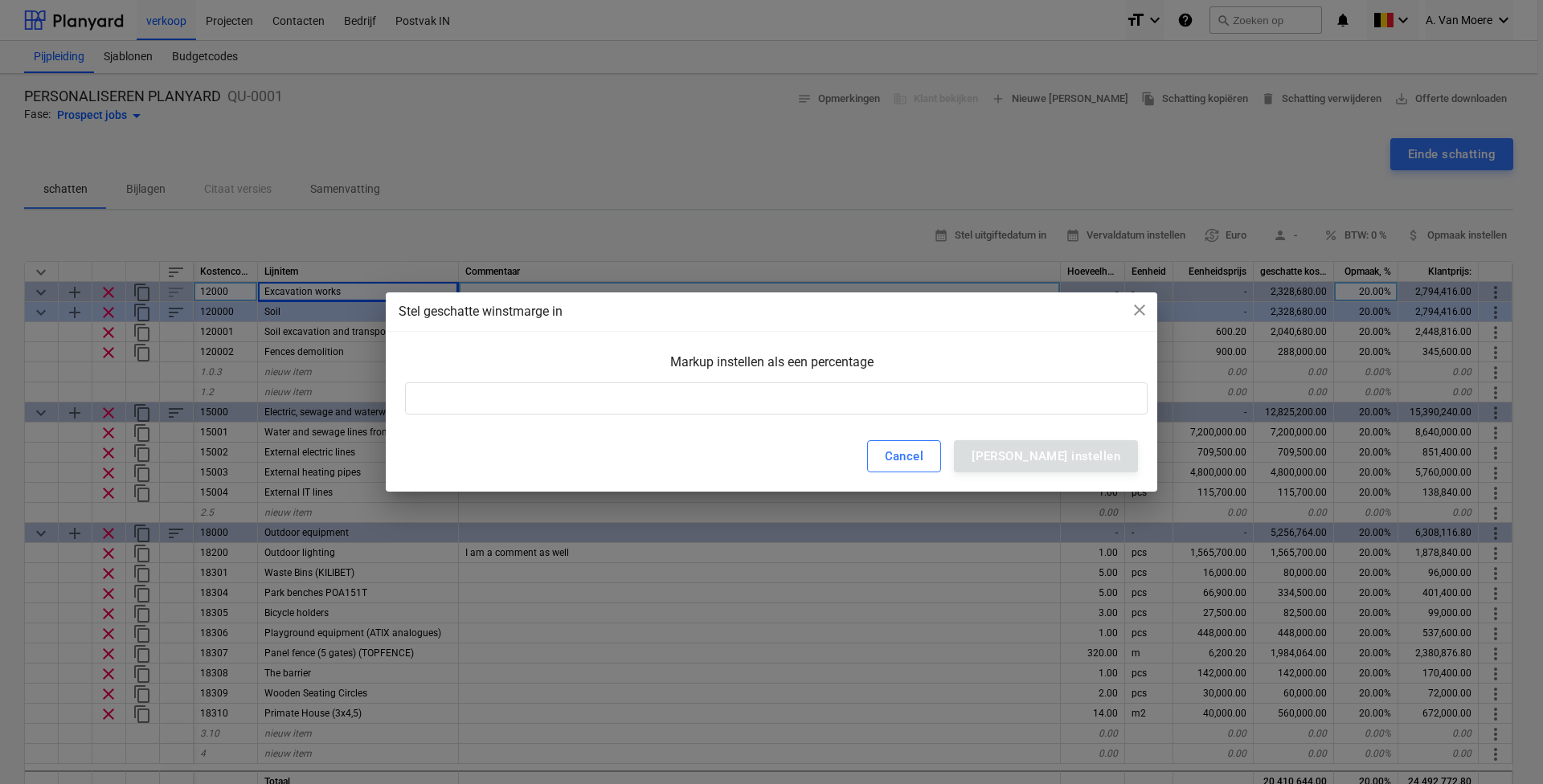
click at [792, 423] on div "Cancel [PERSON_NAME] instellen" at bounding box center [772, 456] width 772 height 71
click at [802, 395] on input at bounding box center [776, 399] width 743 height 32
click at [1113, 396] on input at bounding box center [776, 399] width 743 height 32
click at [1142, 304] on span "close" at bounding box center [1140, 310] width 20 height 20
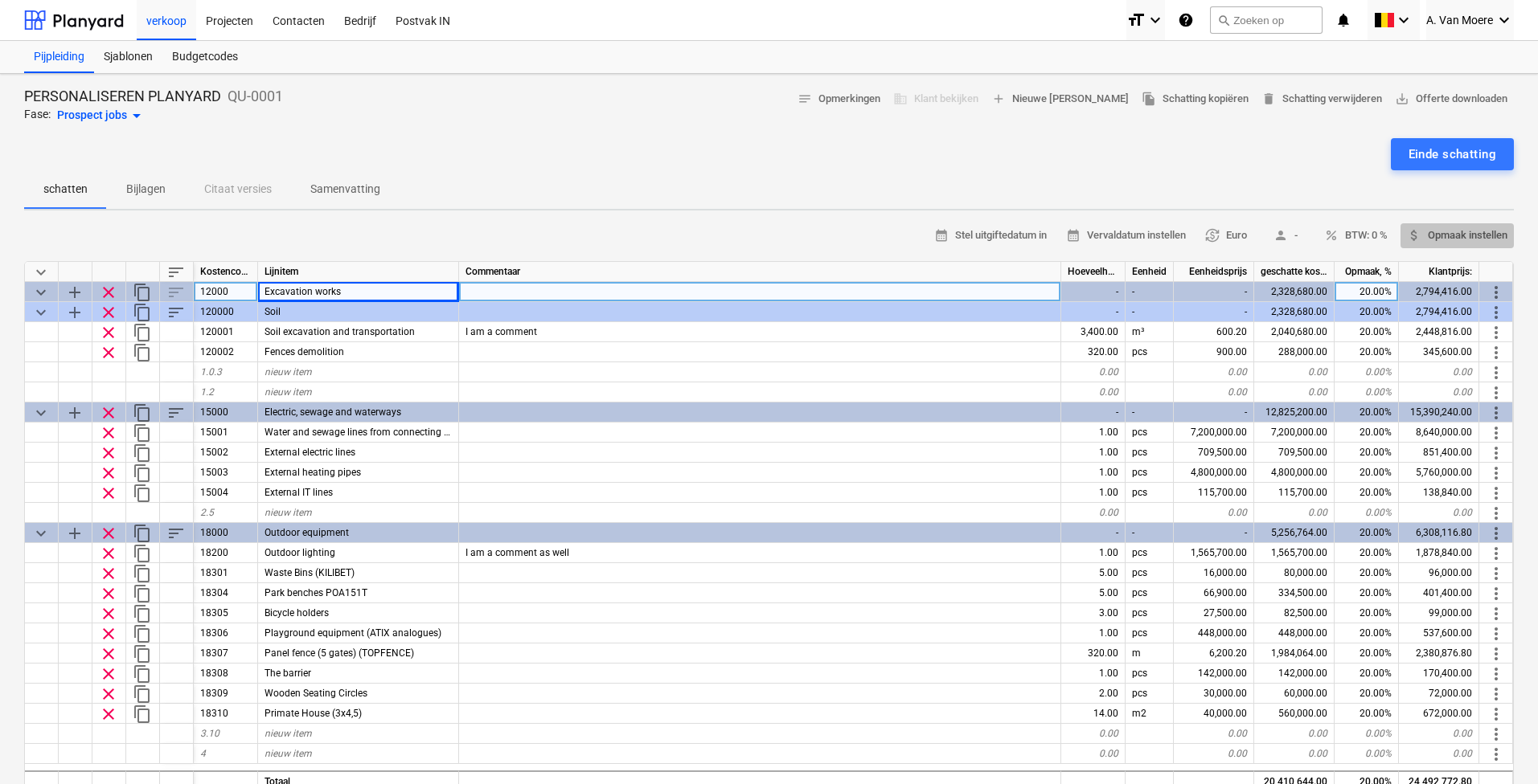
click at [1400, 233] on button "attach_money Opmaak instellen" at bounding box center [1456, 236] width 113 height 25
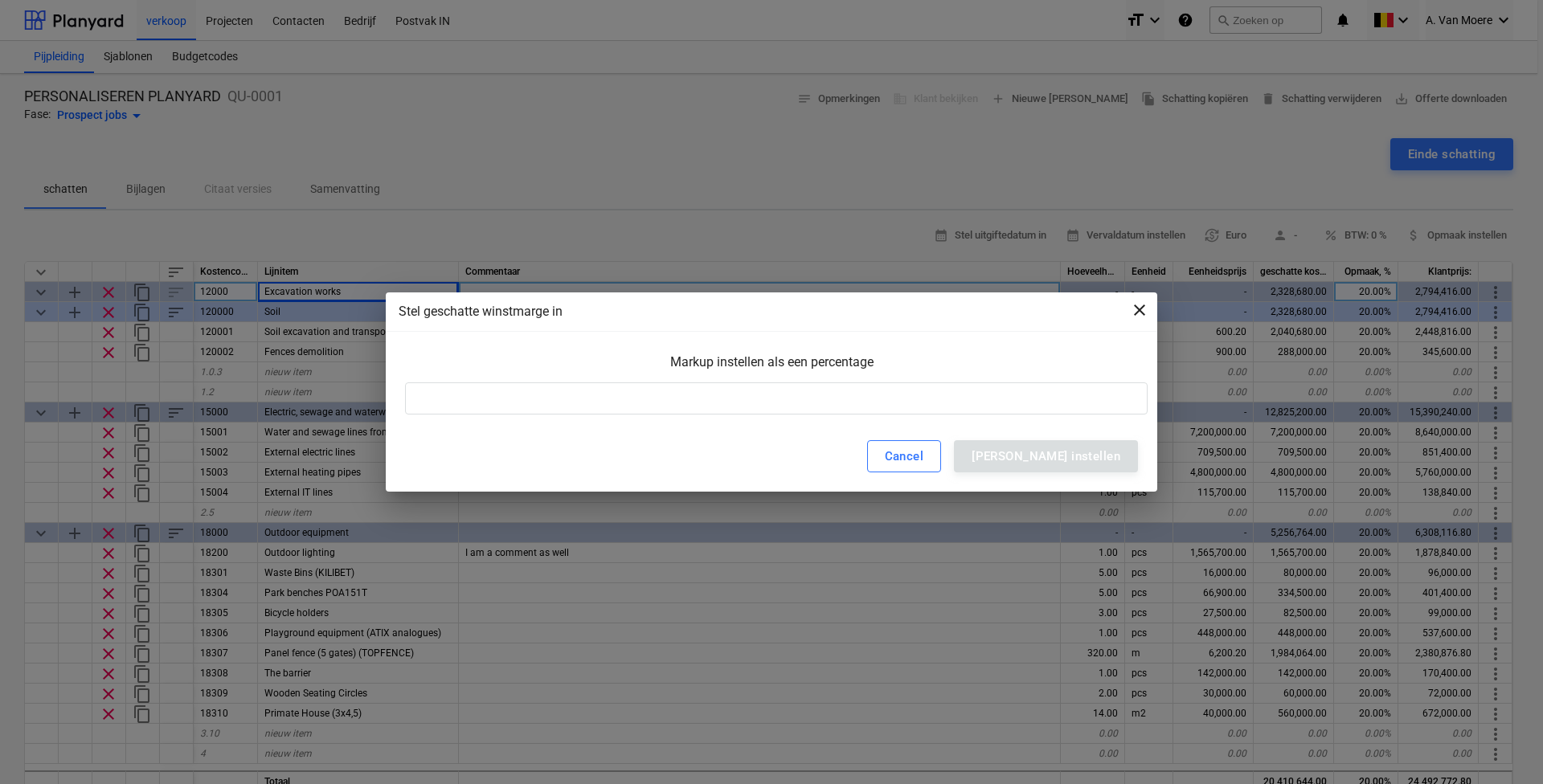
click at [1142, 310] on span "close" at bounding box center [1140, 310] width 20 height 20
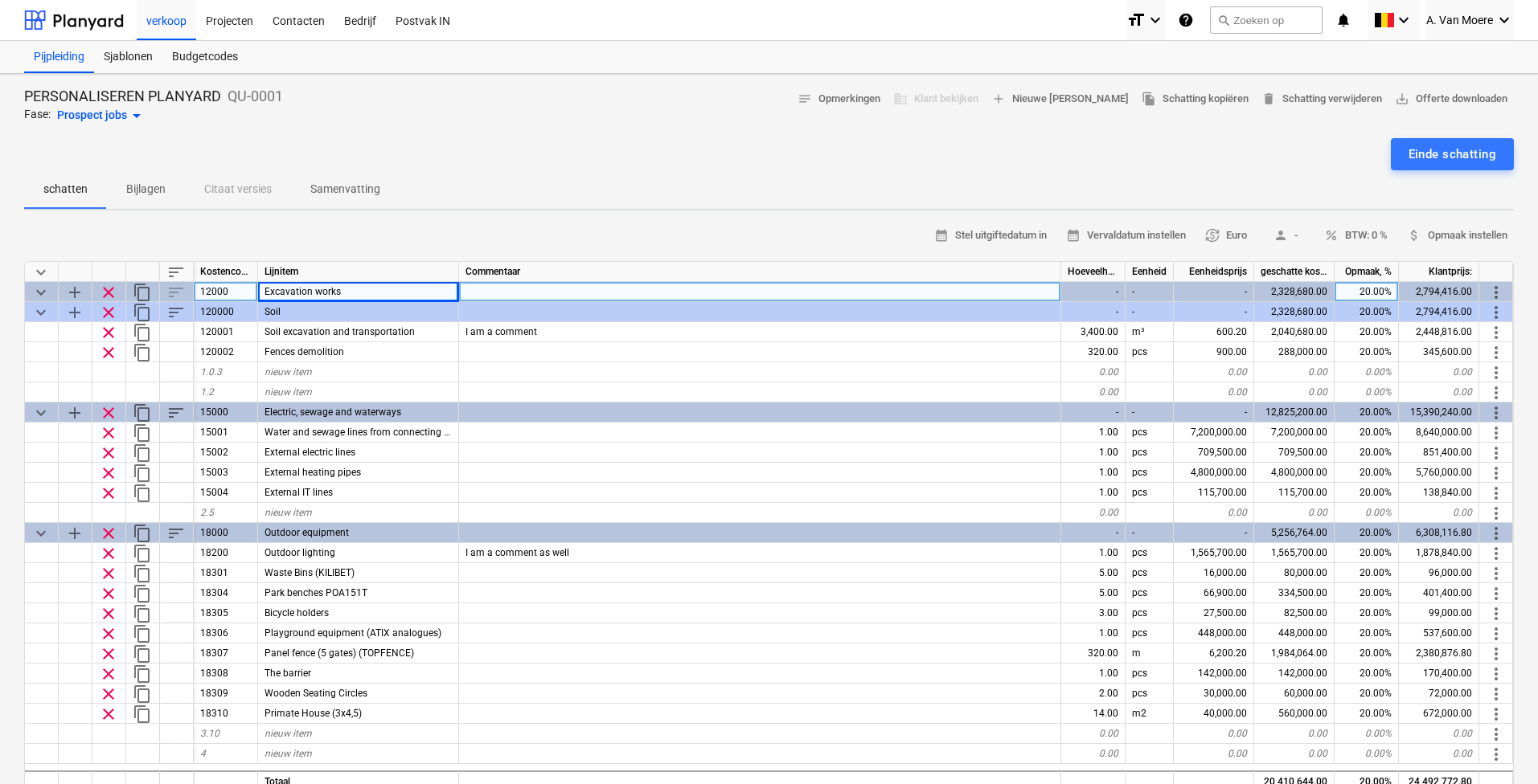
click at [333, 286] on span "Excavation works" at bounding box center [303, 291] width 77 height 11
click at [48, 288] on div "keyboard_arrow_down" at bounding box center [42, 293] width 34 height 20
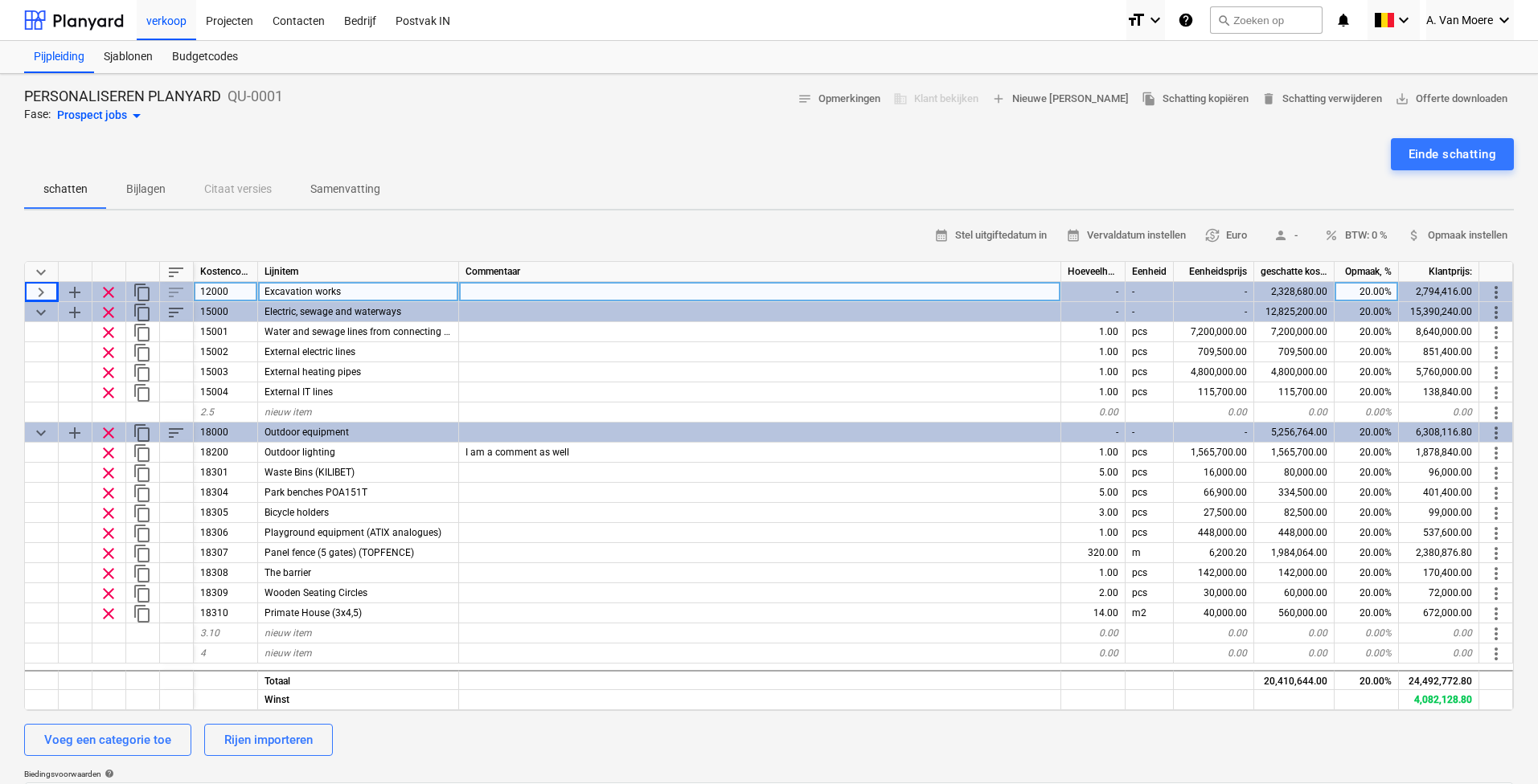
click at [41, 290] on span "keyboard_arrow_right" at bounding box center [41, 293] width 20 height 20
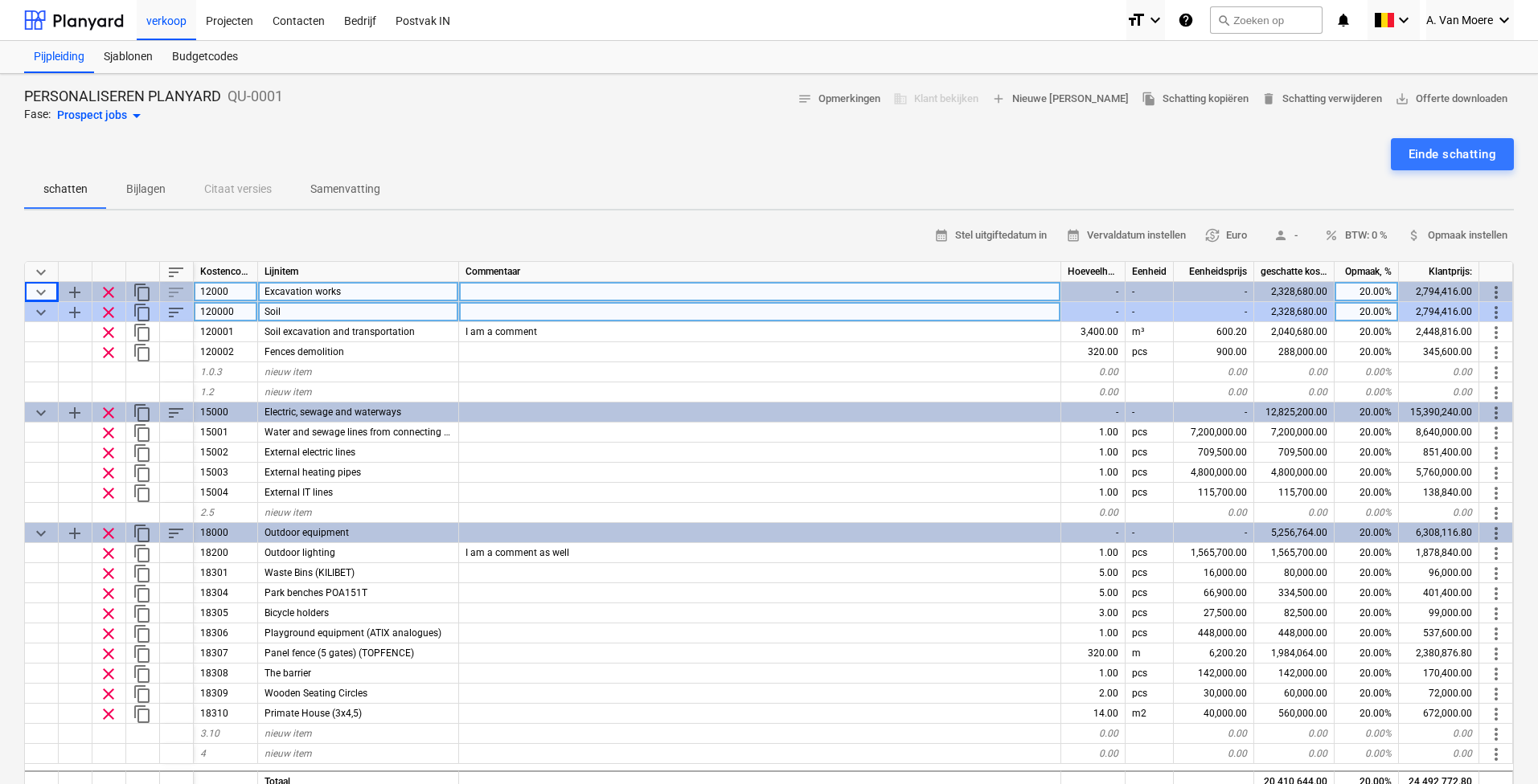
click at [51, 309] on div "keyboard_arrow_down" at bounding box center [42, 312] width 34 height 20
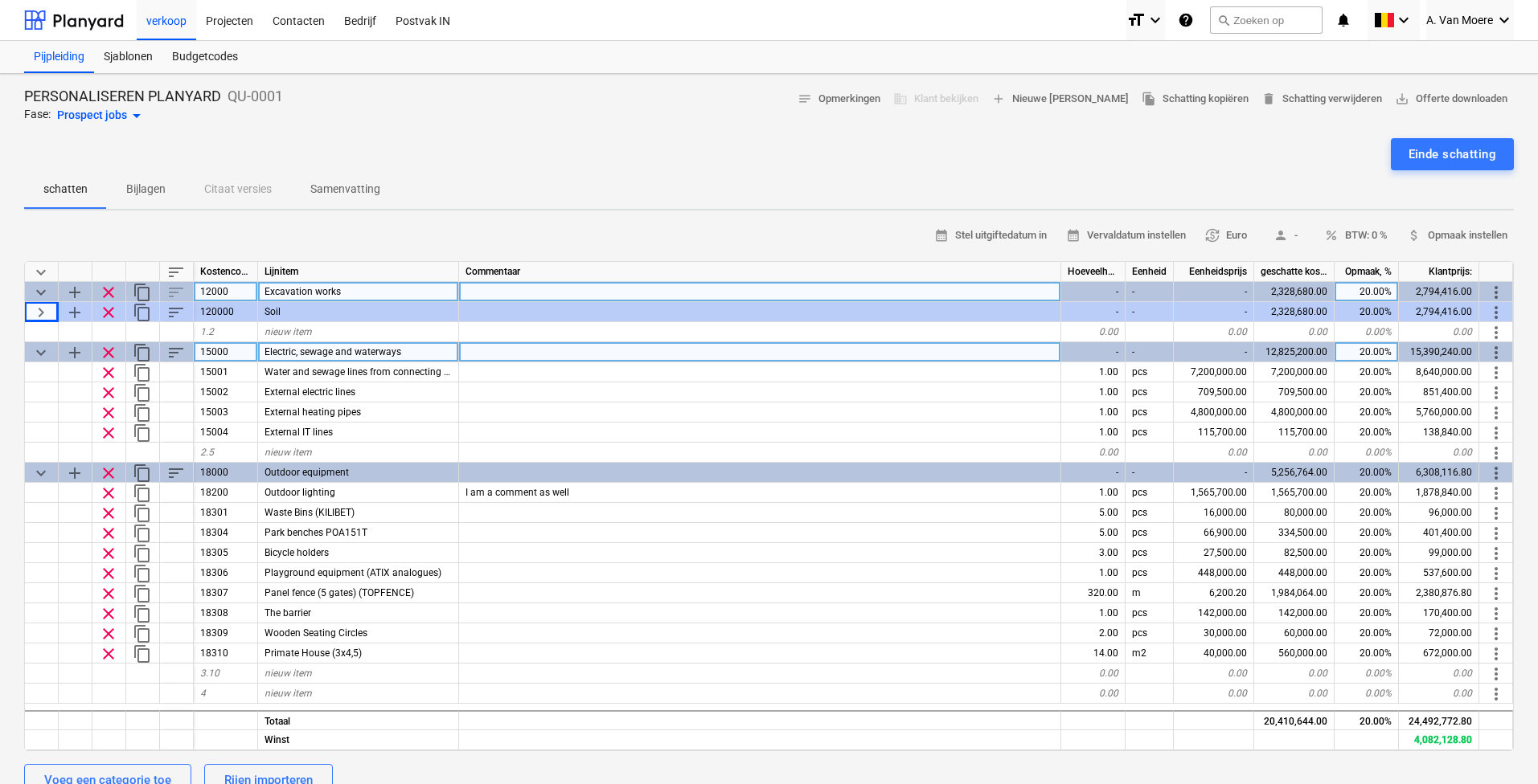
click at [31, 352] on span "keyboard_arrow_down" at bounding box center [41, 352] width 20 height 20
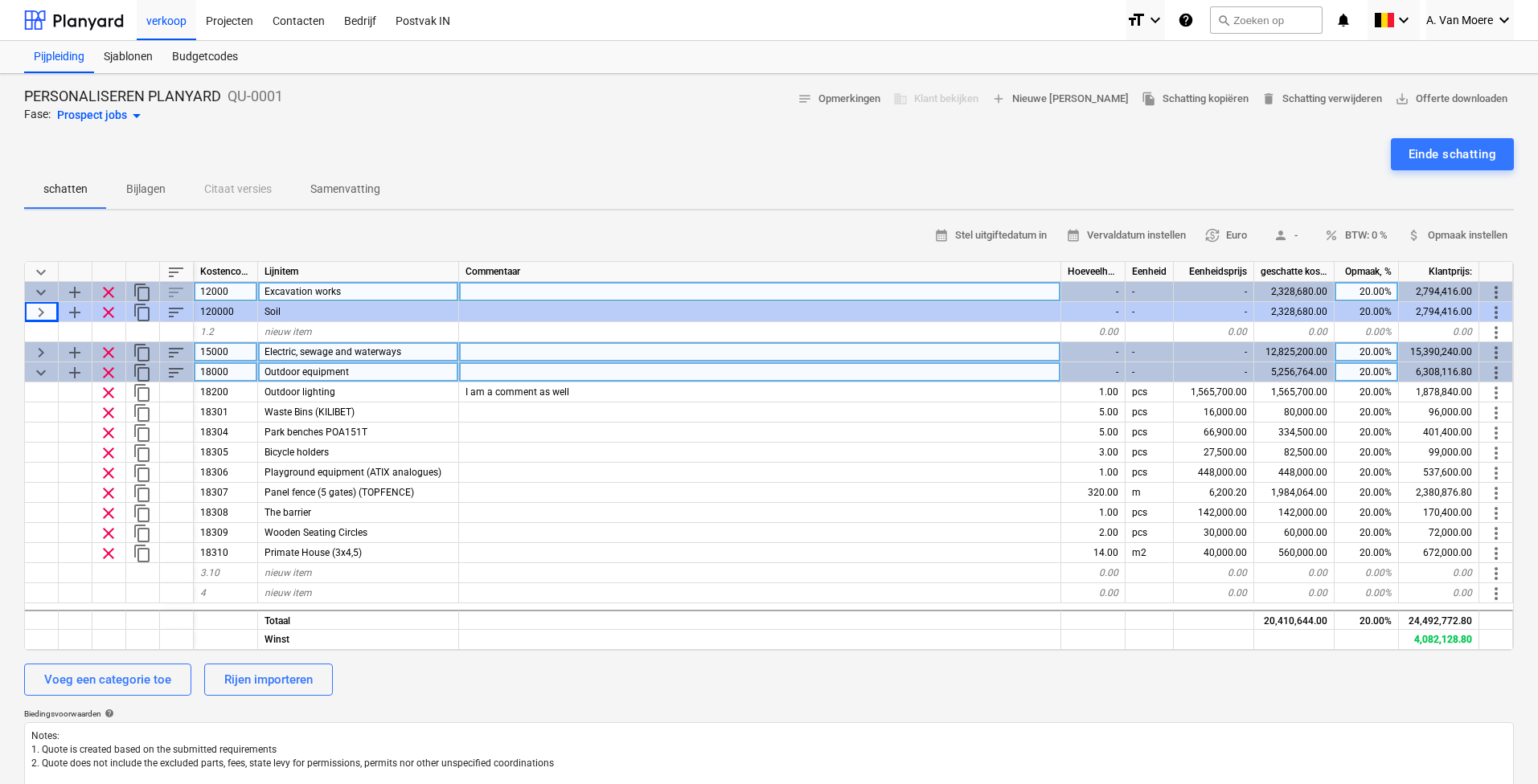
click at [33, 366] on span "keyboard_arrow_down" at bounding box center [41, 372] width 20 height 20
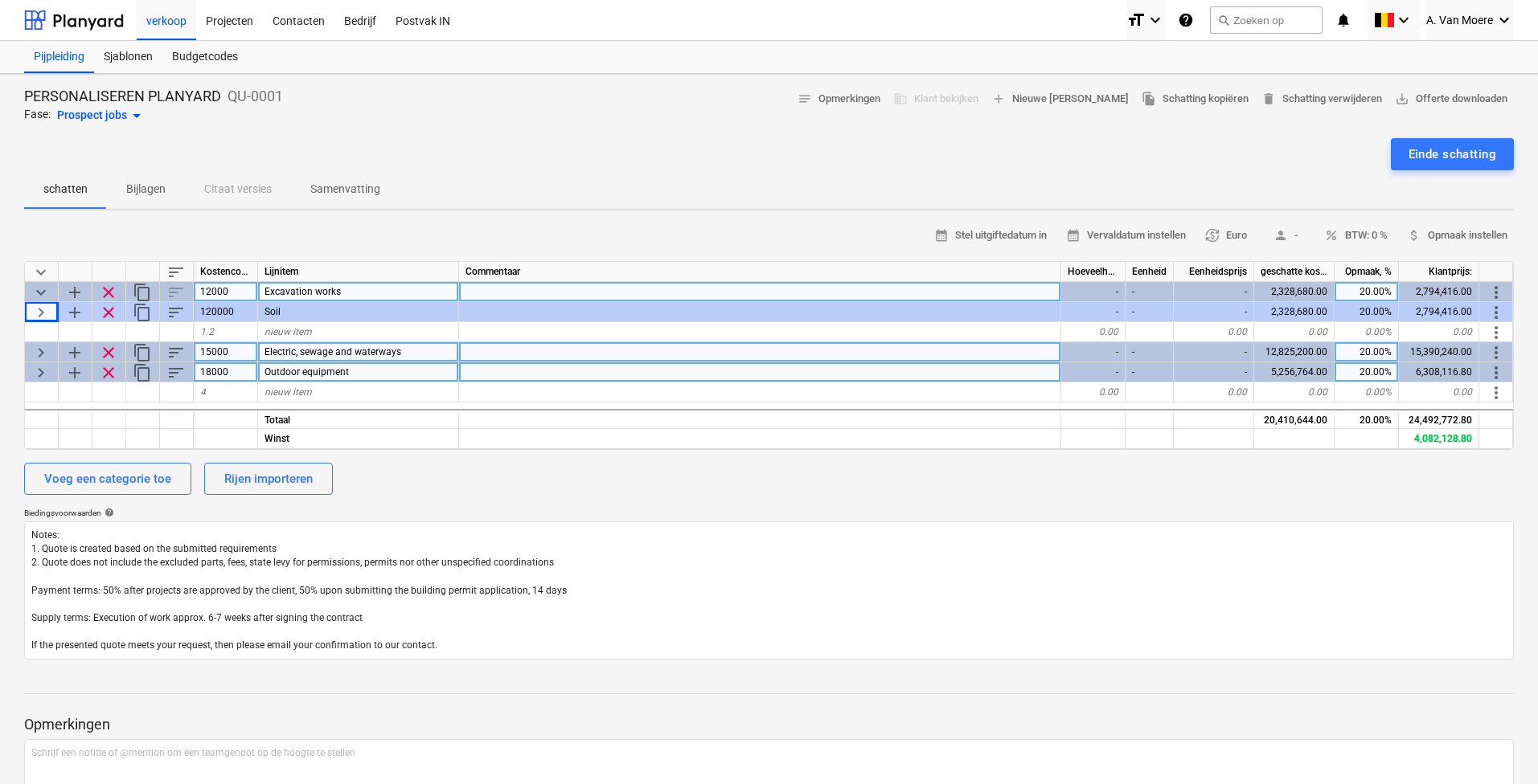
click at [361, 199] on span "Samenvatting" at bounding box center [345, 189] width 109 height 26
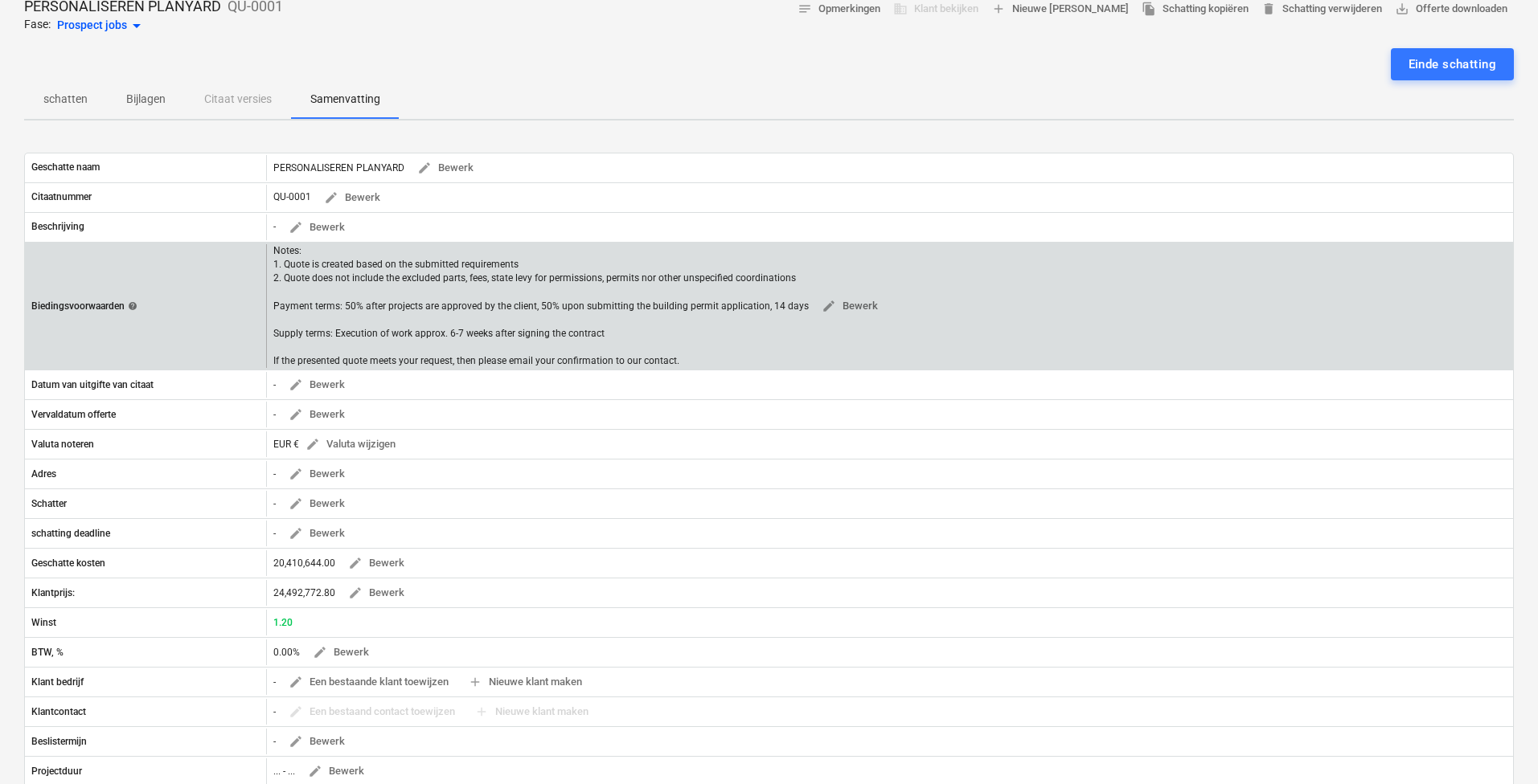
scroll to position [67, 0]
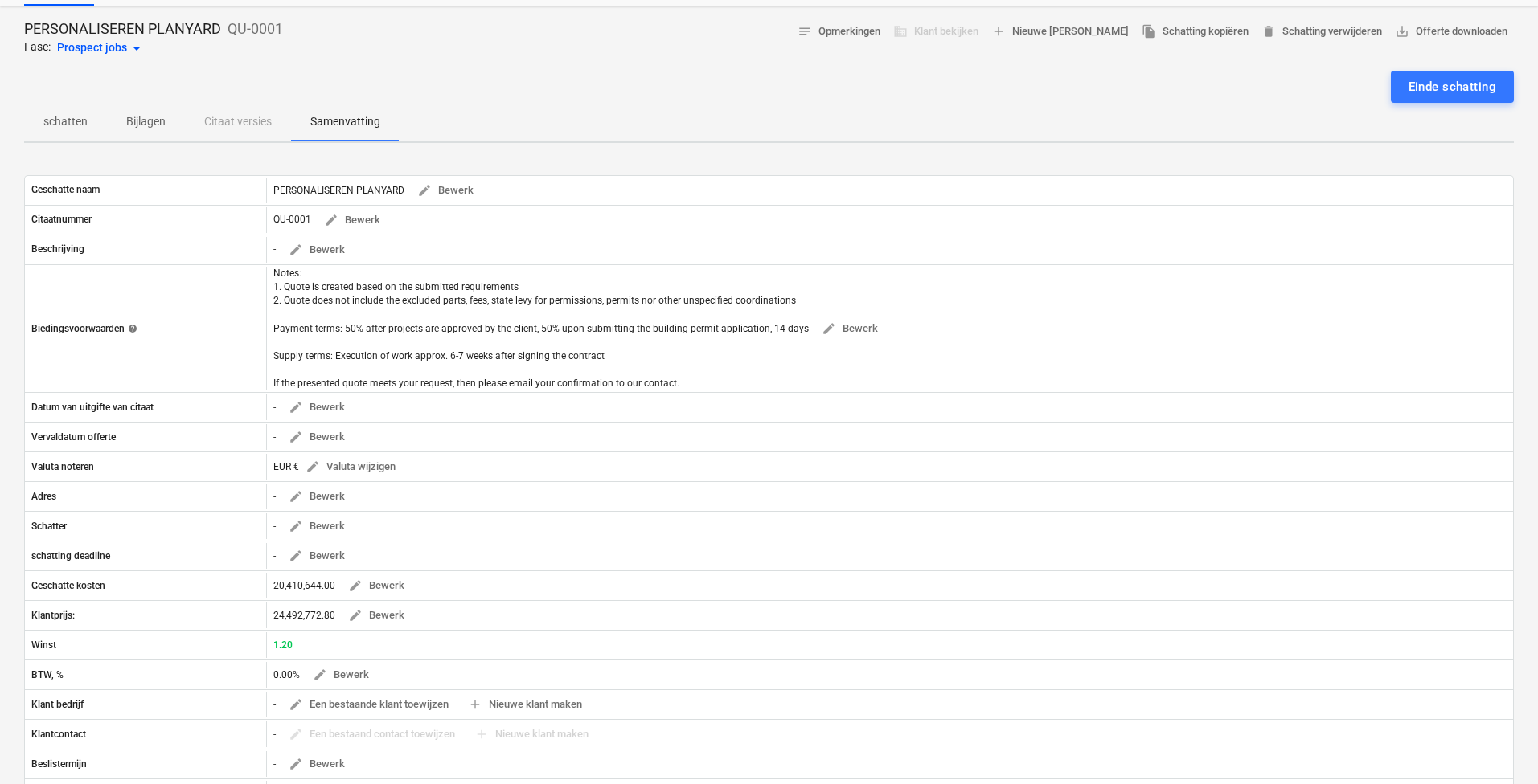
click at [239, 119] on div "schatten Bijlagen Citaat versies Samenvatting" at bounding box center [768, 122] width 1490 height 38
click at [135, 113] on p "Bijlagen" at bounding box center [145, 122] width 39 height 17
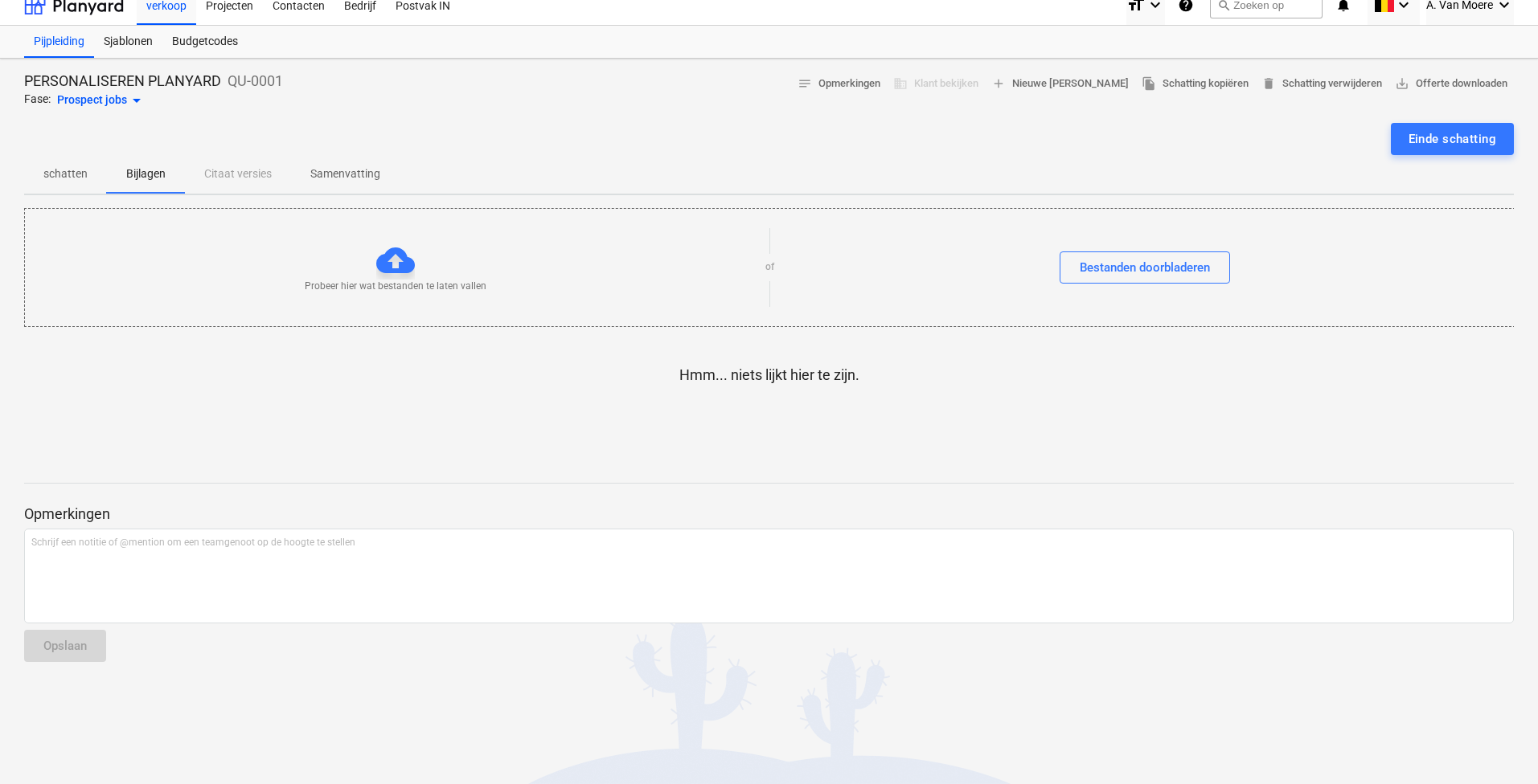
scroll to position [15, 0]
click at [123, 65] on div "PERSONALISEREN PLANYARD QU-0001 Fase: Prospect jobs arrow_drop_down notes Opmer…" at bounding box center [769, 413] width 1538 height 710
click at [141, 24] on div "verkoop" at bounding box center [167, 4] width 60 height 41
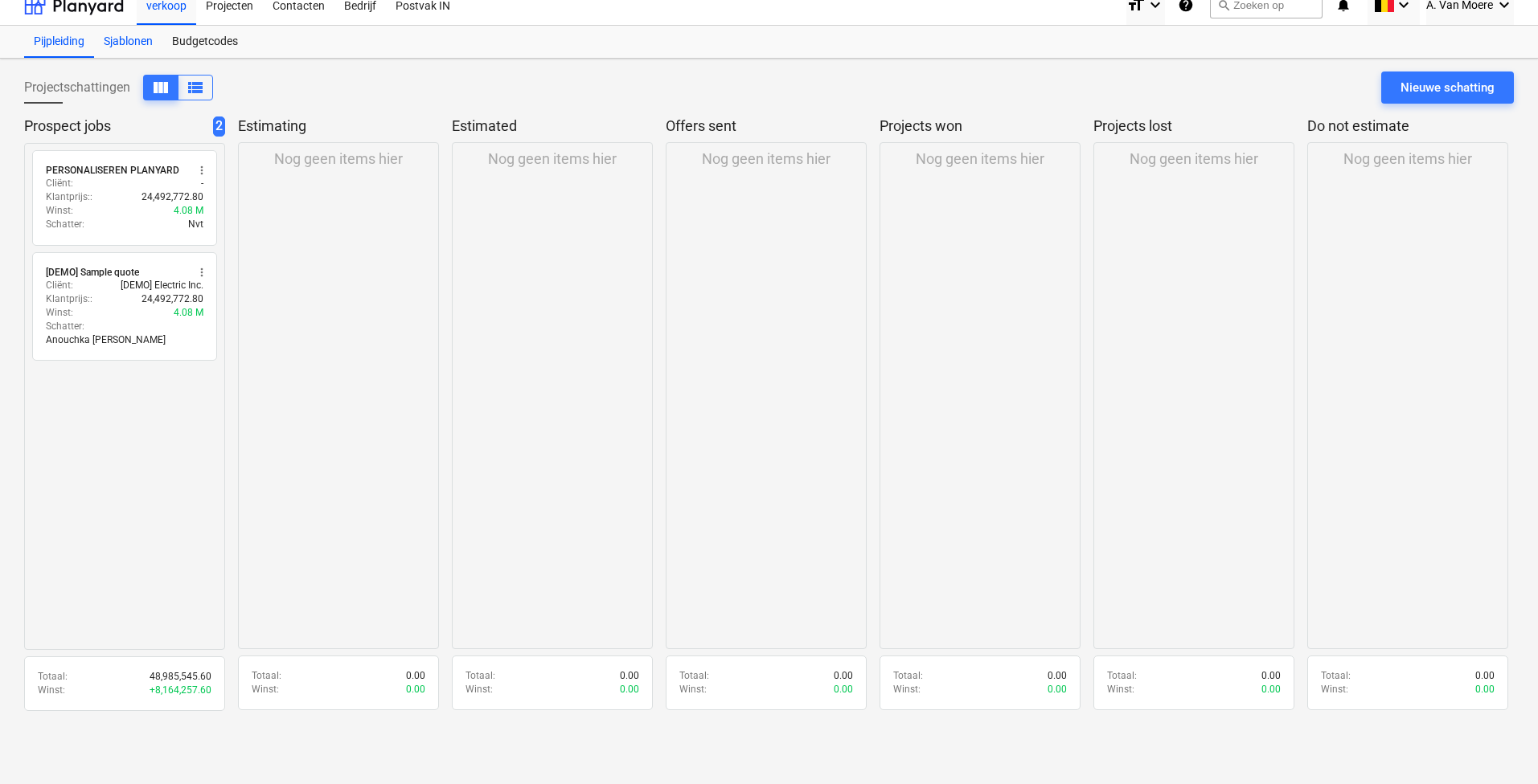
click at [136, 42] on div "Sjablonen" at bounding box center [128, 42] width 68 height 32
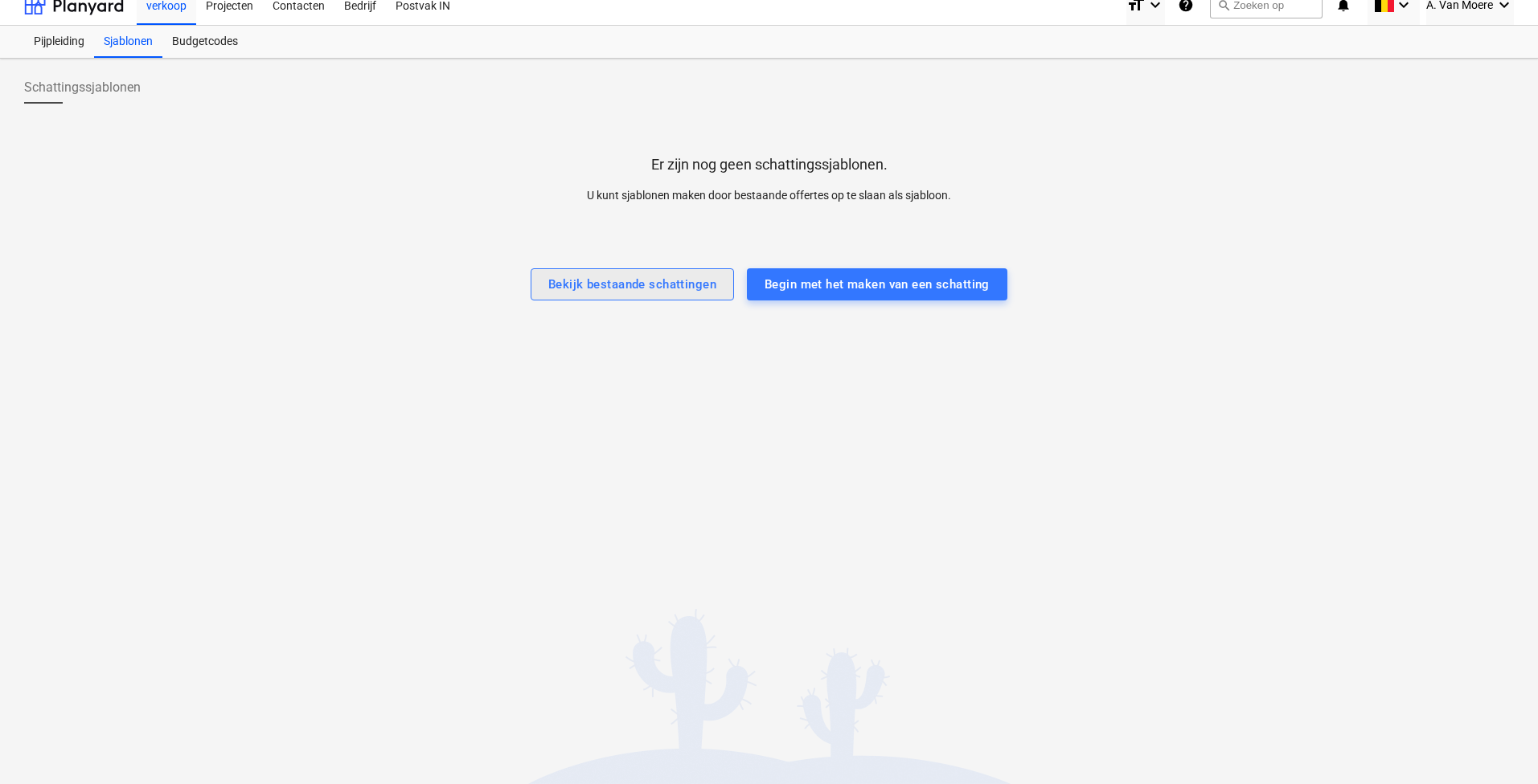
click at [687, 280] on div "Bekijk bestaande schattingen" at bounding box center [631, 284] width 168 height 21
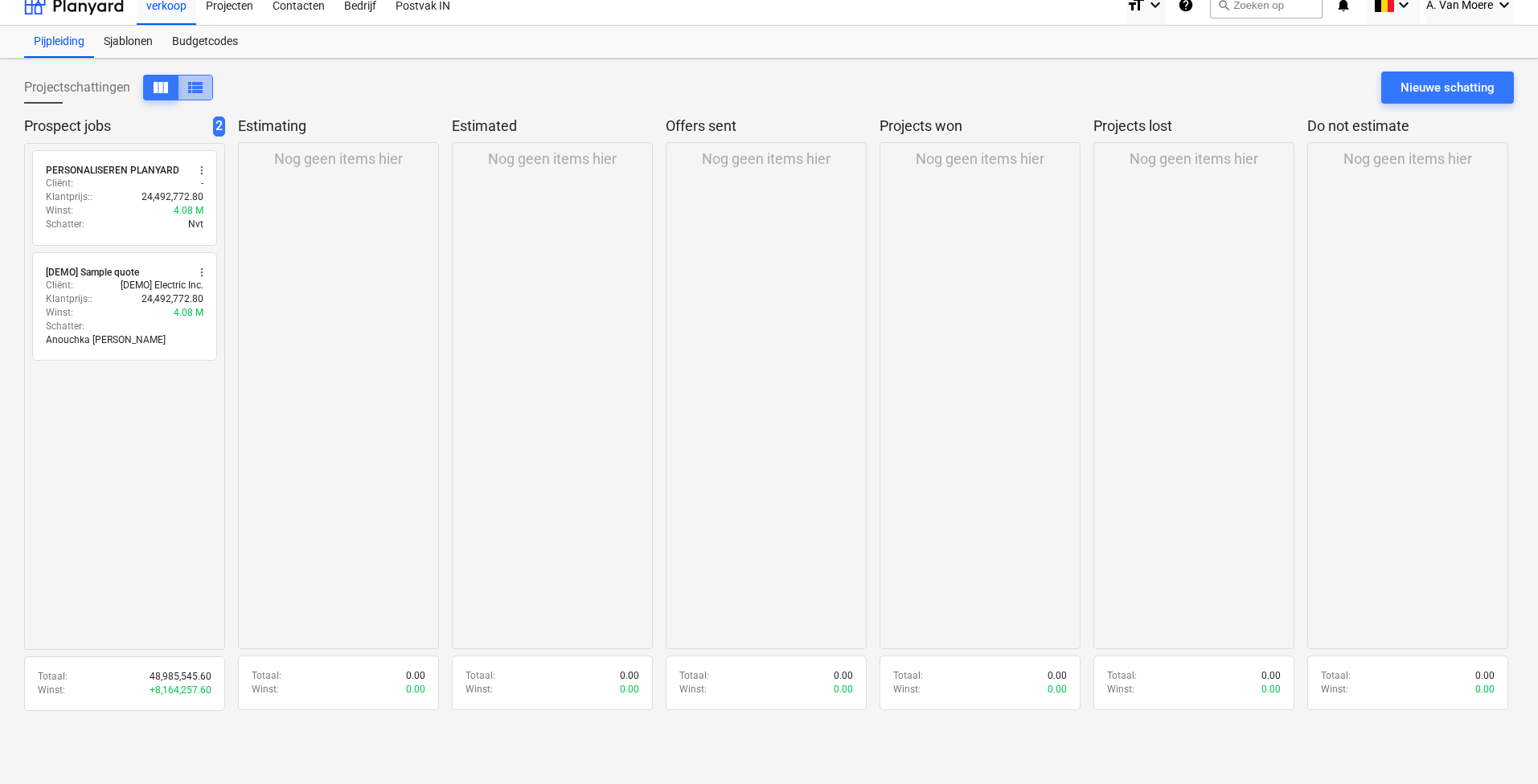
click at [198, 82] on span "view_list" at bounding box center [195, 88] width 20 height 20
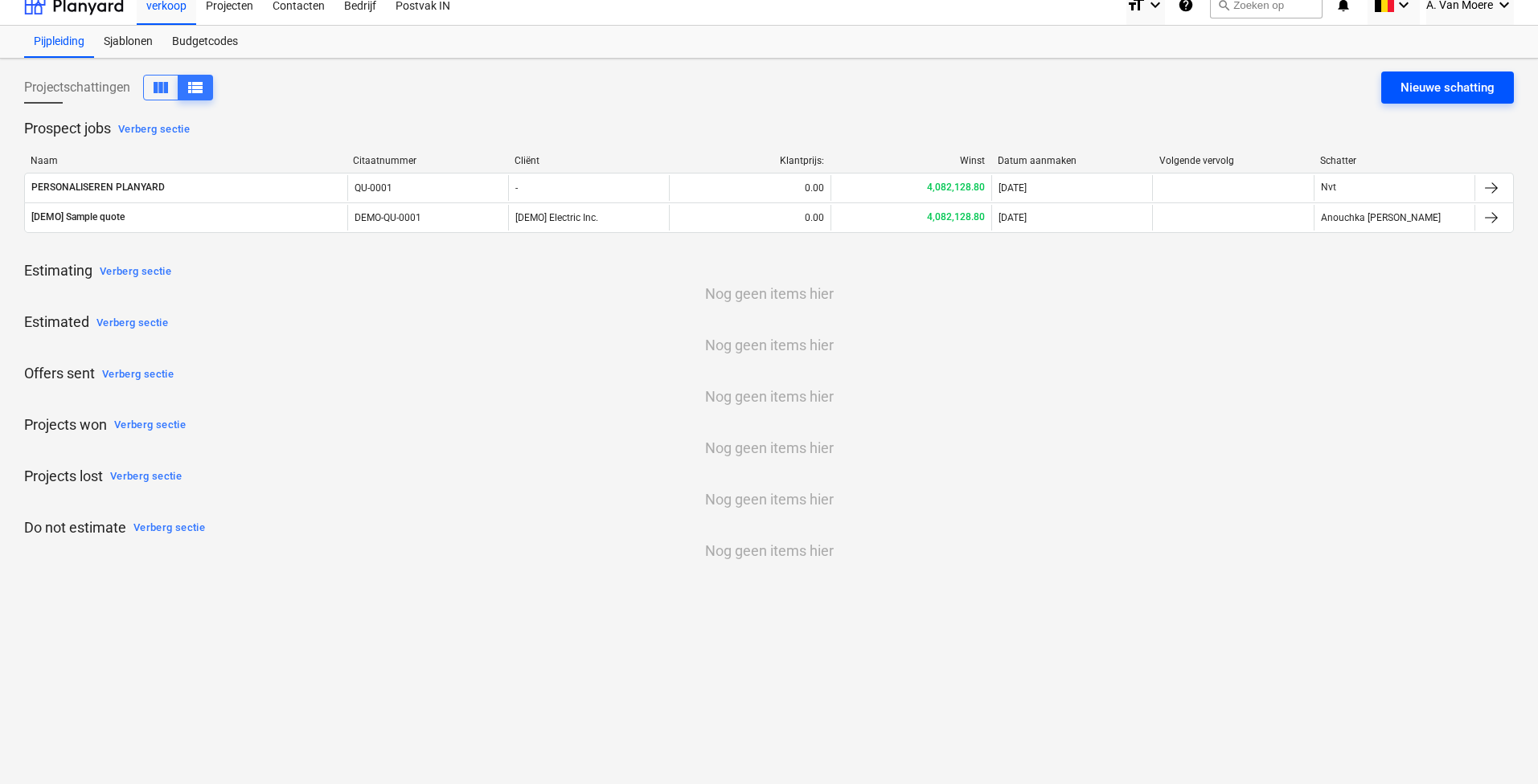
click at [1450, 73] on button "Nieuwe schatting" at bounding box center [1447, 88] width 133 height 32
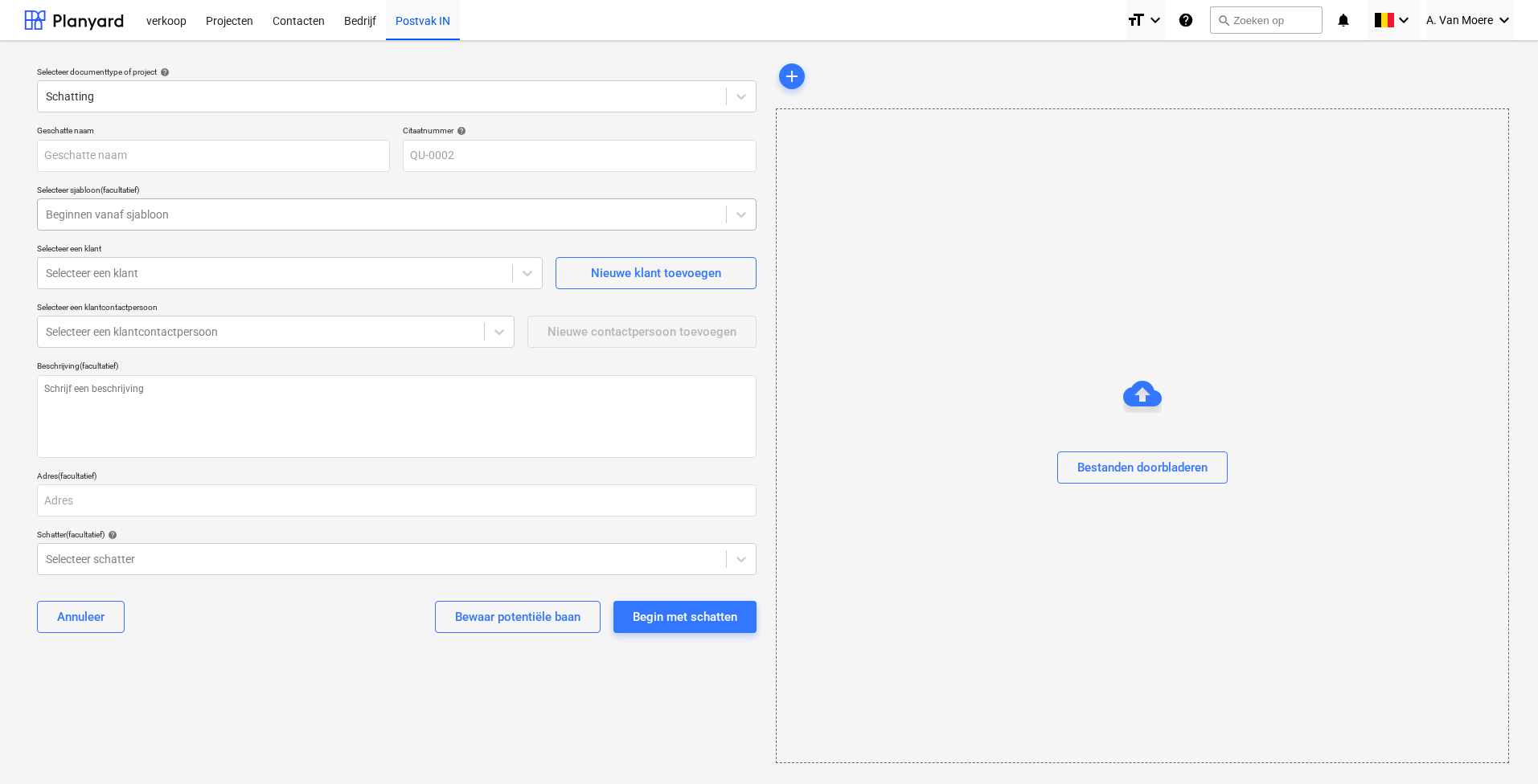
click at [97, 216] on div at bounding box center [382, 214] width 672 height 16
click at [241, 20] on div "Projecten" at bounding box center [230, 20] width 66 height 41
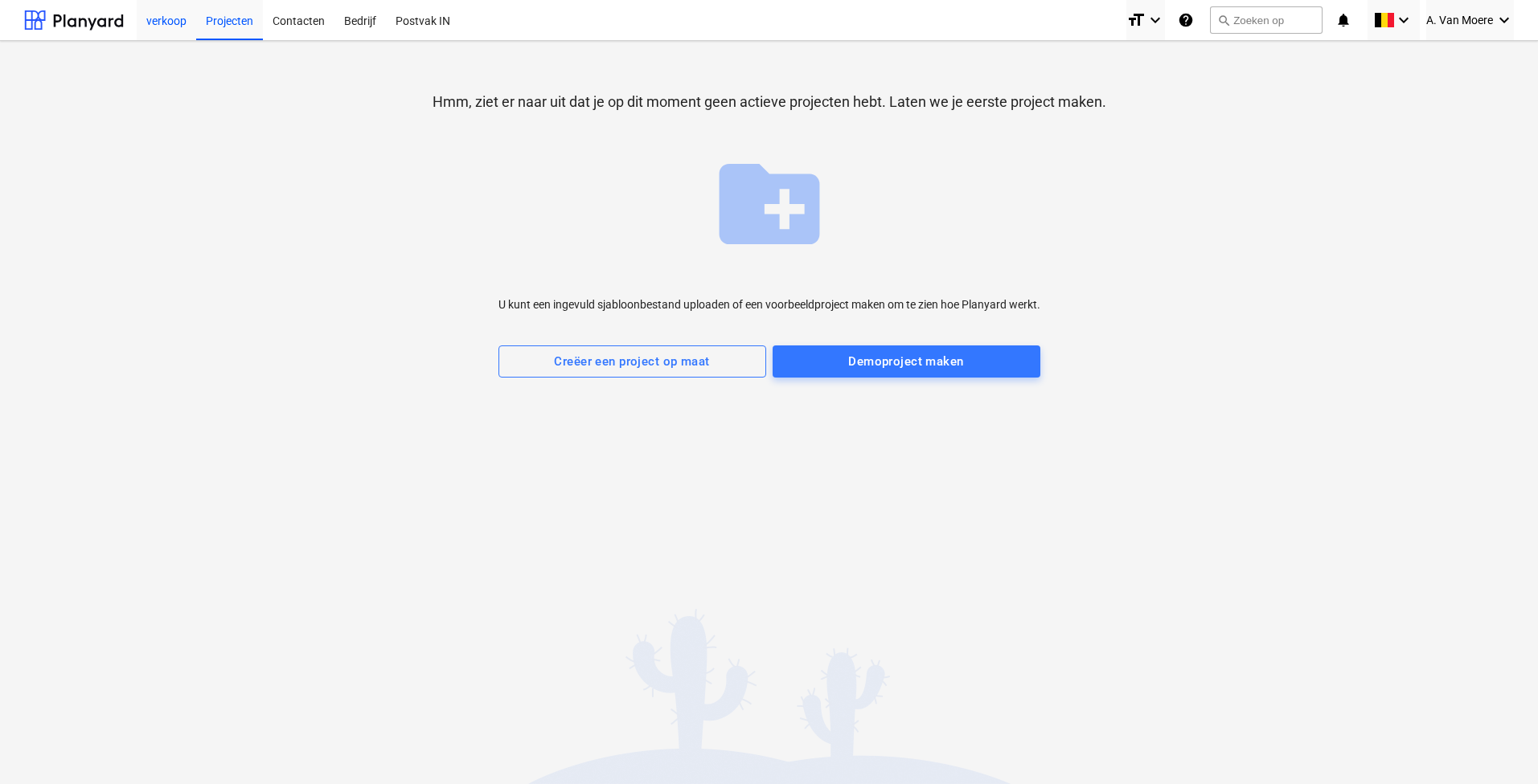
click at [162, 13] on div "verkoop" at bounding box center [167, 20] width 60 height 41
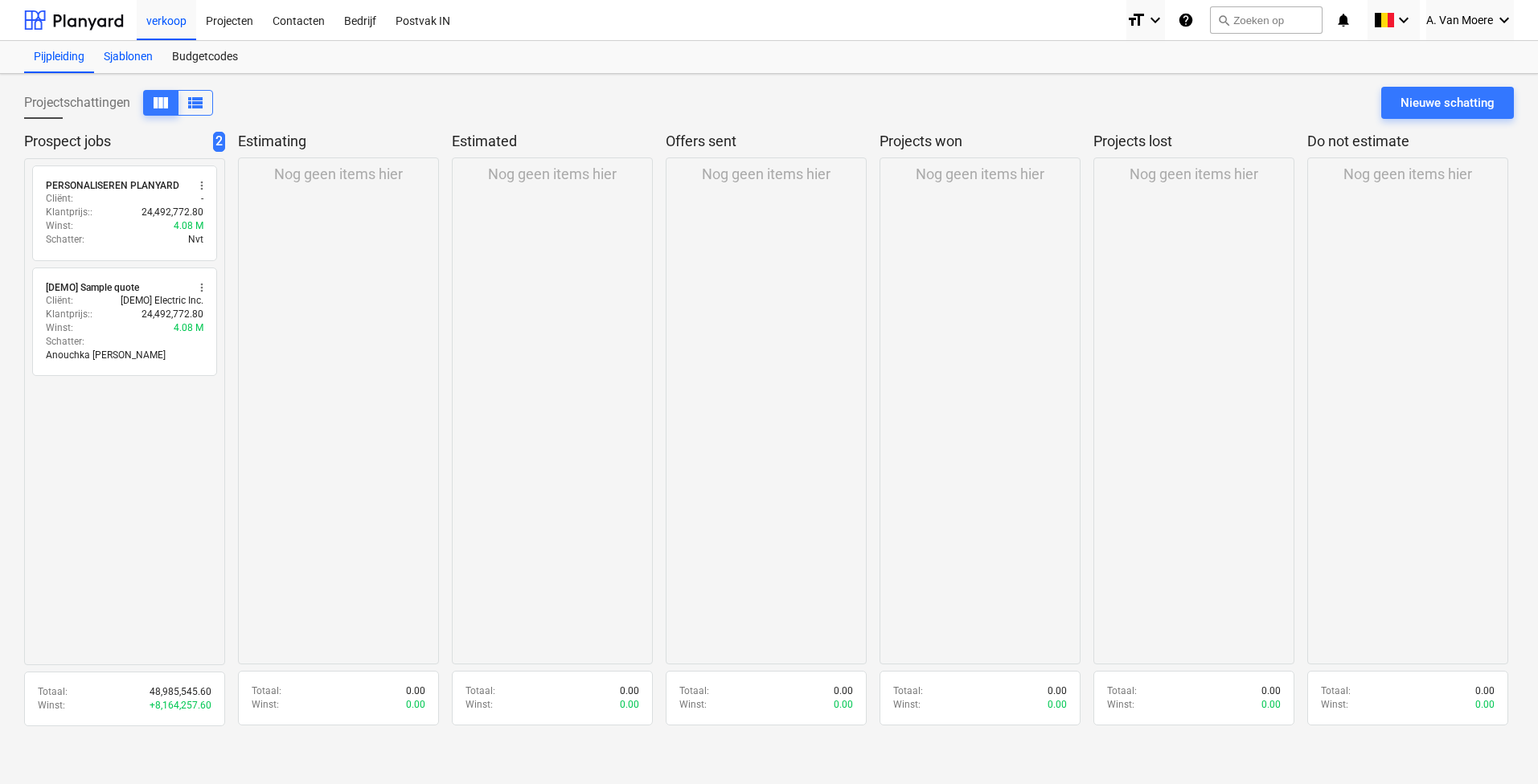
click at [133, 60] on div "Sjablonen" at bounding box center [128, 57] width 68 height 32
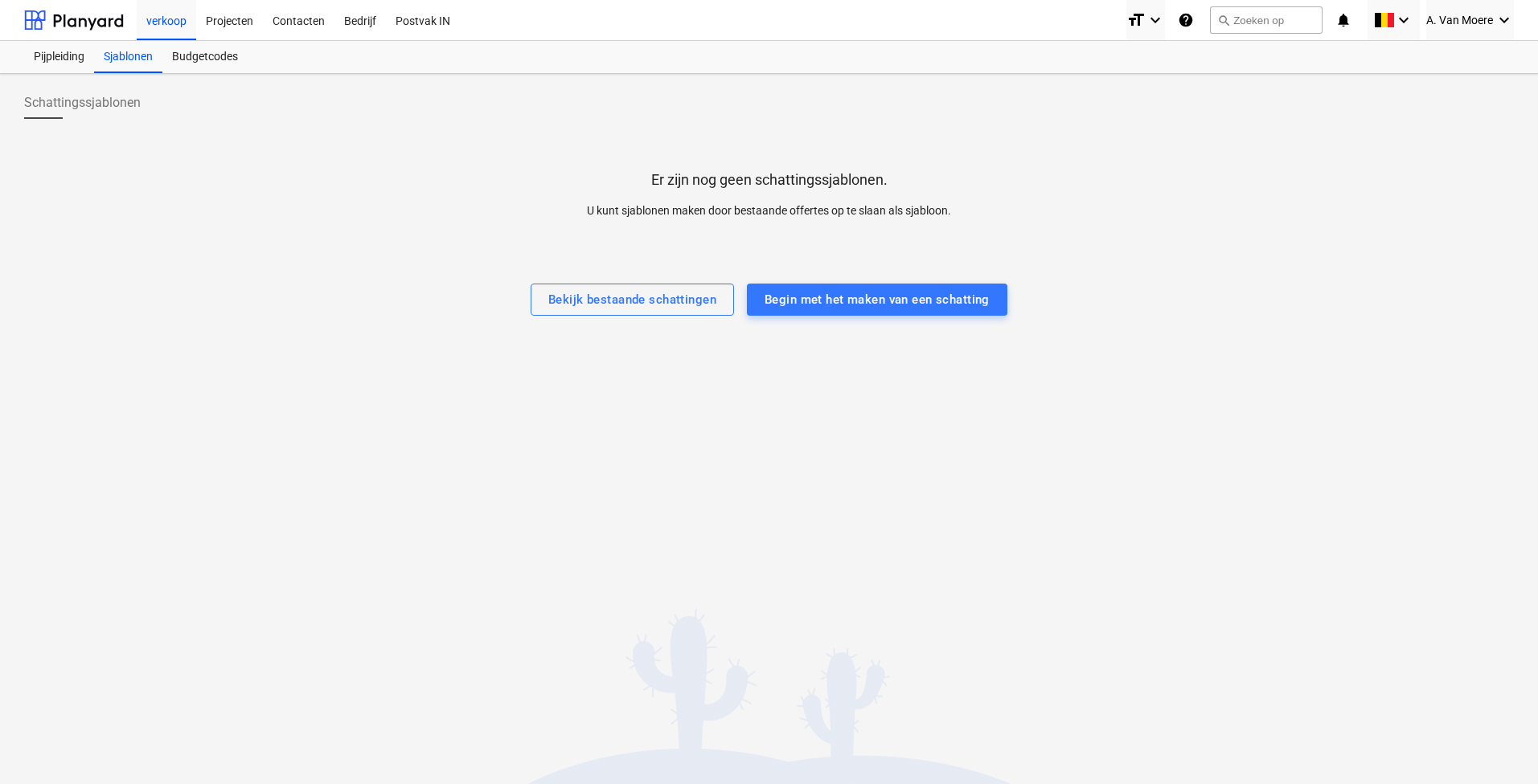
click at [996, 323] on div "Schattingssjablonen Er zijn nog geen schattingssjablonen. U kunt sjablonen make…" at bounding box center [769, 429] width 1538 height 710
click at [993, 309] on button "Begin met het maken van een schatting" at bounding box center [877, 300] width 260 height 32
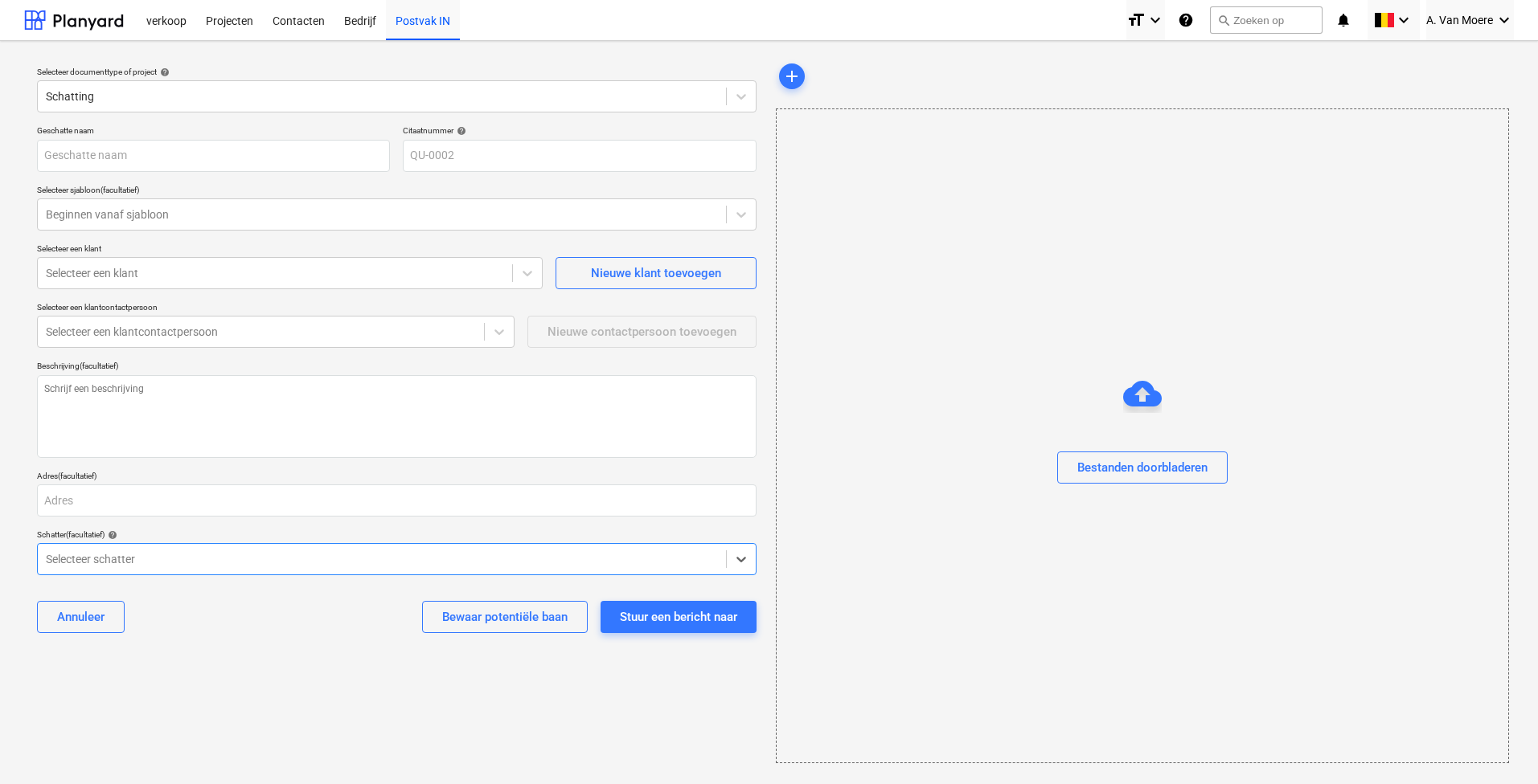
click at [824, 82] on div "add" at bounding box center [1142, 77] width 732 height 32
click at [791, 76] on span "add" at bounding box center [791, 76] width 20 height 20
click at [794, 76] on span "add" at bounding box center [791, 76] width 20 height 20
click at [733, 97] on icon at bounding box center [741, 96] width 16 height 16
click at [561, 87] on div "Schatting" at bounding box center [381, 96] width 688 height 22
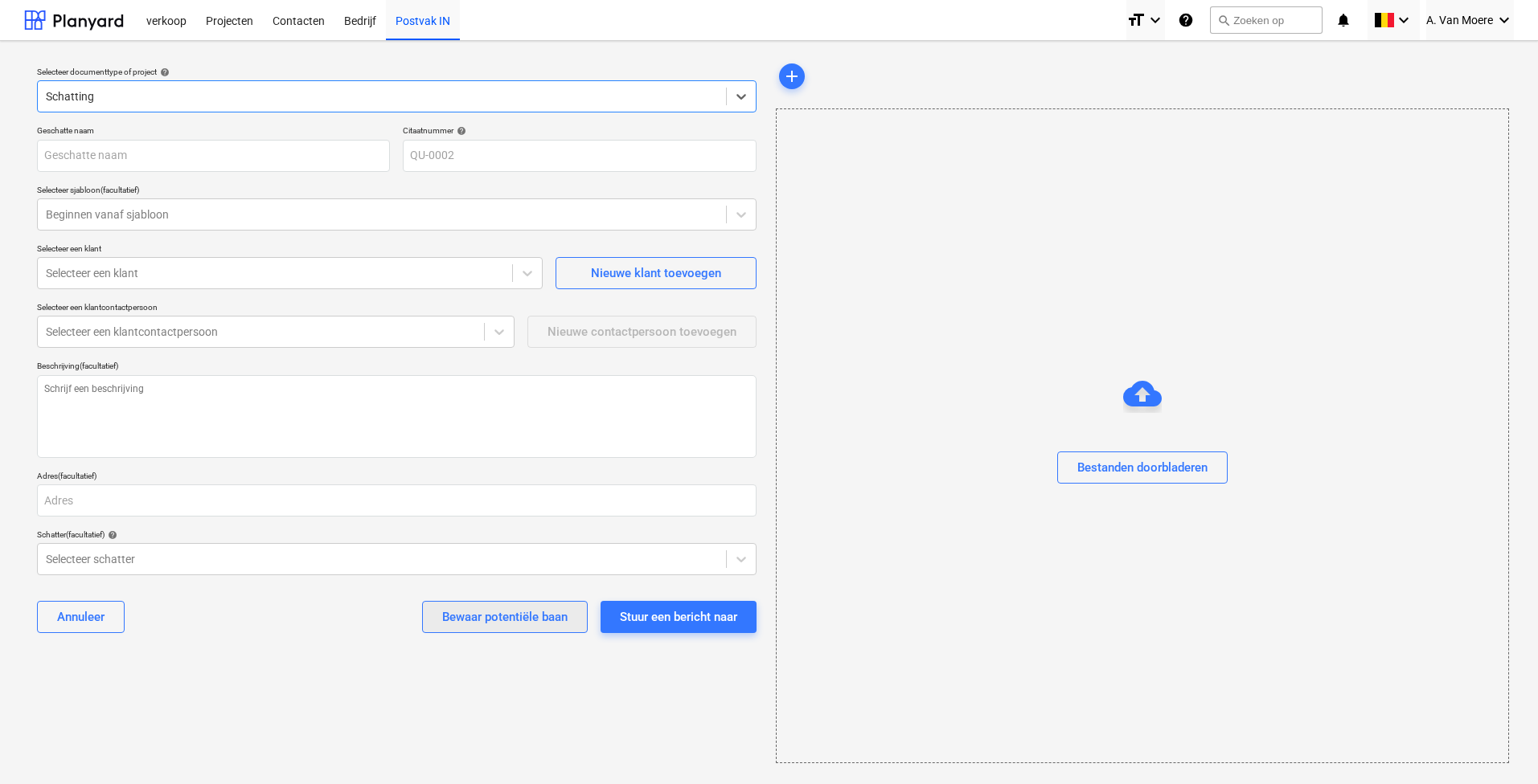
click at [538, 627] on div "Bewaar potentiële baan" at bounding box center [504, 616] width 125 height 21
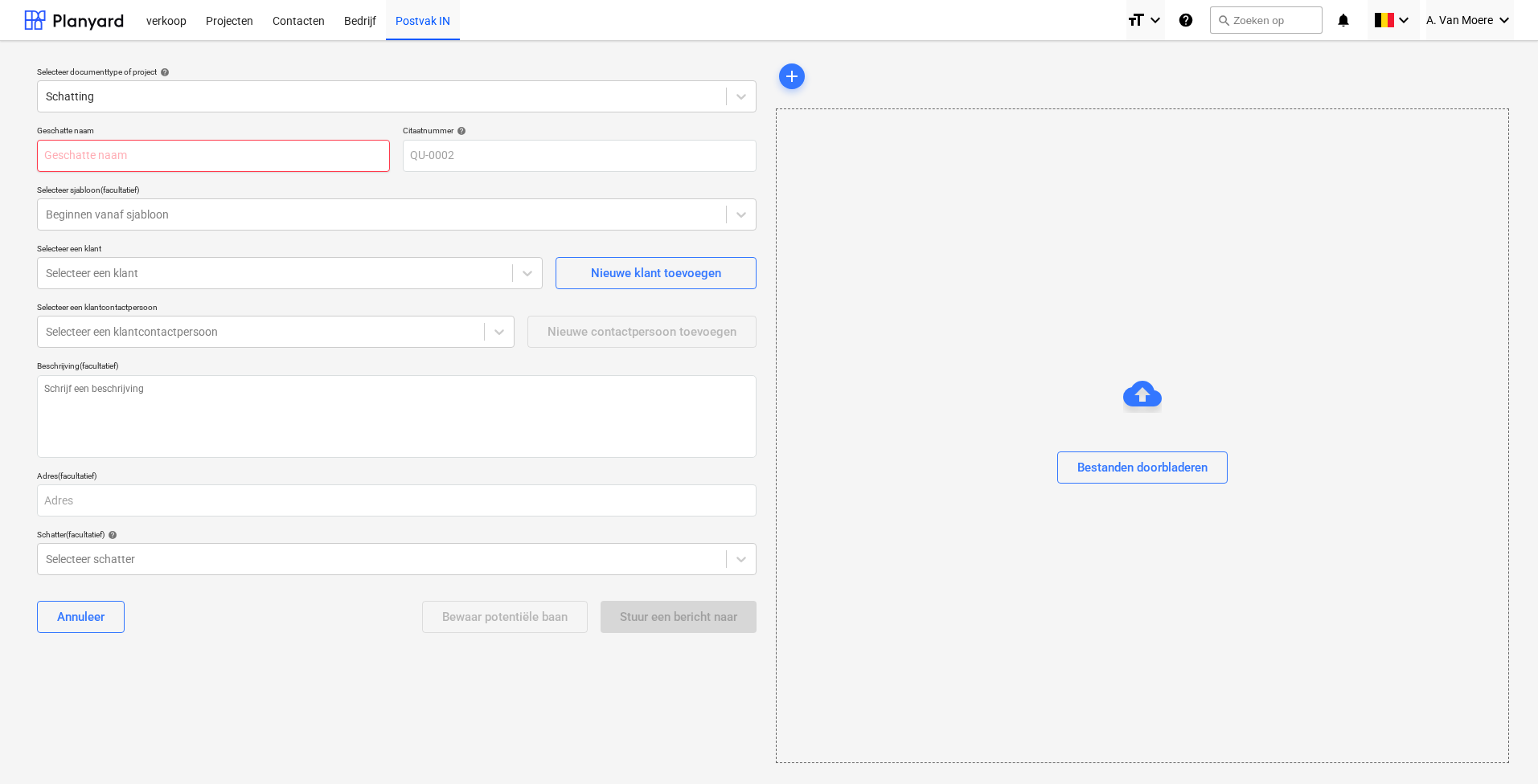
click at [225, 152] on input "text" at bounding box center [213, 156] width 353 height 32
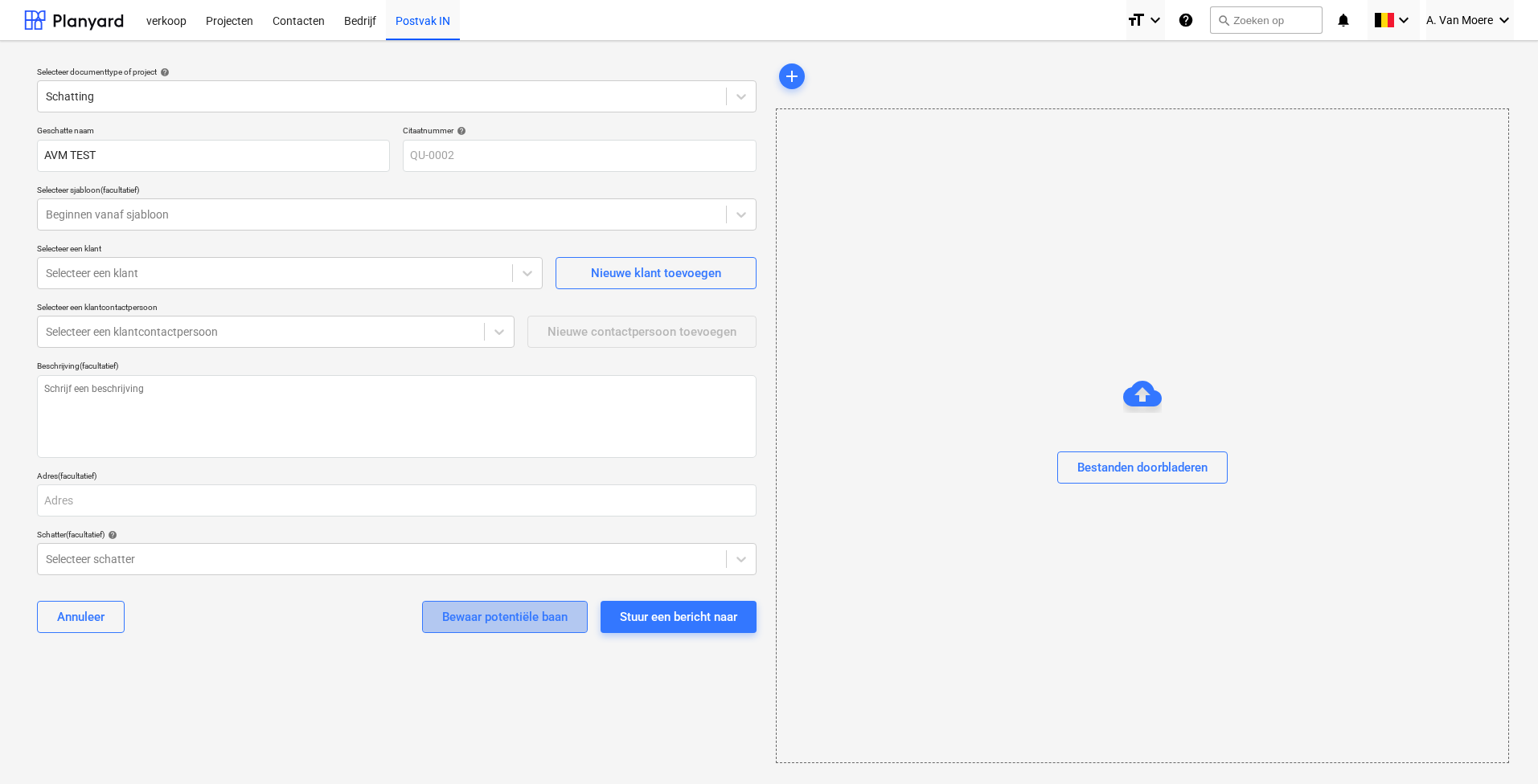
click at [507, 611] on div "Bewaar potentiële baan" at bounding box center [504, 616] width 125 height 21
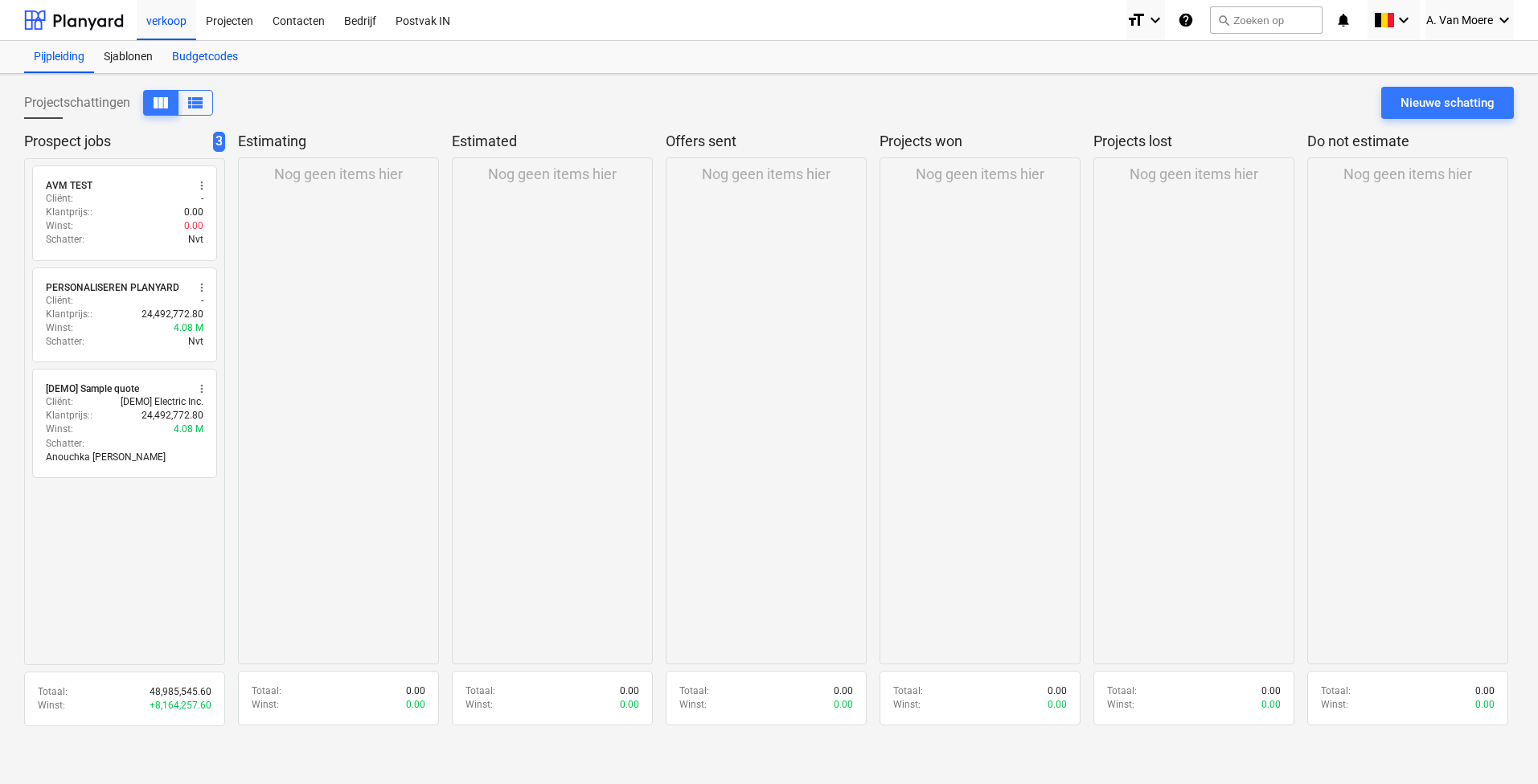
click at [212, 61] on div "Budgetcodes" at bounding box center [205, 57] width 85 height 32
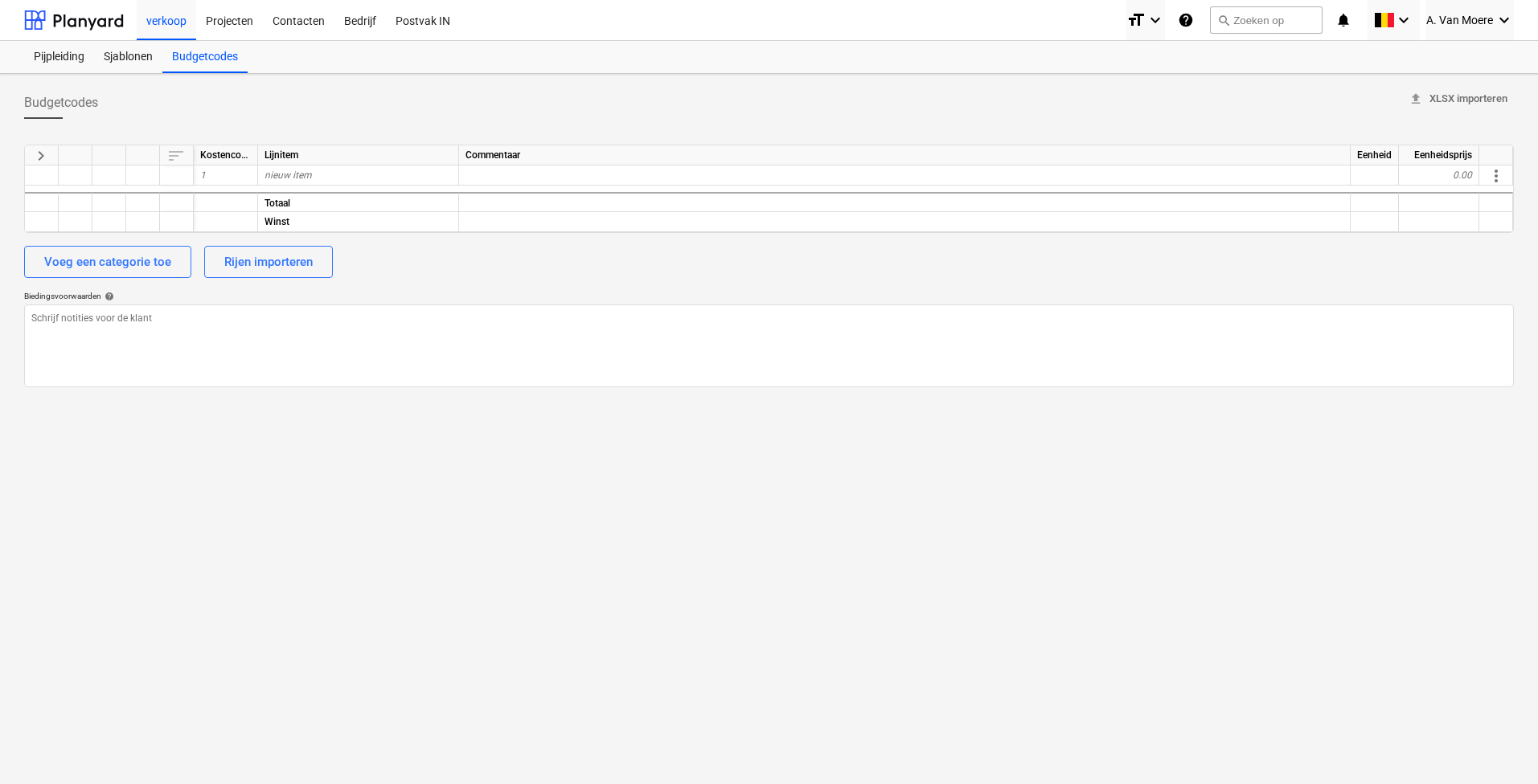
click at [314, 164] on div "Lijnitem" at bounding box center [358, 156] width 201 height 20
click at [1496, 172] on span "more_vert" at bounding box center [1495, 176] width 20 height 20
click at [1199, 18] on div at bounding box center [772, 392] width 1543 height 784
click at [1187, 22] on icon "help" at bounding box center [1185, 20] width 16 height 20
click at [225, 4] on div "Projecten" at bounding box center [230, 20] width 66 height 41
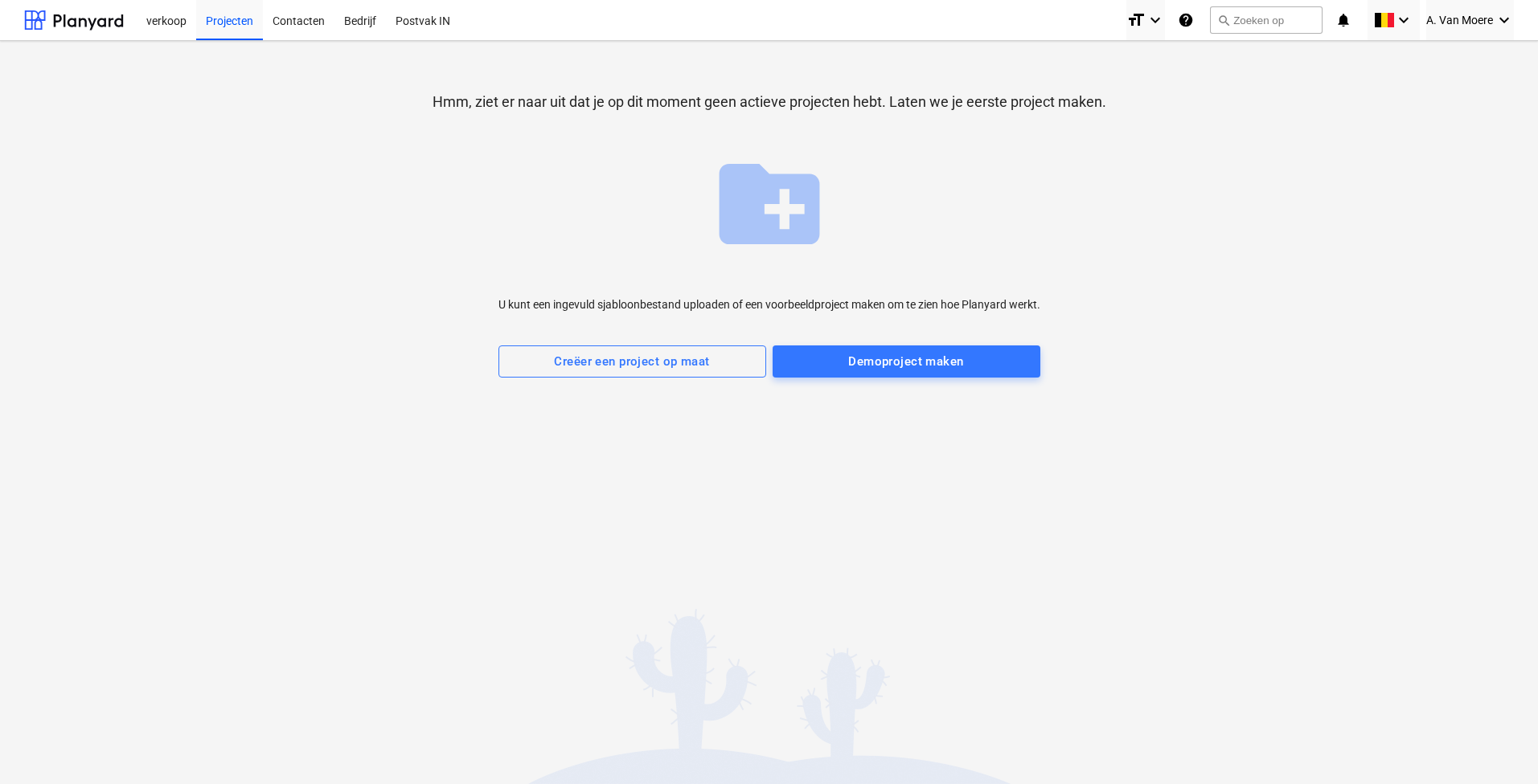
click at [772, 194] on span "create_new_folder" at bounding box center [769, 204] width 121 height 121
click at [309, 15] on div "Contacten" at bounding box center [299, 20] width 71 height 41
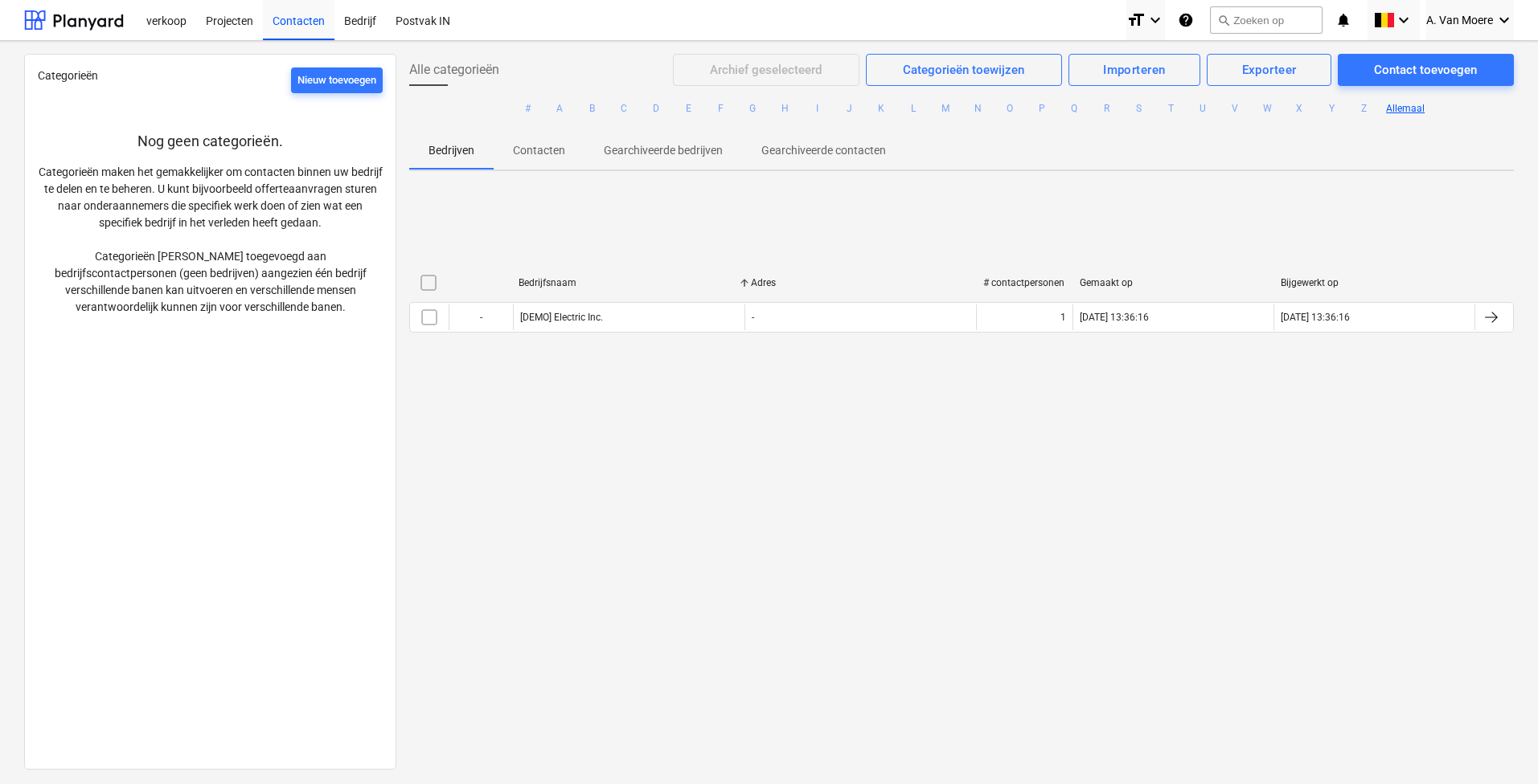
click at [538, 148] on p "Contacten" at bounding box center [538, 151] width 52 height 17
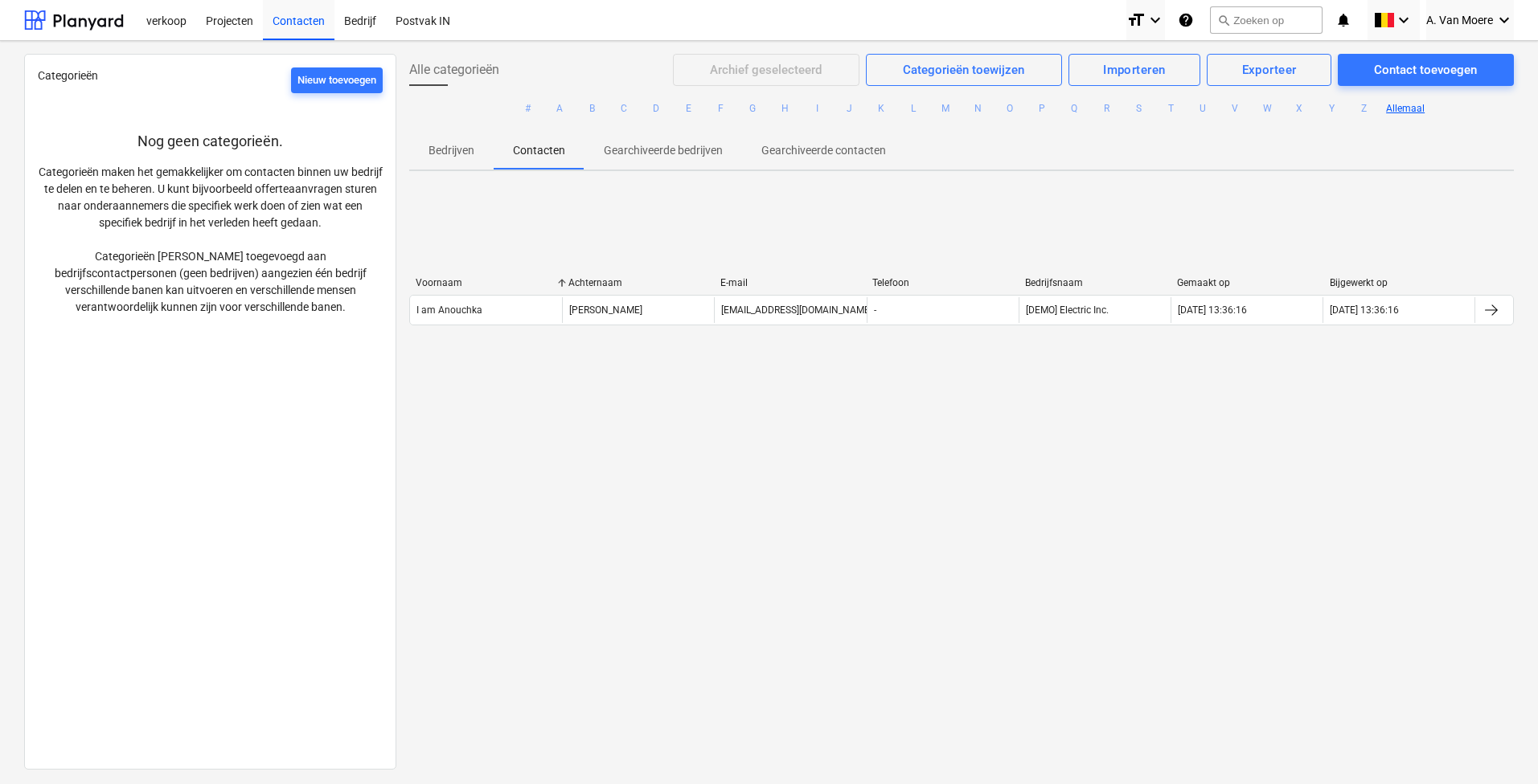
click at [820, 143] on p "Gearchiveerde contacten" at bounding box center [823, 151] width 124 height 17
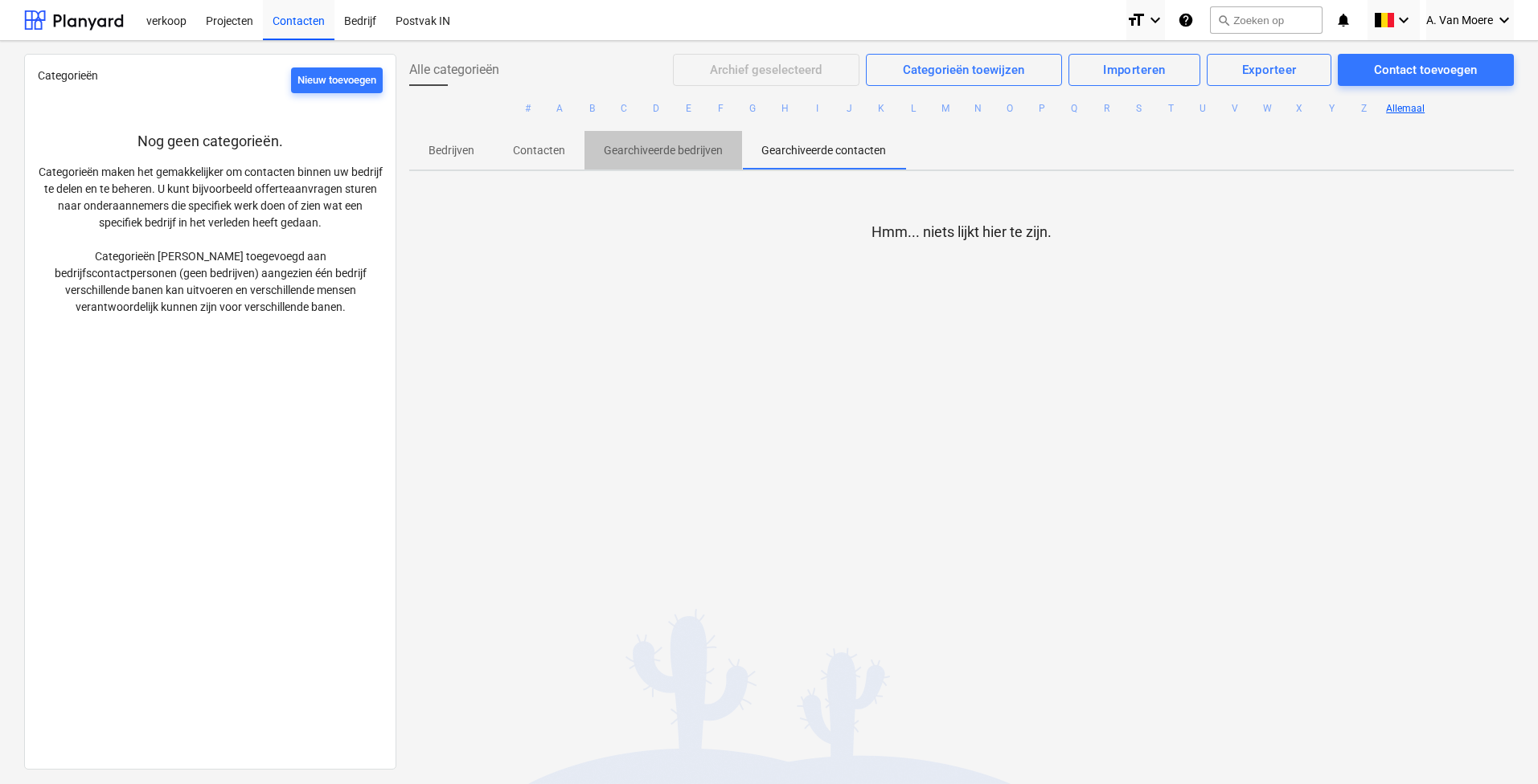
click at [679, 157] on span "Gearchiveerde bedrijven" at bounding box center [663, 151] width 157 height 26
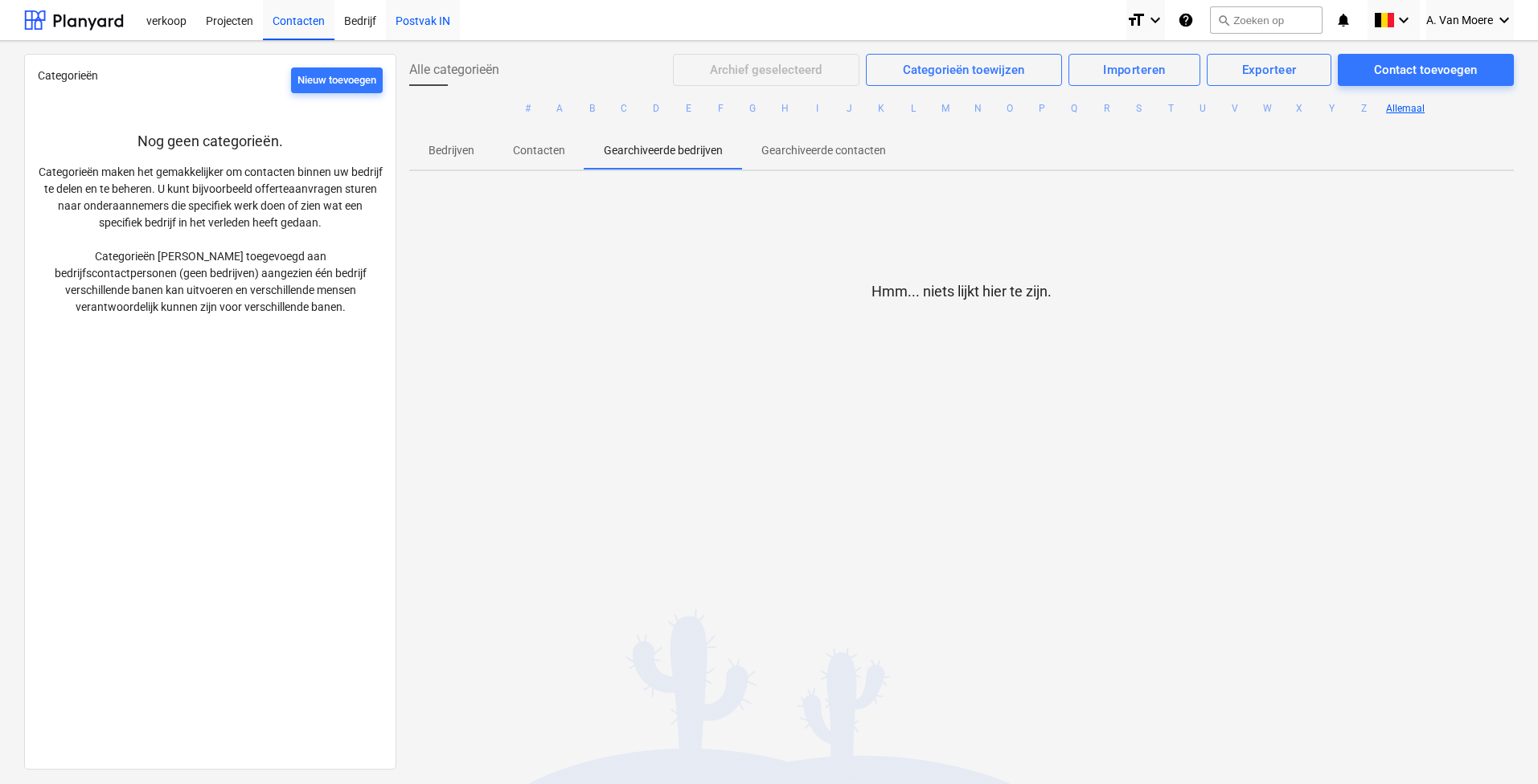
click at [461, 18] on div "verkoop Projecten Contacten Bedrijf Postvak IN" at bounding box center [625, 20] width 977 height 40
click at [350, 21] on div "Bedrijf" at bounding box center [360, 20] width 51 height 41
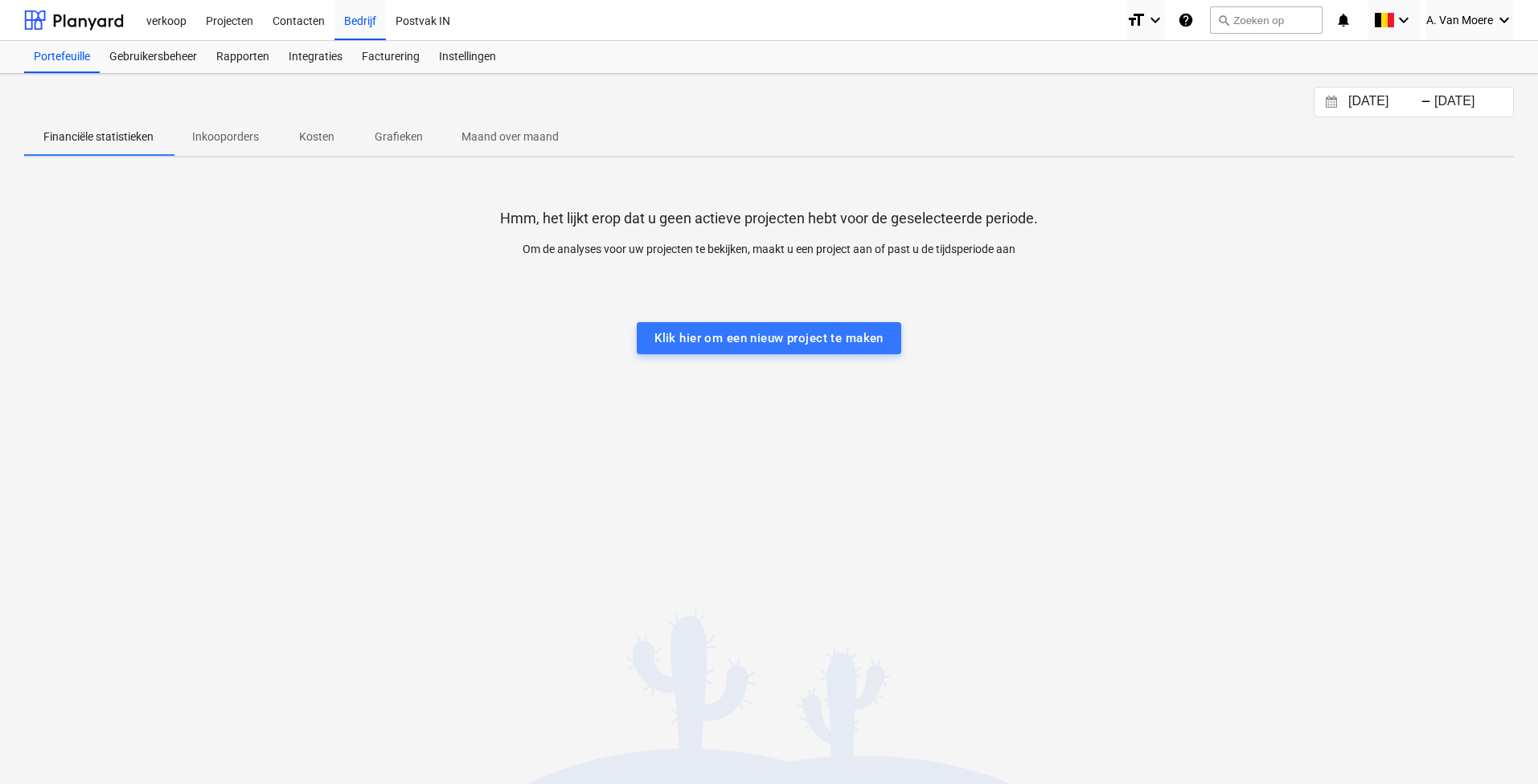
click at [877, 276] on div at bounding box center [768, 274] width 1490 height 32
click at [846, 328] on div "Klik hier om een nieuw project te maken" at bounding box center [768, 338] width 229 height 21
